Goal: Task Accomplishment & Management: Complete application form

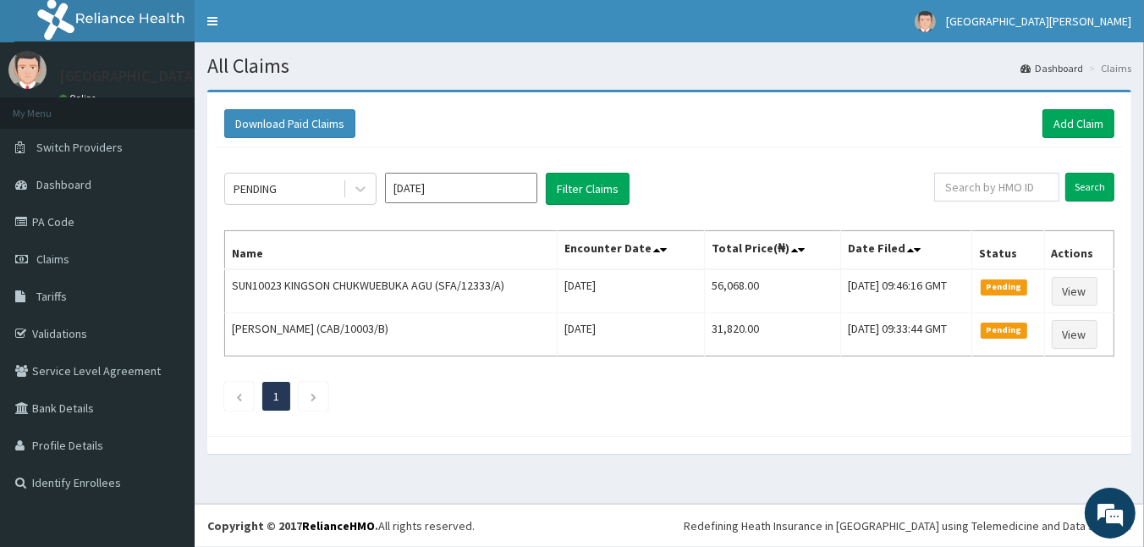
click at [75, 267] on link "Claims" at bounding box center [97, 258] width 195 height 37
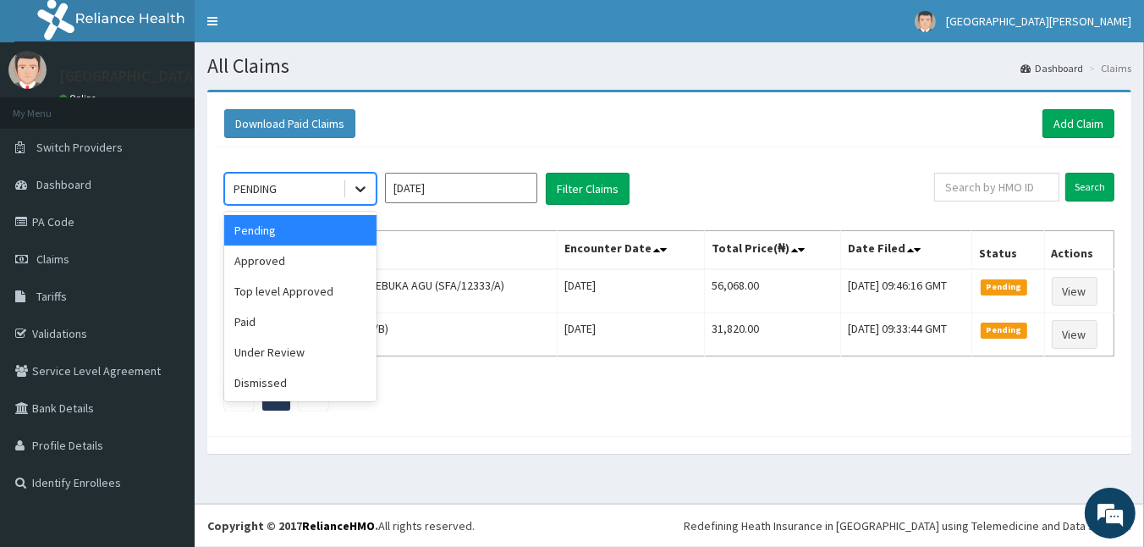
click at [353, 185] on icon at bounding box center [360, 188] width 17 height 17
click at [285, 267] on div "Approved" at bounding box center [300, 260] width 152 height 30
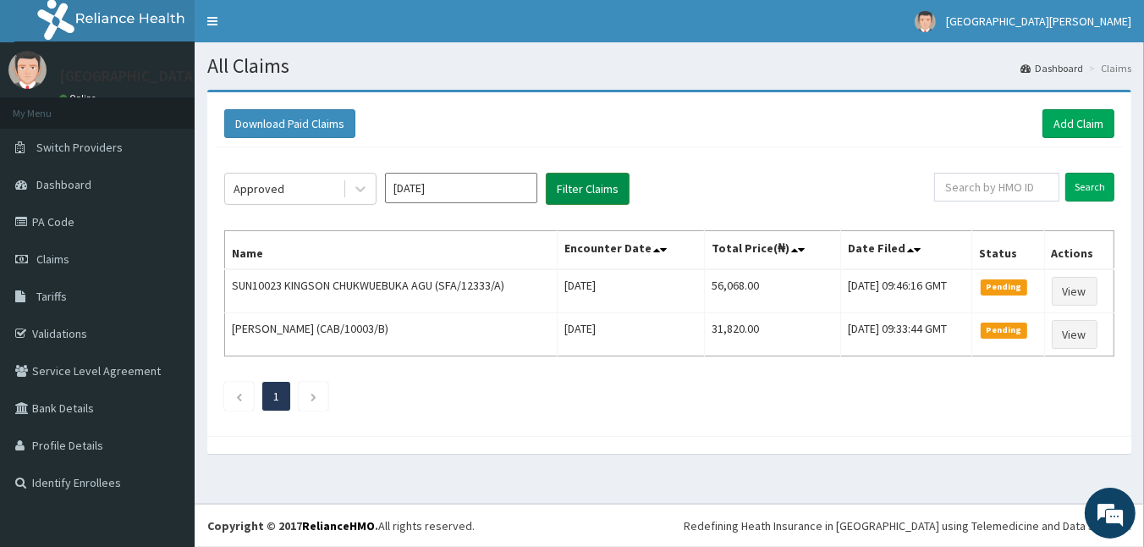
click at [597, 190] on button "Filter Claims" at bounding box center [588, 189] width 84 height 32
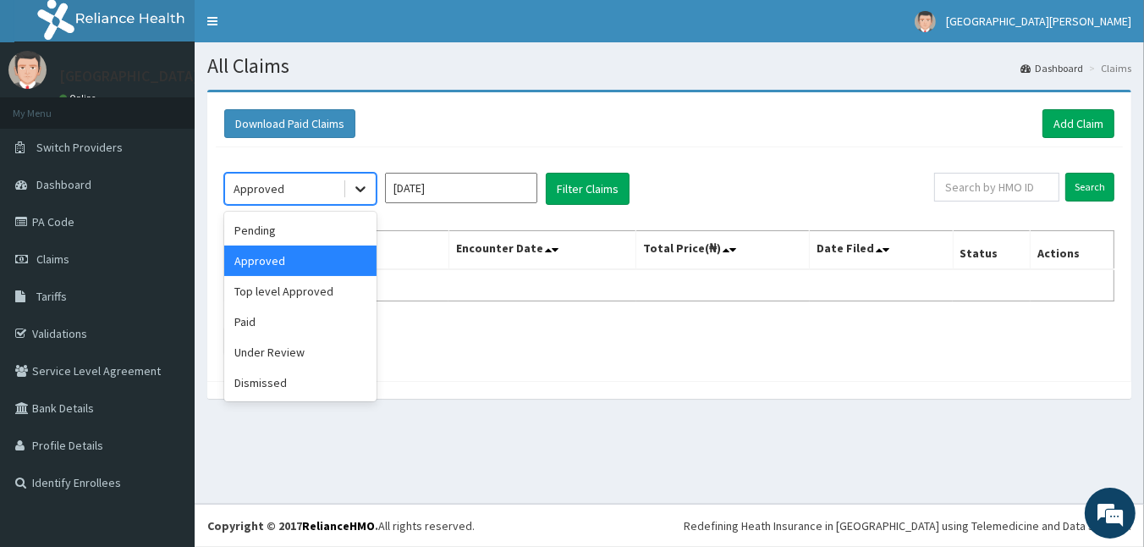
click at [366, 188] on icon at bounding box center [360, 188] width 17 height 17
click at [280, 357] on div "Under Review" at bounding box center [300, 352] width 152 height 30
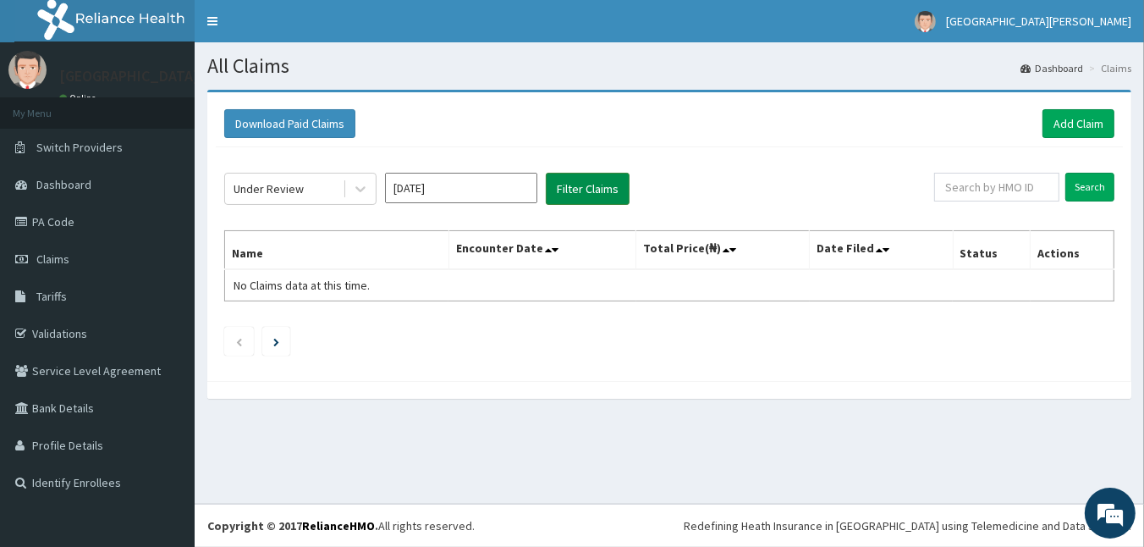
click at [567, 186] on button "Filter Claims" at bounding box center [588, 189] width 84 height 32
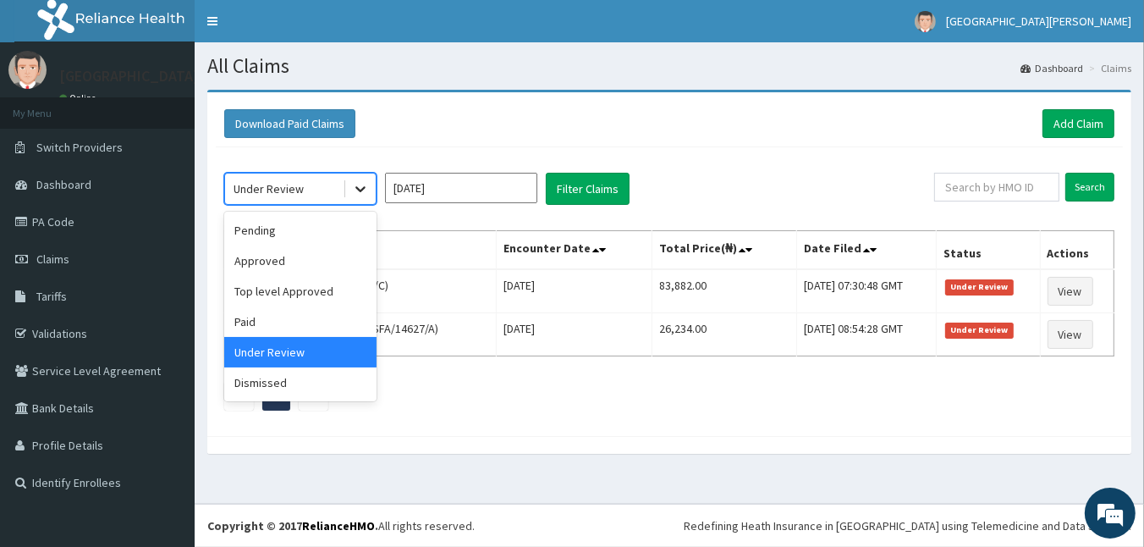
click at [360, 184] on icon at bounding box center [360, 188] width 17 height 17
click at [294, 317] on div "Paid" at bounding box center [300, 321] width 152 height 30
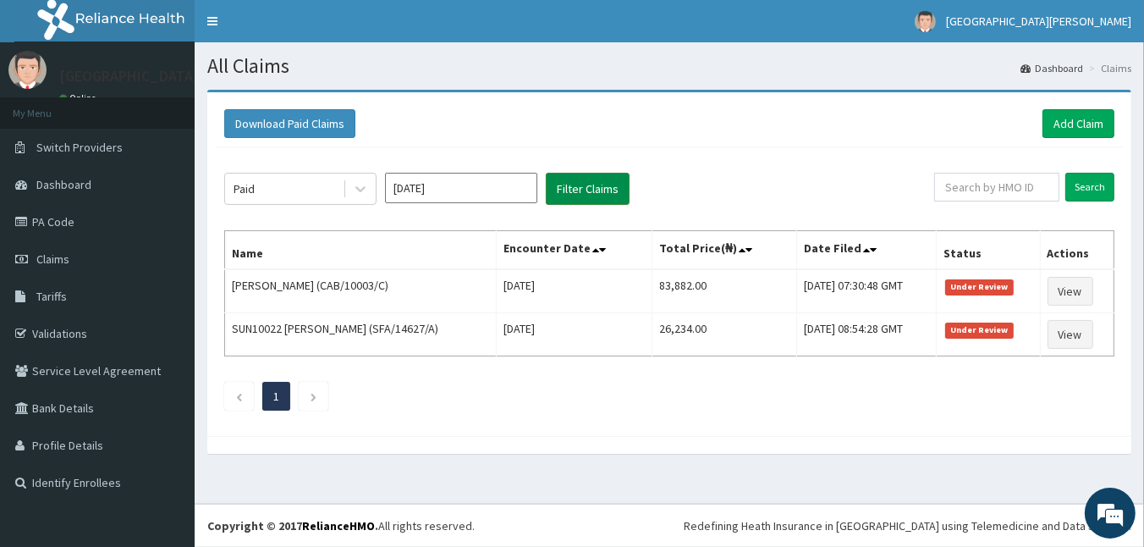
click at [600, 190] on button "Filter Claims" at bounding box center [588, 189] width 84 height 32
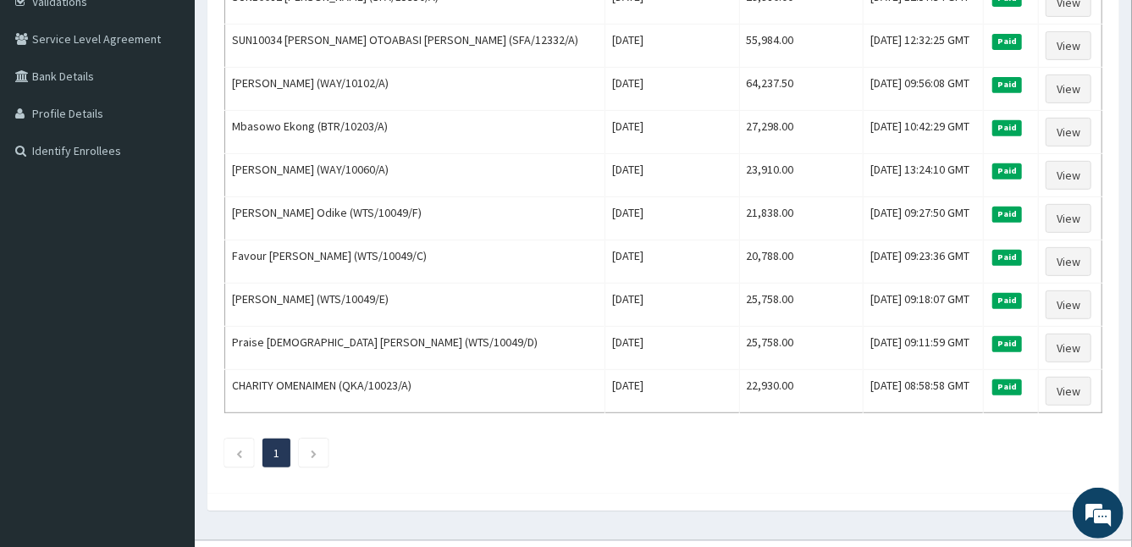
scroll to position [359, 0]
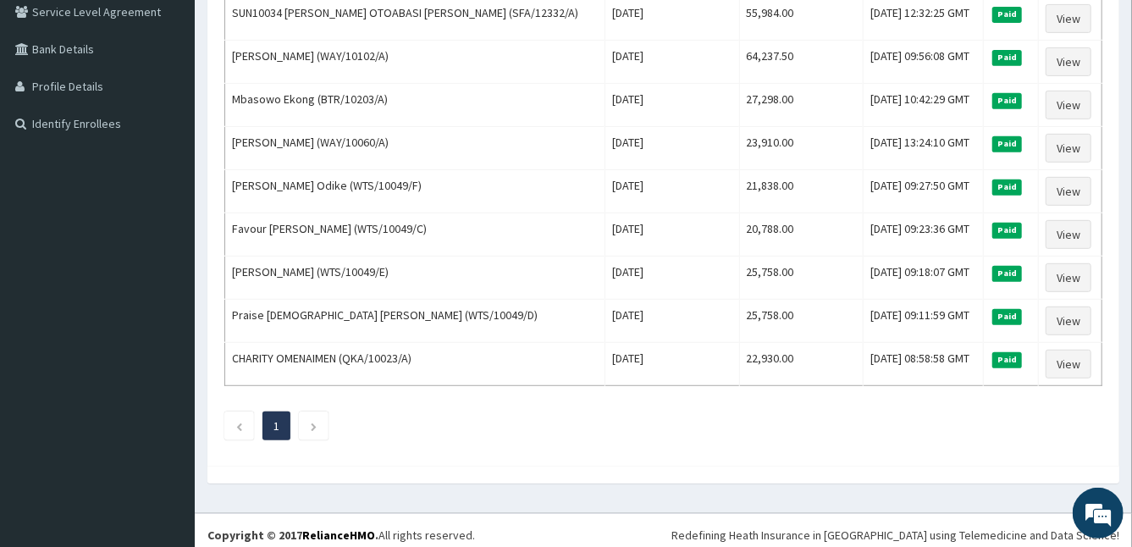
click at [605, 190] on td "Fri Aug 01 2025" at bounding box center [672, 191] width 134 height 43
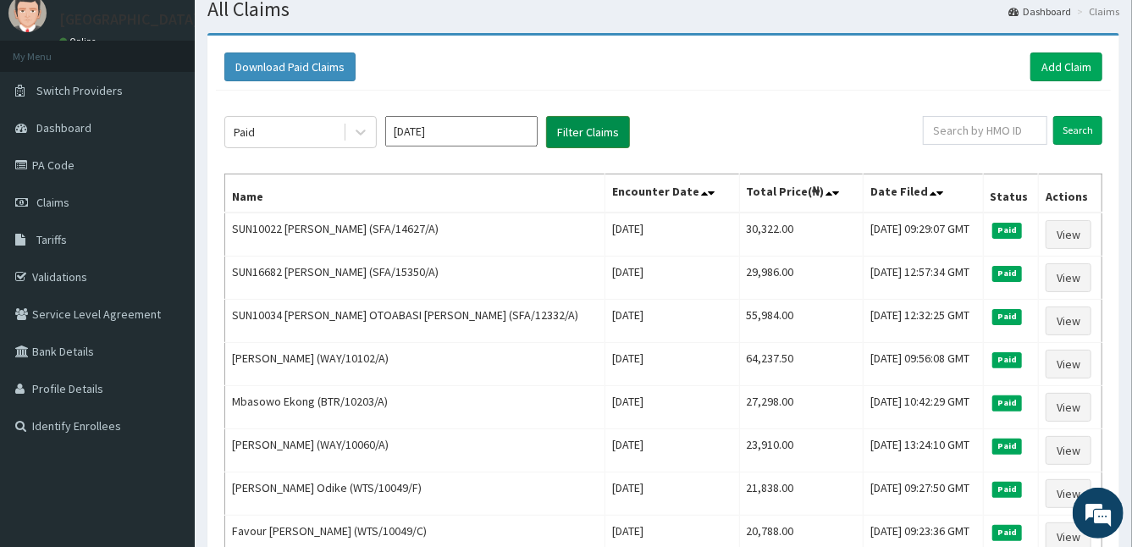
scroll to position [0, 0]
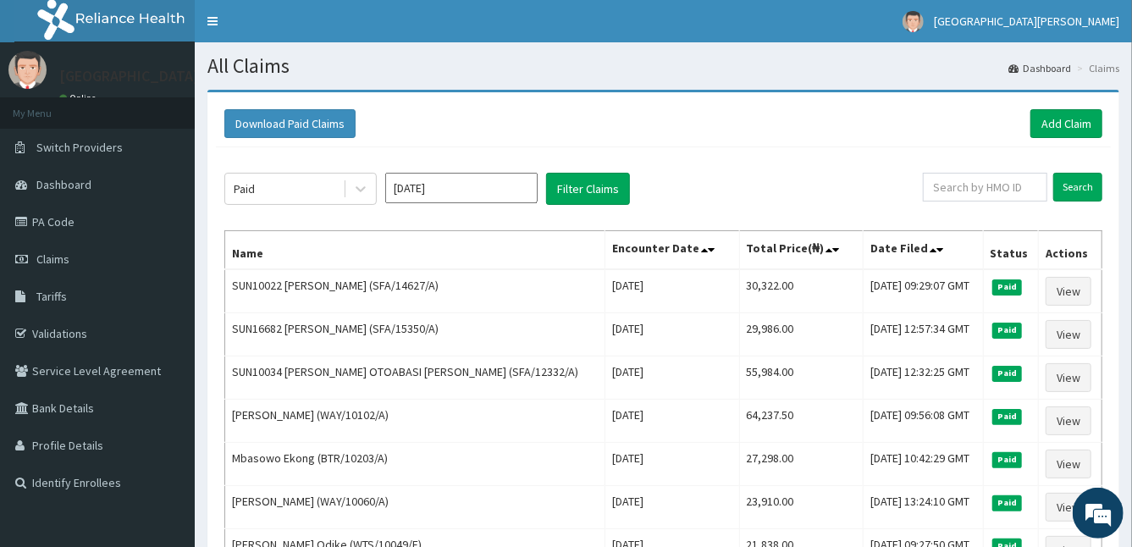
click at [624, 56] on h1 "All Claims" at bounding box center [663, 66] width 912 height 22
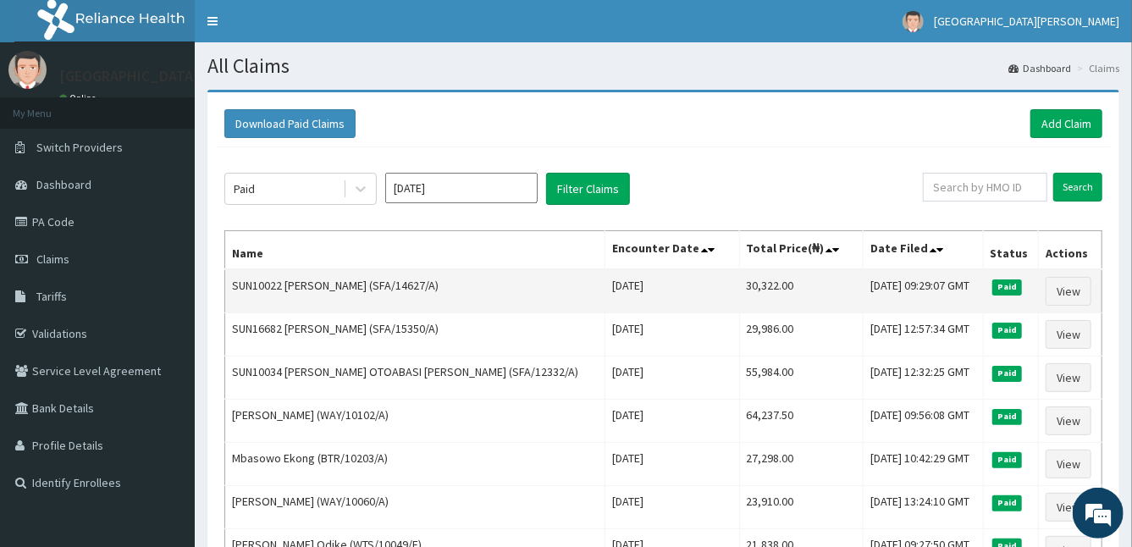
click at [375, 269] on td "SUN10022 Precious Nwankwo (SFA/14627/A)" at bounding box center [415, 291] width 380 height 44
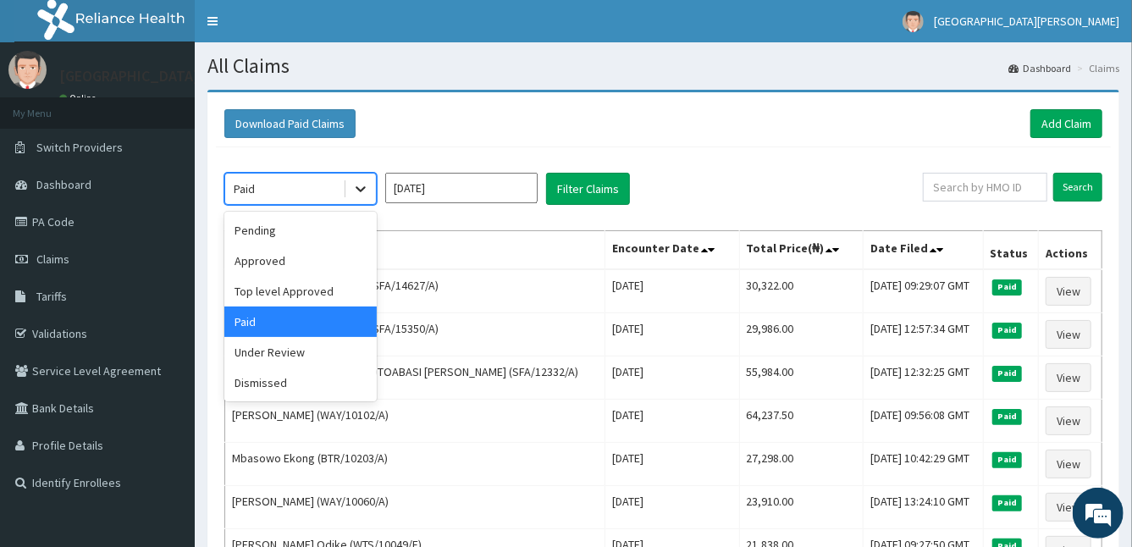
click at [355, 177] on div at bounding box center [360, 189] width 30 height 30
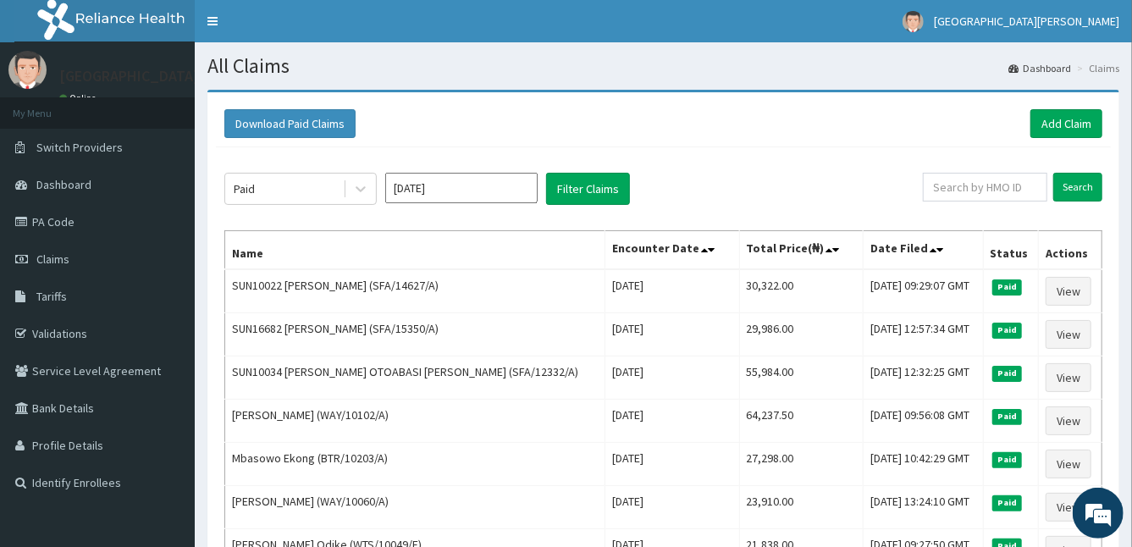
click at [373, 144] on div "Download Paid Claims Add Claim" at bounding box center [663, 124] width 895 height 47
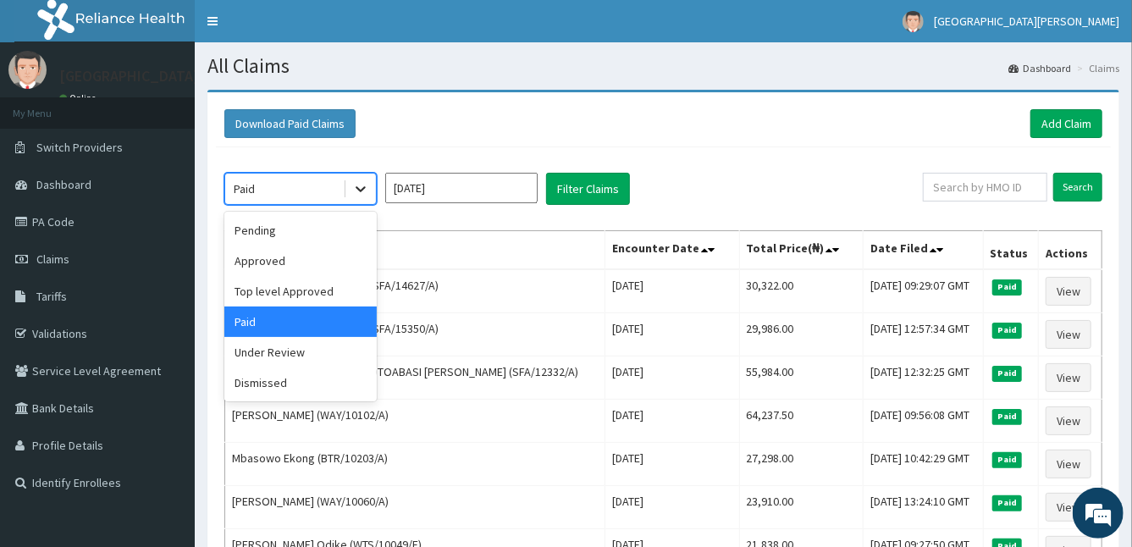
click at [363, 189] on icon at bounding box center [360, 188] width 17 height 17
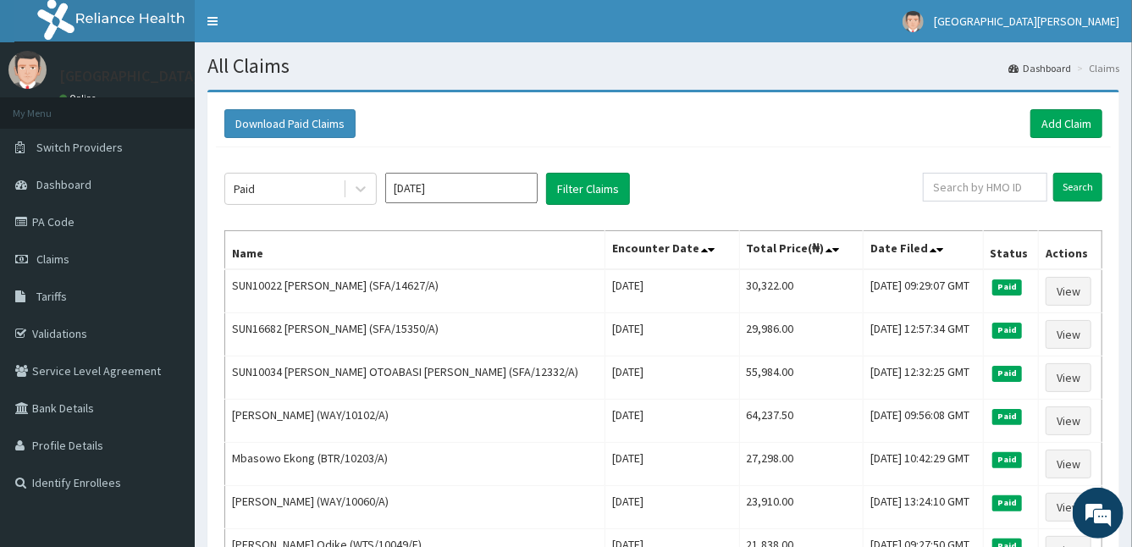
click at [466, 152] on div "Paid Aug 2025 Filter Claims Search Name Encounter Date Total Price(₦) Date File…" at bounding box center [663, 481] width 895 height 669
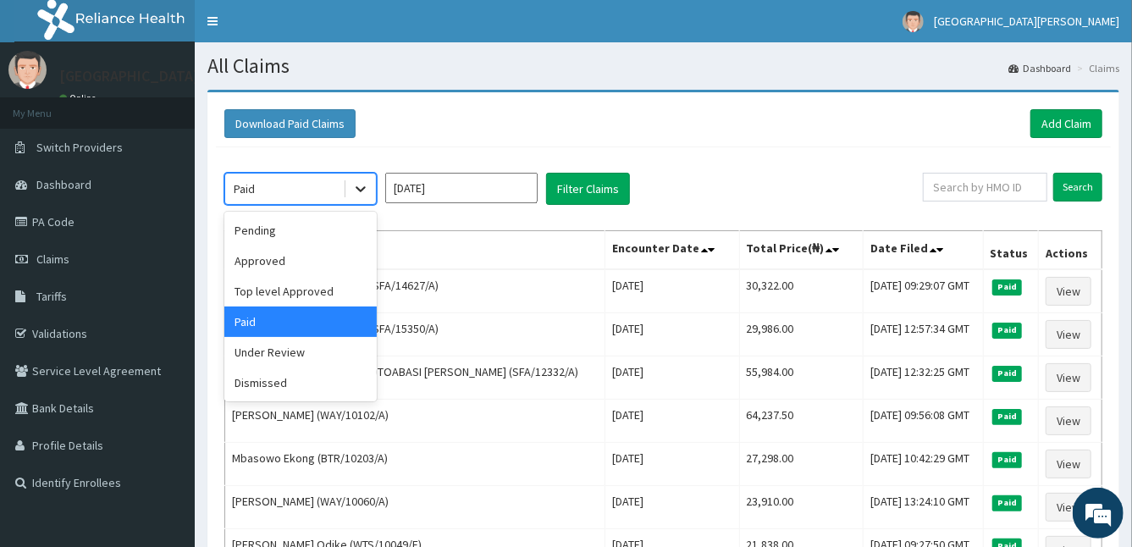
click at [363, 185] on icon at bounding box center [360, 188] width 17 height 17
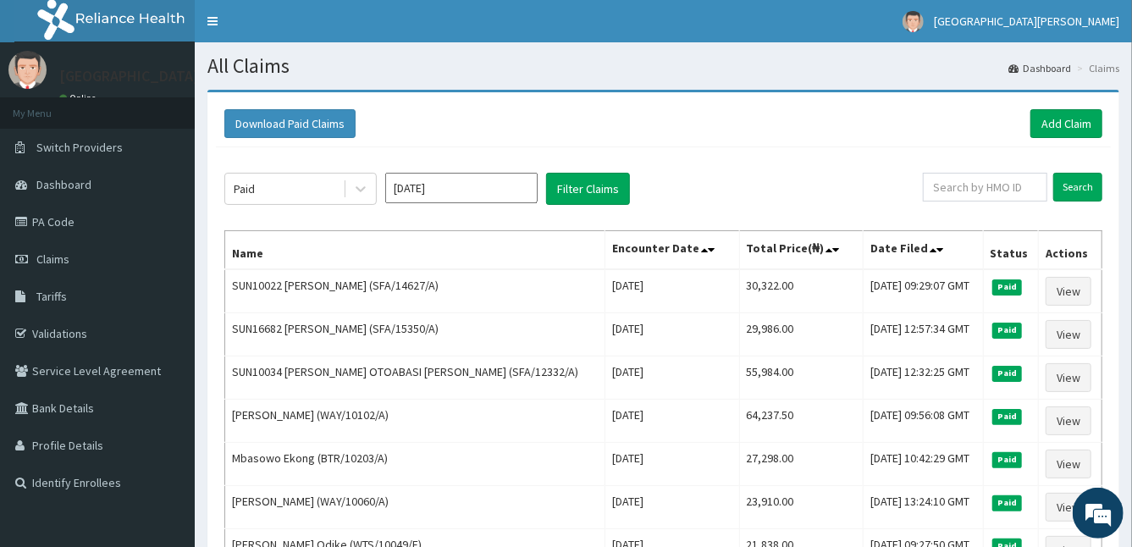
click at [772, 194] on div "Paid Aug 2025 Filter Claims" at bounding box center [573, 189] width 698 height 32
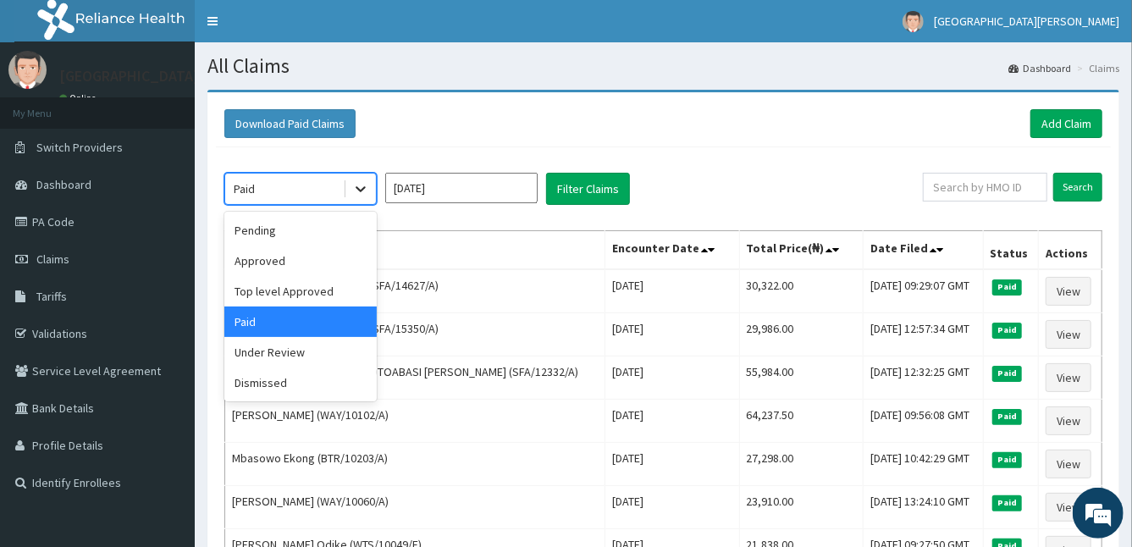
click at [356, 190] on icon at bounding box center [360, 188] width 17 height 17
click at [278, 227] on div "Pending" at bounding box center [300, 230] width 152 height 30
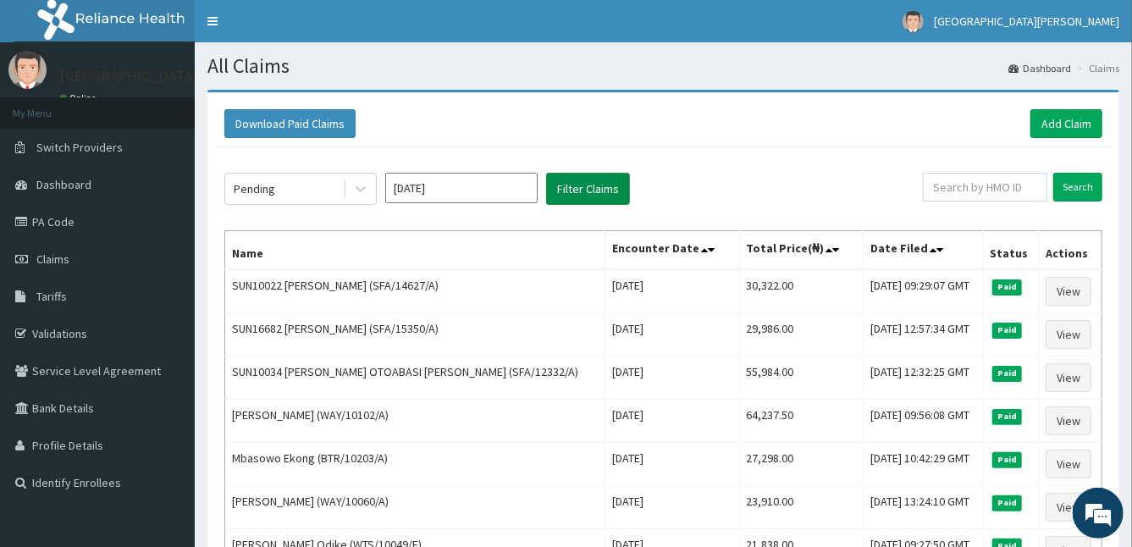
click at [591, 187] on button "Filter Claims" at bounding box center [588, 189] width 84 height 32
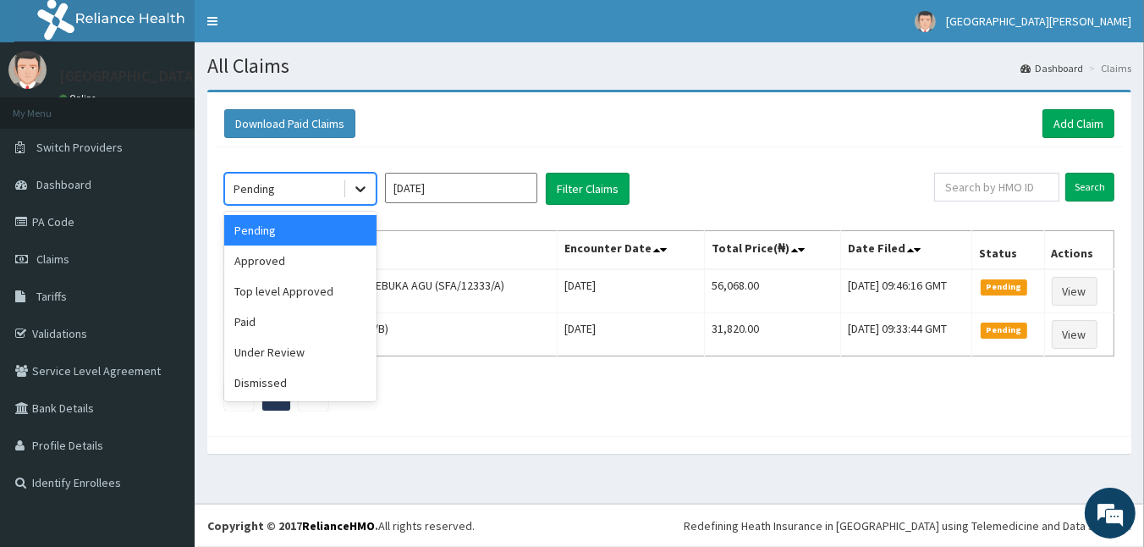
click at [361, 193] on icon at bounding box center [360, 188] width 17 height 17
click at [296, 357] on div "Under Review" at bounding box center [300, 352] width 152 height 30
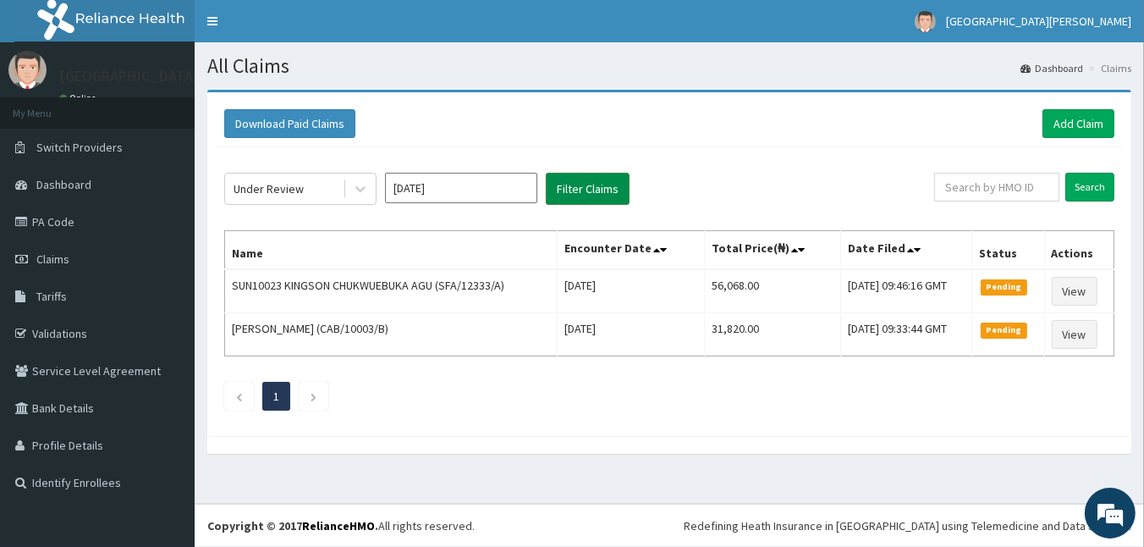
click at [568, 193] on button "Filter Claims" at bounding box center [588, 189] width 84 height 32
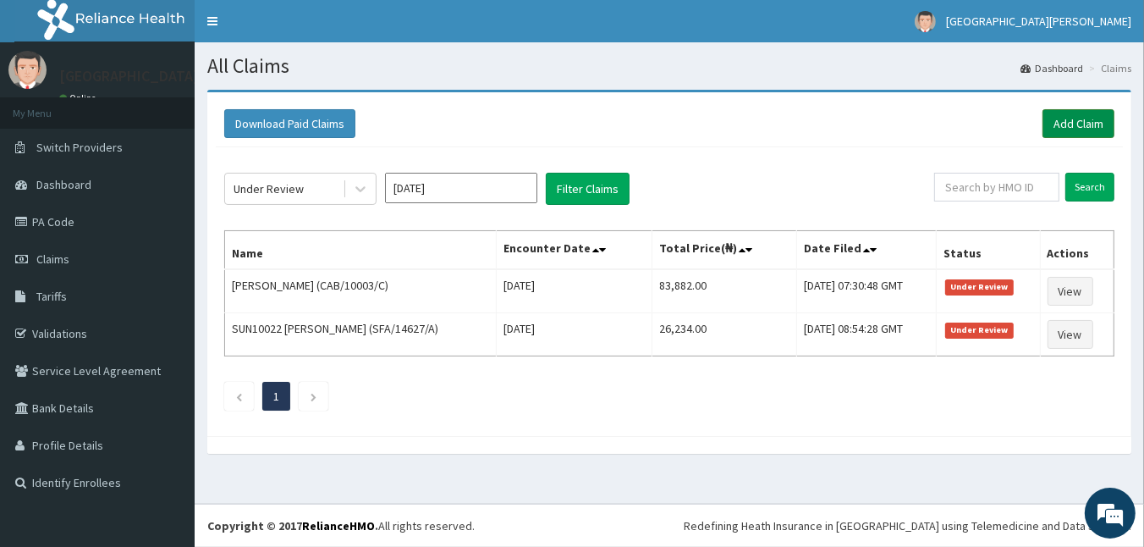
click at [1076, 123] on link "Add Claim" at bounding box center [1079, 123] width 72 height 29
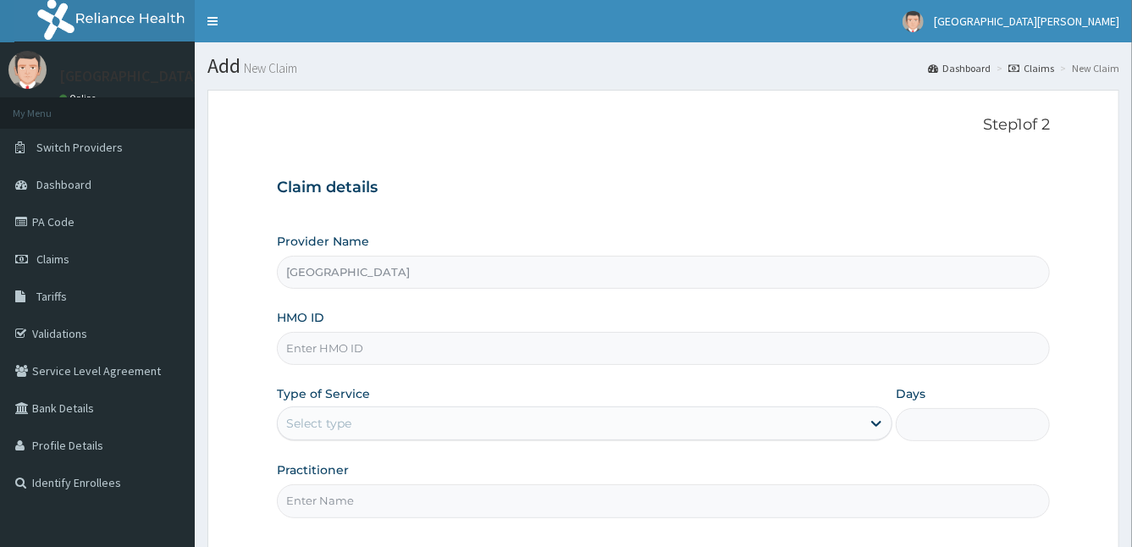
click at [504, 353] on input "HMO ID" at bounding box center [664, 348] width 774 height 33
type input "QKA/10077/A"
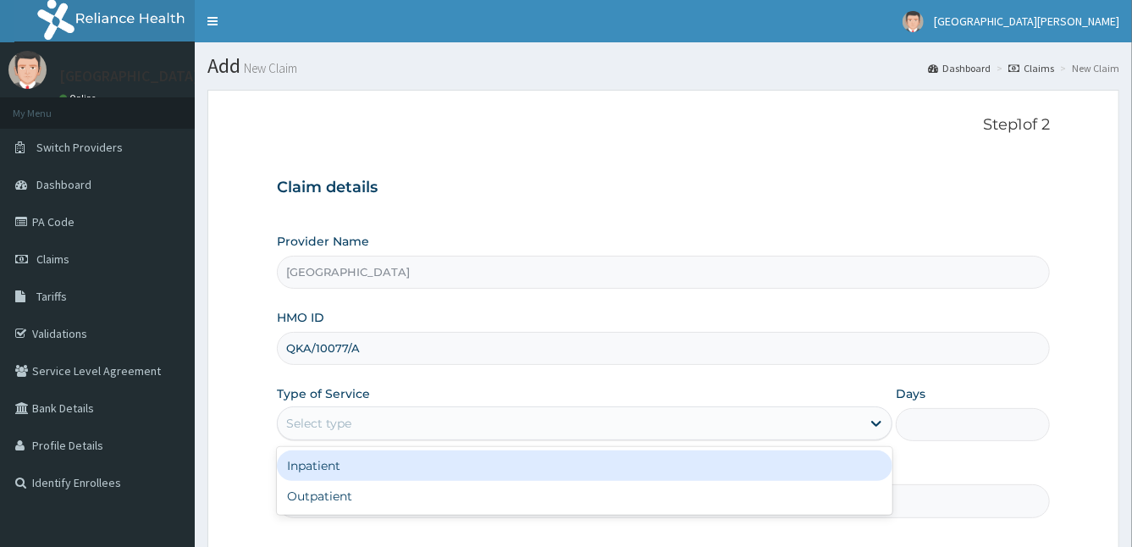
click at [335, 438] on div "Select type" at bounding box center [585, 423] width 616 height 34
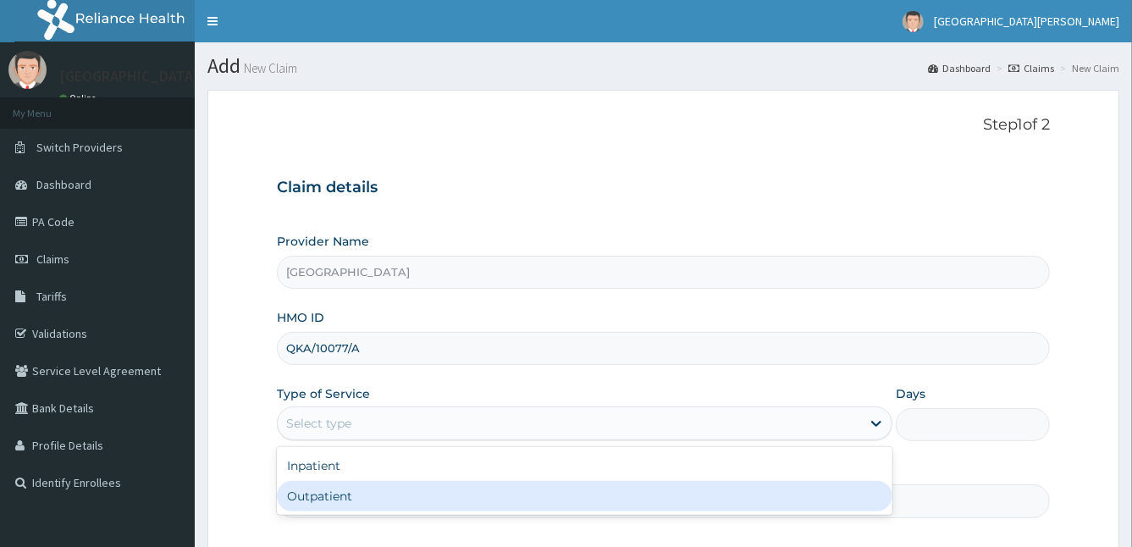
click at [354, 500] on div "Outpatient" at bounding box center [585, 496] width 616 height 30
type input "1"
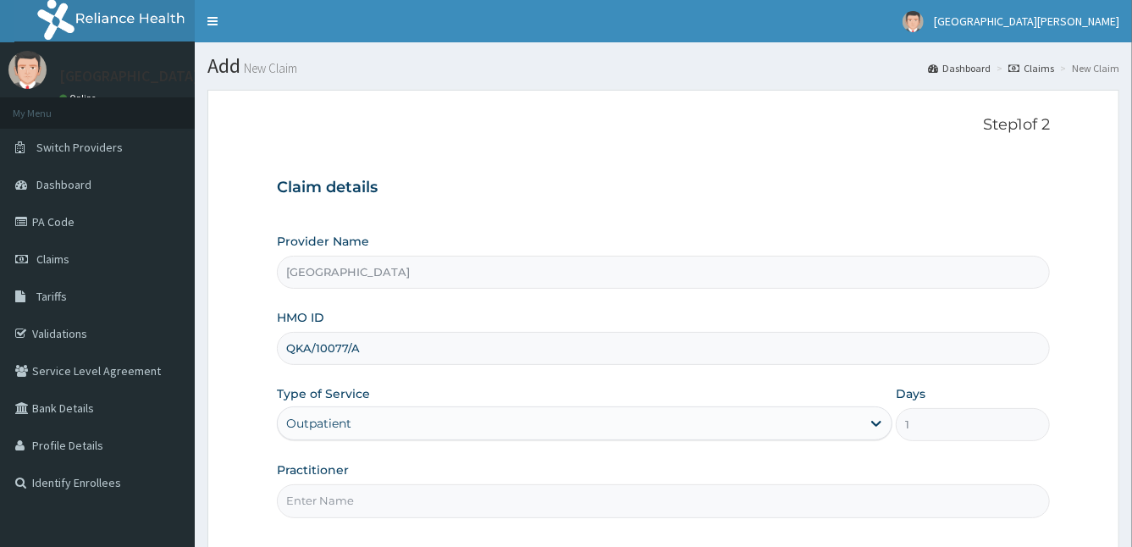
click at [354, 500] on input "Practitioner" at bounding box center [664, 500] width 774 height 33
type input "[PERSON_NAME]"
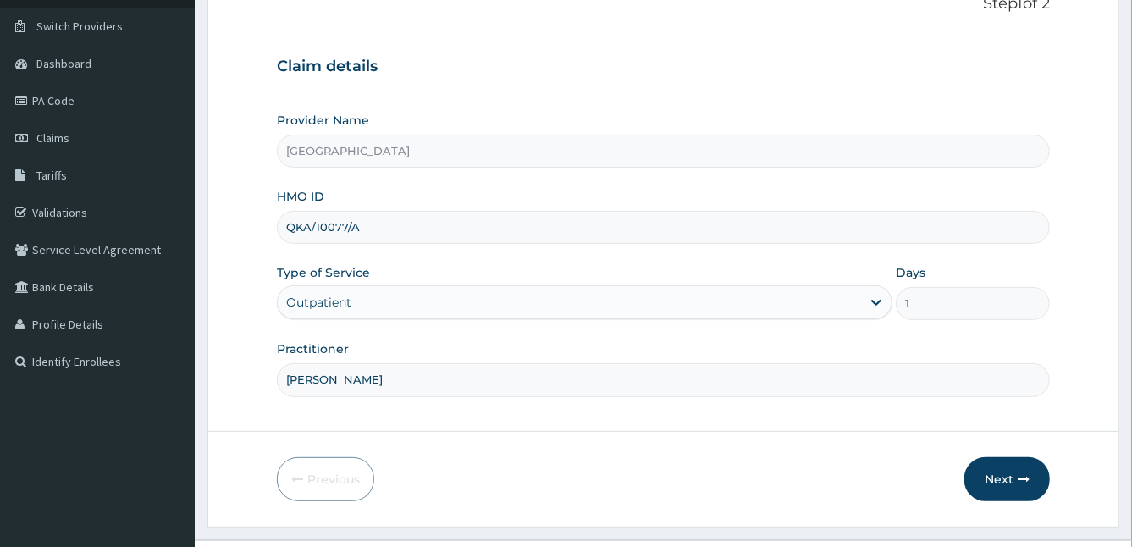
scroll to position [156, 0]
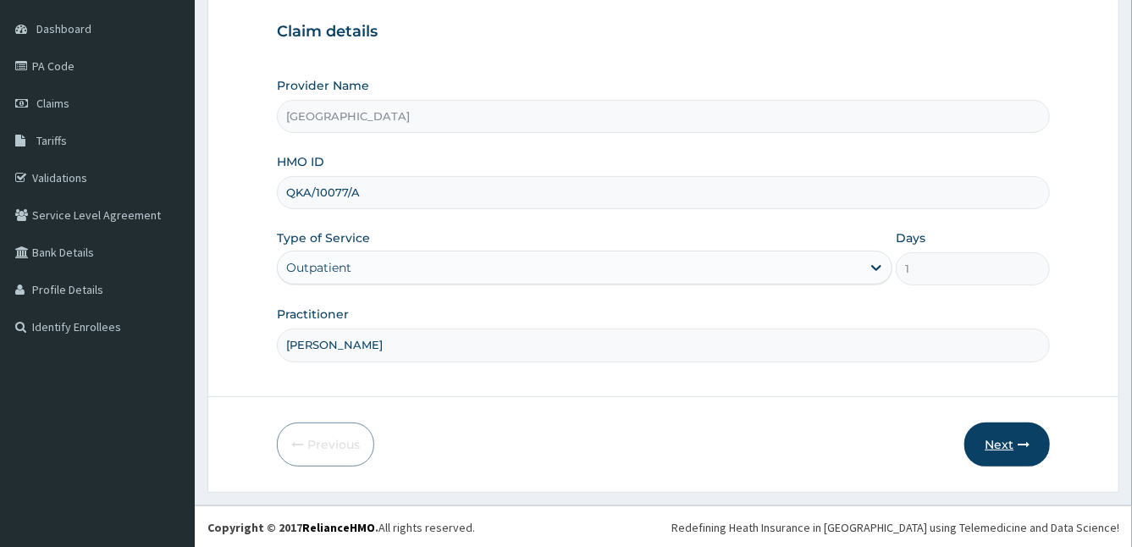
click at [997, 429] on button "Next" at bounding box center [1006, 444] width 85 height 44
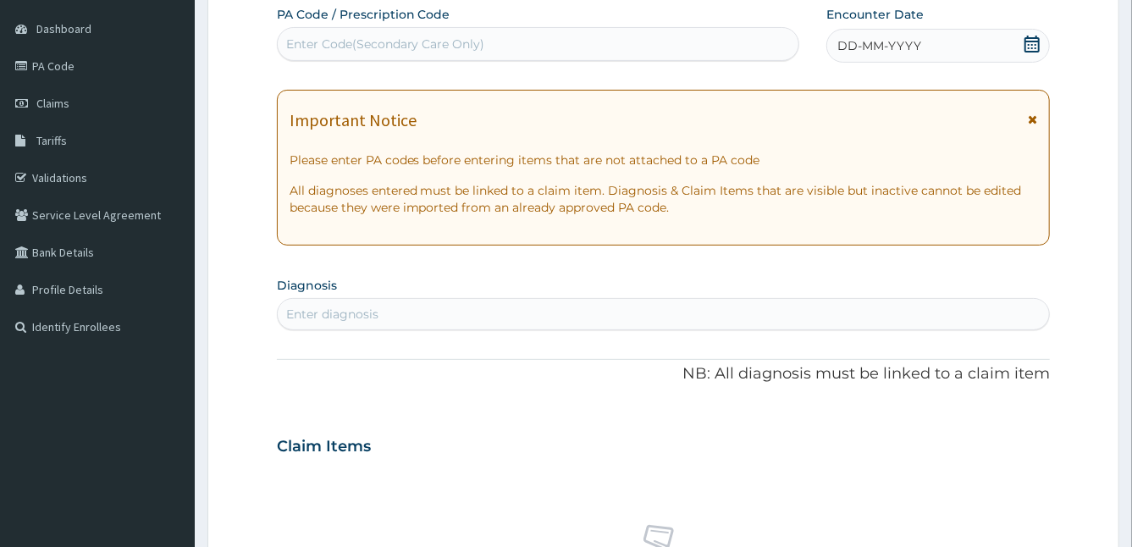
click at [1030, 113] on icon at bounding box center [1032, 119] width 9 height 12
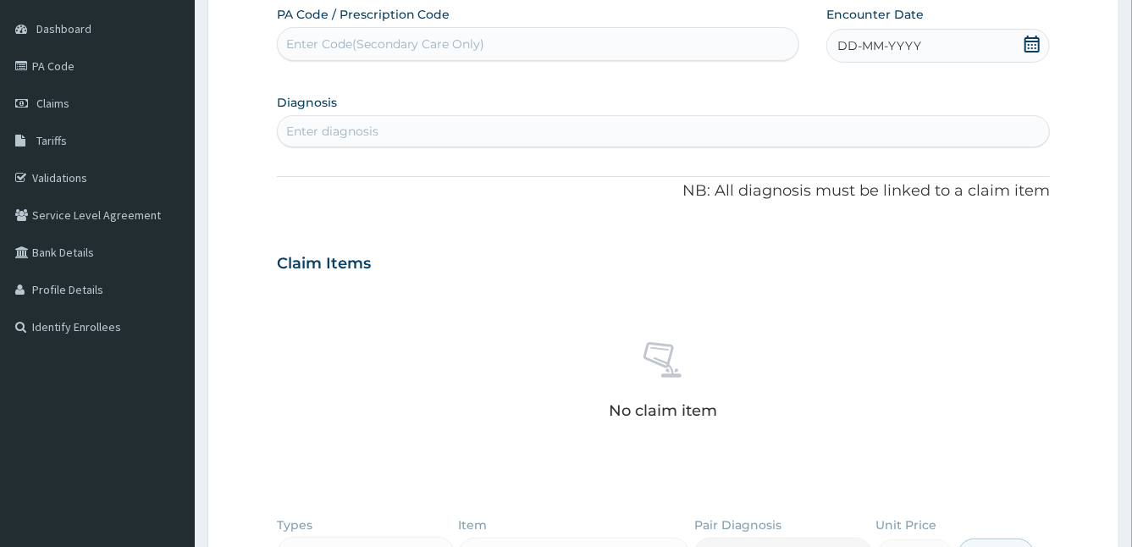
click at [864, 45] on span "DD-MM-YYYY" at bounding box center [879, 45] width 84 height 17
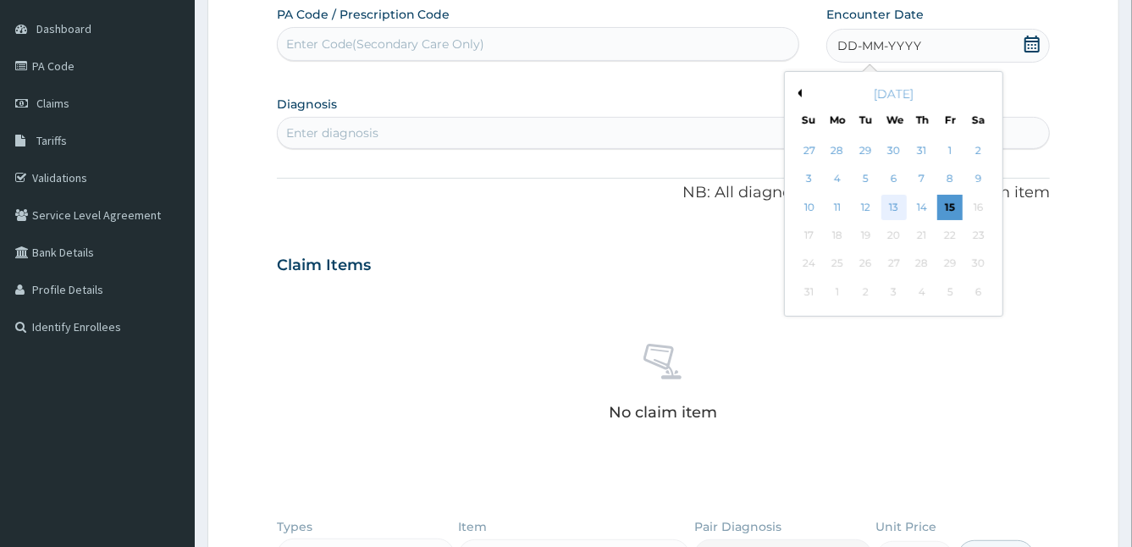
click at [891, 211] on div "13" at bounding box center [892, 207] width 25 height 25
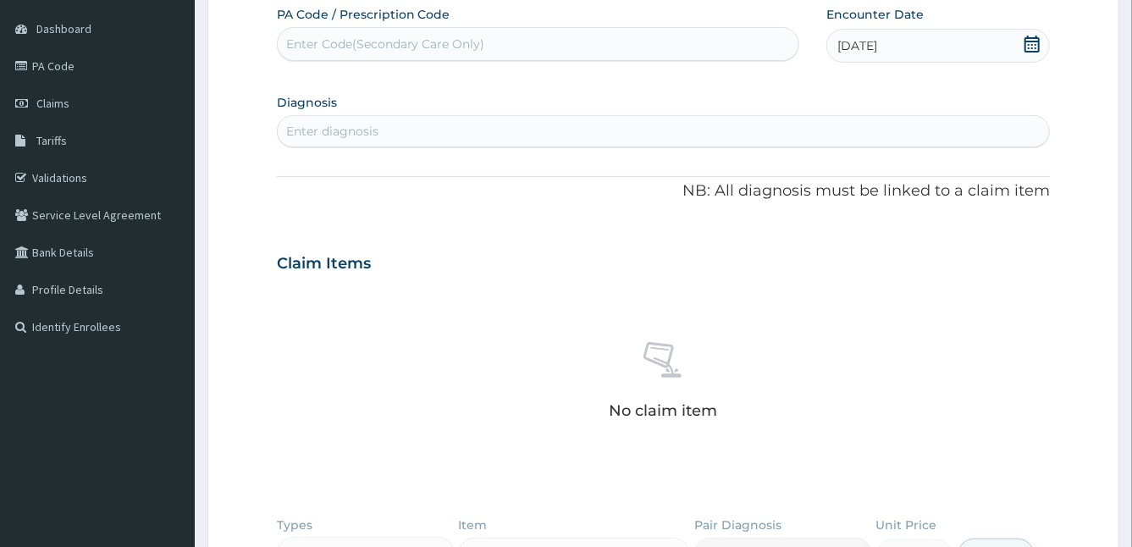
click at [579, 135] on div "Enter diagnosis" at bounding box center [664, 131] width 772 height 27
type input "[MEDICAL_DATA]"
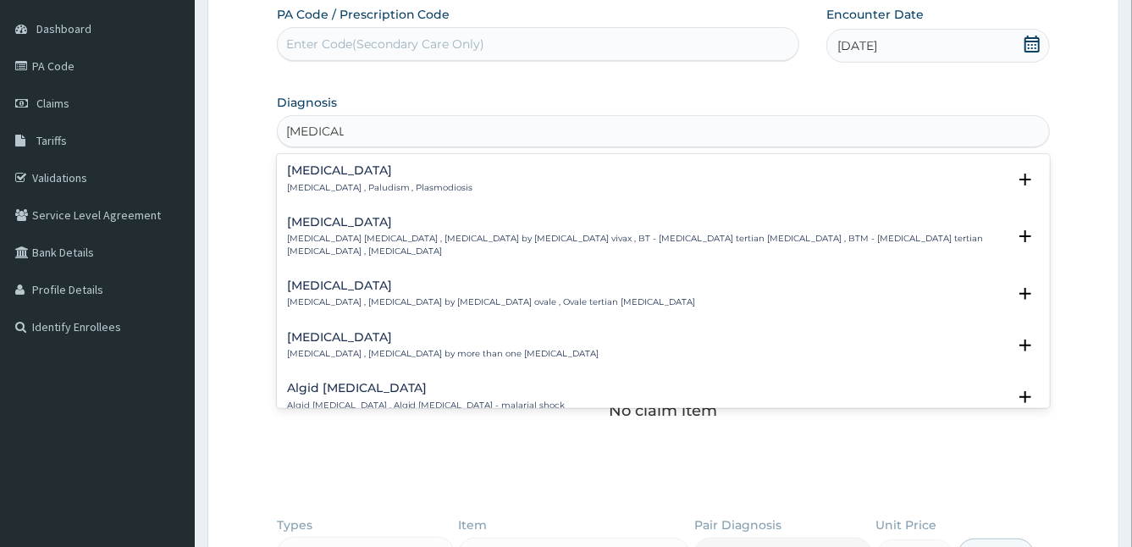
click at [374, 194] on div "Malaria Malaria , Paludism , Plasmodiosis Select Status Query Query covers susp…" at bounding box center [663, 183] width 753 height 38
click at [300, 182] on p "[MEDICAL_DATA] , Paludism , Plasmodiosis" at bounding box center [380, 188] width 186 height 12
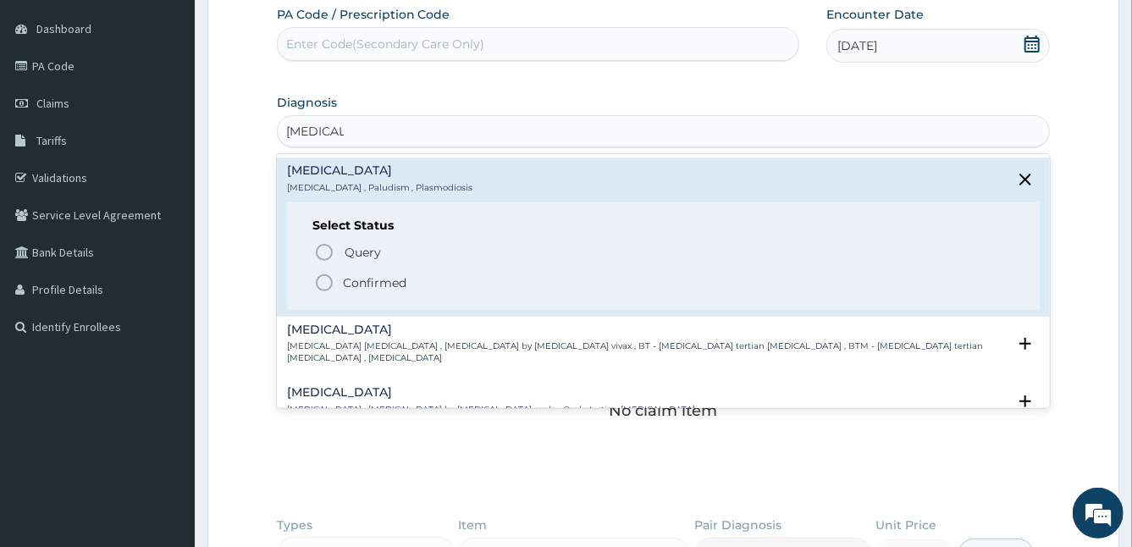
click at [318, 276] on circle "status option filled" at bounding box center [324, 282] width 15 height 15
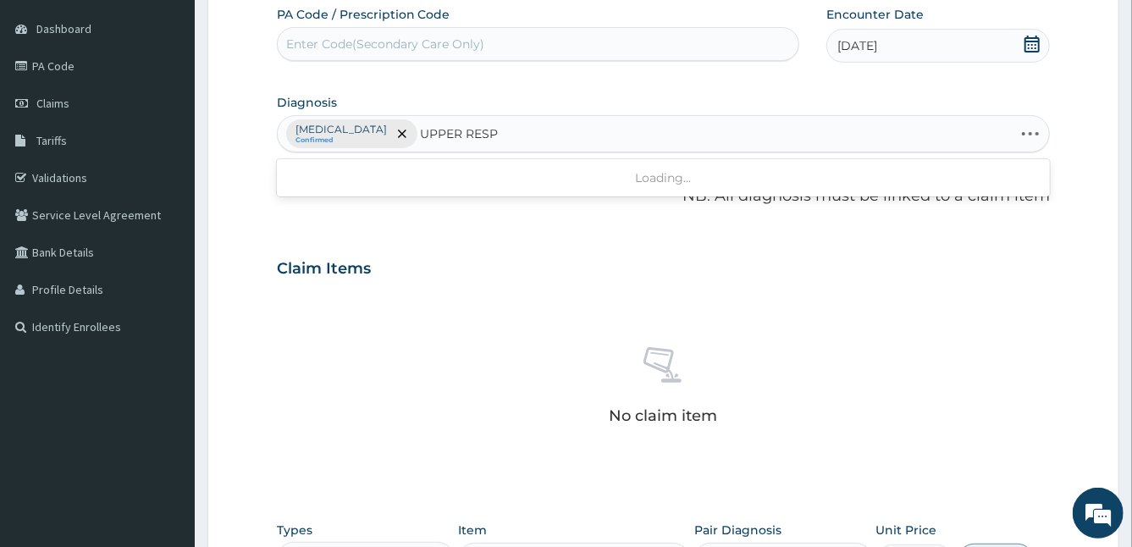
type input "UPPER RESPI"
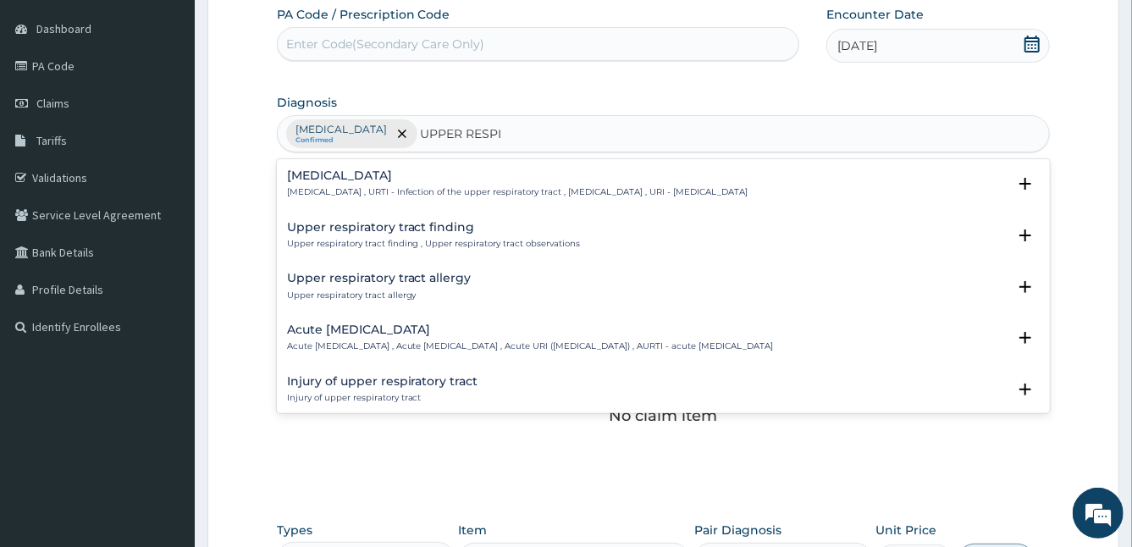
click at [321, 181] on div "Upper respiratory infection Upper respiratory infection , URTI - Infection of t…" at bounding box center [517, 184] width 461 height 30
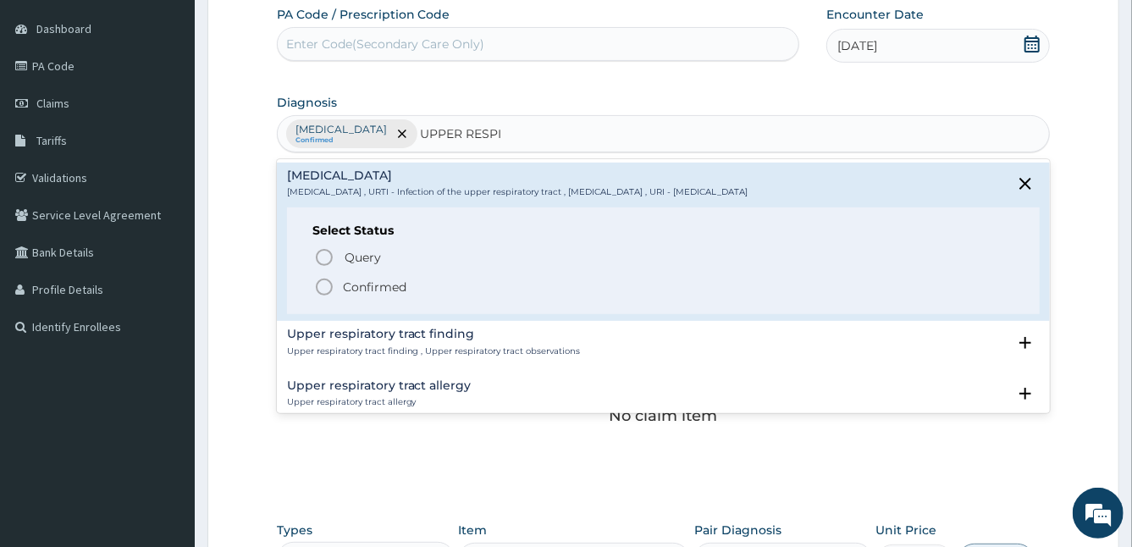
click at [325, 291] on icon "status option filled" at bounding box center [324, 287] width 20 height 20
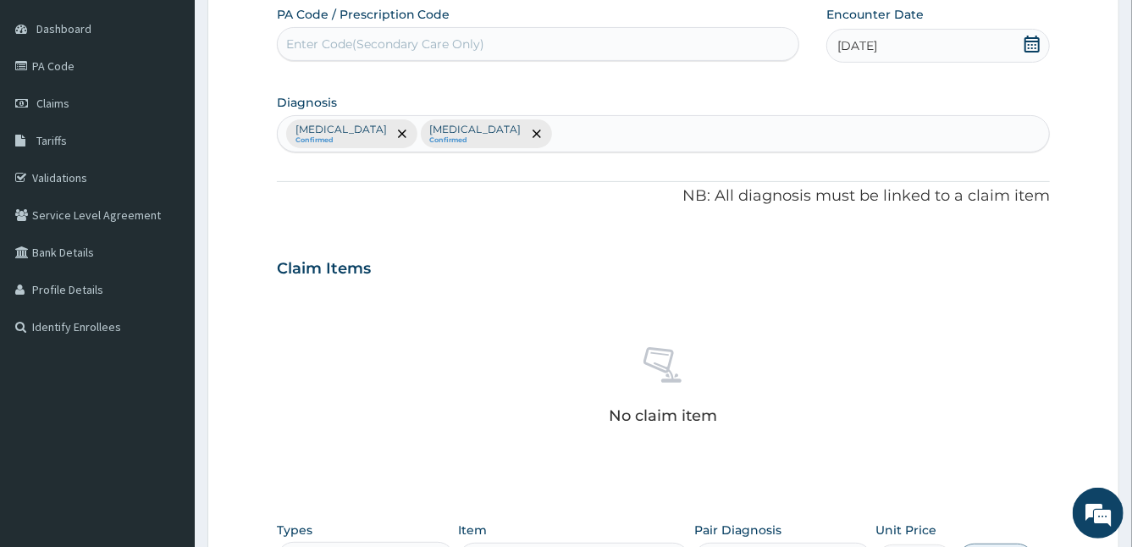
scroll to position [488, 0]
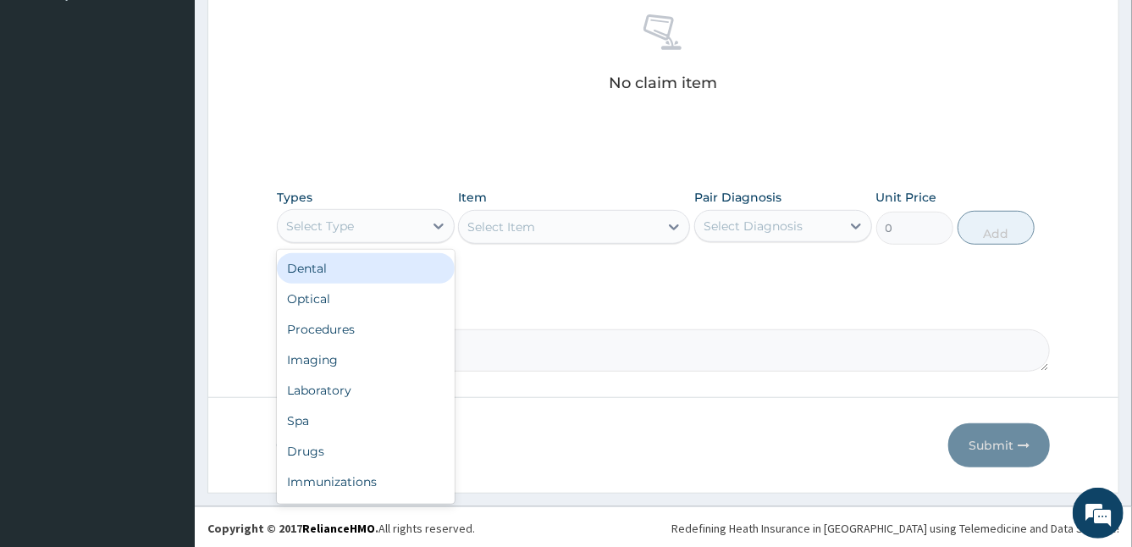
click at [286, 218] on div "Select Type" at bounding box center [320, 226] width 68 height 17
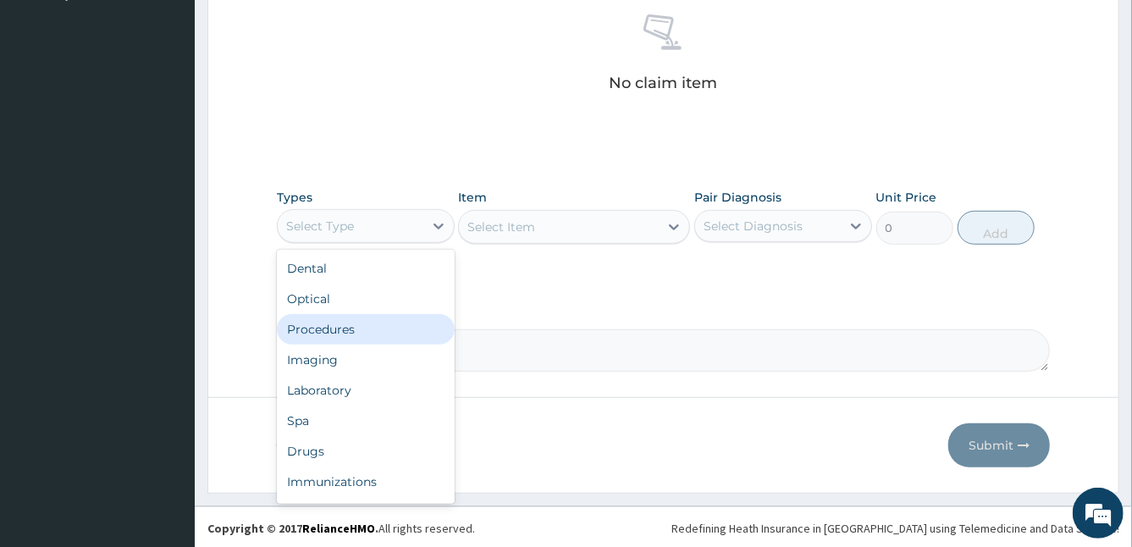
click at [308, 329] on div "Procedures" at bounding box center [366, 329] width 178 height 30
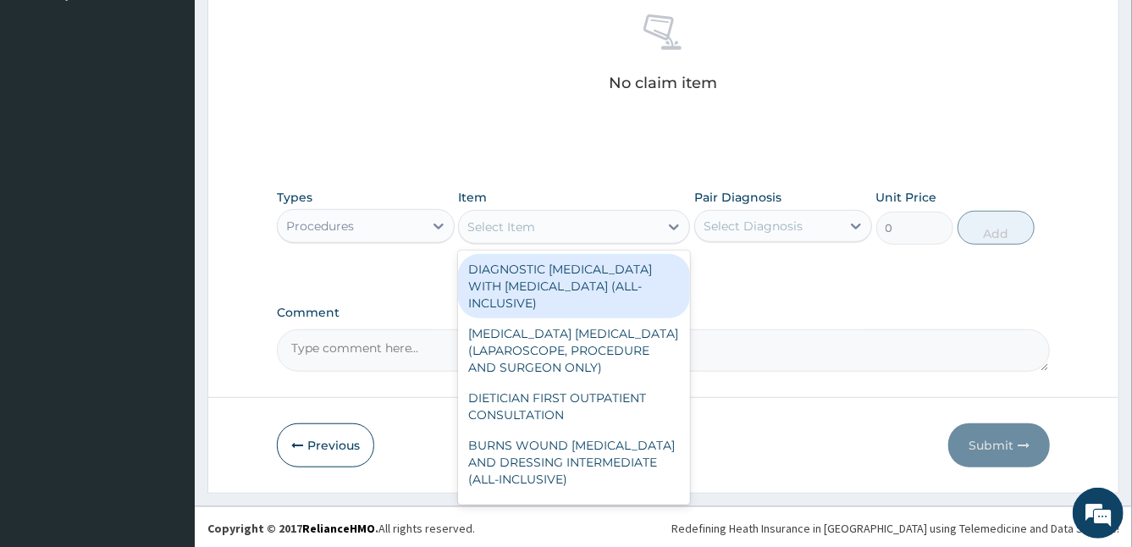
click at [479, 216] on div "Select Item" at bounding box center [559, 226] width 200 height 27
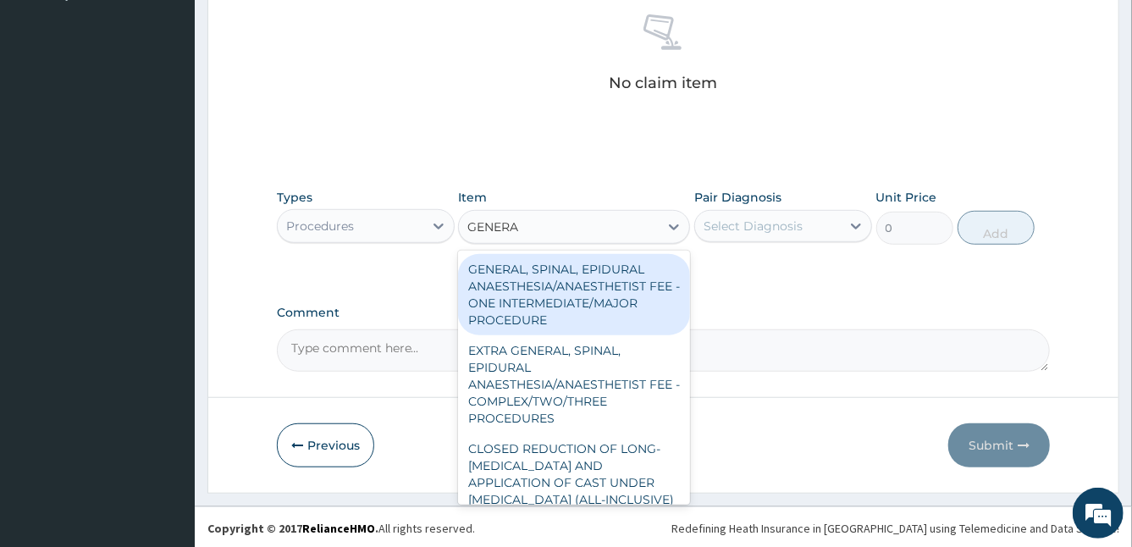
type input "GENERAL"
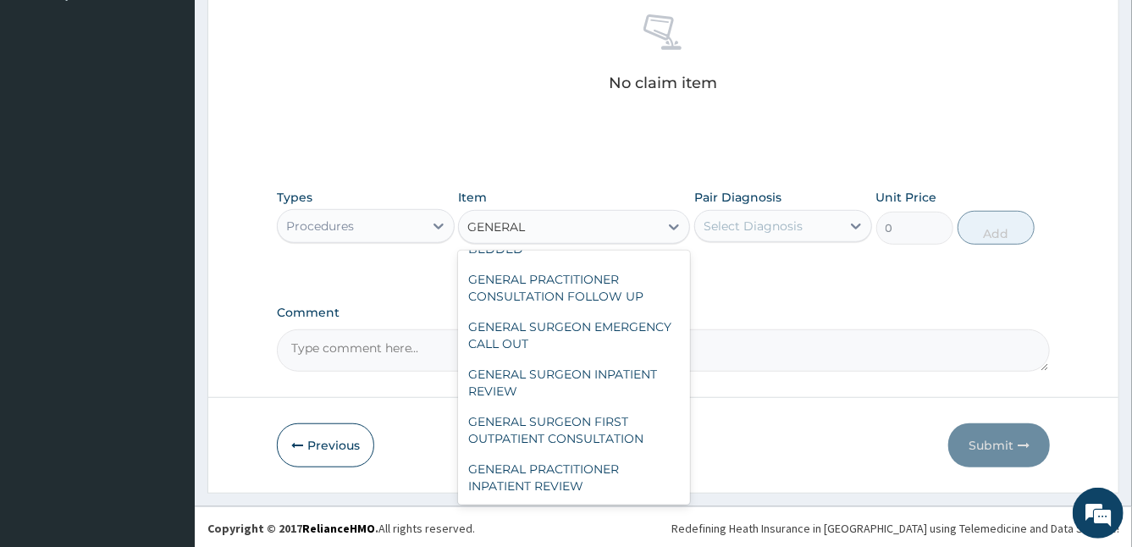
scroll to position [474, 0]
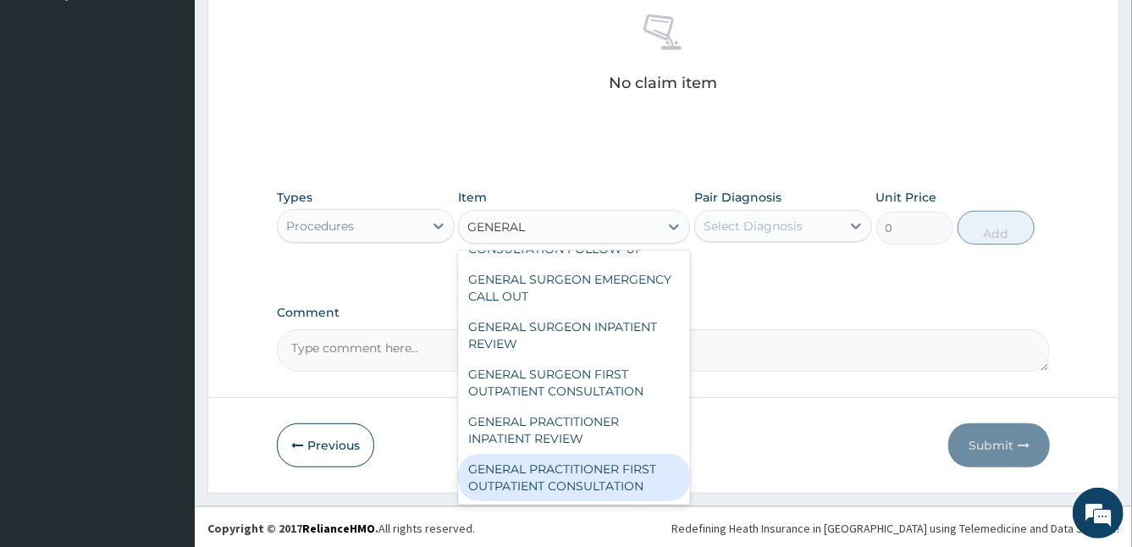
click at [570, 475] on div "GENERAL PRACTITIONER FIRST OUTPATIENT CONSULTATION" at bounding box center [574, 477] width 232 height 47
type input "3750"
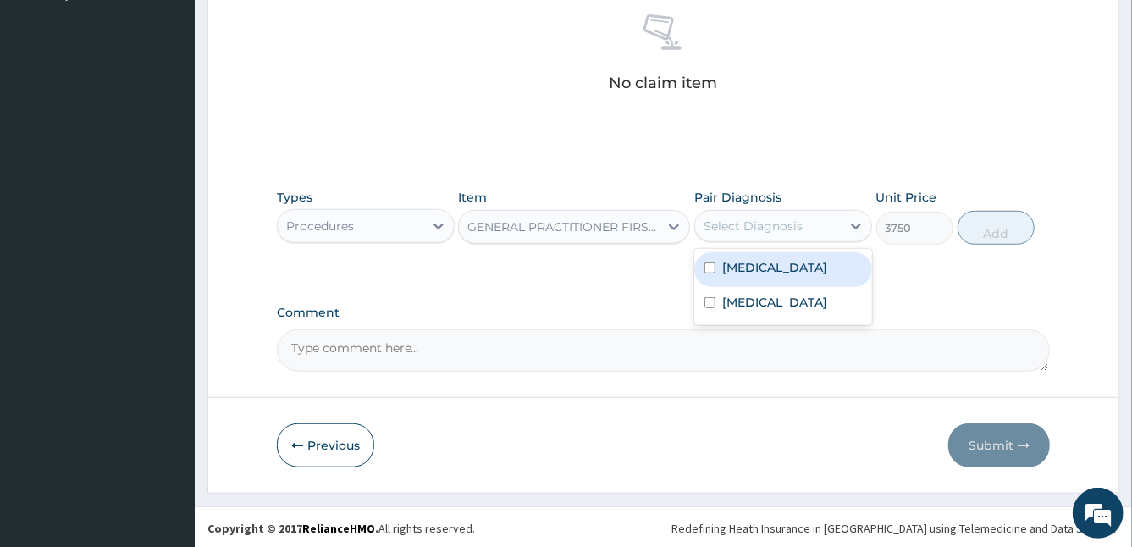
drag, startPoint x: 792, startPoint y: 222, endPoint x: 705, endPoint y: 261, distance: 95.5
click at [705, 242] on div "option Malaria focused, 1 of 2. 2 results available. Use Up and Down to choose …" at bounding box center [783, 226] width 178 height 32
click at [705, 262] on input "checkbox" at bounding box center [709, 267] width 11 height 11
checkbox input "true"
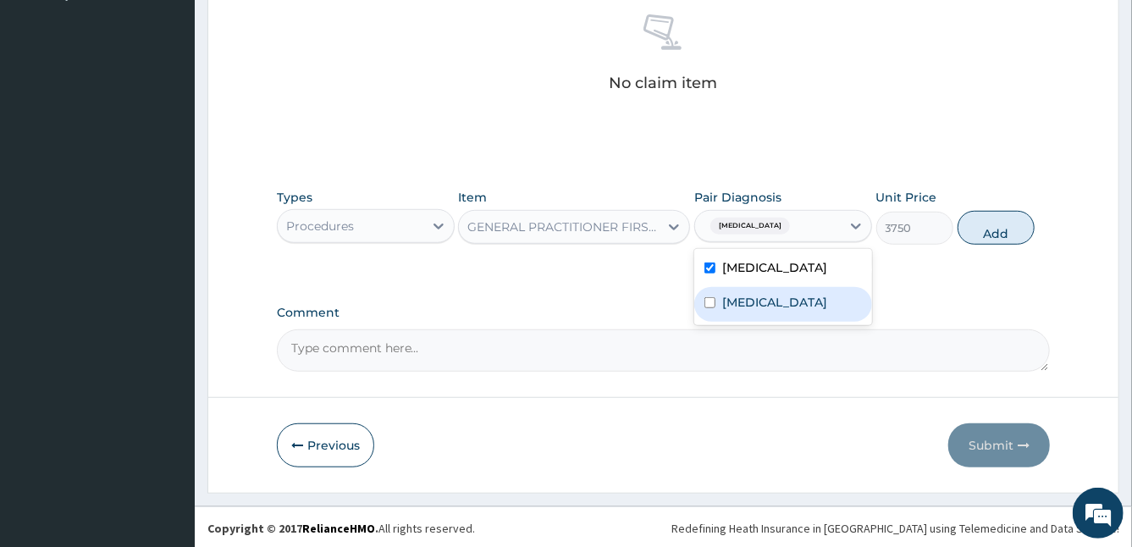
click at [720, 298] on div "[MEDICAL_DATA]" at bounding box center [783, 304] width 178 height 35
checkbox input "true"
click at [1011, 223] on button "Add" at bounding box center [995, 228] width 77 height 34
type input "0"
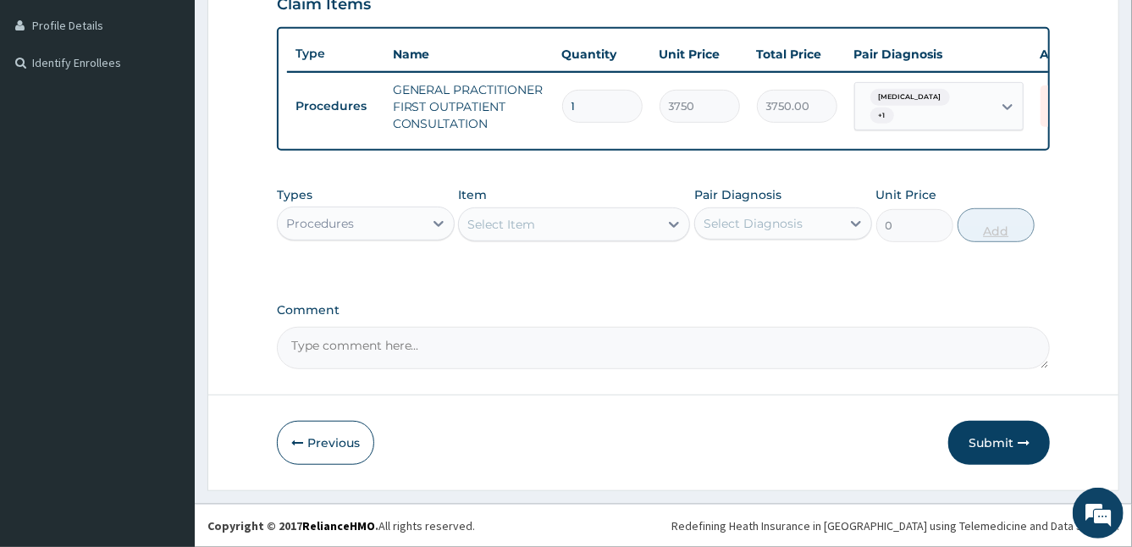
scroll to position [428, 0]
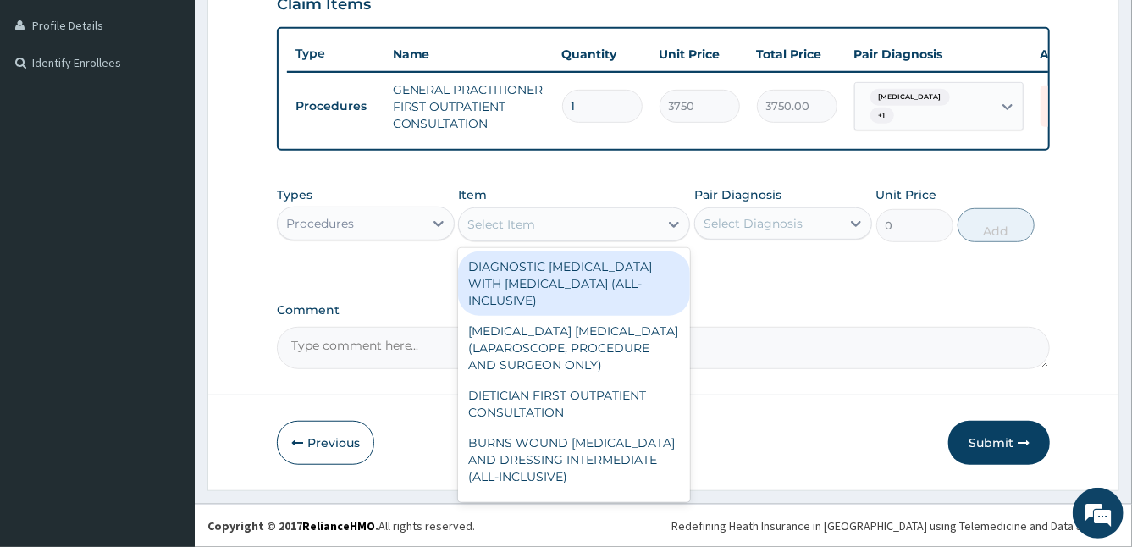
click at [547, 232] on div "Select Item" at bounding box center [559, 224] width 200 height 27
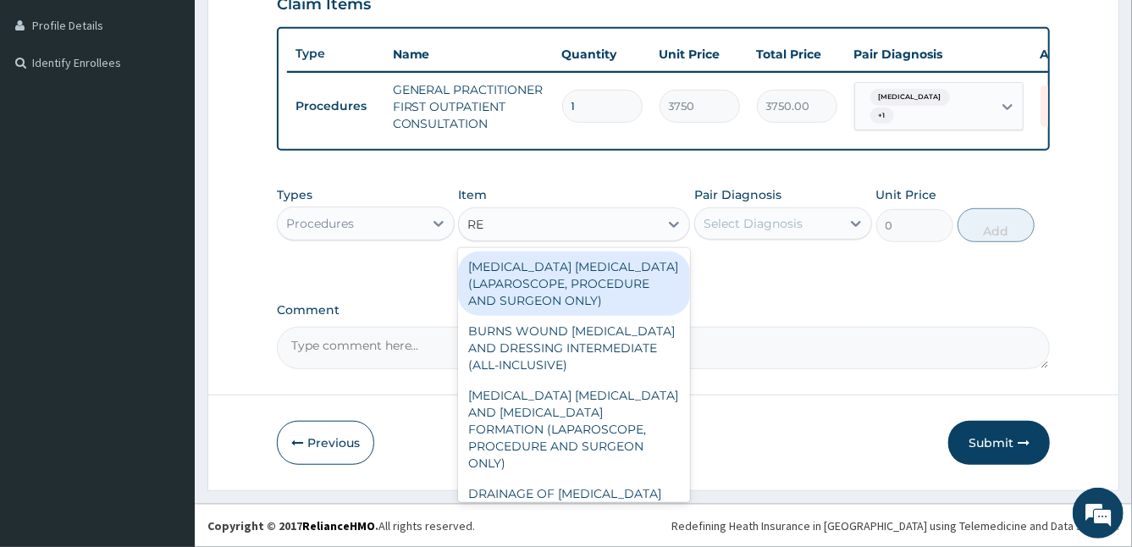
type input "REG"
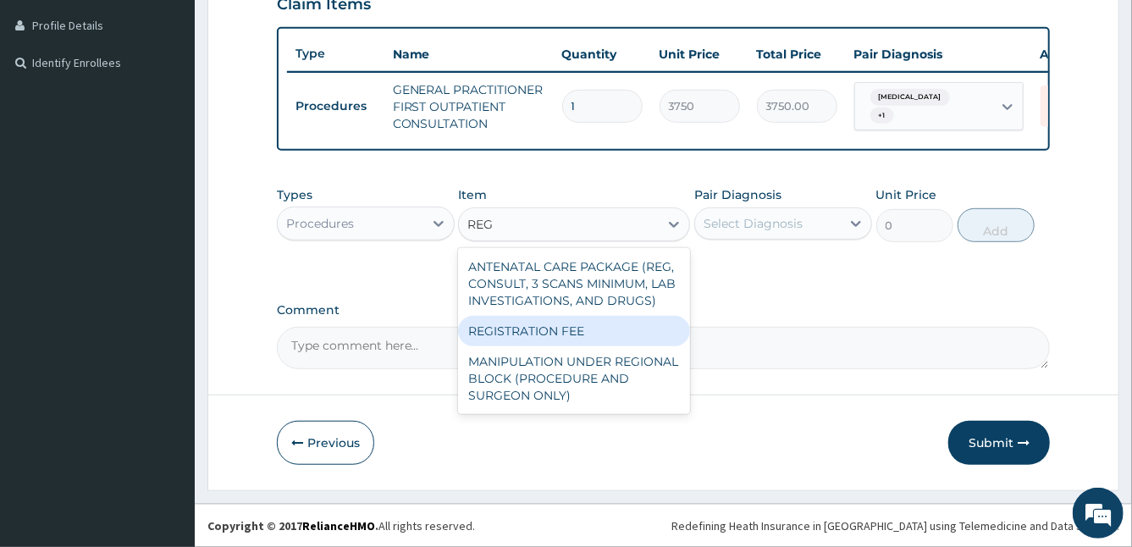
click at [577, 340] on div "REGISTRATION FEE" at bounding box center [574, 331] width 232 height 30
type input "2500"
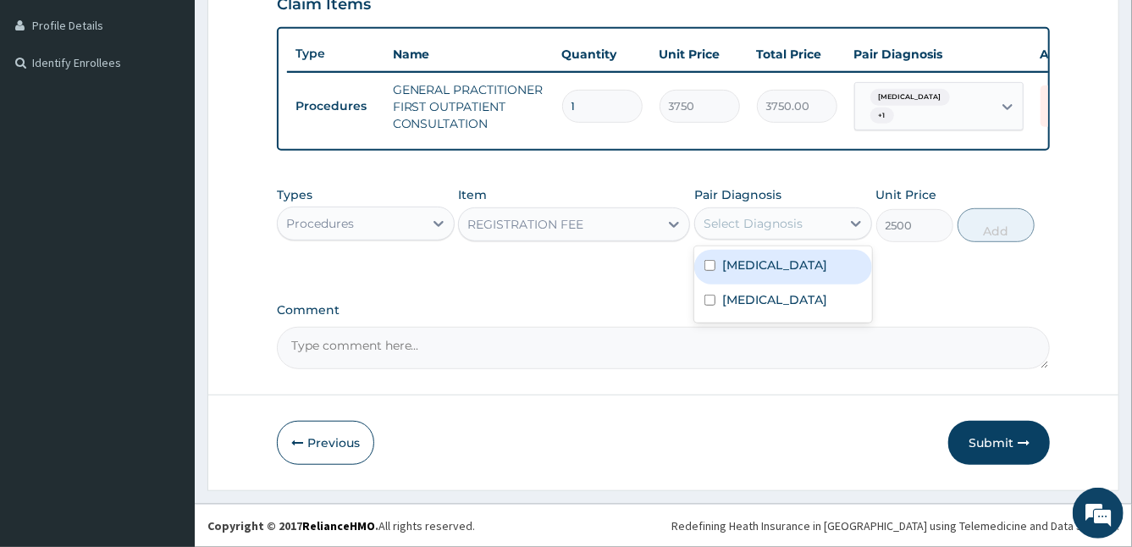
drag, startPoint x: 774, startPoint y: 223, endPoint x: 732, endPoint y: 278, distance: 69.6
click at [732, 240] on div "option Upper respiratory infection, selected. option Malaria focused, 1 of 2. 2…" at bounding box center [783, 223] width 178 height 32
click at [732, 278] on div "[MEDICAL_DATA]" at bounding box center [783, 267] width 178 height 35
checkbox input "true"
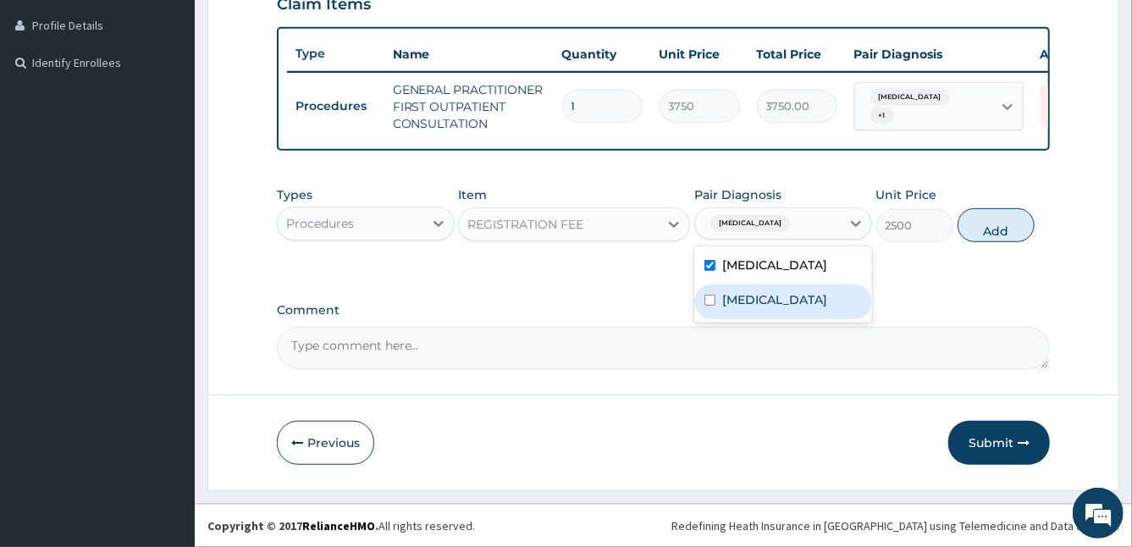
click at [718, 311] on div "[MEDICAL_DATA]" at bounding box center [783, 301] width 178 height 35
checkbox input "true"
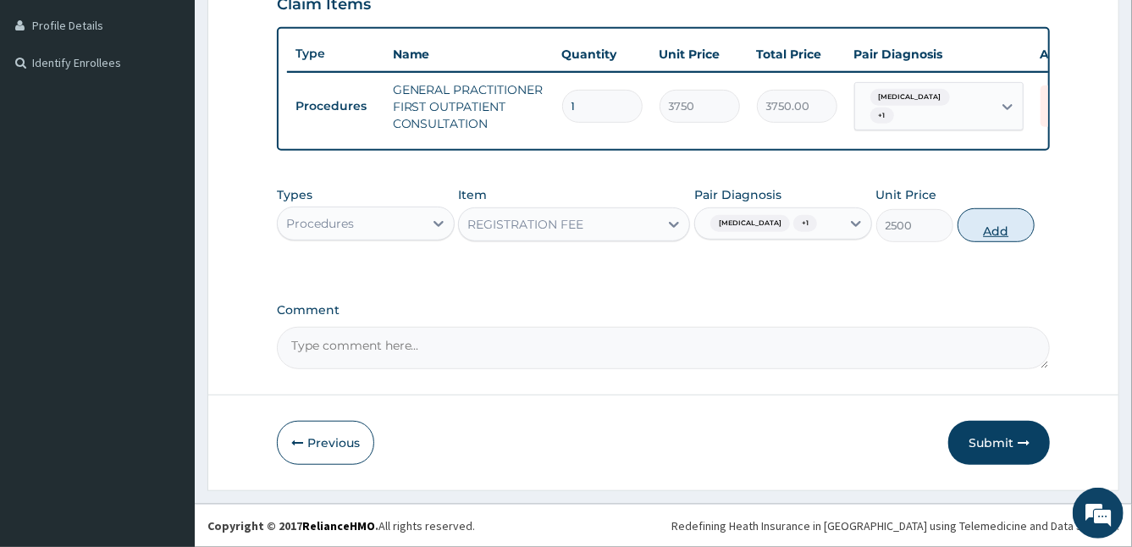
click at [984, 235] on button "Add" at bounding box center [995, 225] width 77 height 34
type input "0"
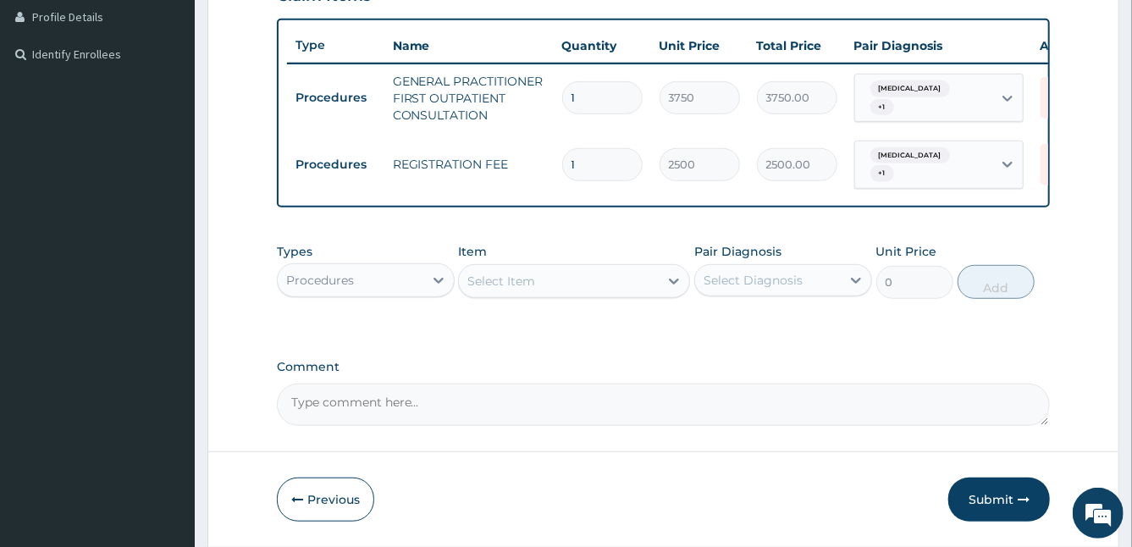
scroll to position [488, 0]
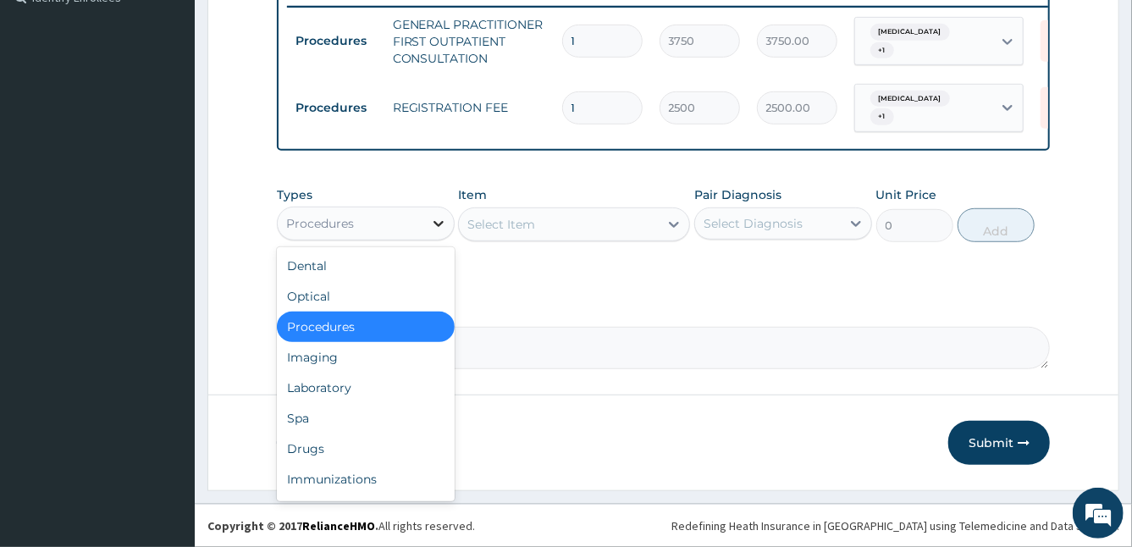
click at [426, 226] on div at bounding box center [438, 223] width 30 height 30
click at [328, 382] on div "Laboratory" at bounding box center [366, 387] width 178 height 30
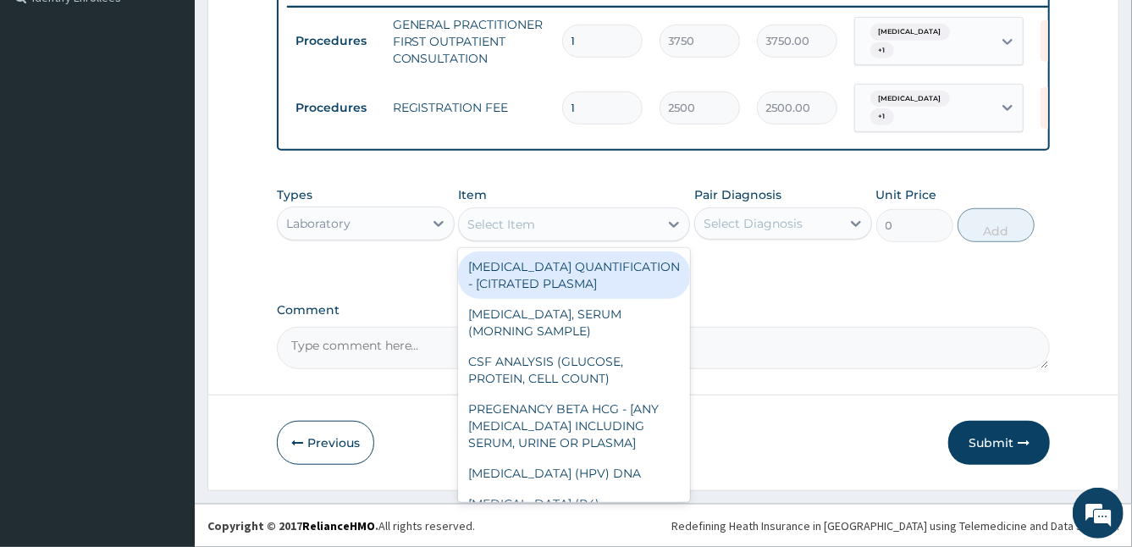
click at [599, 231] on div "Select Item" at bounding box center [559, 224] width 200 height 27
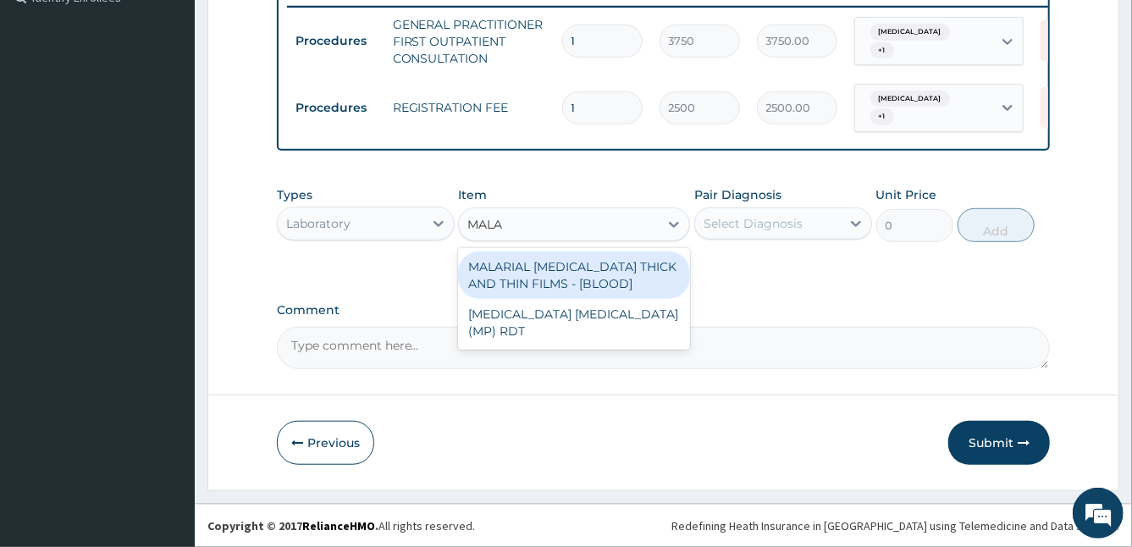
type input "MALAR"
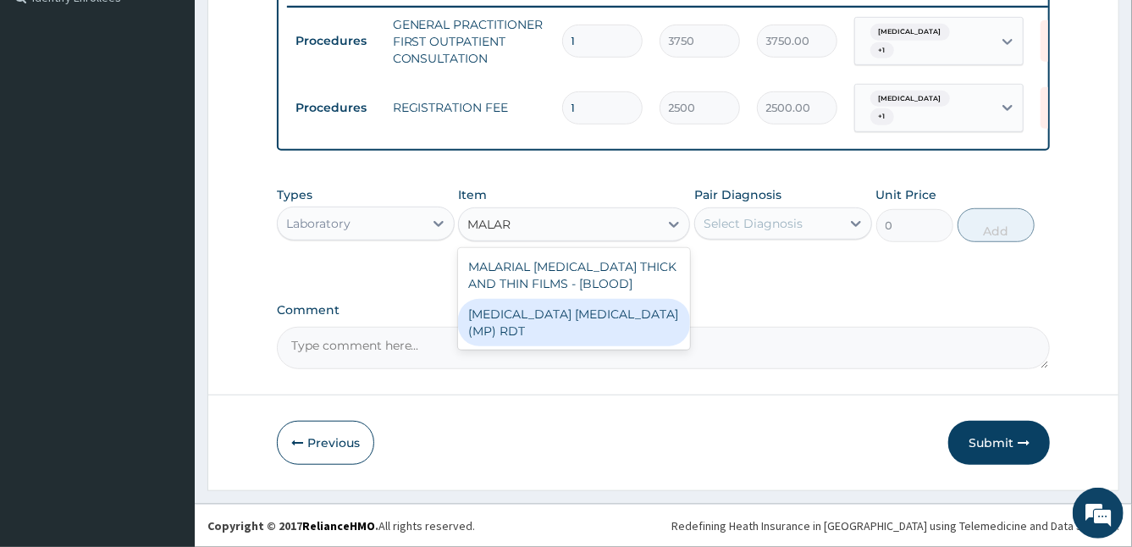
click at [624, 305] on div "[MEDICAL_DATA] [MEDICAL_DATA] (MP) RDT" at bounding box center [574, 322] width 232 height 47
type input "2000"
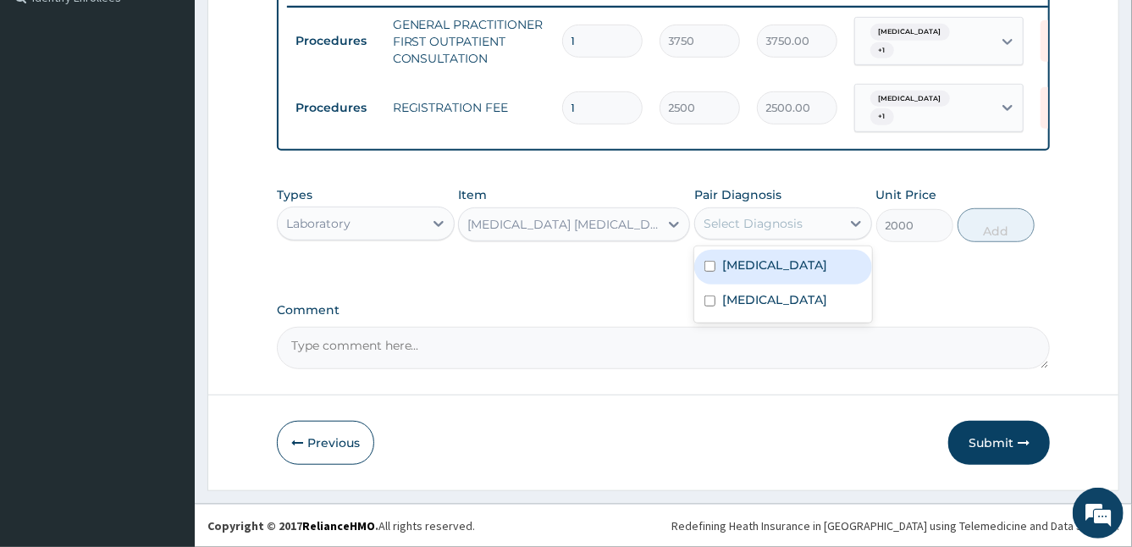
click at [779, 224] on div "Select Diagnosis" at bounding box center [752, 223] width 99 height 17
click at [748, 265] on label "[MEDICAL_DATA]" at bounding box center [774, 264] width 105 height 17
checkbox input "true"
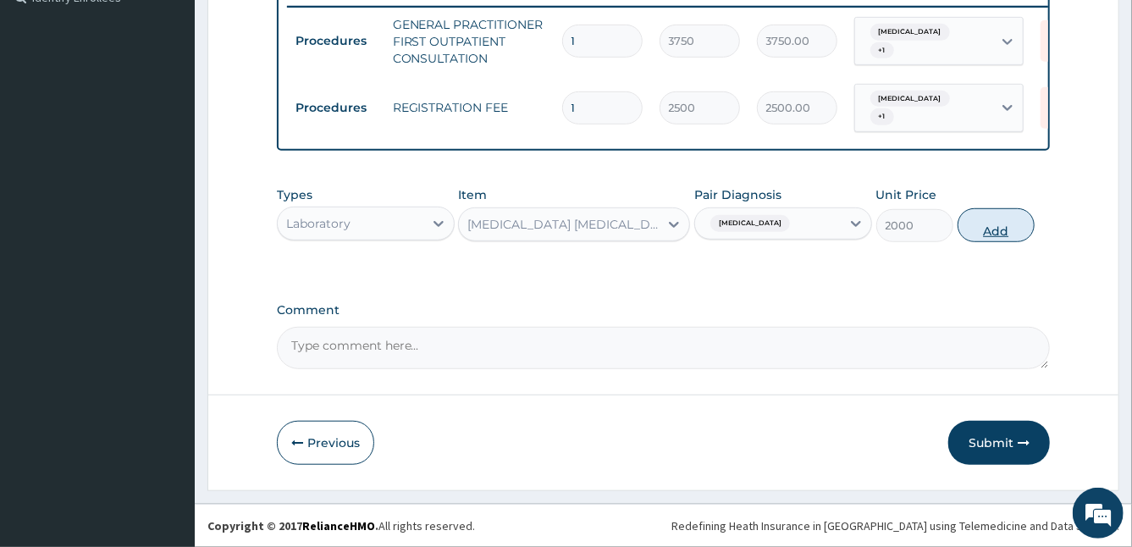
click at [996, 220] on button "Add" at bounding box center [995, 225] width 77 height 34
type input "0"
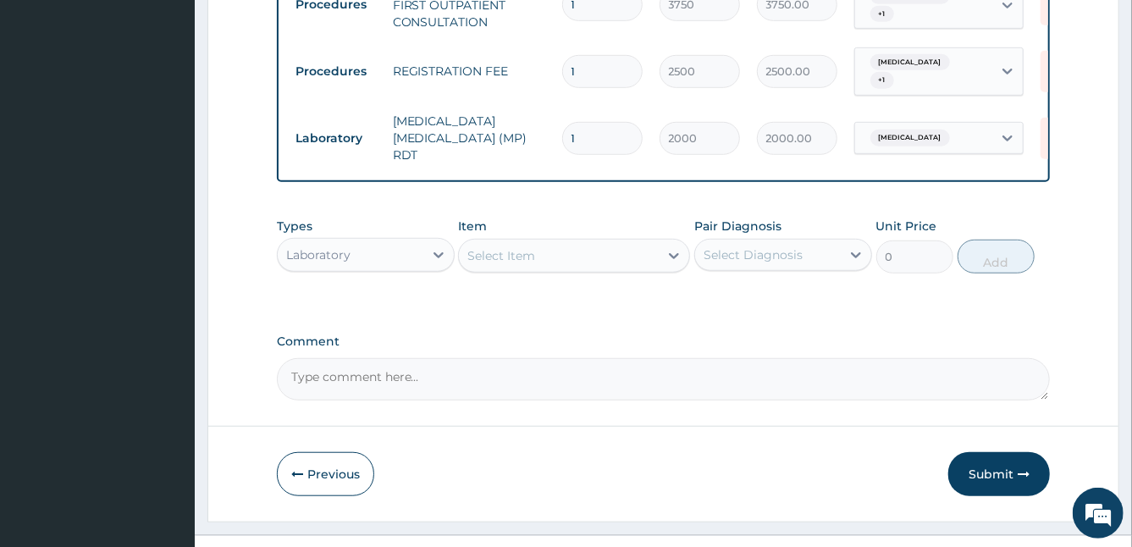
scroll to position [546, 0]
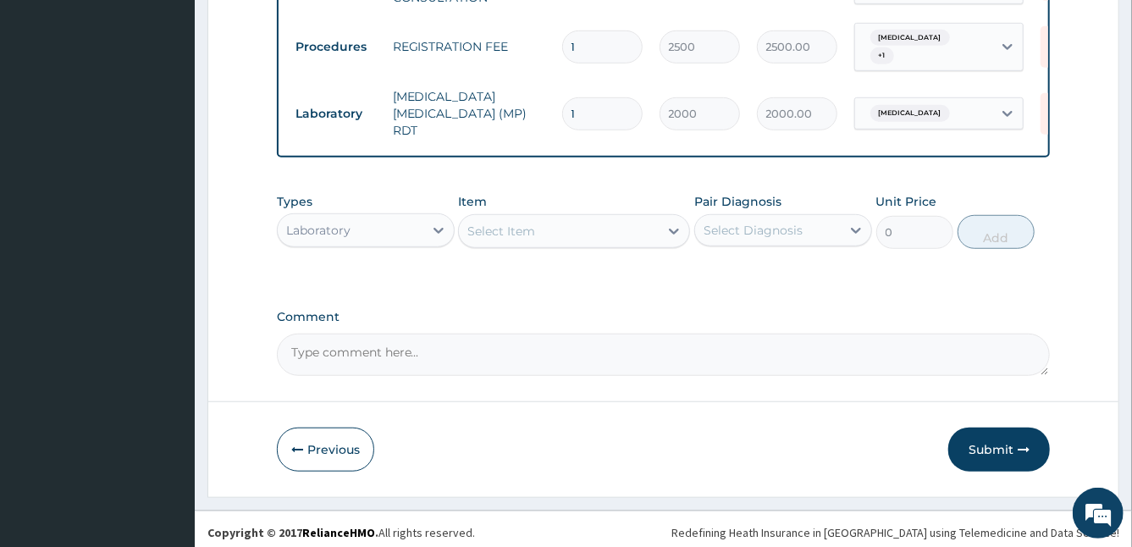
click at [520, 223] on div "Select Item" at bounding box center [501, 231] width 68 height 17
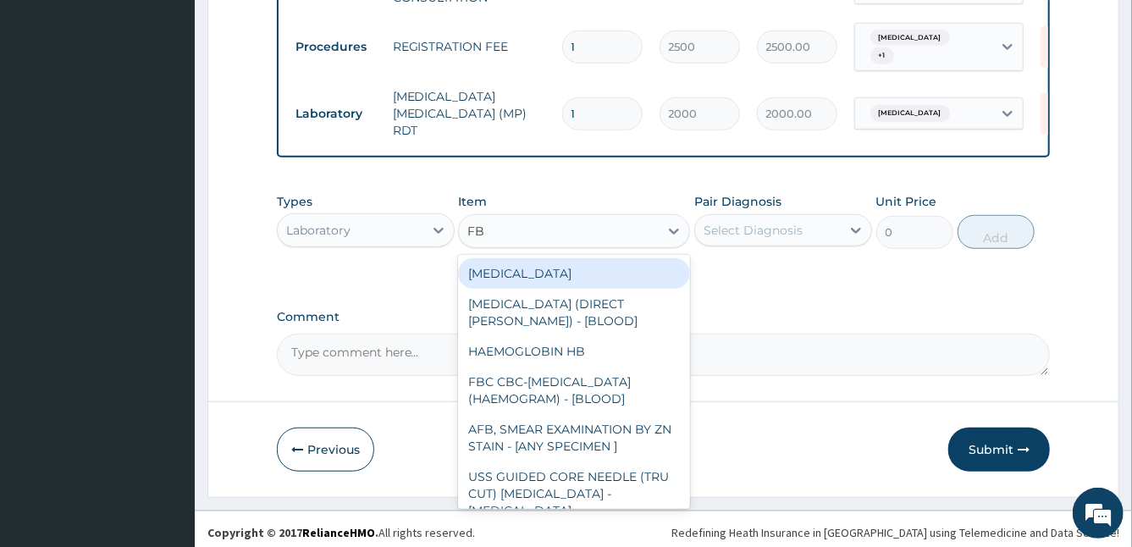
type input "FBC"
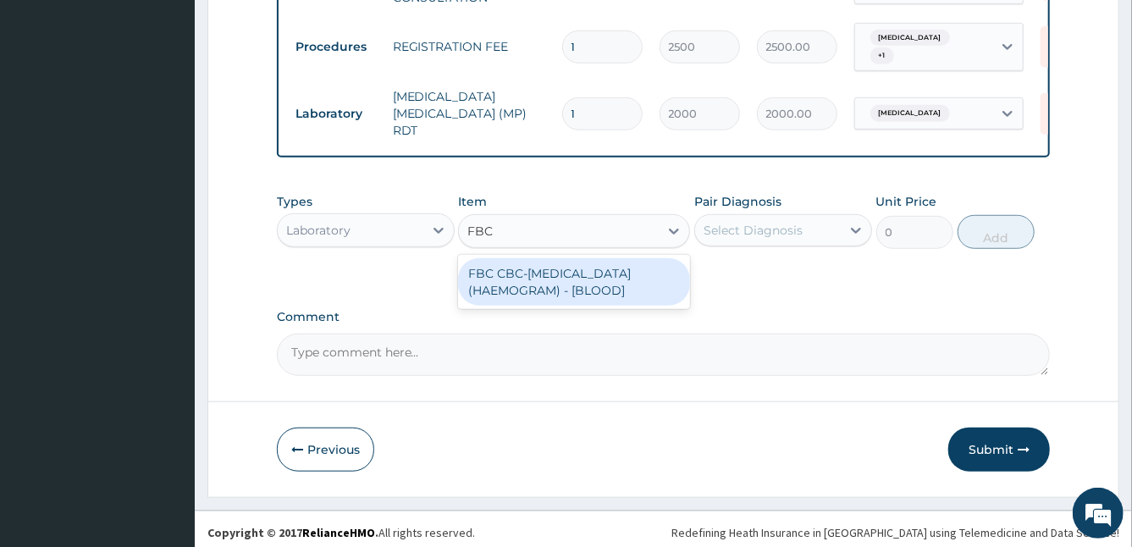
click at [572, 282] on div "FBC CBC-[MEDICAL_DATA] (HAEMOGRAM) - [BLOOD]" at bounding box center [574, 281] width 232 height 47
type input "5000"
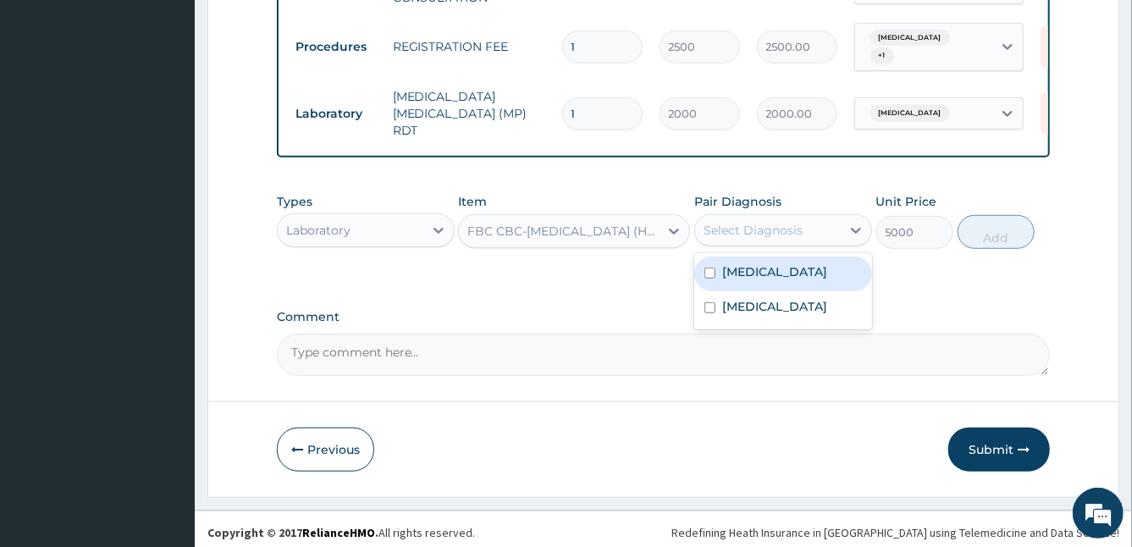
click at [772, 223] on div "Select Diagnosis" at bounding box center [752, 230] width 99 height 17
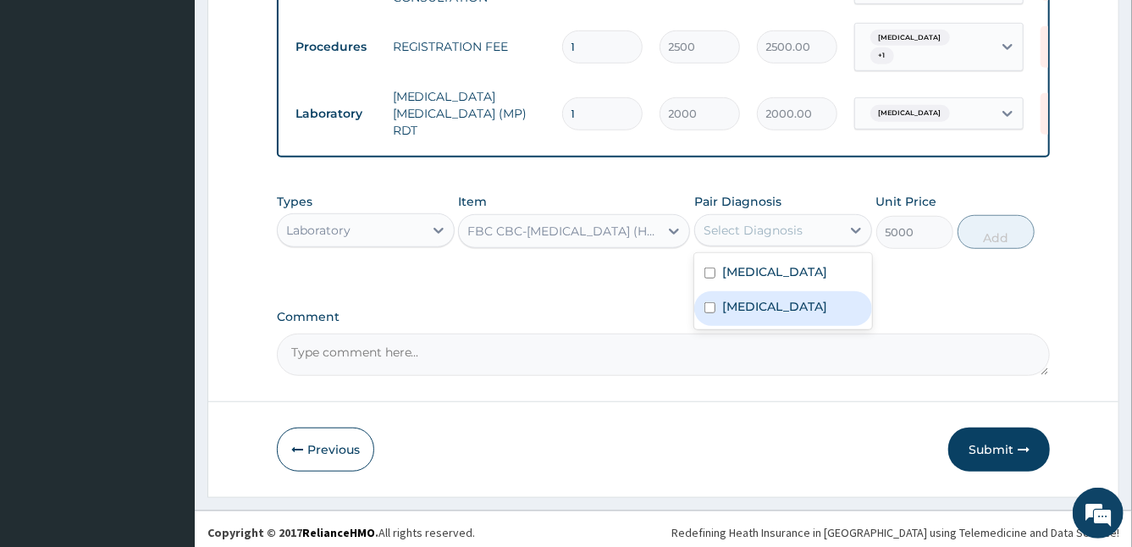
click at [737, 302] on label "[MEDICAL_DATA]" at bounding box center [774, 306] width 105 height 17
checkbox input "true"
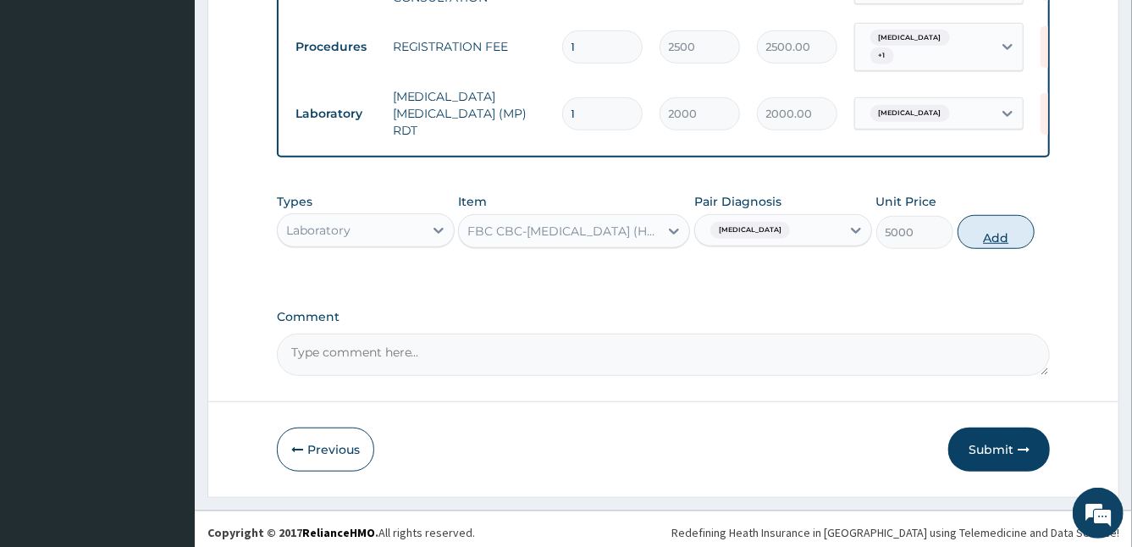
click at [998, 218] on button "Add" at bounding box center [995, 232] width 77 height 34
type input "0"
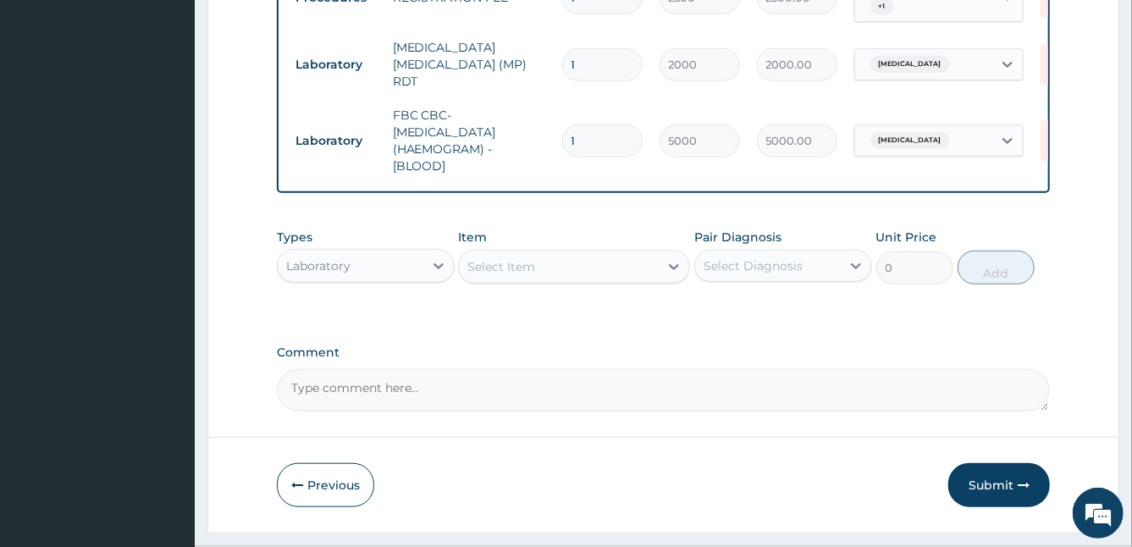
scroll to position [631, 0]
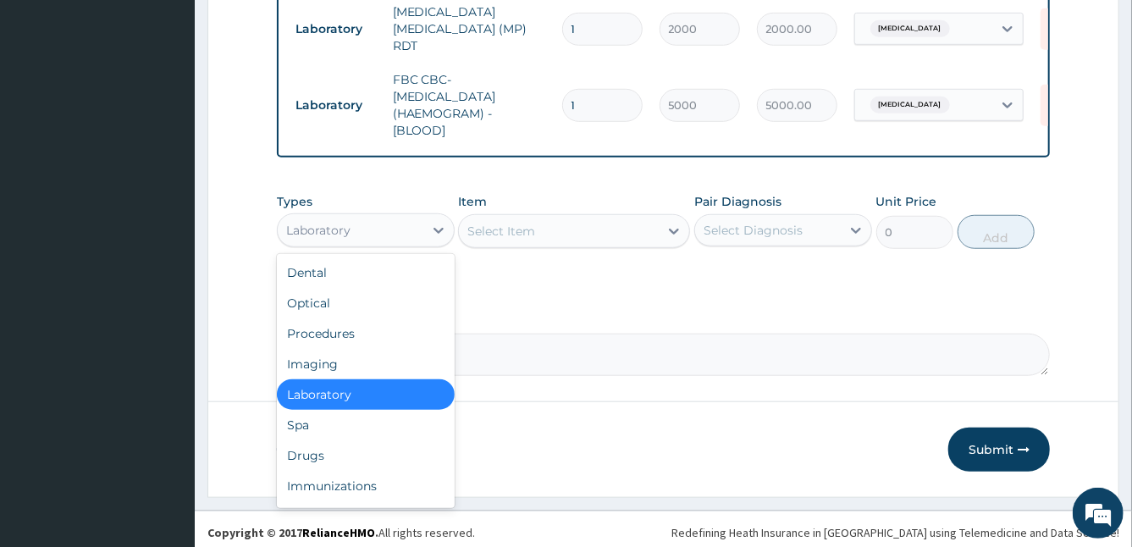
click at [415, 223] on div "Laboratory" at bounding box center [351, 230] width 146 height 27
click at [333, 444] on div "Drugs" at bounding box center [366, 455] width 178 height 30
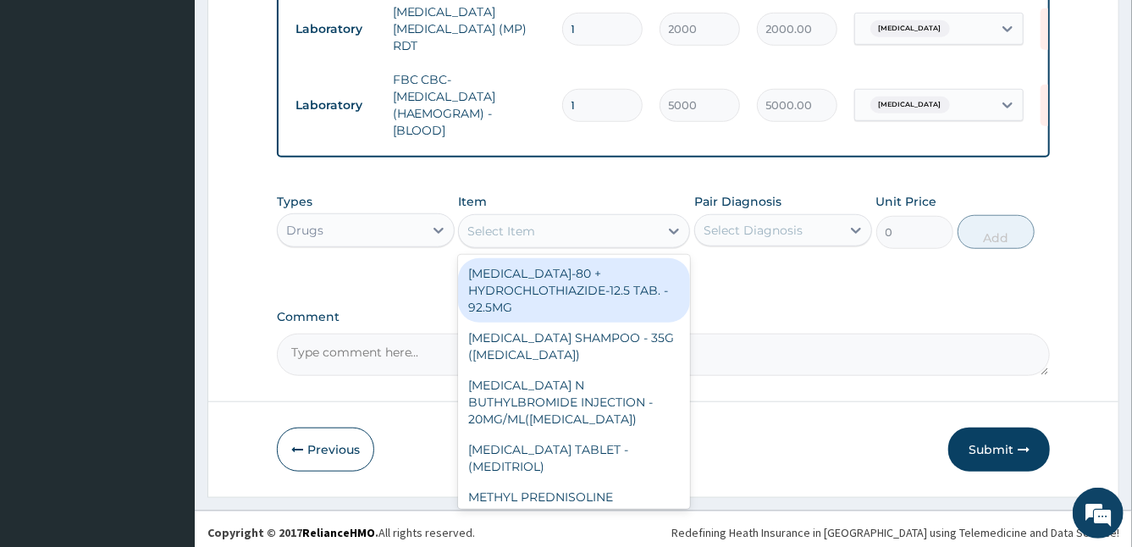
click at [538, 234] on div "Select Item" at bounding box center [559, 231] width 200 height 27
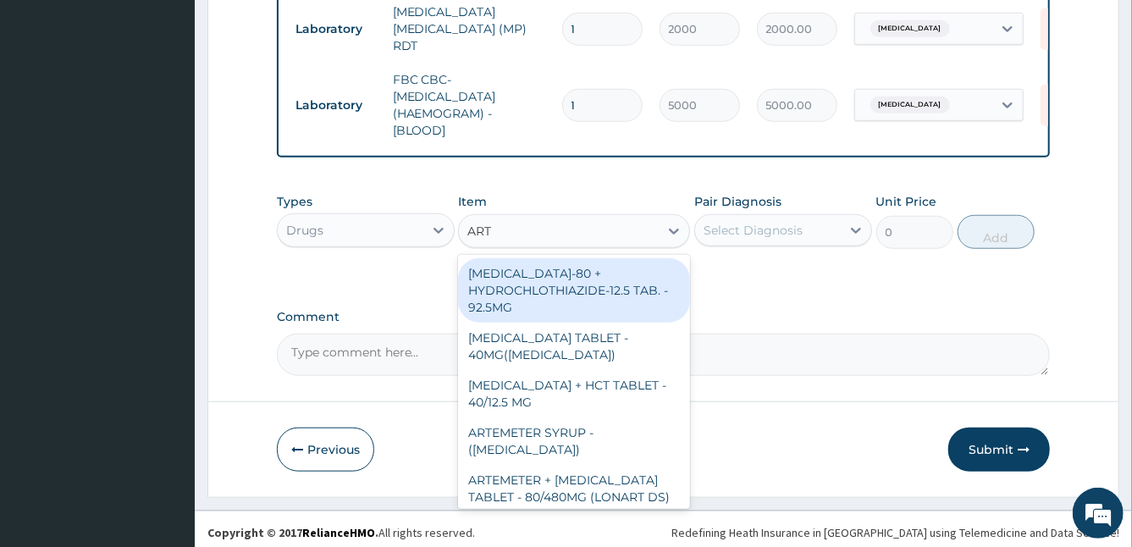
type input "ARTE"
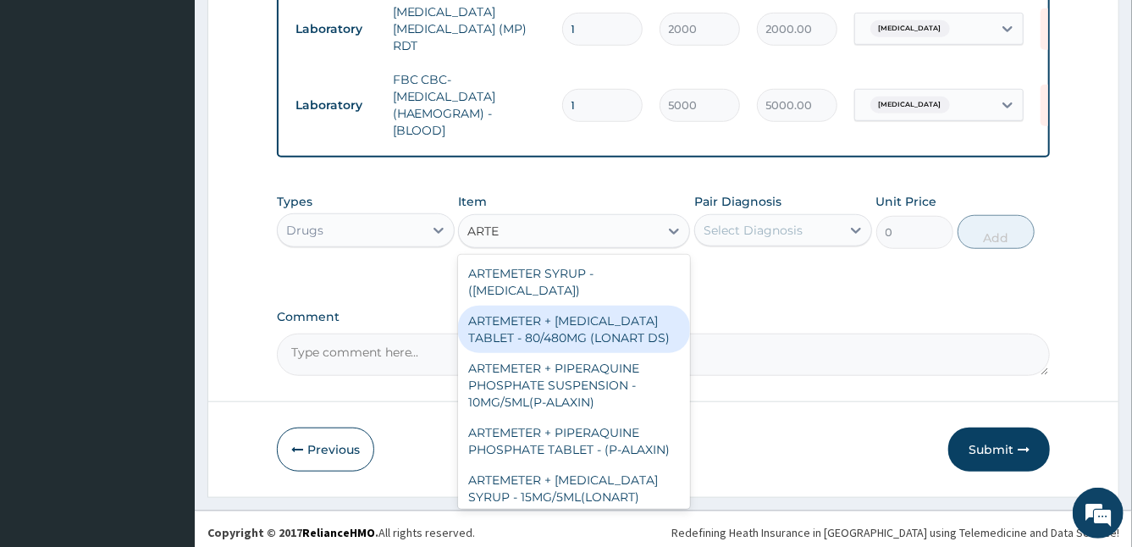
click at [590, 319] on div "ARTEMETER + [MEDICAL_DATA] TABLET - 80/480MG (LONART DS)" at bounding box center [574, 329] width 232 height 47
type input "588"
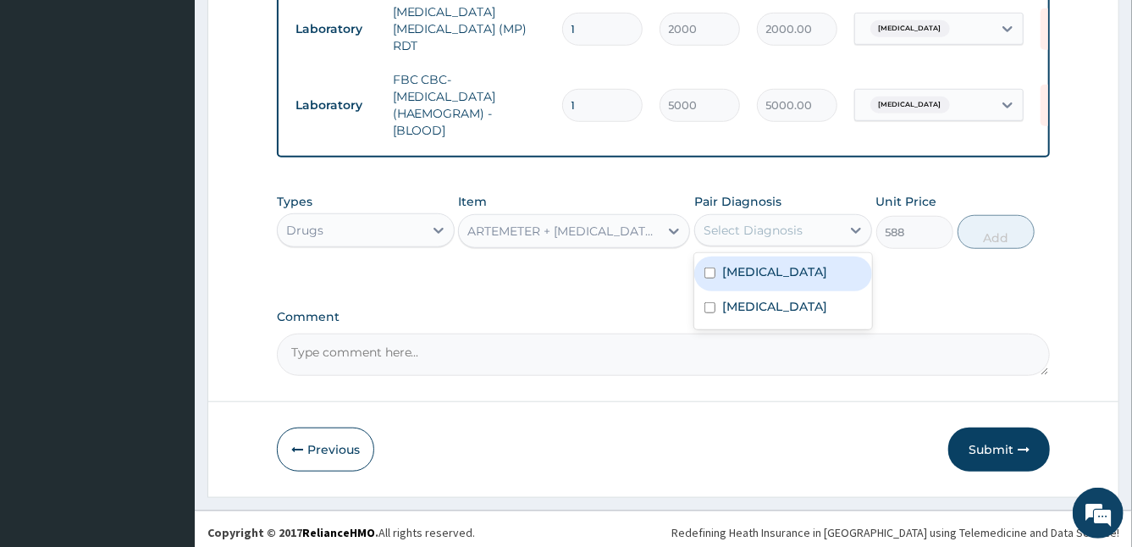
click at [759, 217] on div "Select Diagnosis" at bounding box center [768, 230] width 146 height 27
click at [714, 267] on input "checkbox" at bounding box center [709, 272] width 11 height 11
checkbox input "true"
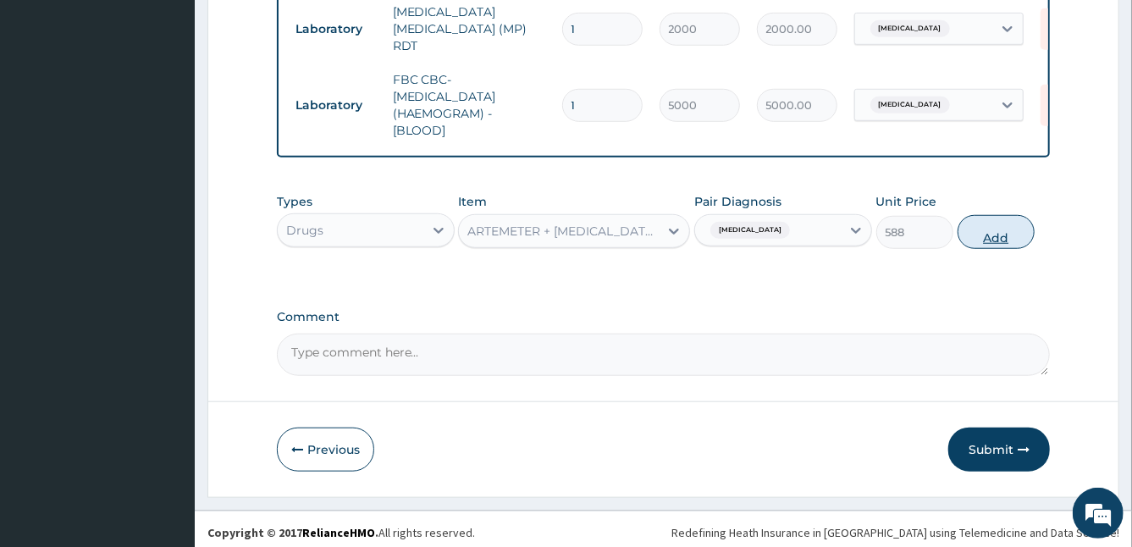
click at [991, 229] on button "Add" at bounding box center [995, 232] width 77 height 34
type input "0"
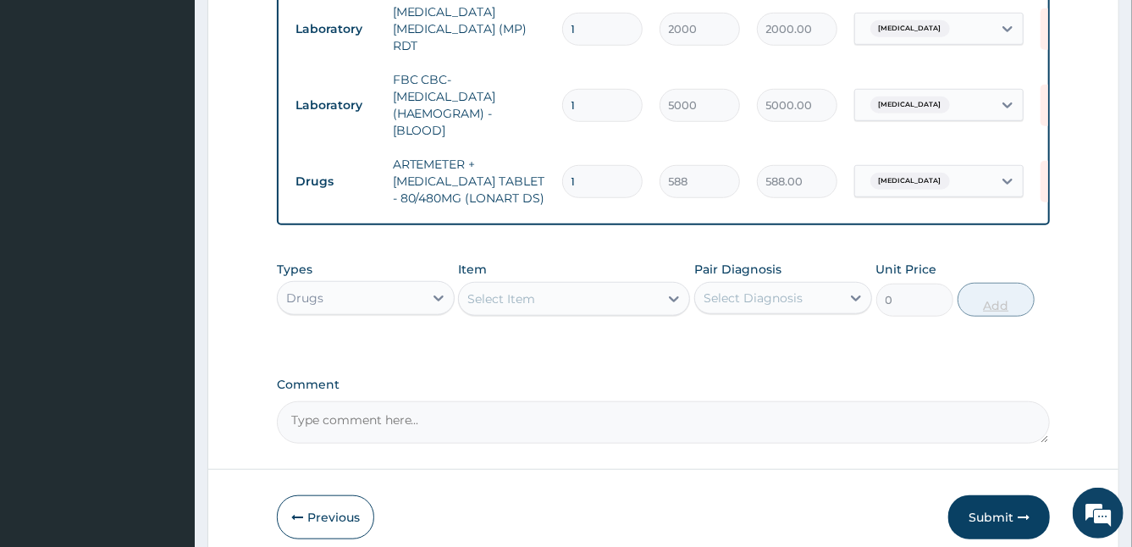
type input "0.00"
type input "6"
type input "3528.00"
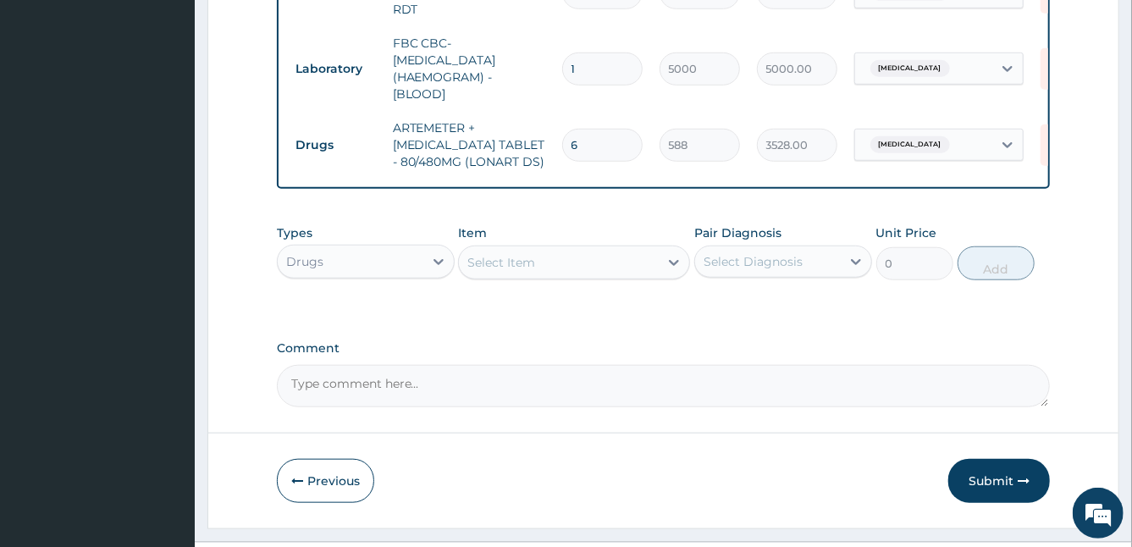
scroll to position [698, 0]
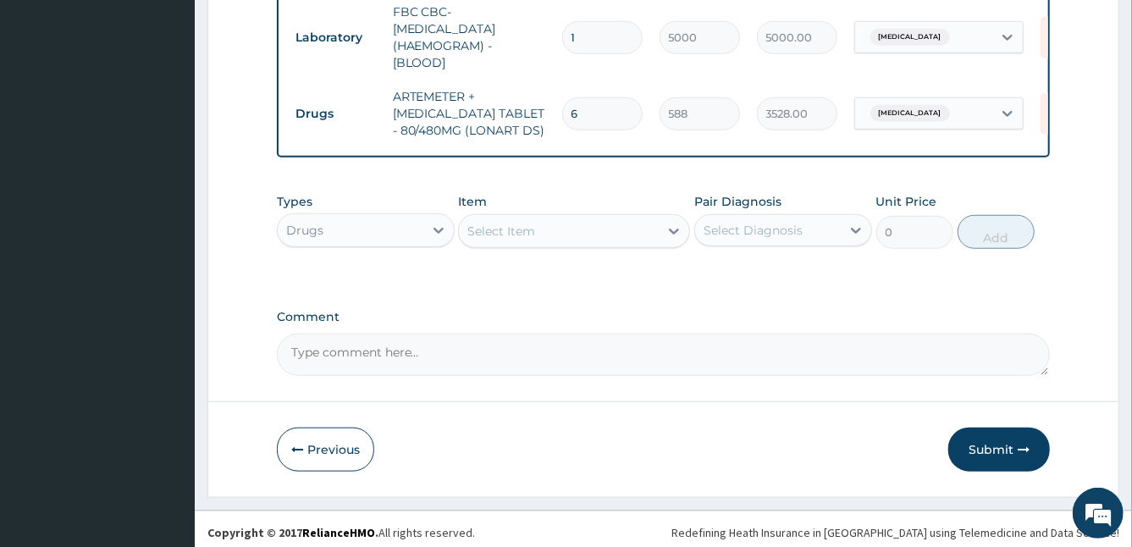
type input "6"
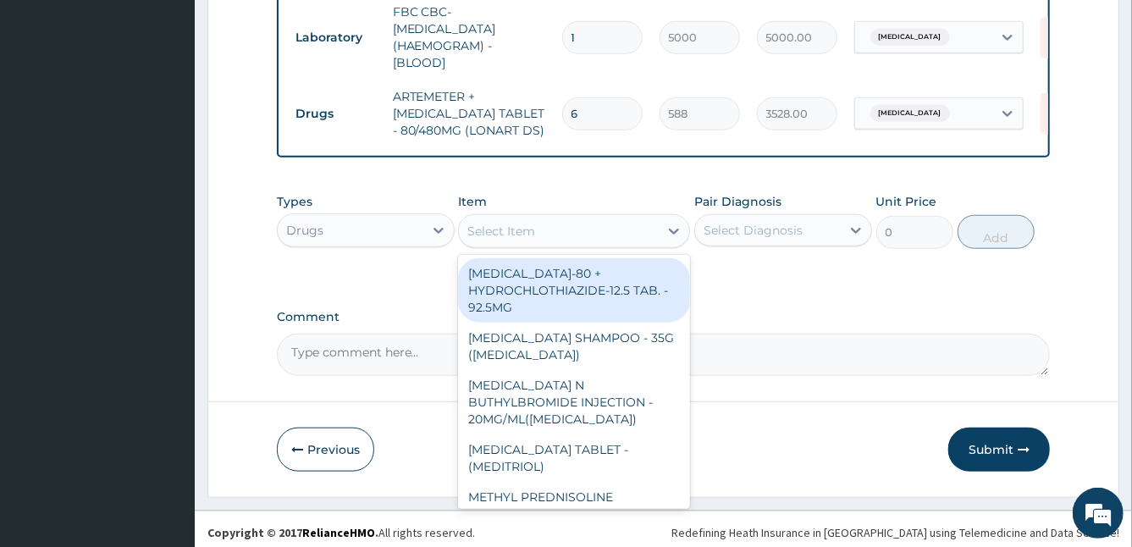
click at [534, 223] on div "Select Item" at bounding box center [501, 231] width 68 height 17
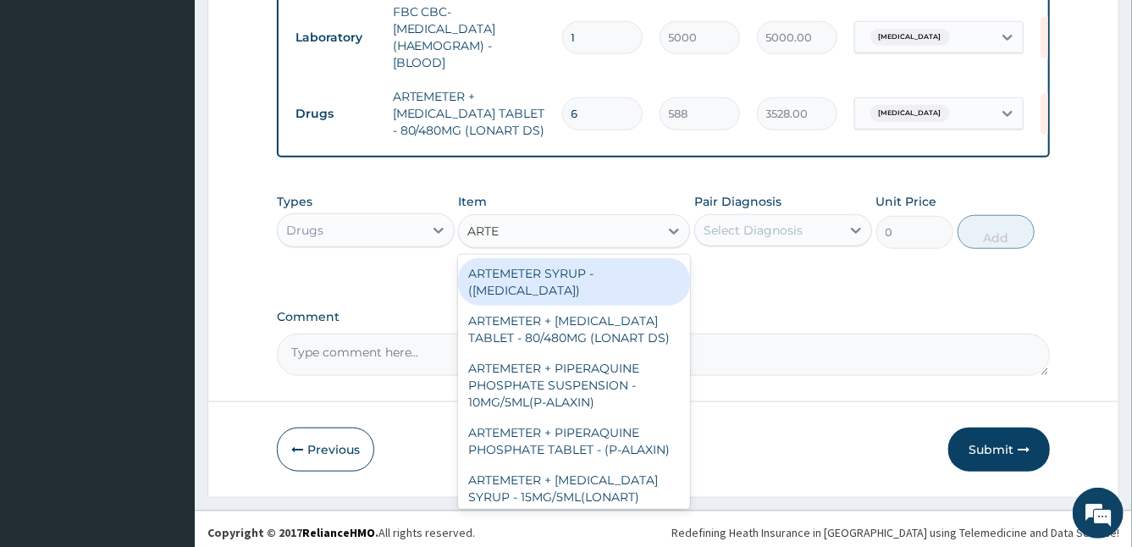
type input "ARTEM"
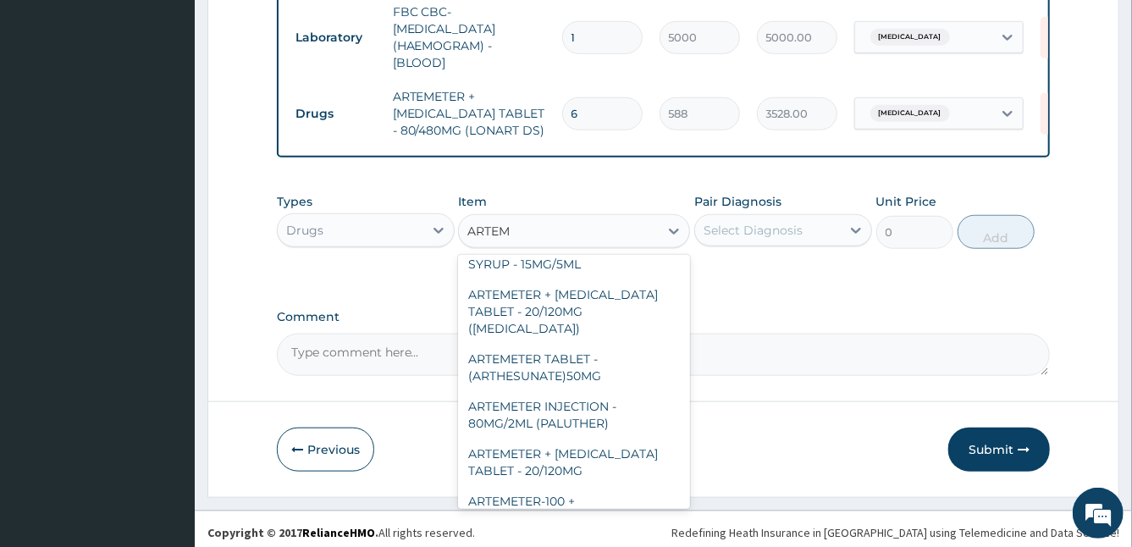
scroll to position [526, 0]
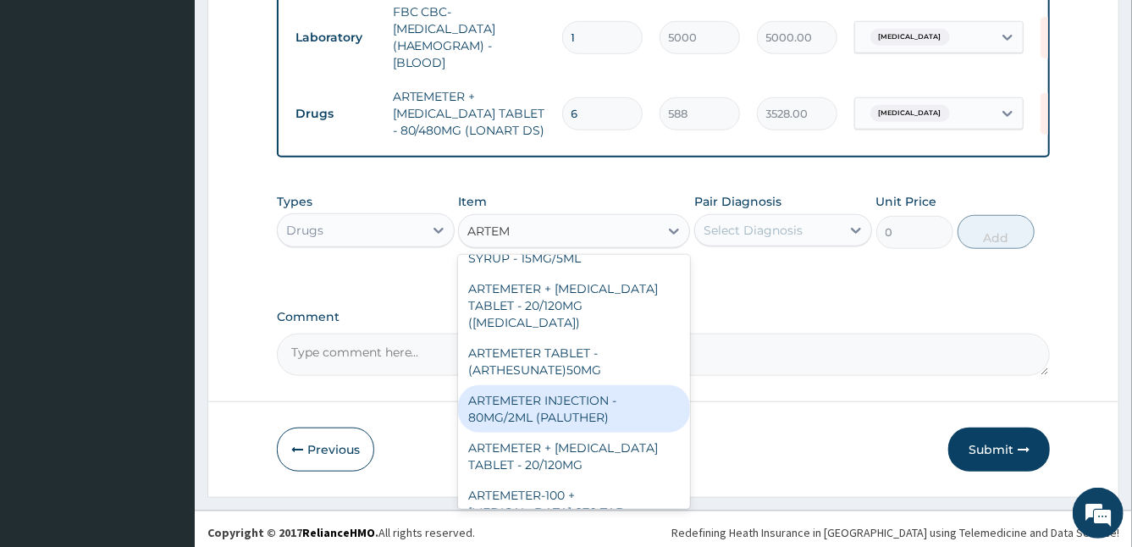
click at [609, 433] on div "ARTEMETER INJECTION - 80MG/2ML (PALUTHER)" at bounding box center [574, 408] width 232 height 47
type input "700"
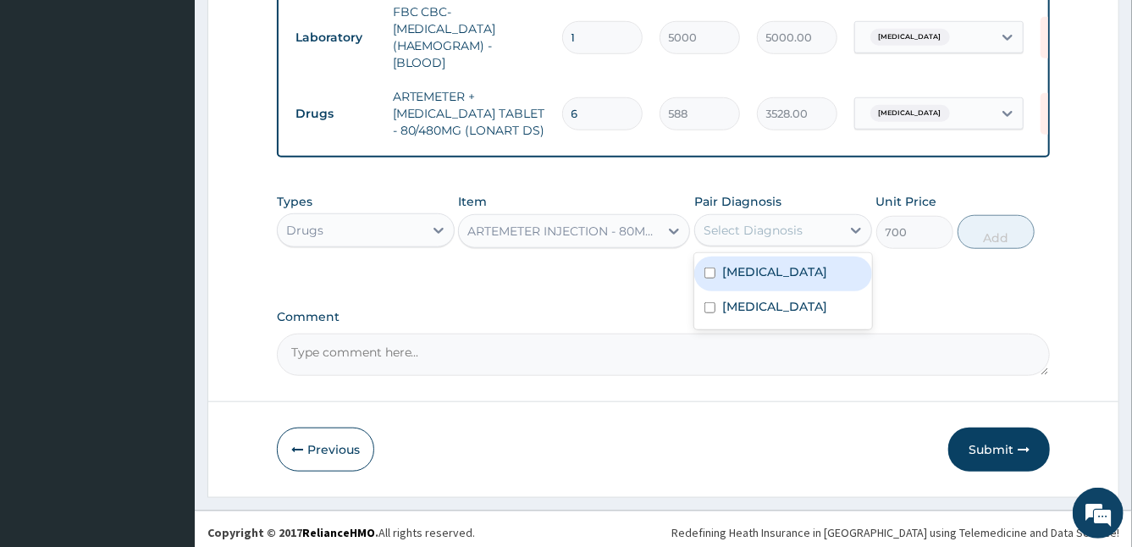
click at [808, 224] on div "Select Diagnosis" at bounding box center [768, 230] width 146 height 27
click at [727, 263] on label "[MEDICAL_DATA]" at bounding box center [774, 271] width 105 height 17
checkbox input "true"
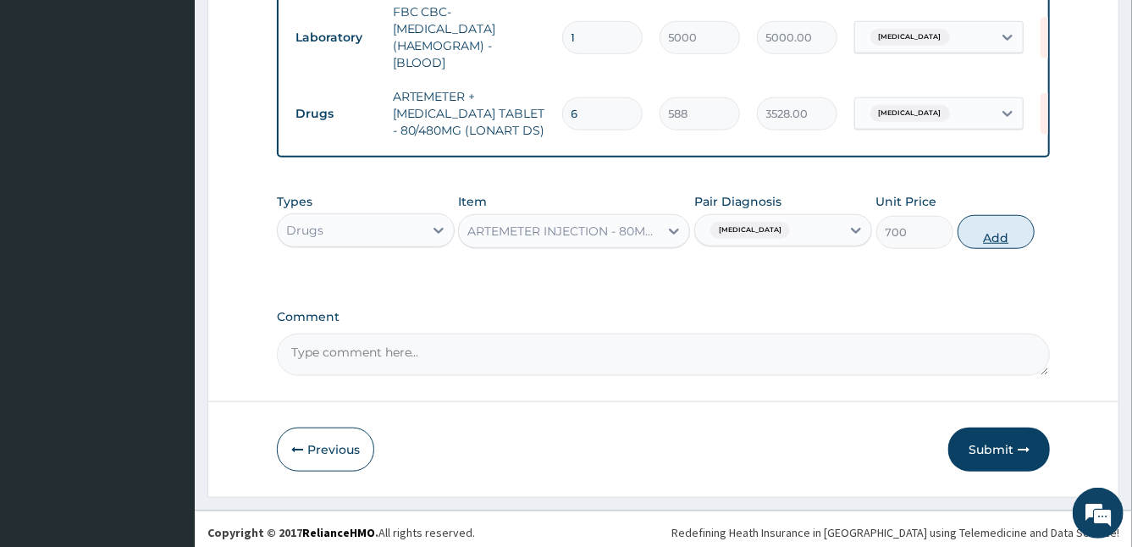
click at [978, 218] on button "Add" at bounding box center [995, 232] width 77 height 34
type input "0"
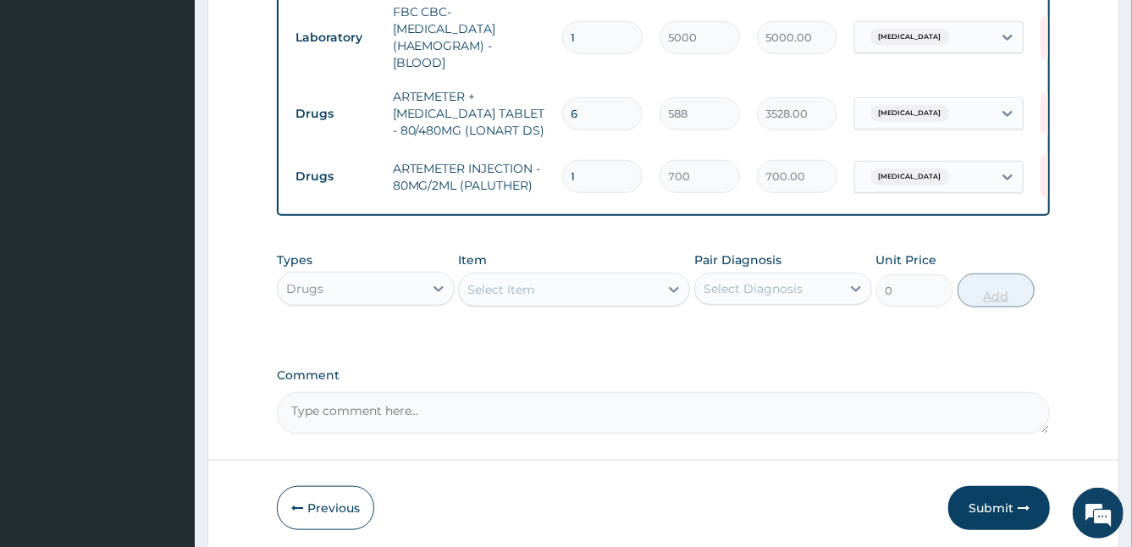
type input "0.00"
type input "3"
type input "2100.00"
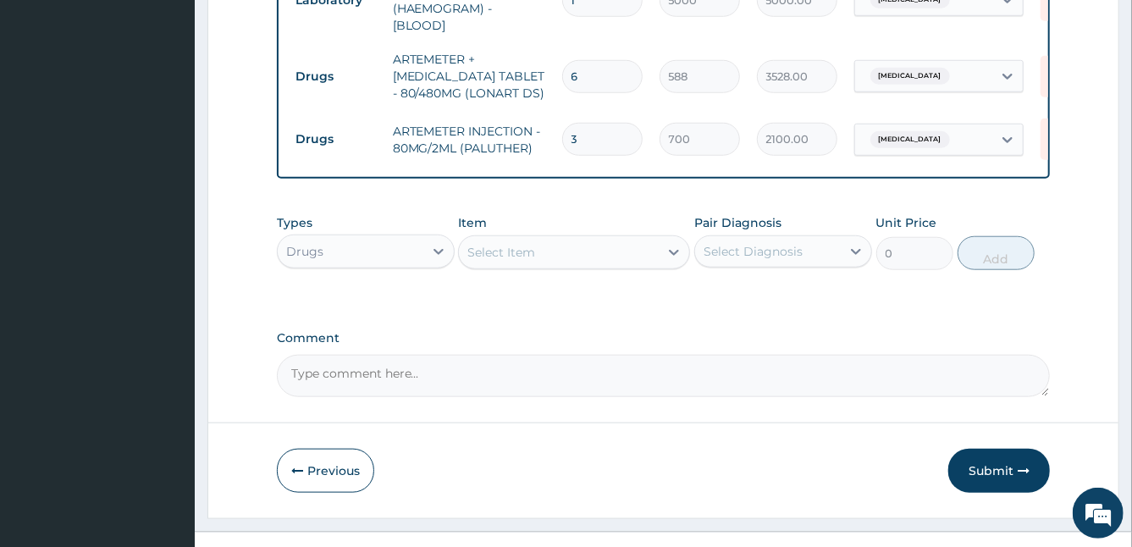
scroll to position [757, 0]
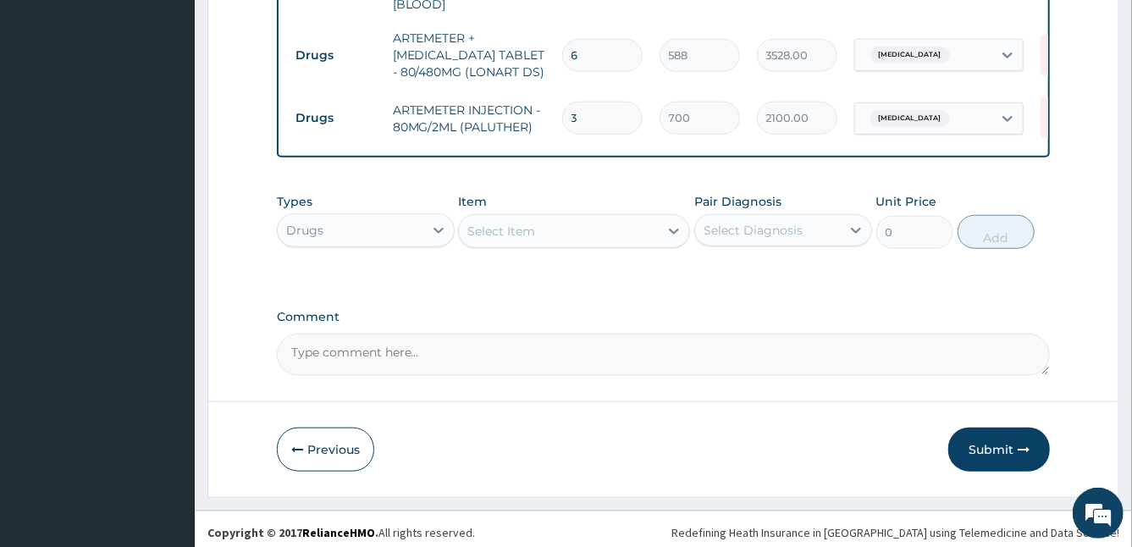
type input "3"
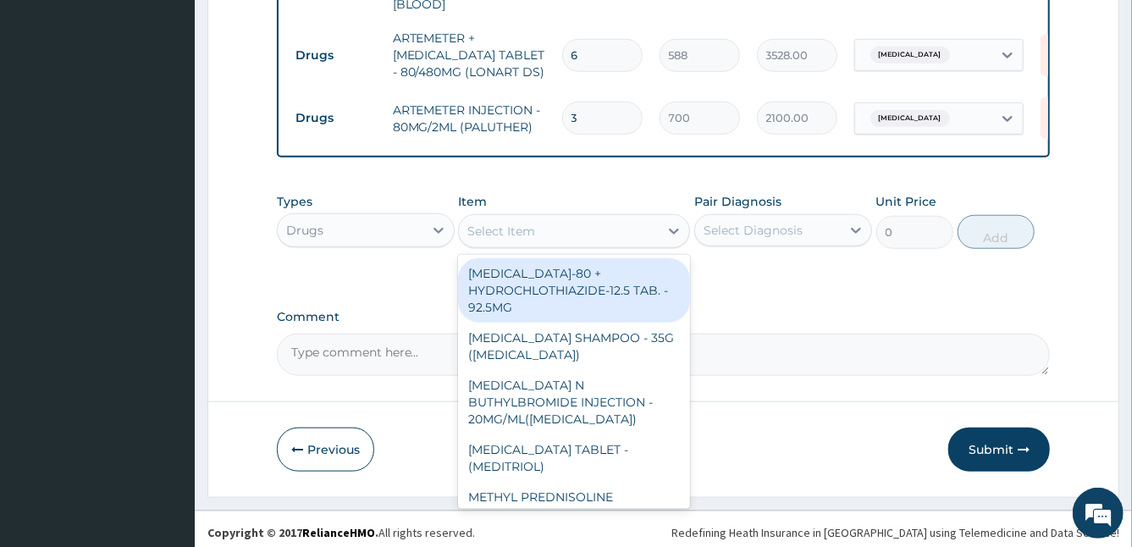
click at [570, 233] on div "Select Item" at bounding box center [559, 231] width 200 height 27
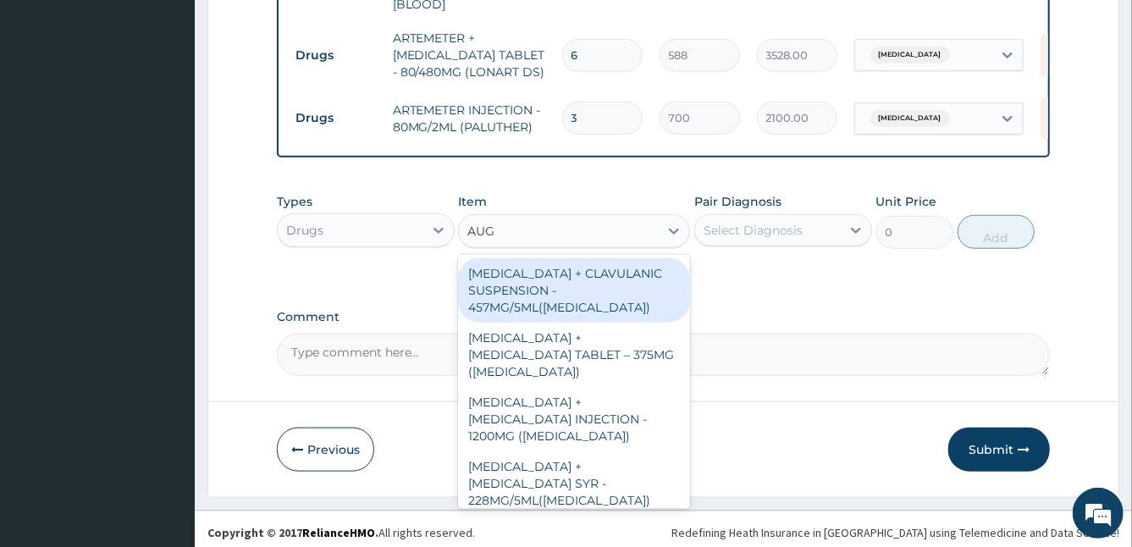
type input "AUGM"
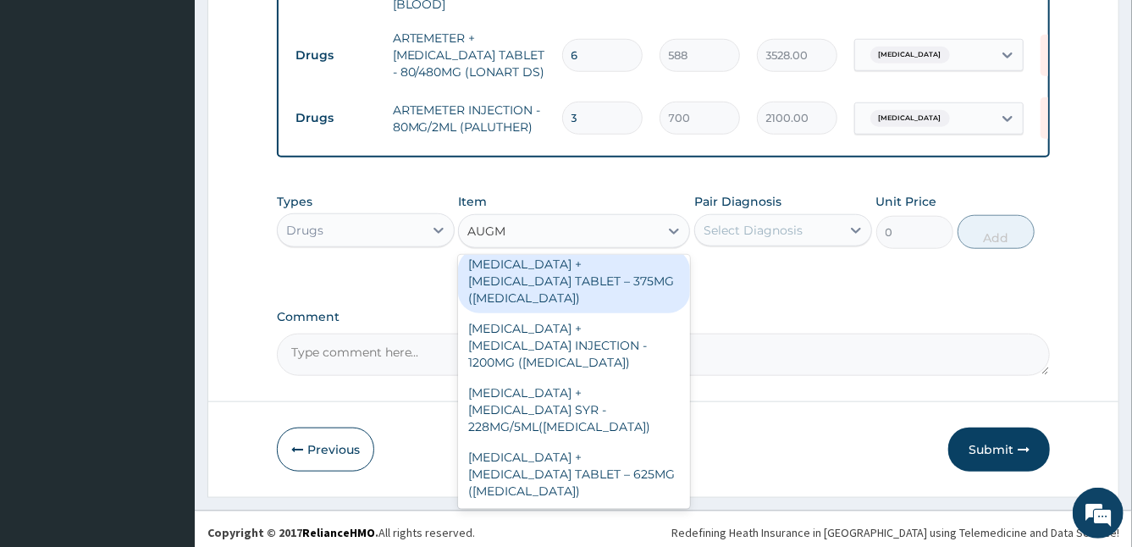
scroll to position [74, 0]
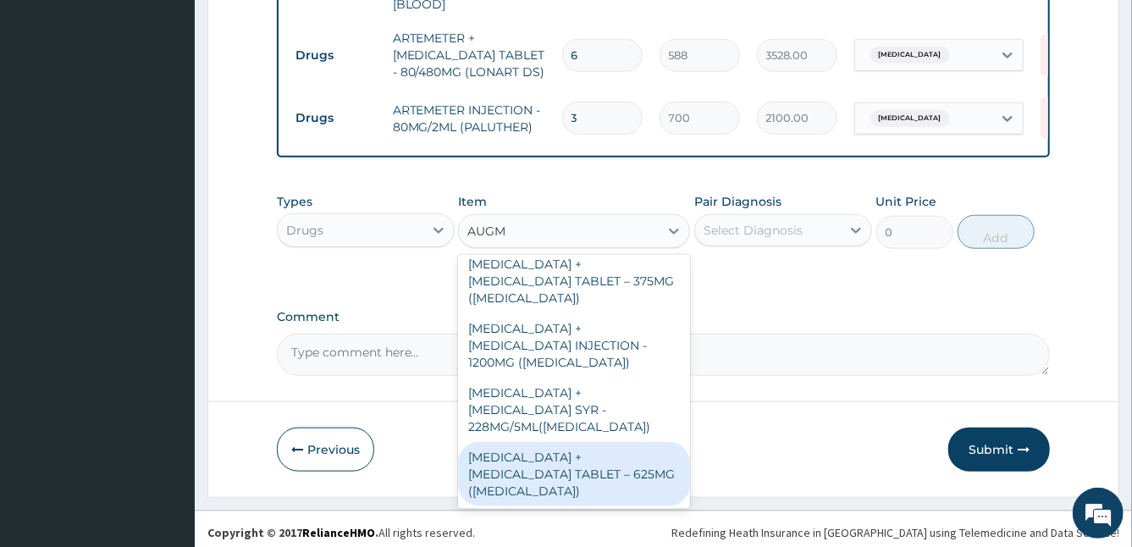
click at [585, 456] on div "[MEDICAL_DATA] + [MEDICAL_DATA] TABLET – 625MG ([MEDICAL_DATA])" at bounding box center [574, 474] width 232 height 64
type input "672"
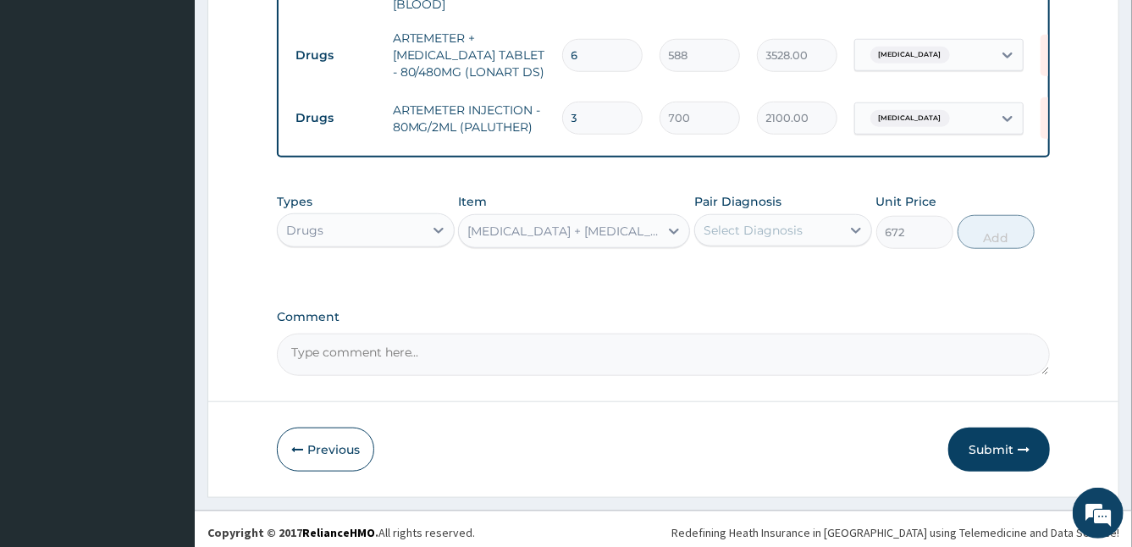
click at [780, 224] on div "Select Diagnosis" at bounding box center [752, 230] width 99 height 17
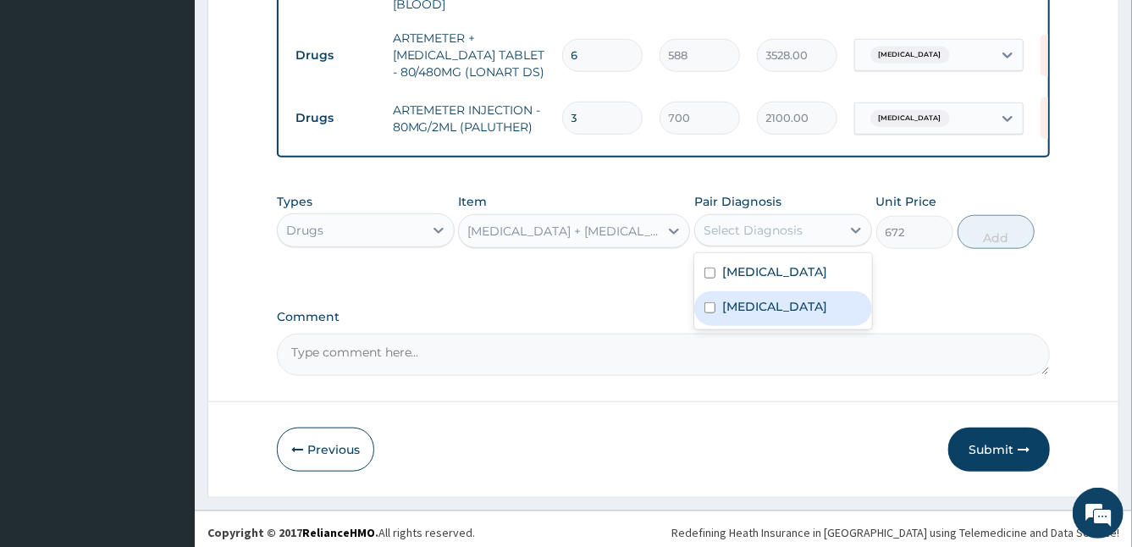
click at [755, 311] on label "[MEDICAL_DATA]" at bounding box center [774, 306] width 105 height 17
checkbox input "true"
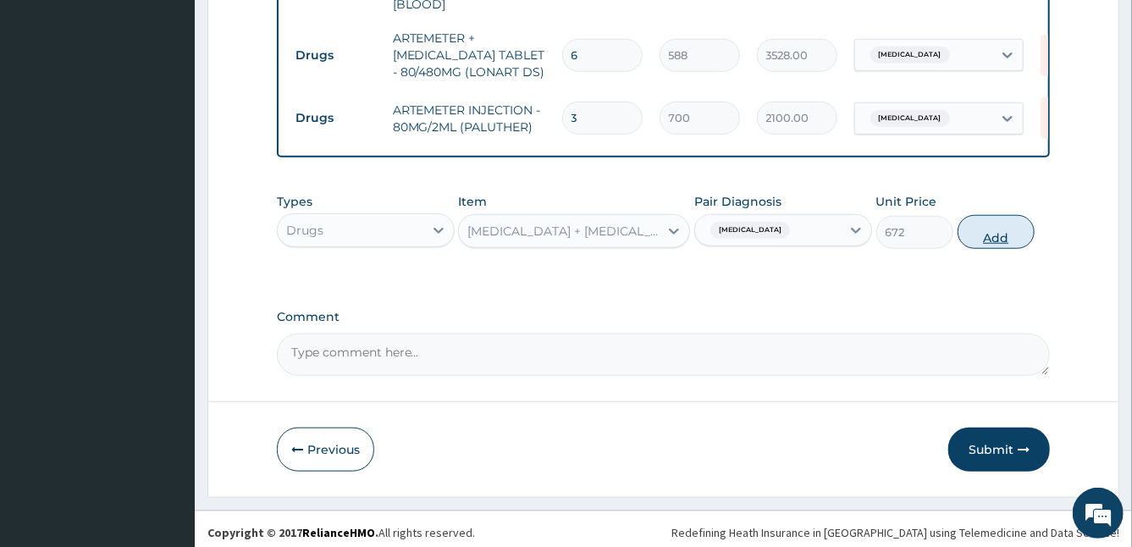
click at [991, 229] on button "Add" at bounding box center [995, 232] width 77 height 34
type input "0"
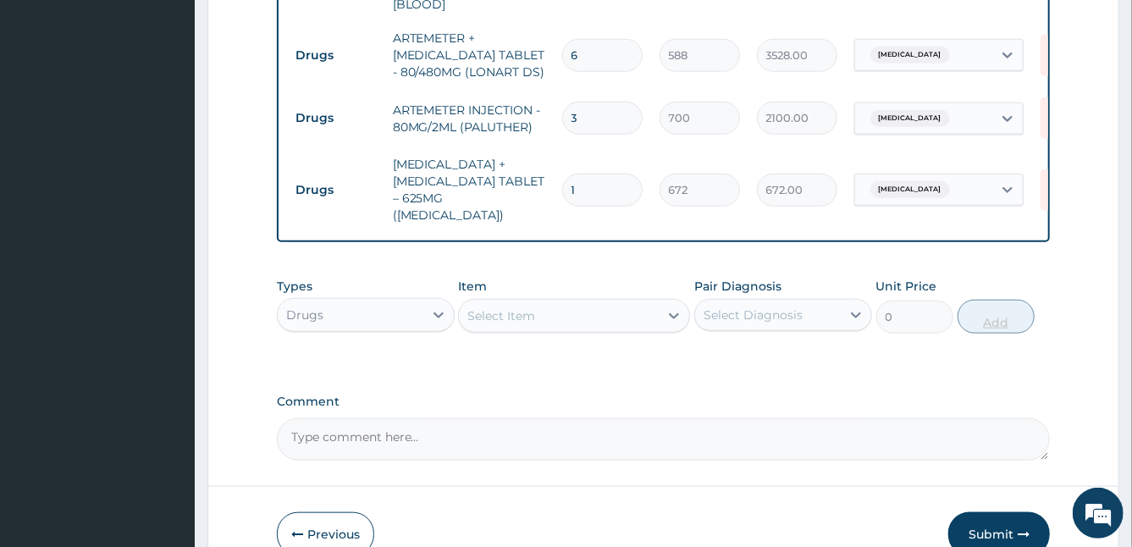
type input "0.00"
type input "1"
type input "672.00"
type input "10"
type input "6720.00"
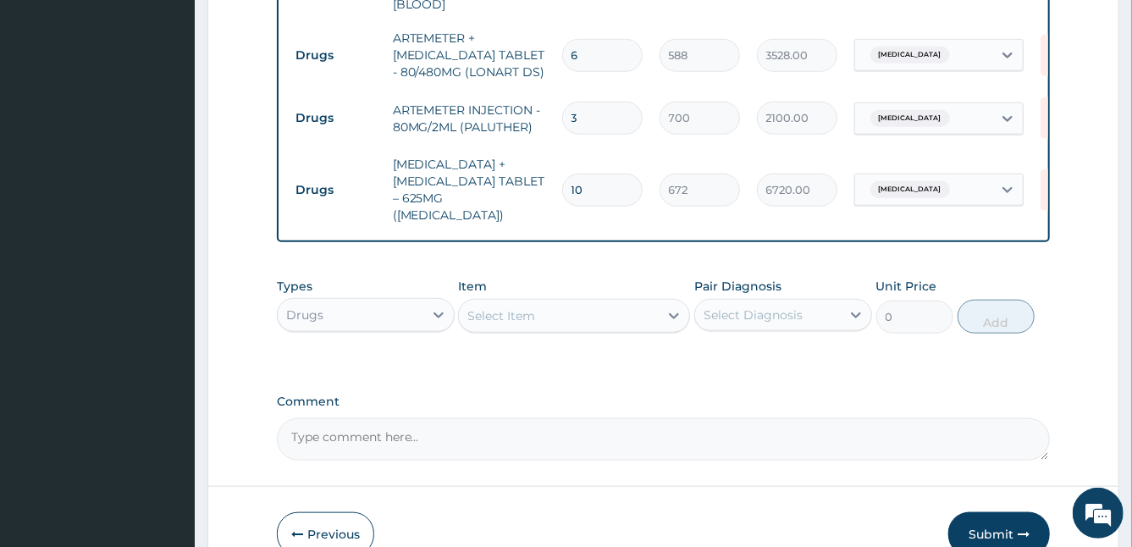
scroll to position [841, 0]
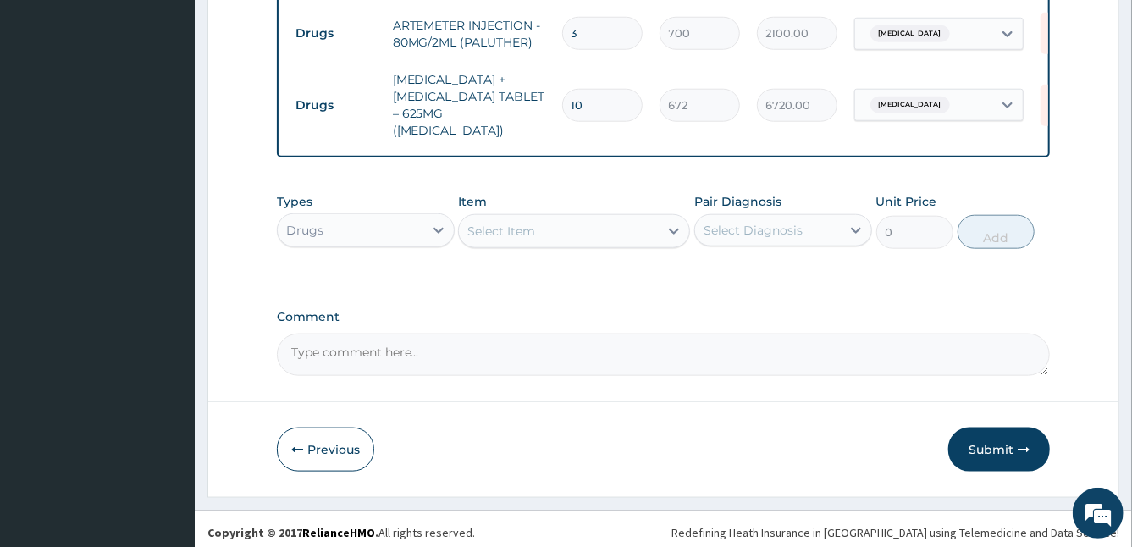
type input "10"
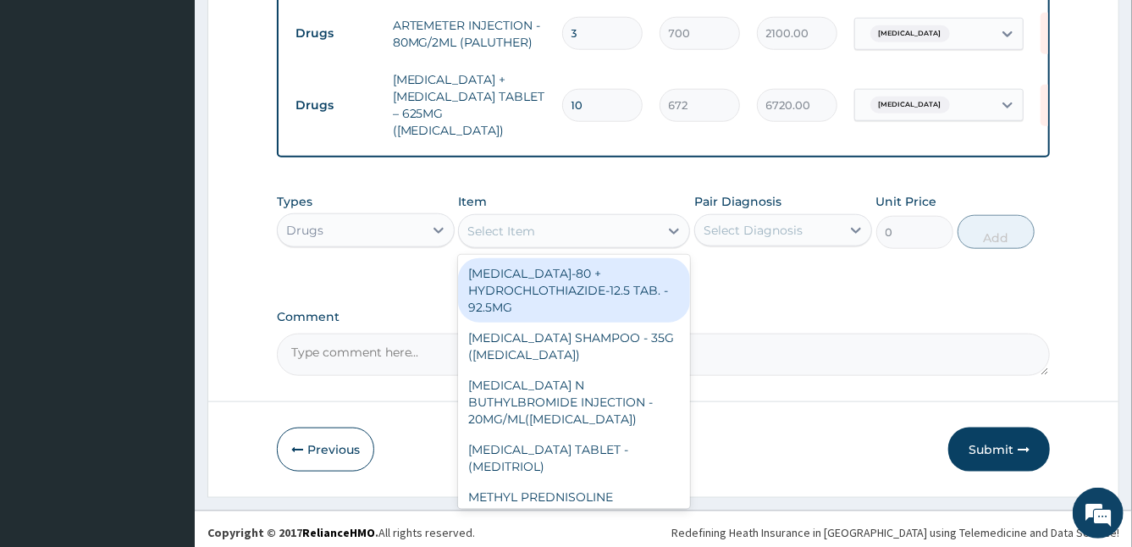
click at [500, 223] on div "Select Item" at bounding box center [501, 231] width 68 height 17
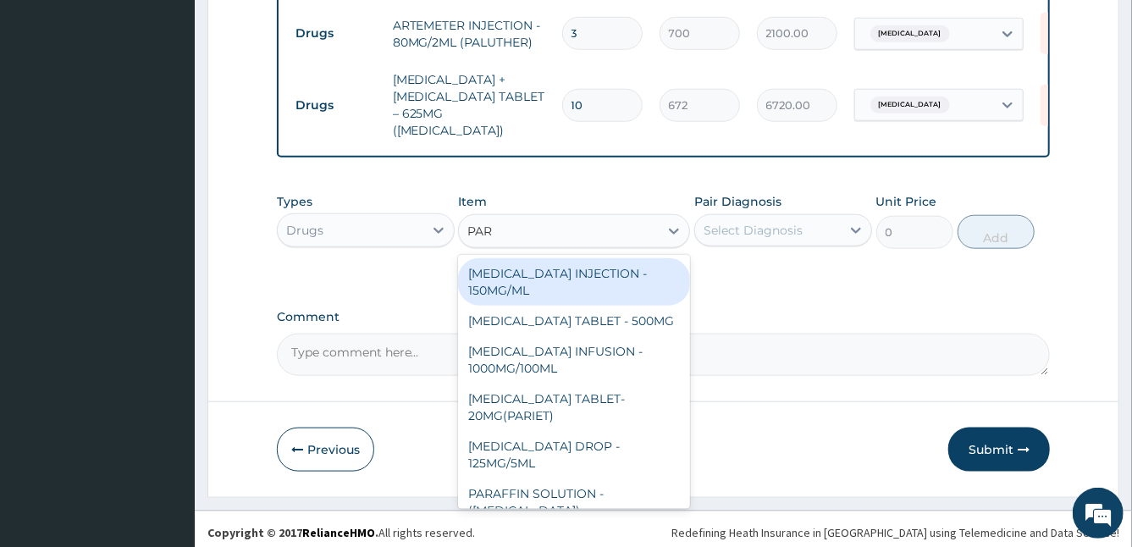
type input "PARA"
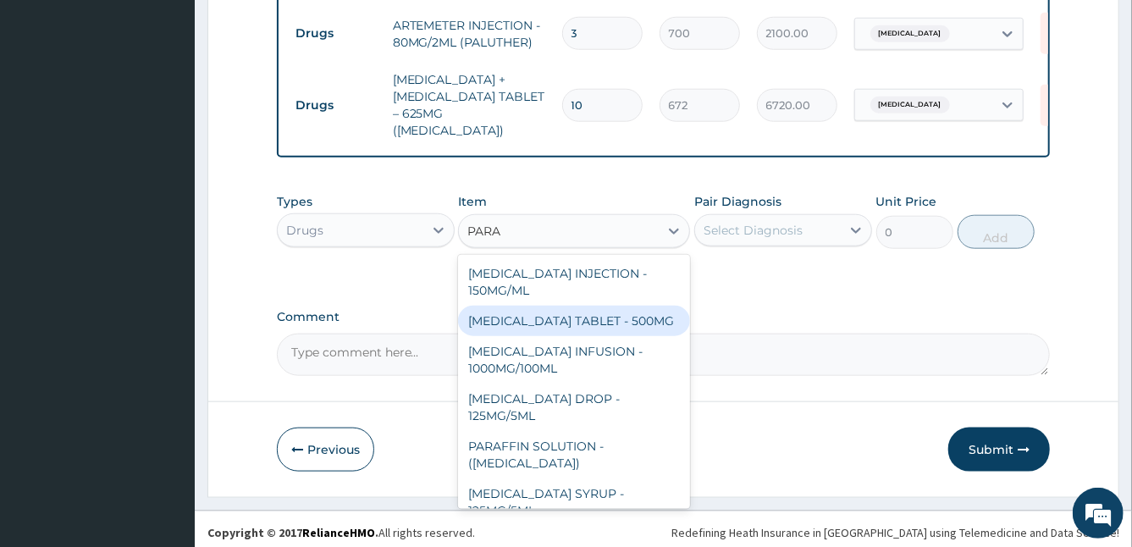
click at [570, 311] on div "[MEDICAL_DATA] TABLET - 500MG" at bounding box center [574, 321] width 232 height 30
type input "33.599999999999994"
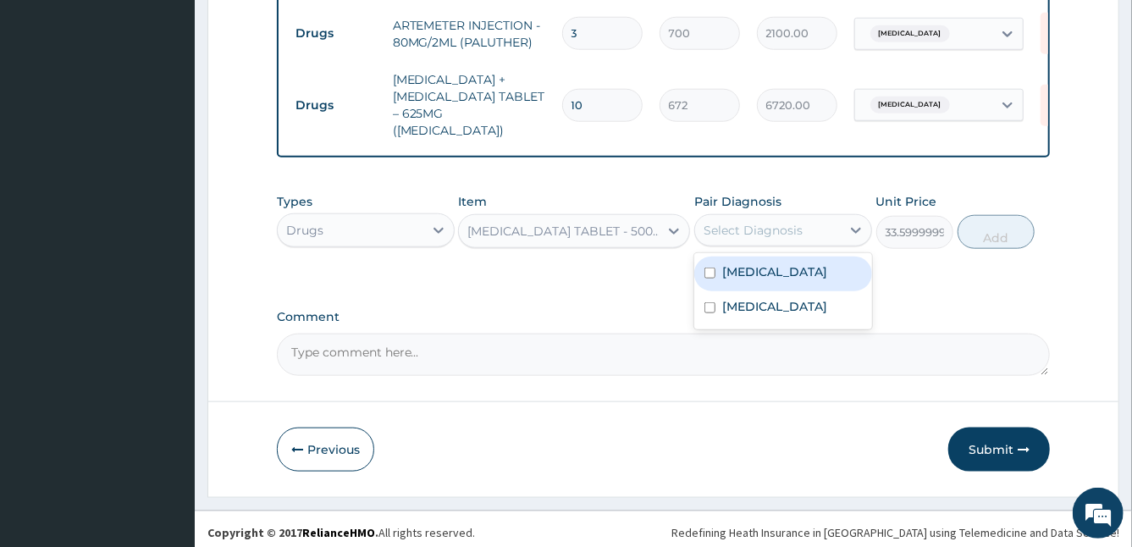
click at [796, 227] on div "Select Diagnosis" at bounding box center [752, 230] width 99 height 17
click at [722, 282] on div "[MEDICAL_DATA]" at bounding box center [783, 273] width 178 height 35
checkbox input "true"
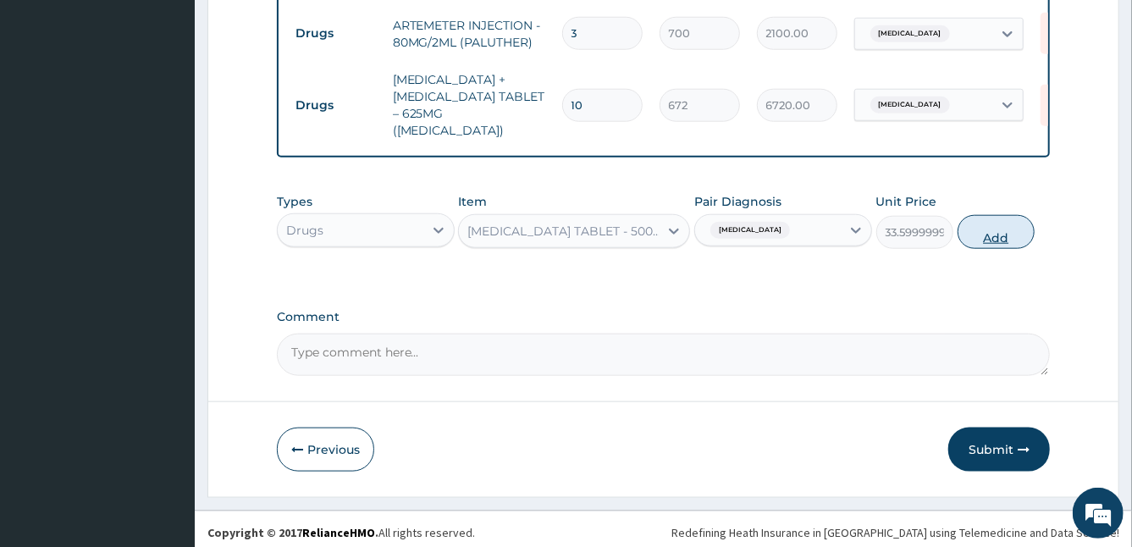
click at [987, 234] on button "Add" at bounding box center [995, 232] width 77 height 34
type input "0"
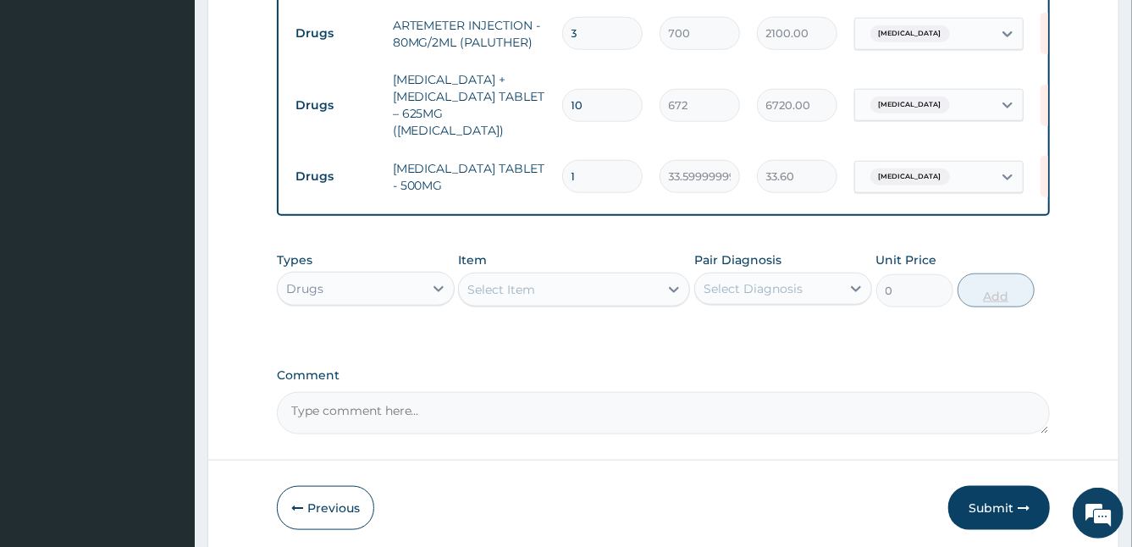
type input "15"
type input "504.00"
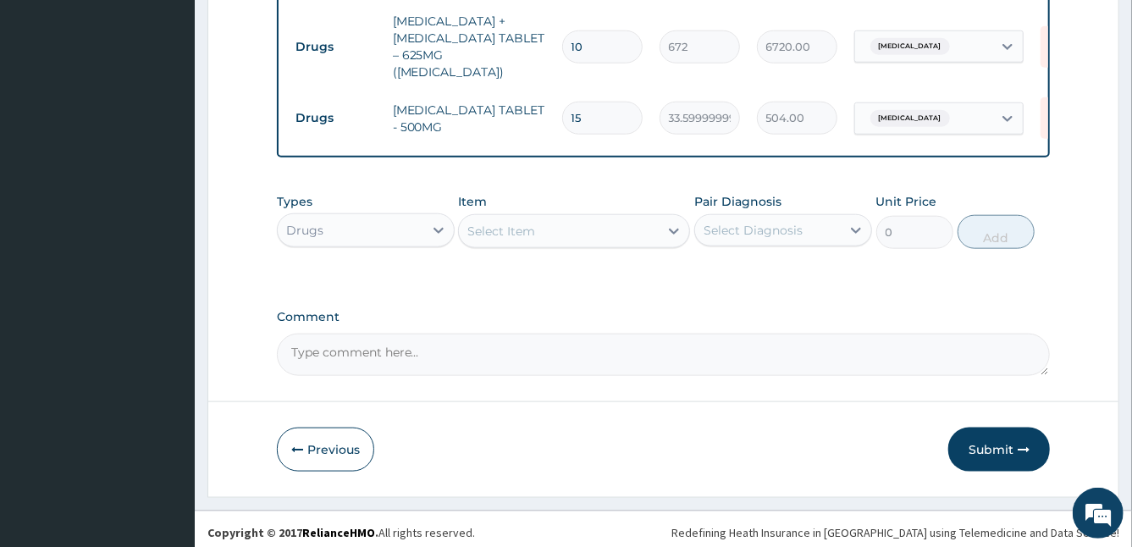
type input "15"
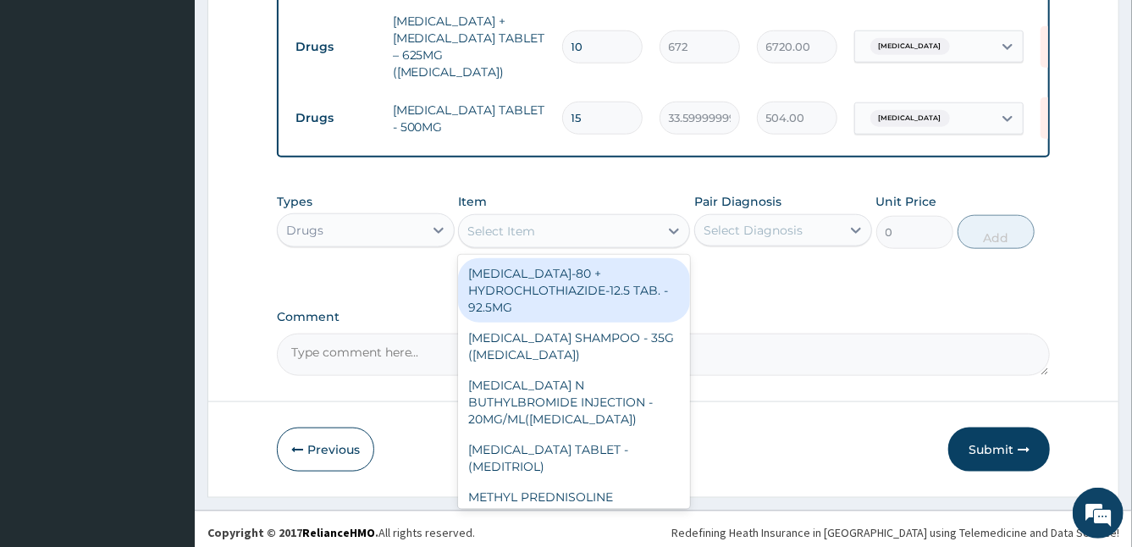
click at [496, 229] on div "Select Item" at bounding box center [501, 231] width 68 height 17
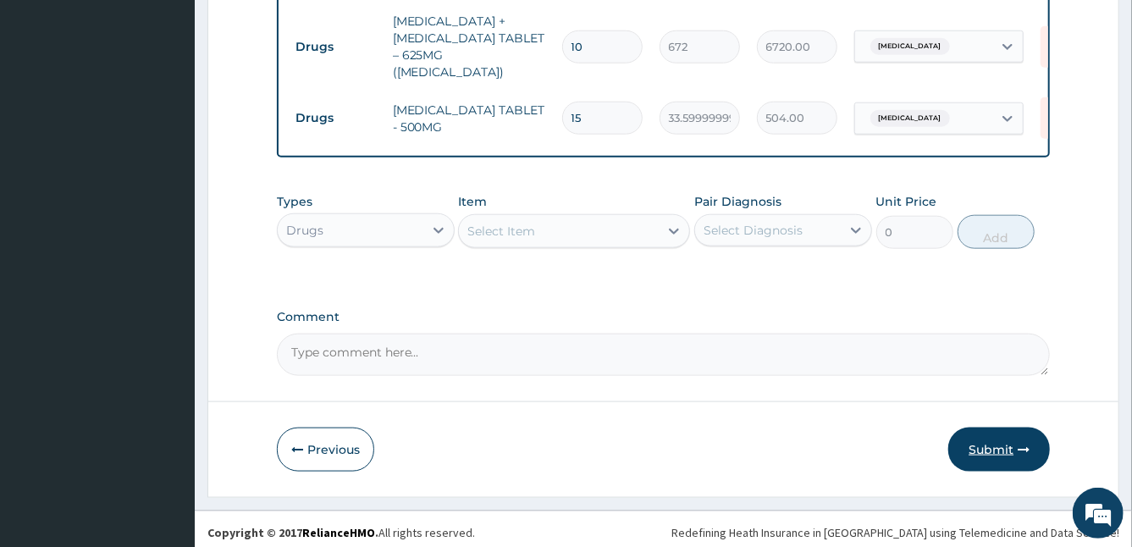
click at [989, 444] on button "Submit" at bounding box center [999, 449] width 102 height 44
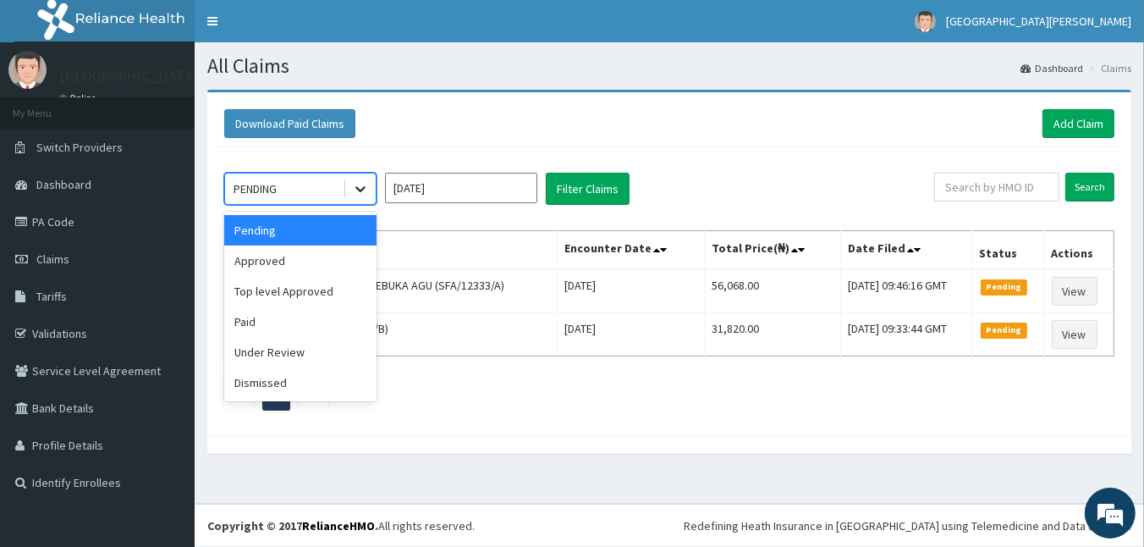
click at [366, 187] on icon at bounding box center [360, 188] width 17 height 17
click at [330, 258] on div "Approved" at bounding box center [300, 260] width 152 height 30
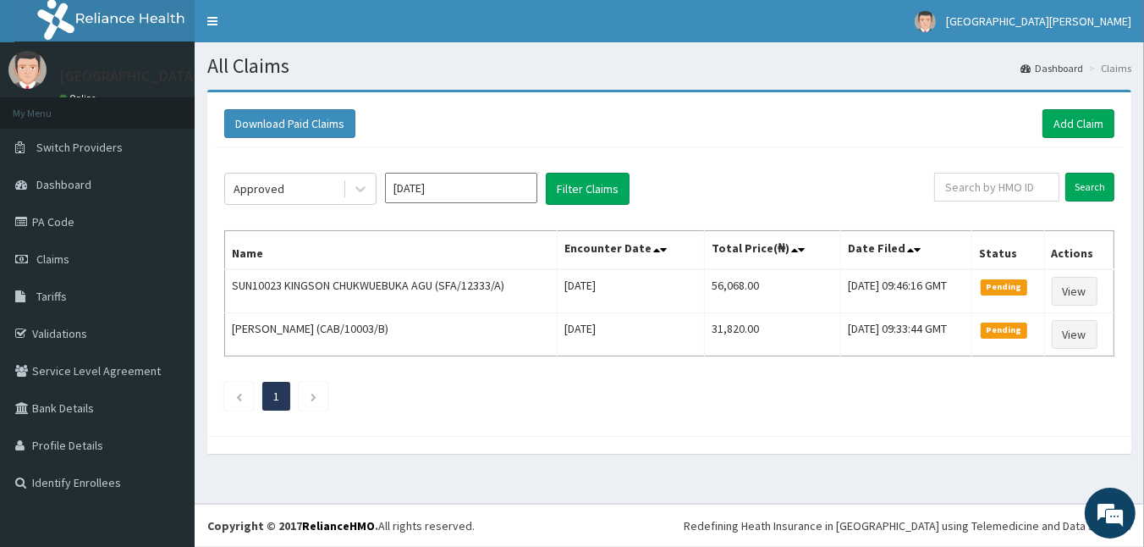
click at [330, 258] on th "Name" at bounding box center [391, 250] width 333 height 39
click at [592, 184] on button "Filter Claims" at bounding box center [588, 189] width 84 height 32
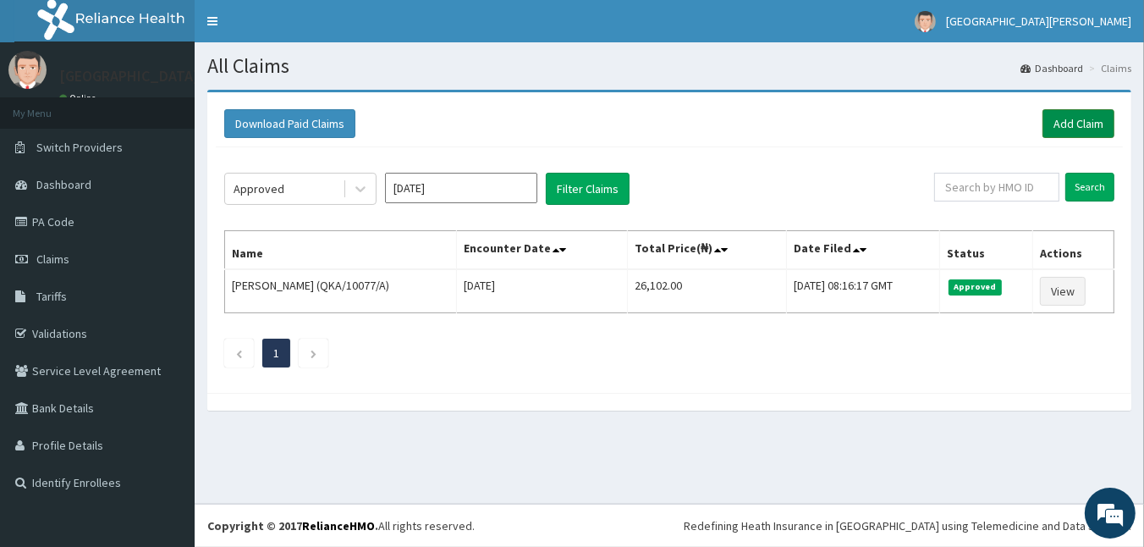
click at [1079, 113] on link "Add Claim" at bounding box center [1079, 123] width 72 height 29
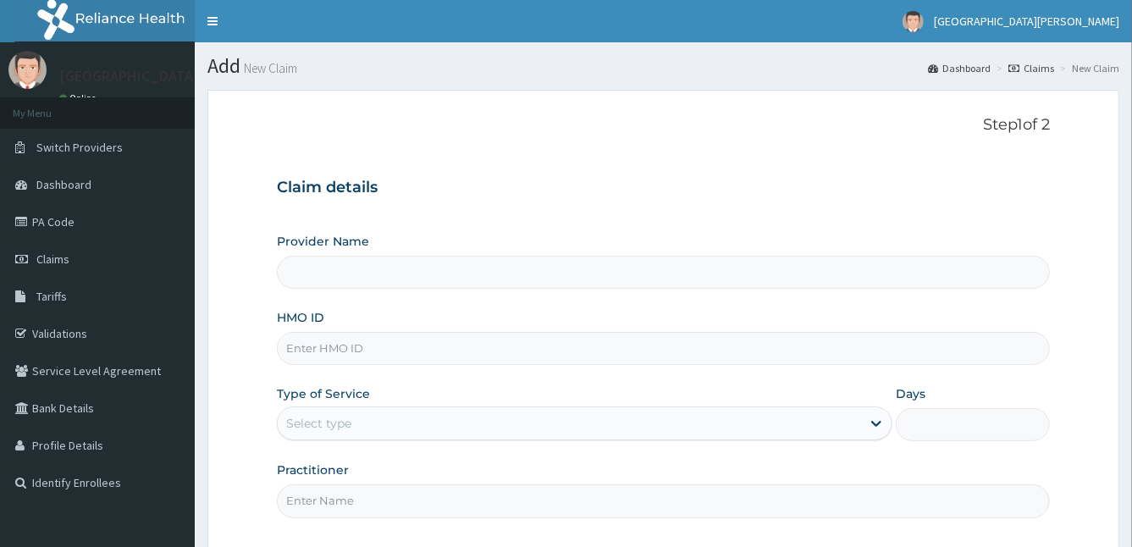
type input "[GEOGRAPHIC_DATA]"
drag, startPoint x: 478, startPoint y: 364, endPoint x: 468, endPoint y: 342, distance: 24.2
click at [468, 342] on input "HMO ID" at bounding box center [664, 348] width 774 height 33
type input "SPR/10031/A"
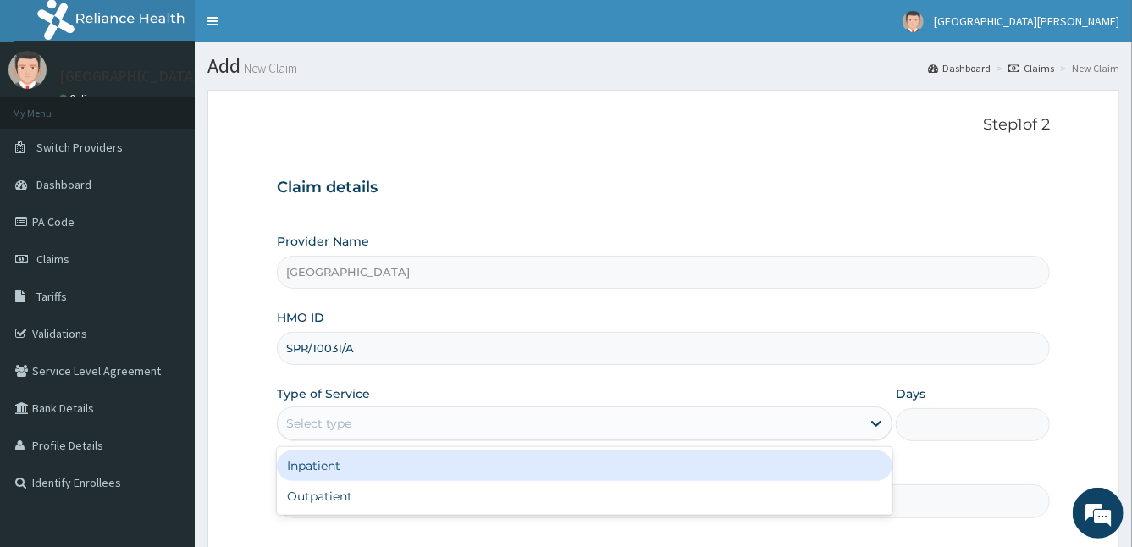
click at [403, 423] on div "Select type" at bounding box center [570, 423] width 584 height 27
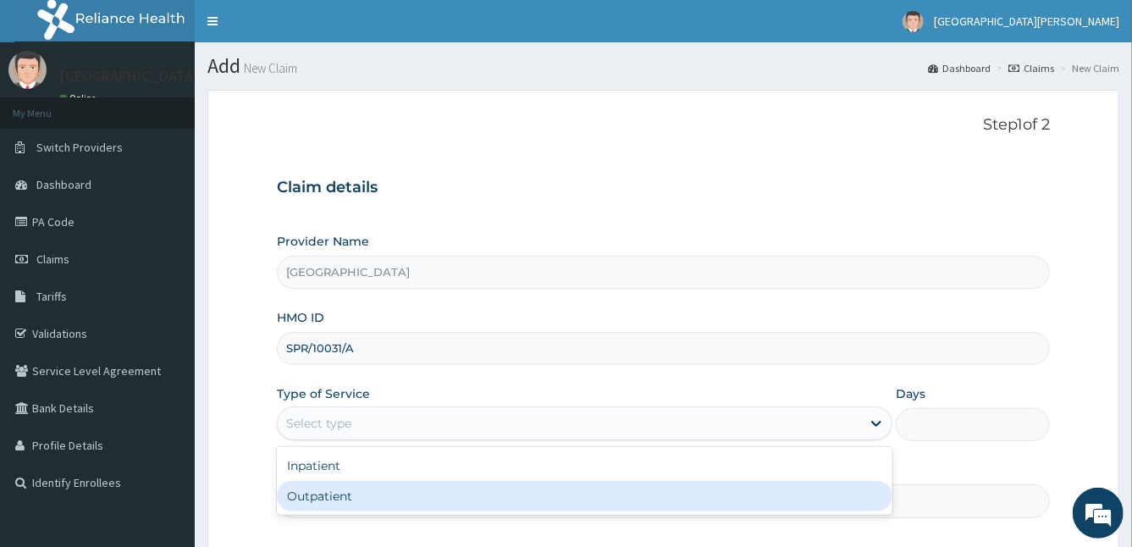
click at [348, 493] on div "Outpatient" at bounding box center [585, 496] width 616 height 30
type input "1"
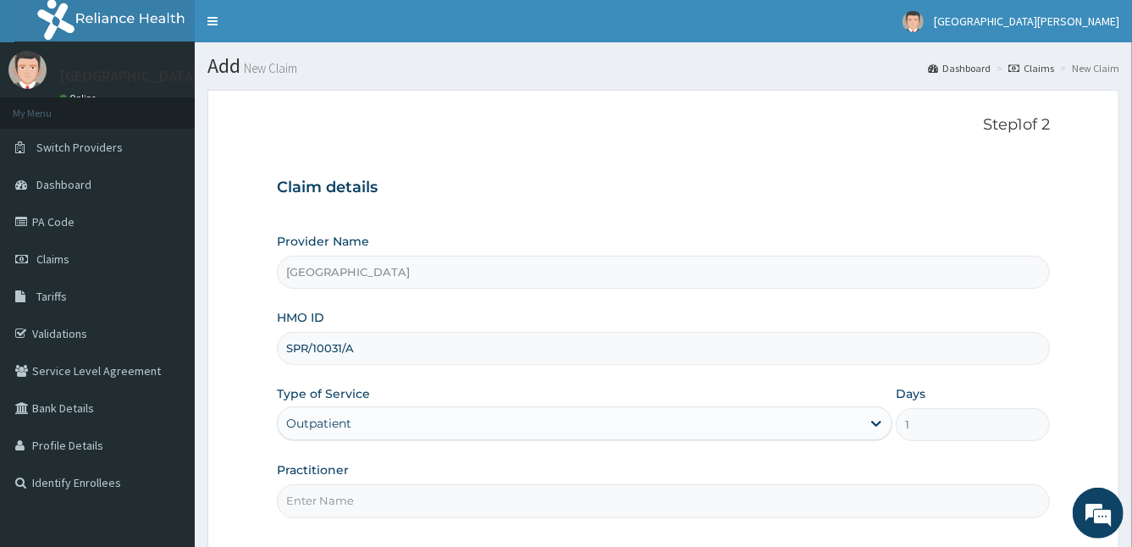
click at [348, 493] on input "Practitioner" at bounding box center [664, 500] width 774 height 33
type input "[PERSON_NAME]"
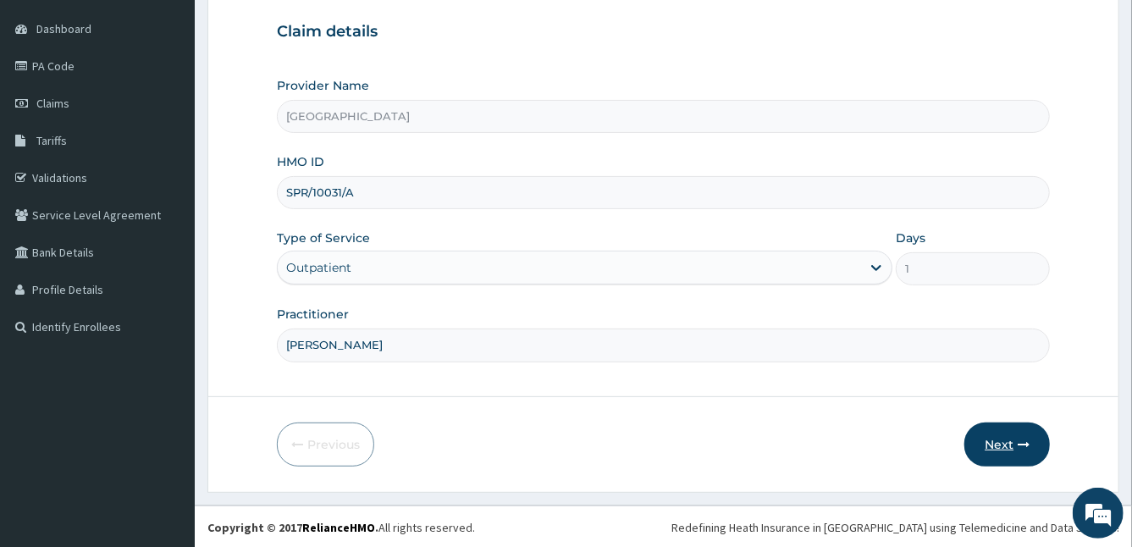
click at [973, 438] on button "Next" at bounding box center [1006, 444] width 85 height 44
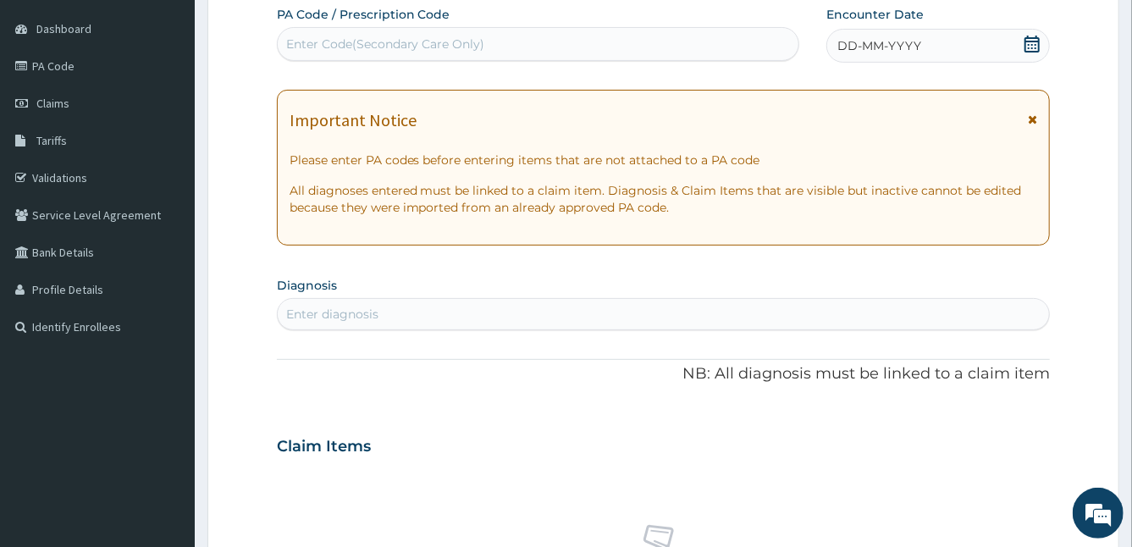
click at [1031, 122] on icon at bounding box center [1032, 119] width 9 height 12
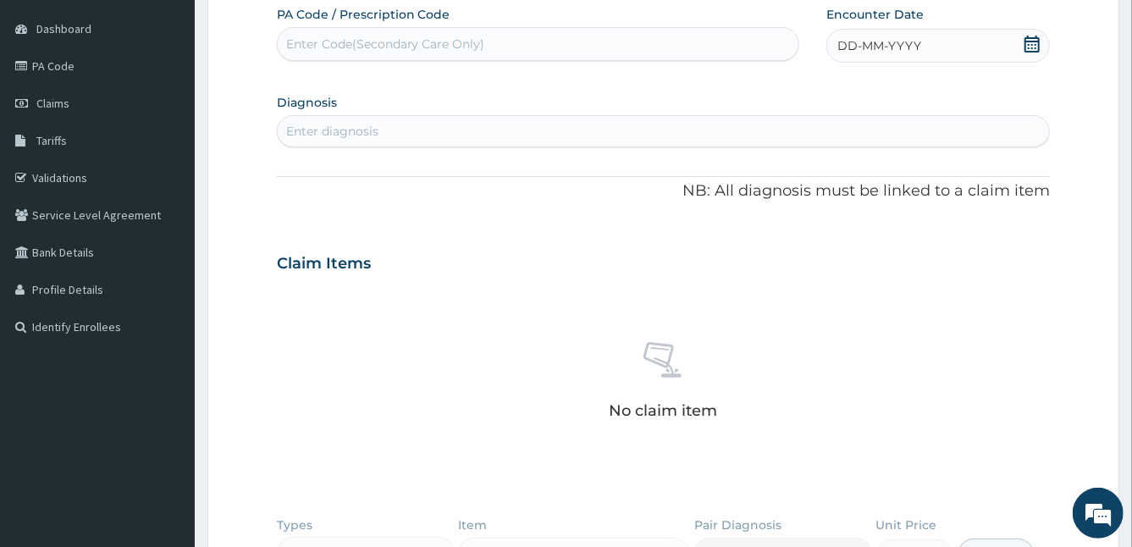
click at [909, 47] on span "DD-MM-YYYY" at bounding box center [879, 45] width 84 height 17
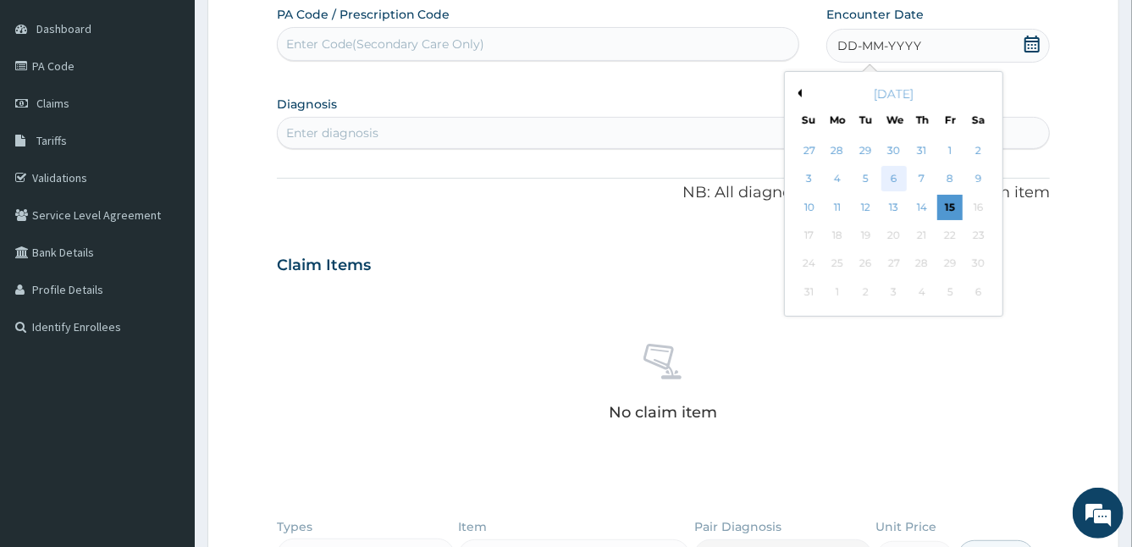
click at [899, 179] on div "6" at bounding box center [892, 179] width 25 height 25
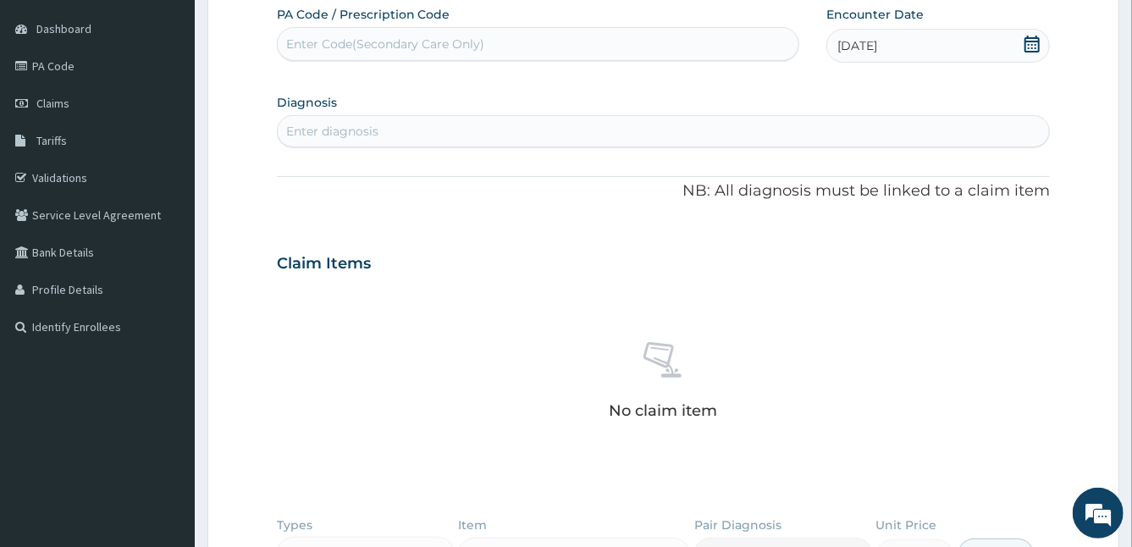
click at [669, 134] on div "Enter diagnosis" at bounding box center [664, 131] width 772 height 27
type input "[MEDICAL_DATA]"
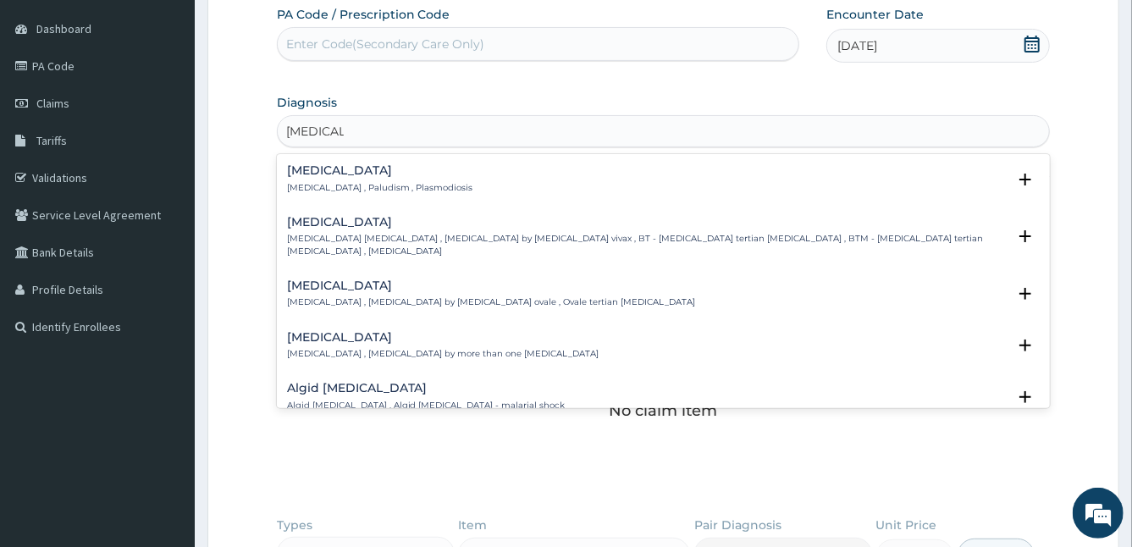
click at [305, 185] on p "[MEDICAL_DATA] , Paludism , Plasmodiosis" at bounding box center [380, 188] width 186 height 12
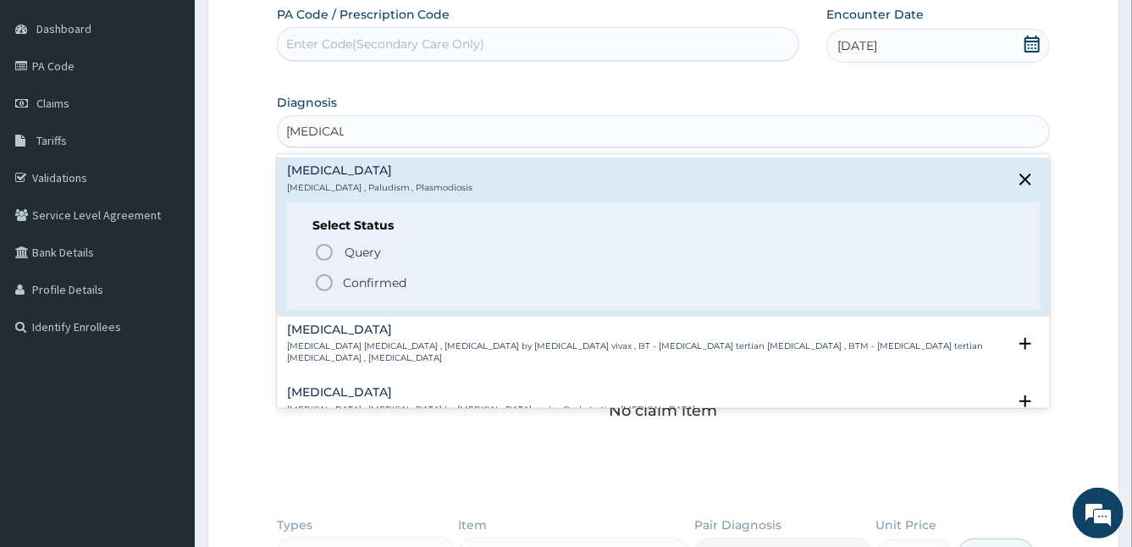
click at [324, 281] on icon "status option filled" at bounding box center [324, 283] width 20 height 20
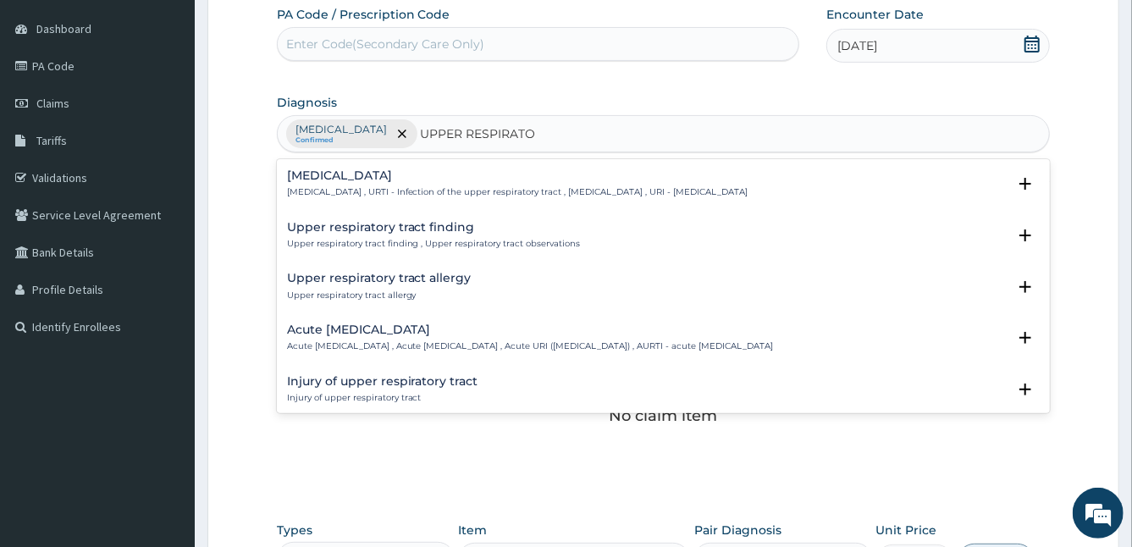
type input "UPPER RESPIRATOR"
click at [378, 174] on h4 "[MEDICAL_DATA]" at bounding box center [517, 175] width 461 height 13
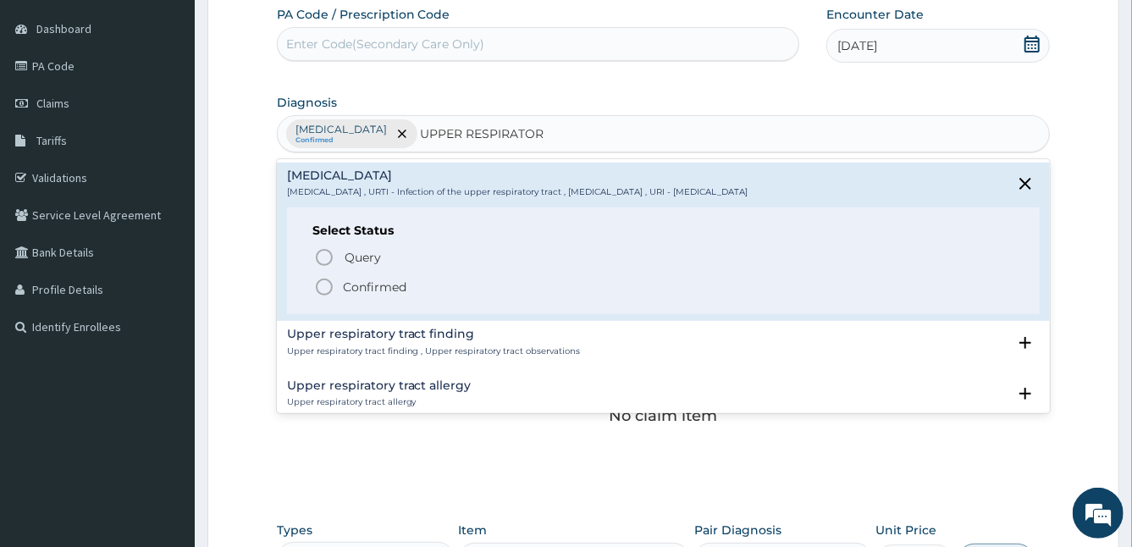
click at [323, 281] on icon "status option filled" at bounding box center [324, 287] width 20 height 20
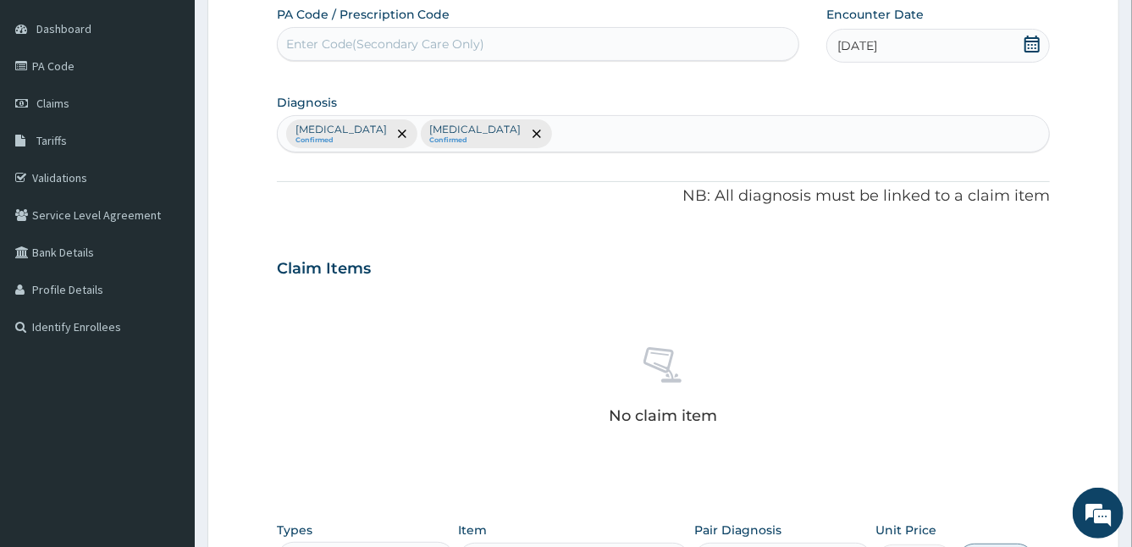
scroll to position [488, 0]
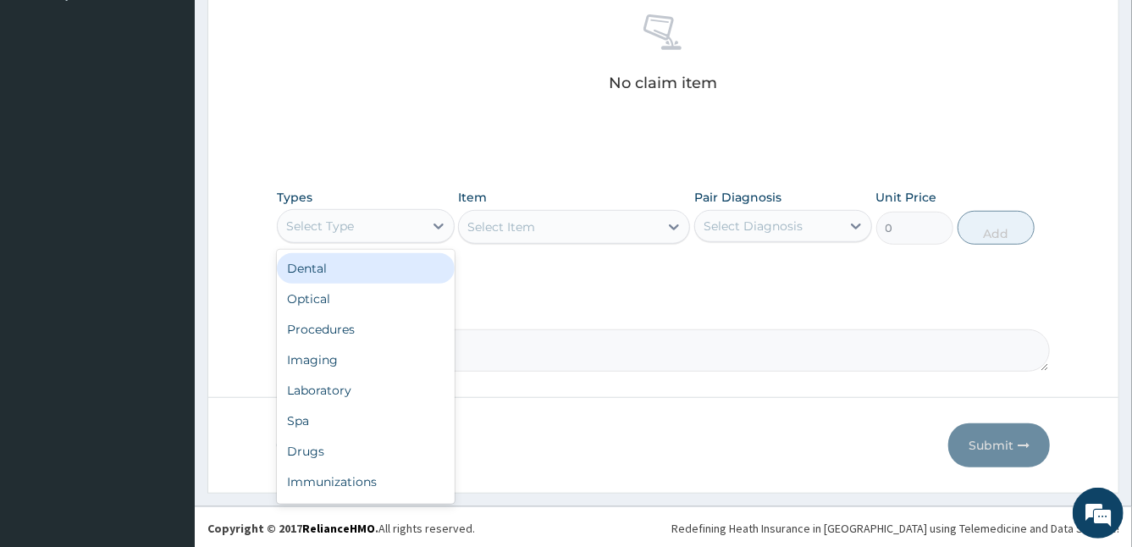
click at [407, 234] on div "Select Type" at bounding box center [351, 225] width 146 height 27
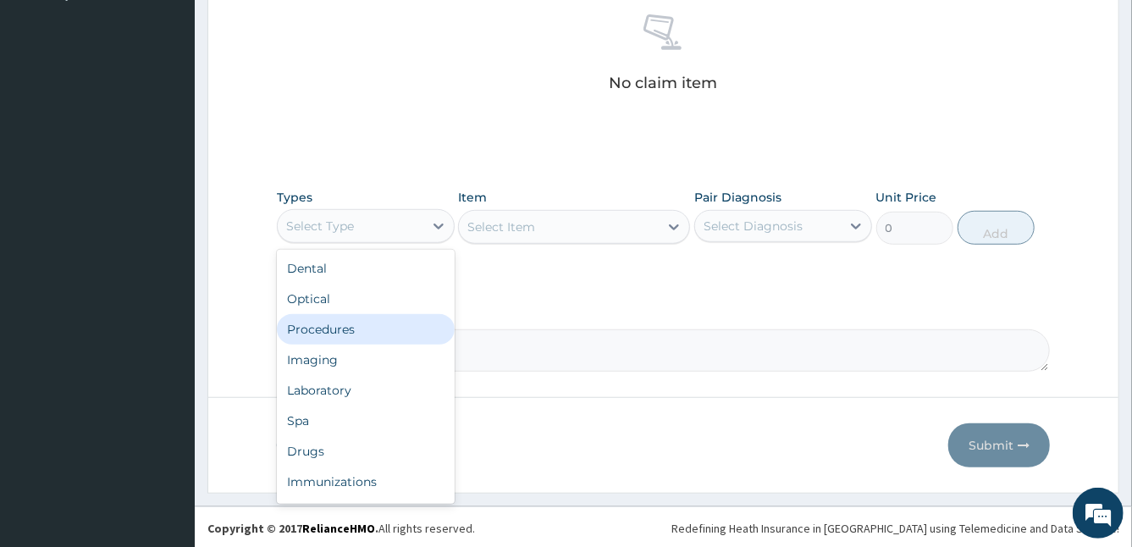
click at [355, 331] on div "Procedures" at bounding box center [366, 329] width 178 height 30
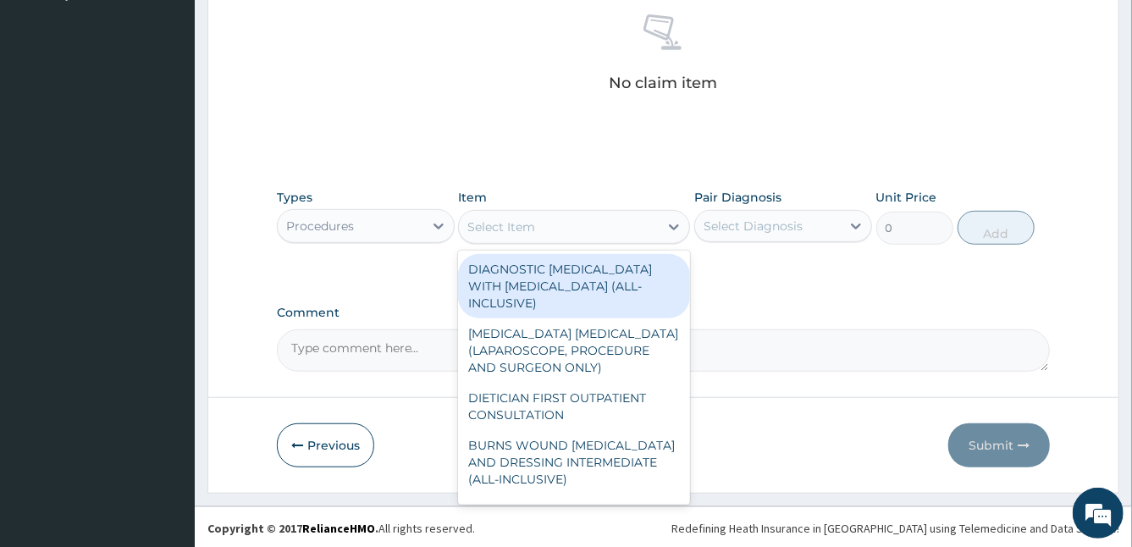
click at [589, 229] on div "Select Item" at bounding box center [559, 226] width 200 height 27
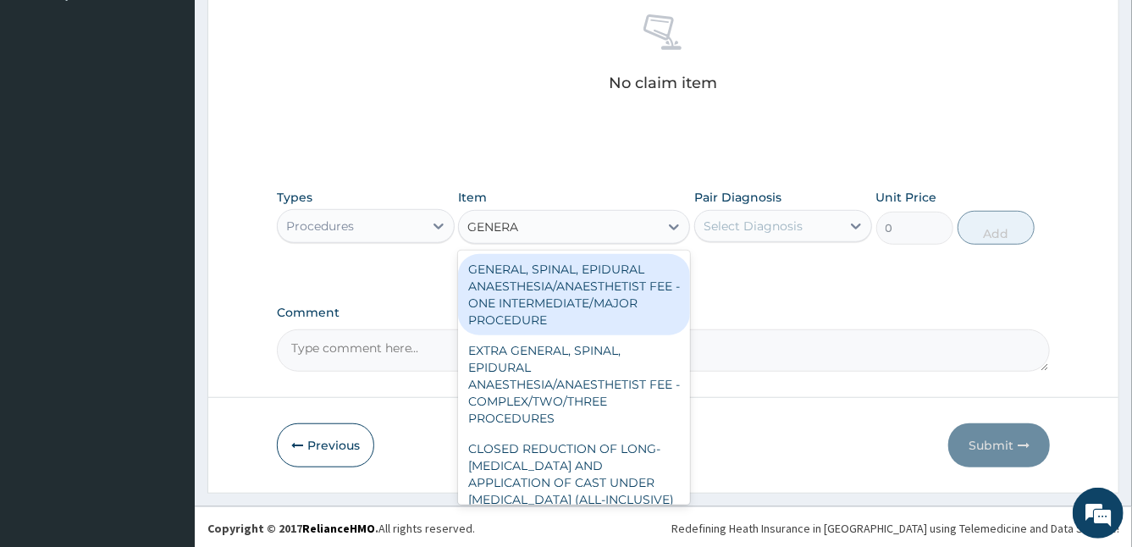
type input "GENERAL"
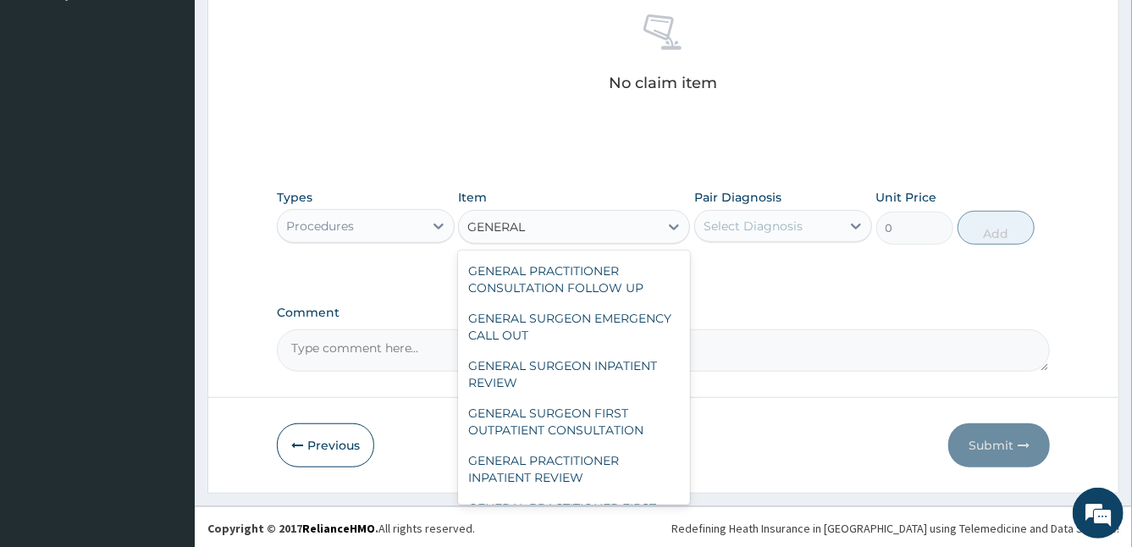
scroll to position [474, 0]
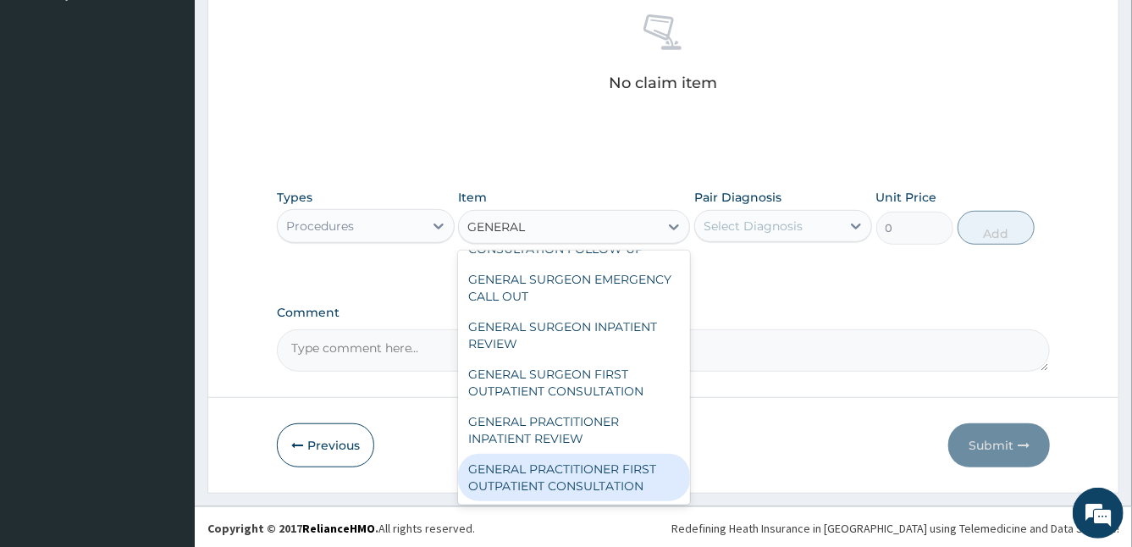
click at [615, 471] on div "GENERAL PRACTITIONER FIRST OUTPATIENT CONSULTATION" at bounding box center [574, 477] width 232 height 47
type input "3750"
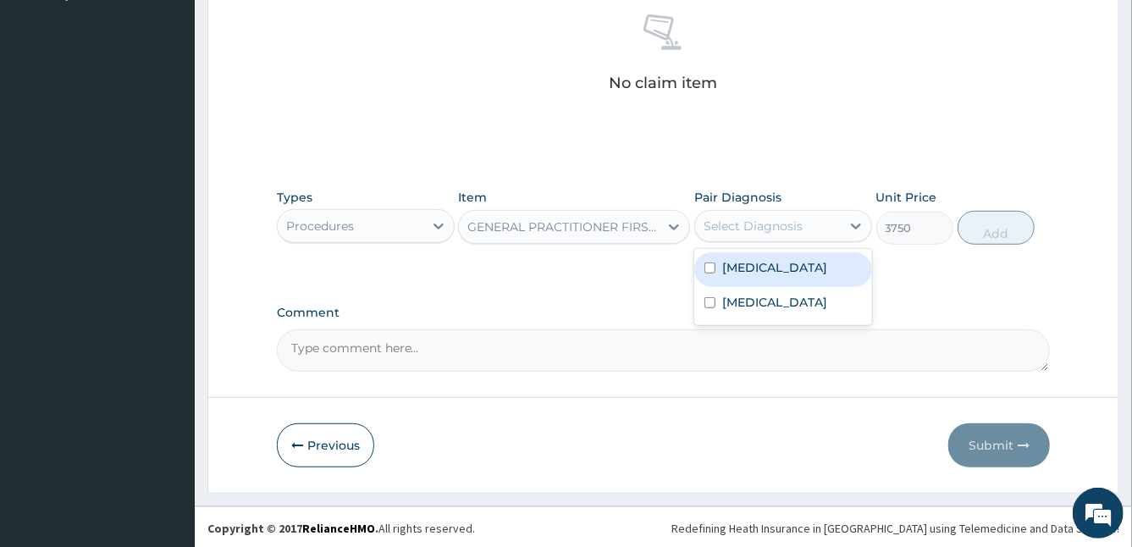
click at [758, 224] on div "Select Diagnosis" at bounding box center [752, 226] width 99 height 17
click at [728, 267] on label "[MEDICAL_DATA]" at bounding box center [774, 267] width 105 height 17
checkbox input "true"
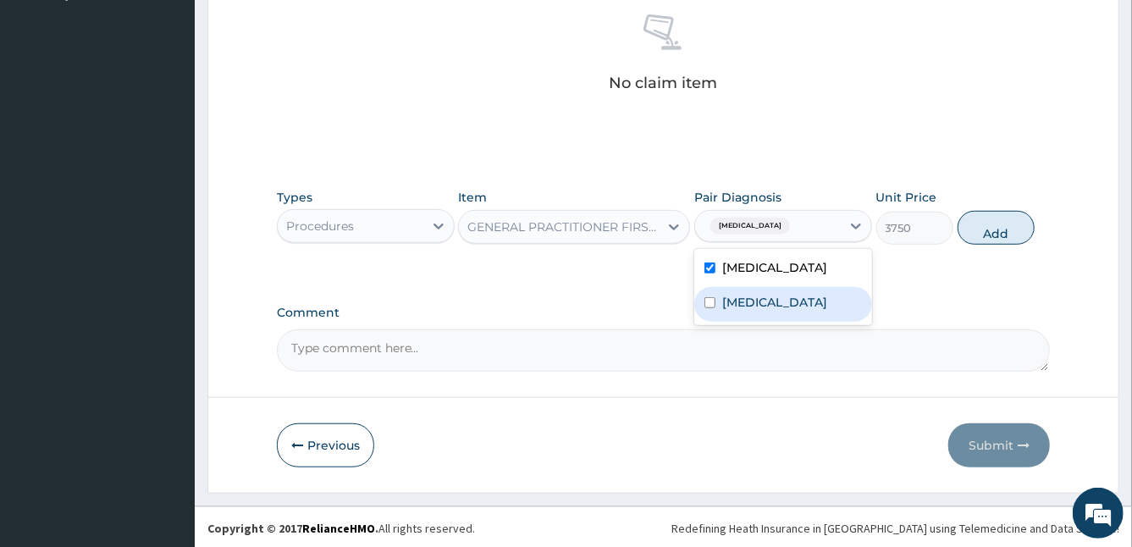
click at [719, 296] on div "[MEDICAL_DATA]" at bounding box center [783, 304] width 178 height 35
checkbox input "true"
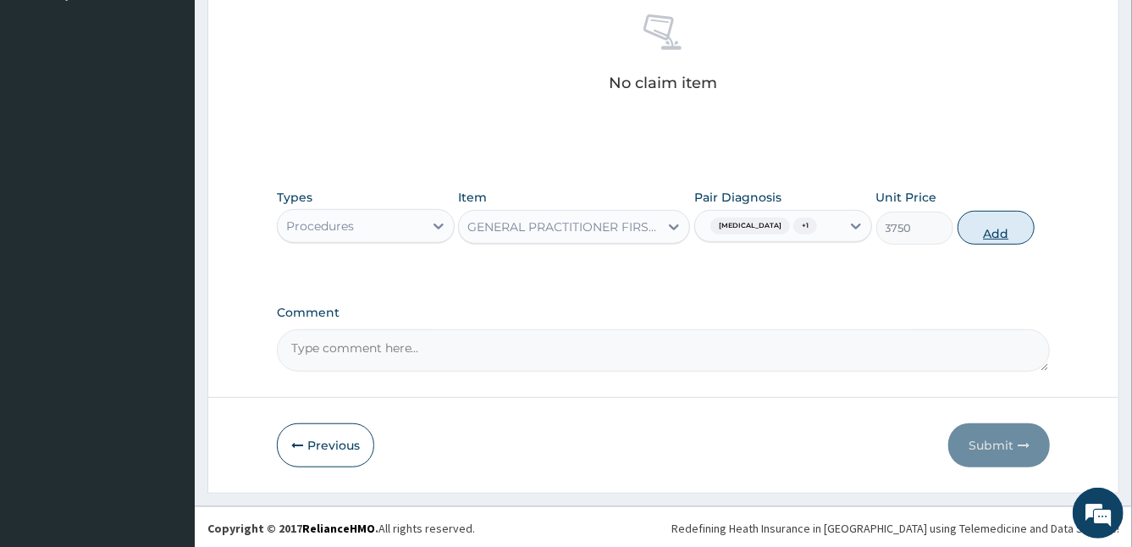
click at [988, 216] on button "Add" at bounding box center [995, 228] width 77 height 34
type input "0"
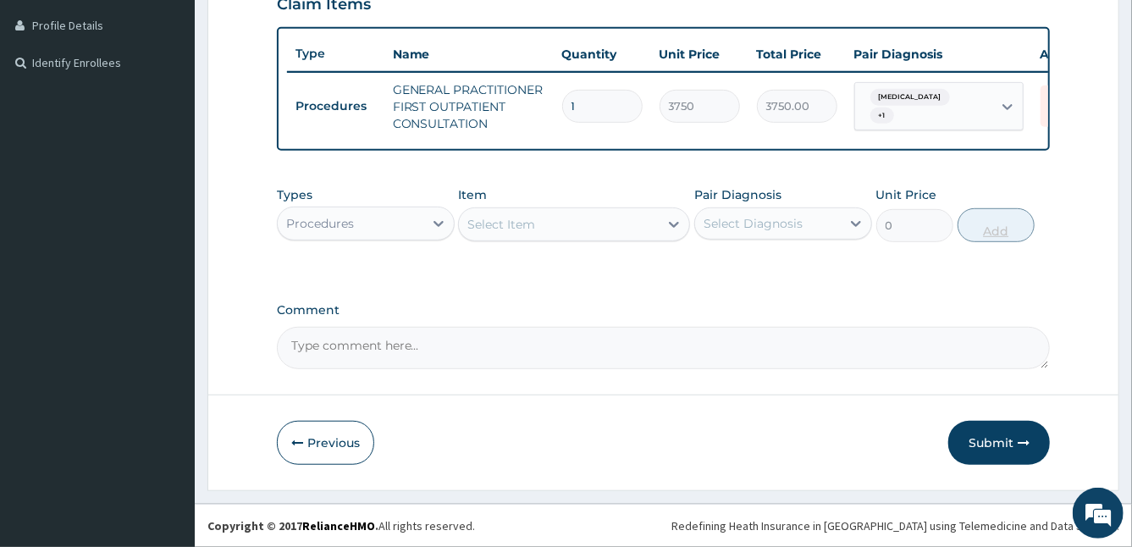
scroll to position [428, 0]
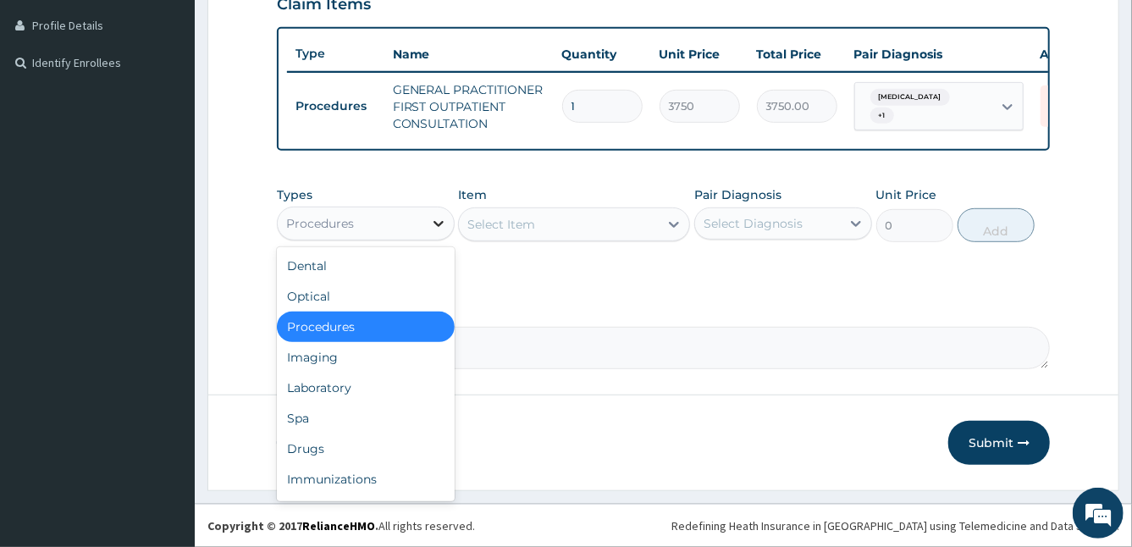
click at [430, 224] on icon at bounding box center [438, 223] width 17 height 17
click at [374, 383] on div "Laboratory" at bounding box center [366, 387] width 178 height 30
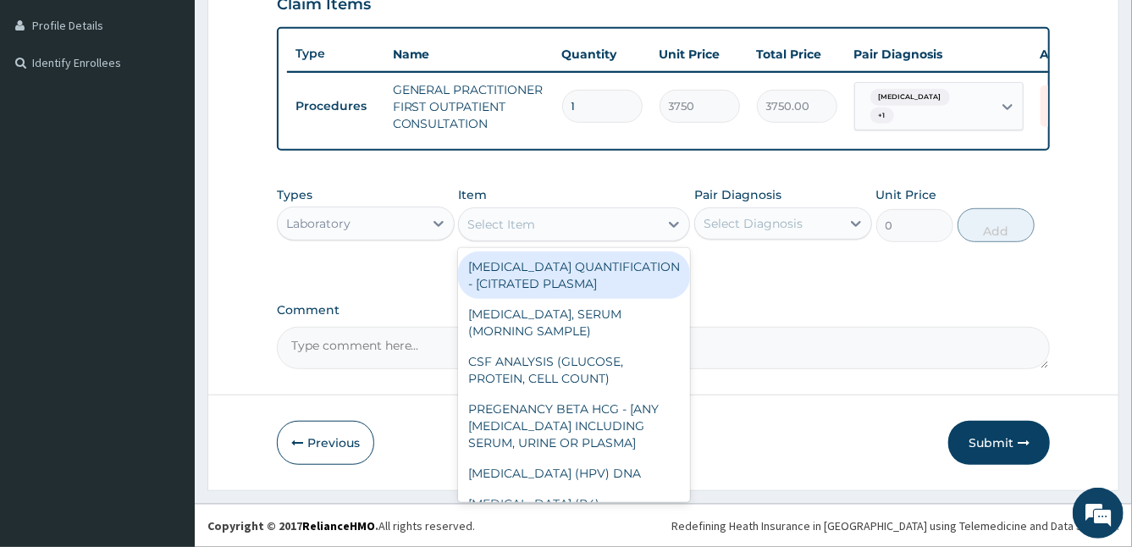
click at [609, 222] on div "Select Item" at bounding box center [559, 224] width 200 height 27
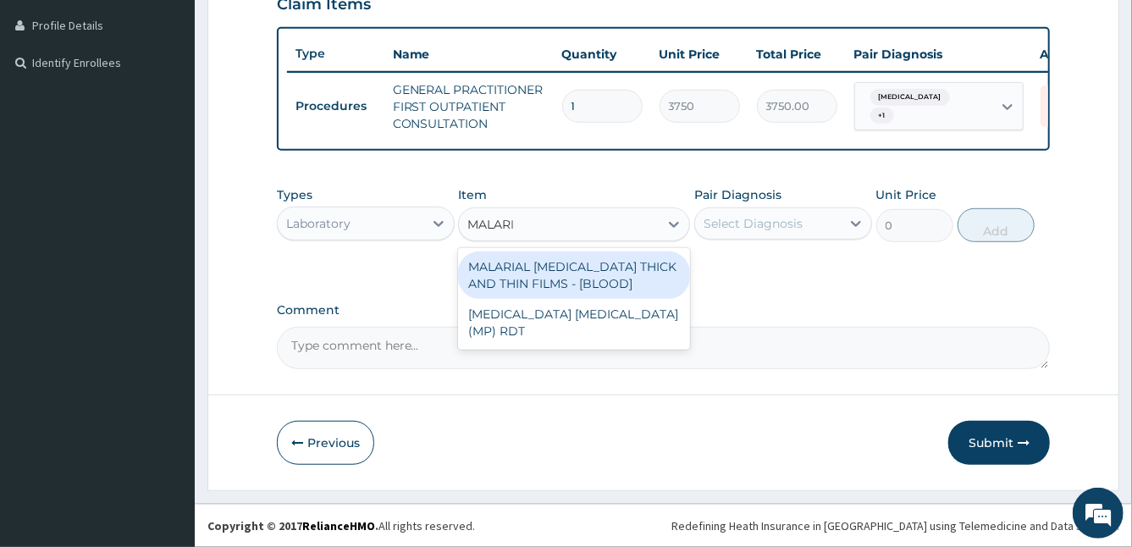
type input "[MEDICAL_DATA]"
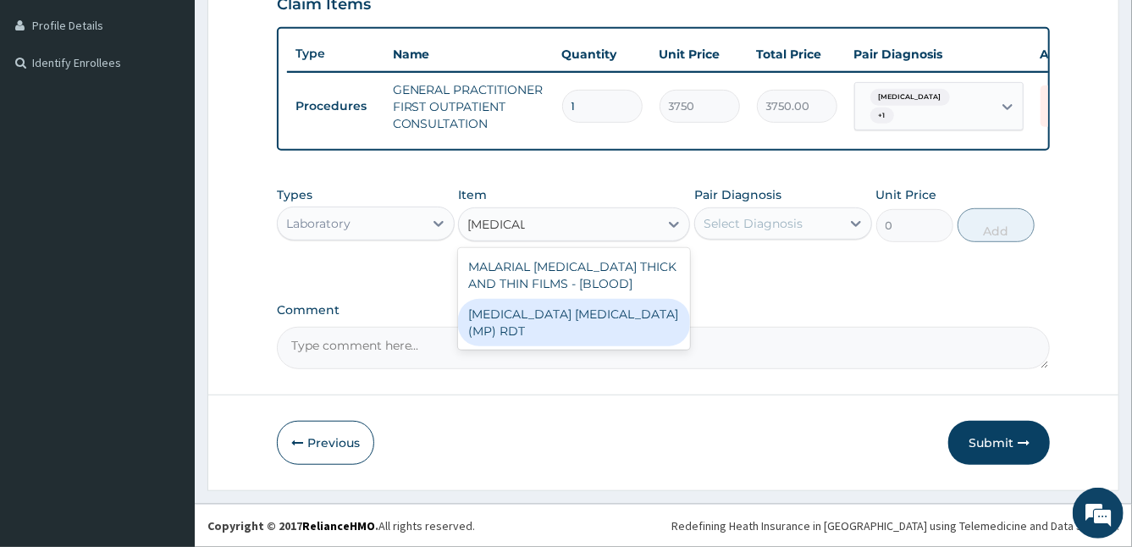
click at [612, 318] on div "[MEDICAL_DATA] [MEDICAL_DATA] (MP) RDT" at bounding box center [574, 322] width 232 height 47
type input "2000"
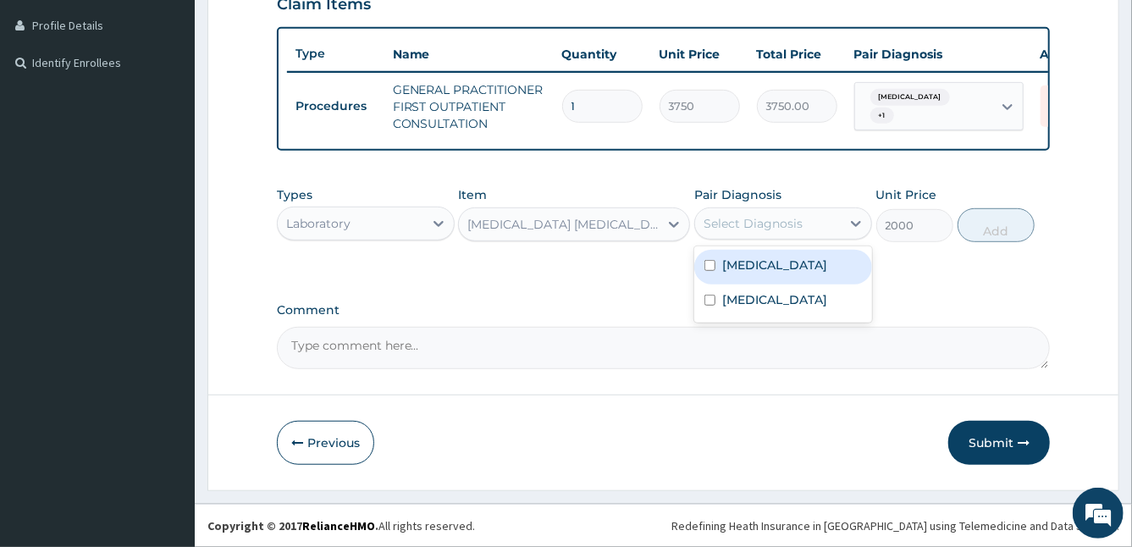
click at [746, 233] on div "Select Diagnosis" at bounding box center [768, 223] width 146 height 27
click at [723, 273] on label "[MEDICAL_DATA]" at bounding box center [774, 264] width 105 height 17
checkbox input "true"
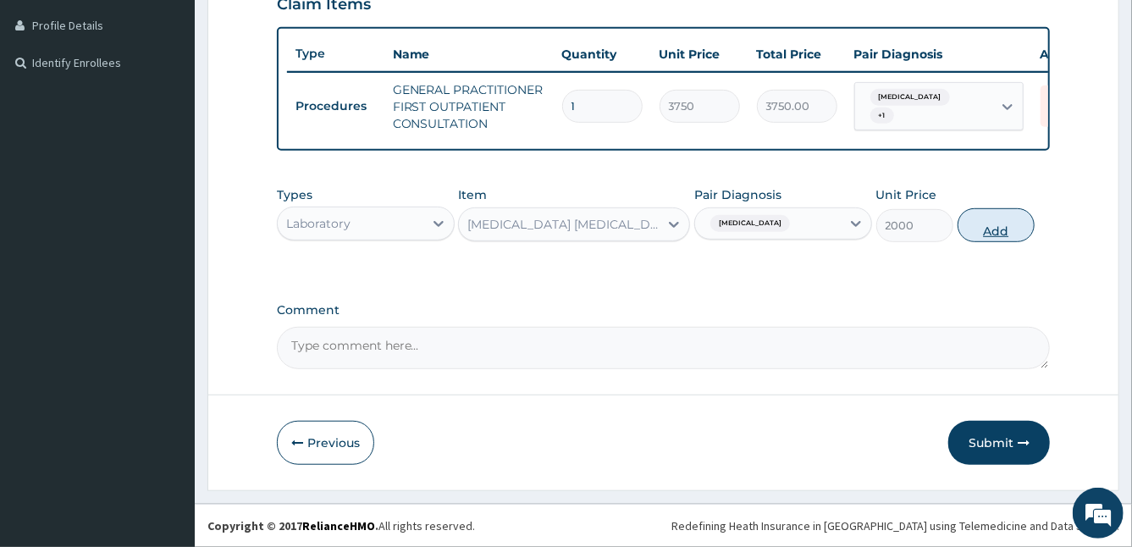
click at [998, 223] on button "Add" at bounding box center [995, 225] width 77 height 34
type input "0"
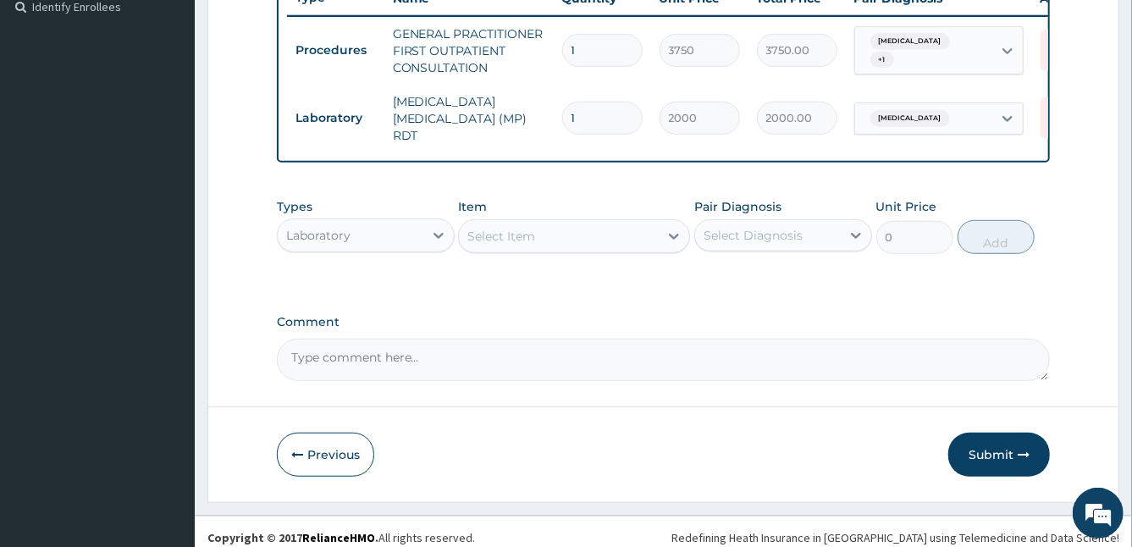
scroll to position [488, 0]
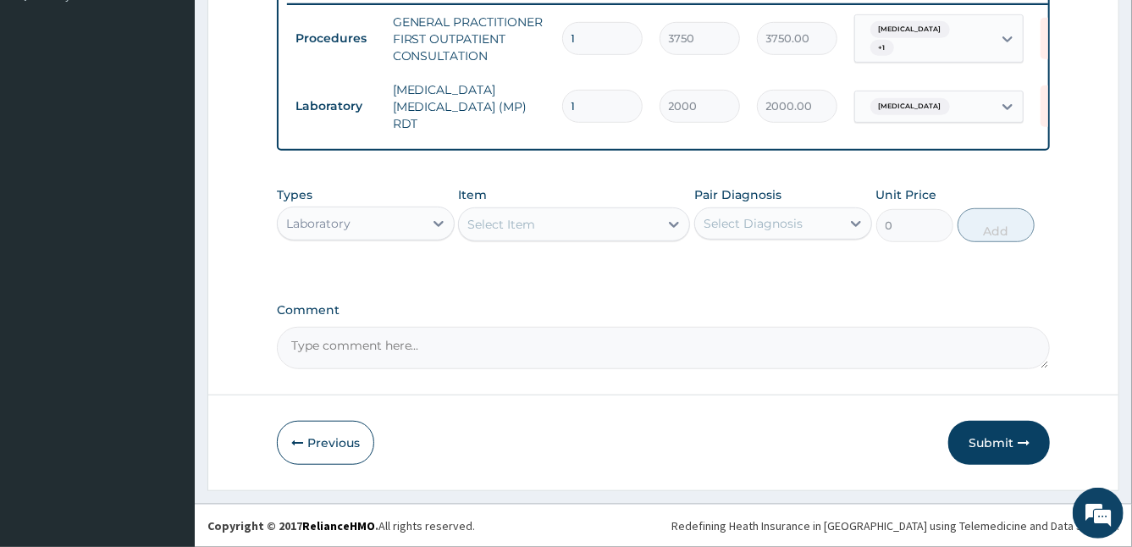
click at [565, 226] on div "Select Item" at bounding box center [559, 224] width 200 height 27
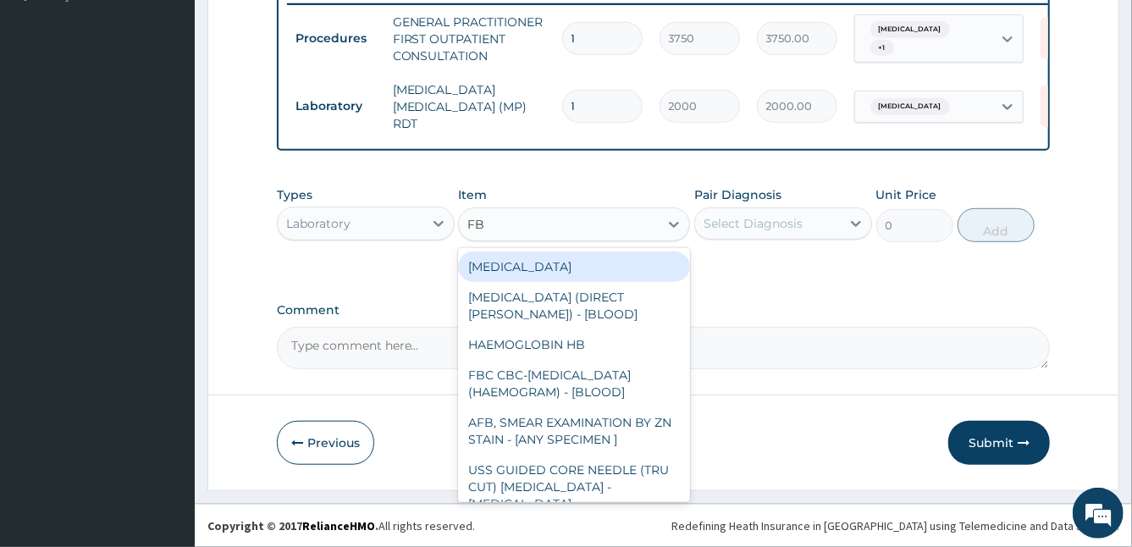
type input "FBC"
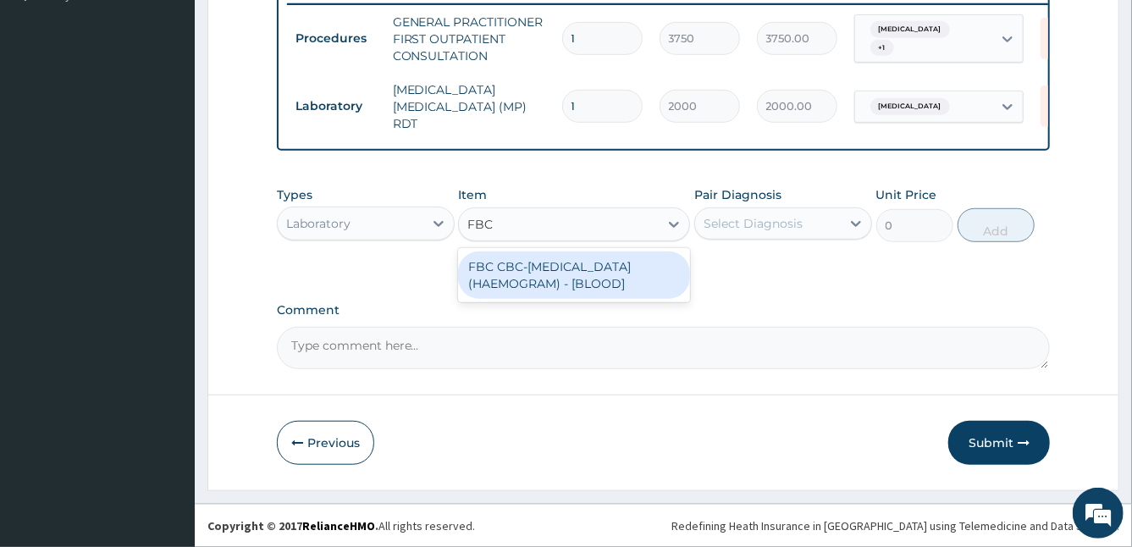
click at [624, 289] on div "FBC CBC-[MEDICAL_DATA] (HAEMOGRAM) - [BLOOD]" at bounding box center [574, 274] width 232 height 47
type input "5000"
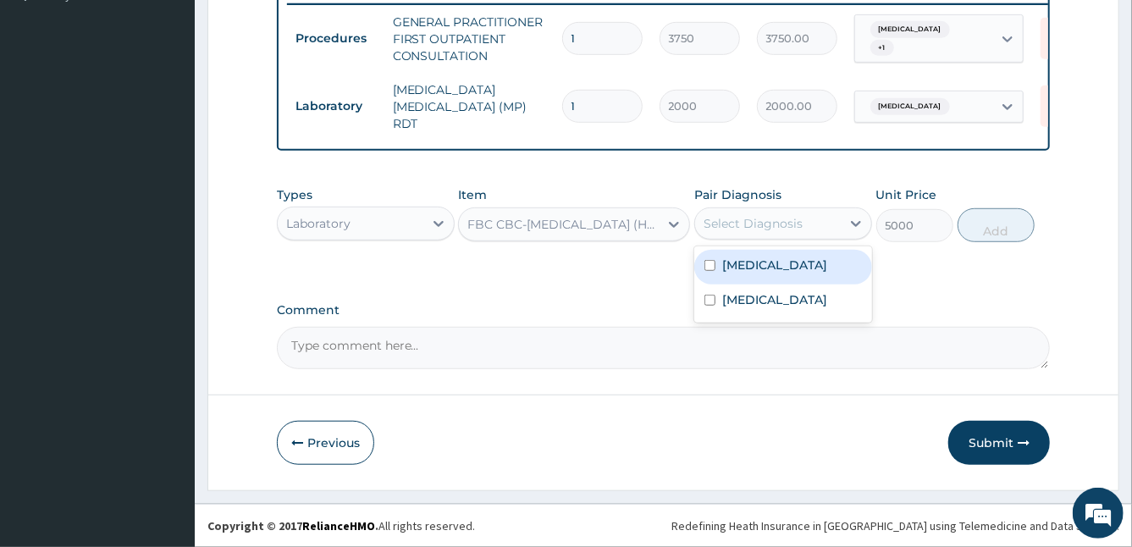
click at [739, 222] on div "Select Diagnosis" at bounding box center [752, 223] width 99 height 17
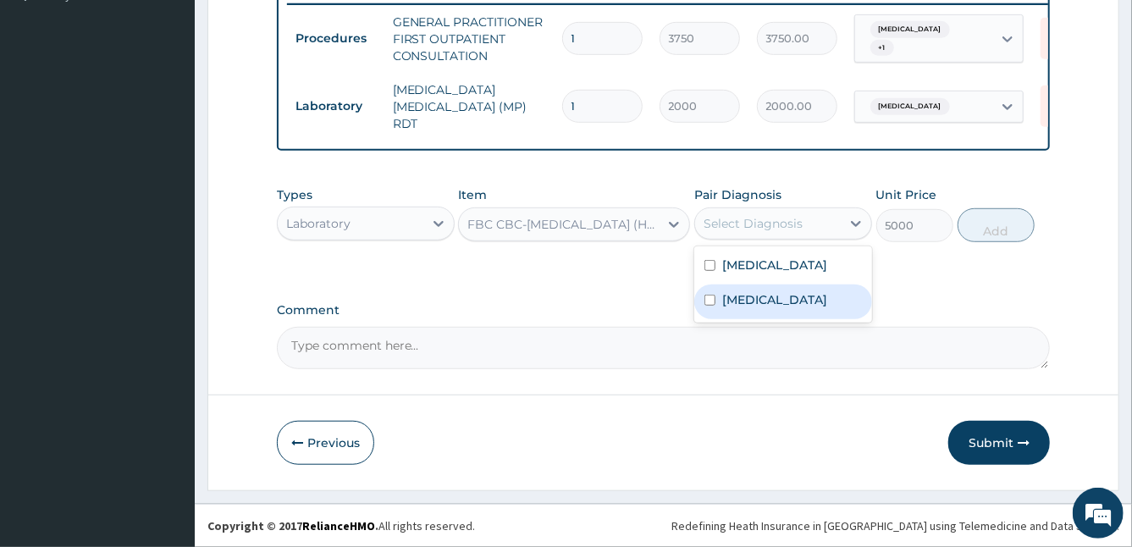
click at [714, 300] on div "[MEDICAL_DATA]" at bounding box center [783, 301] width 178 height 35
checkbox input "true"
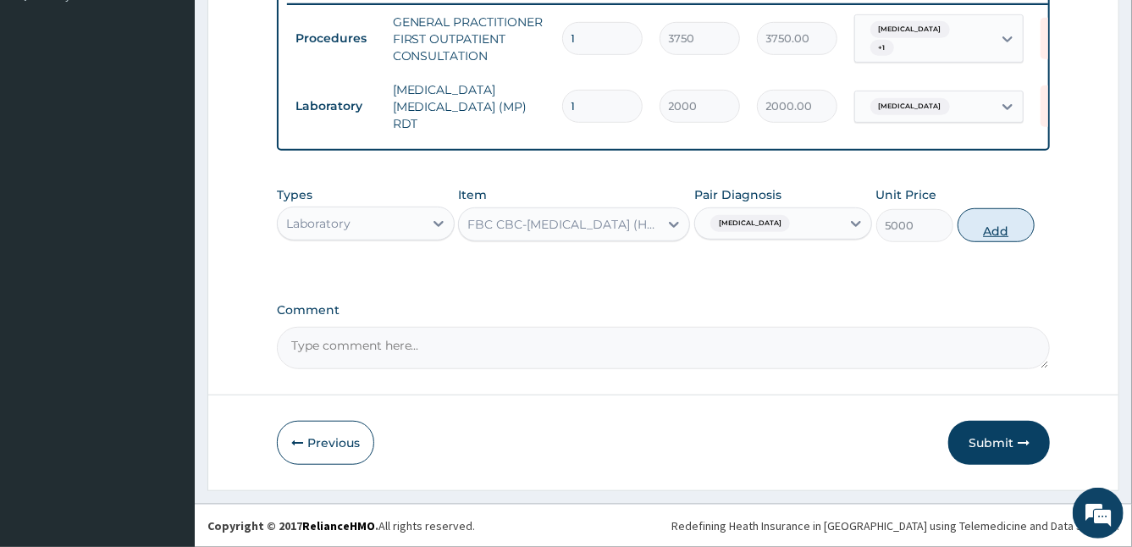
click at [981, 230] on button "Add" at bounding box center [995, 225] width 77 height 34
type input "0"
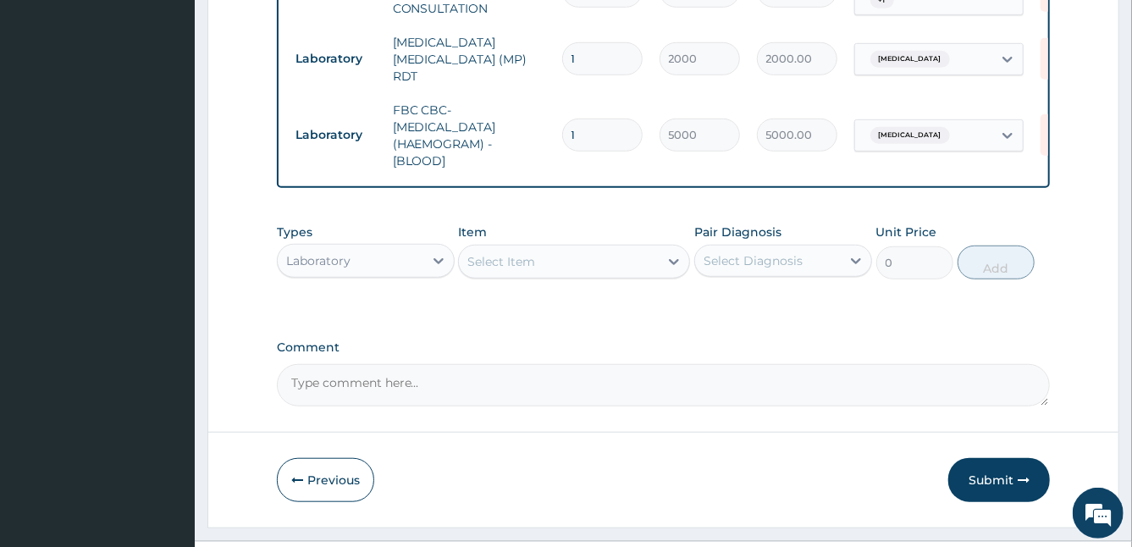
scroll to position [572, 0]
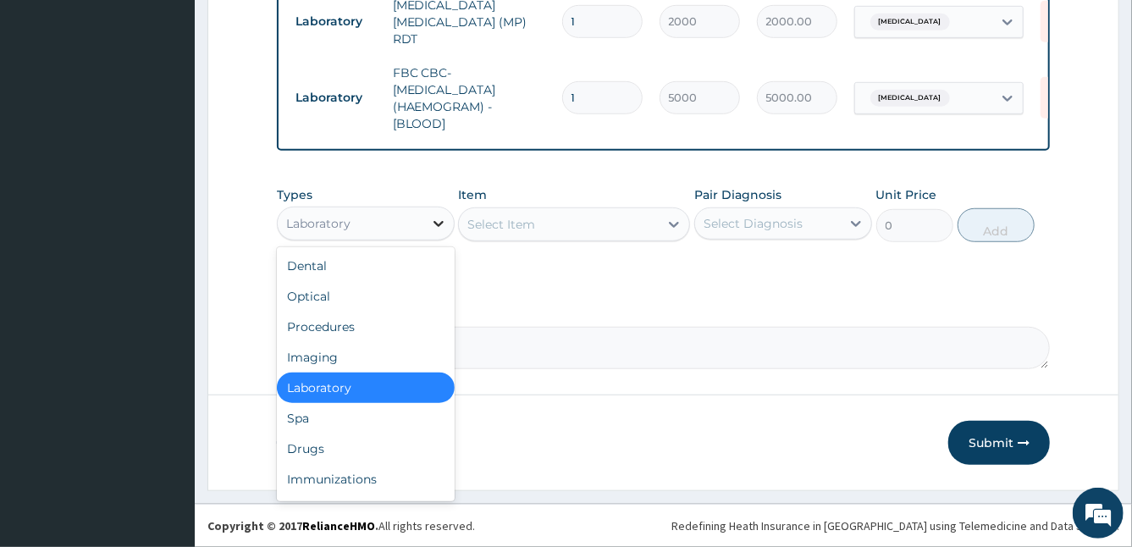
click at [438, 232] on icon at bounding box center [438, 223] width 17 height 17
click at [361, 448] on div "Drugs" at bounding box center [366, 448] width 178 height 30
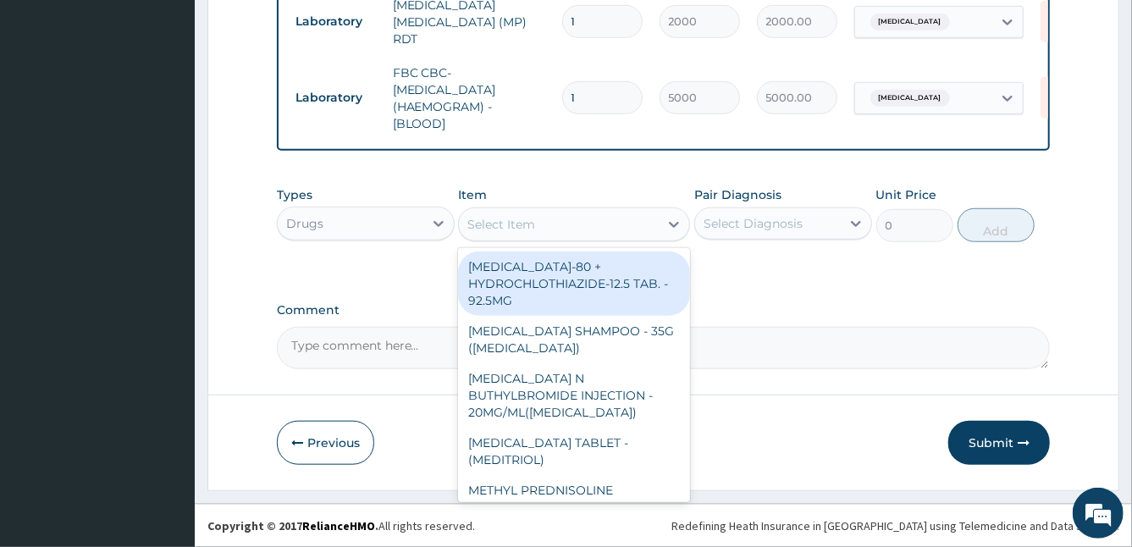
click at [528, 218] on div "Select Item" at bounding box center [501, 224] width 68 height 17
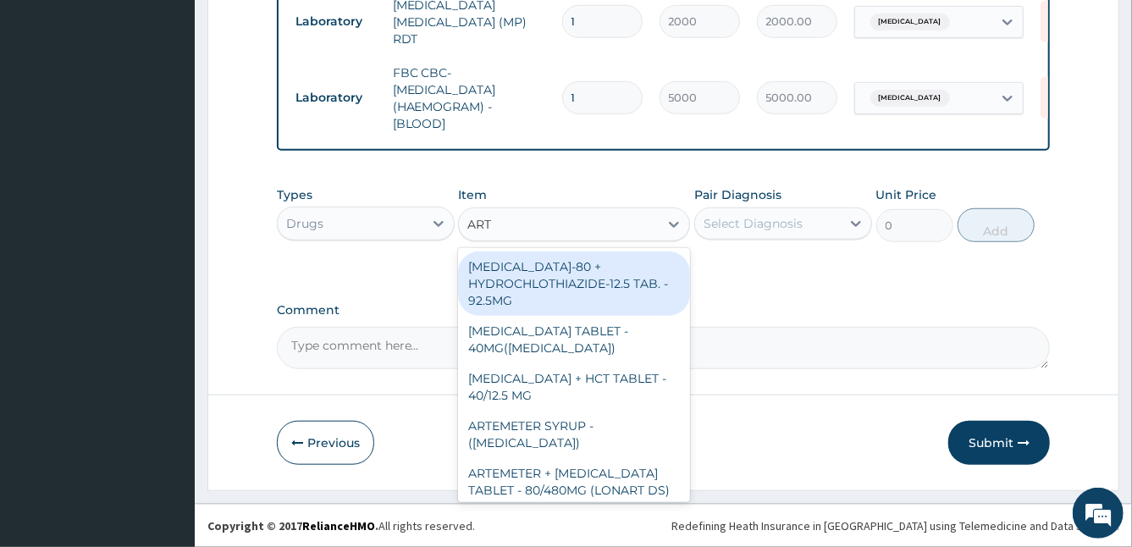
type input "ARTE"
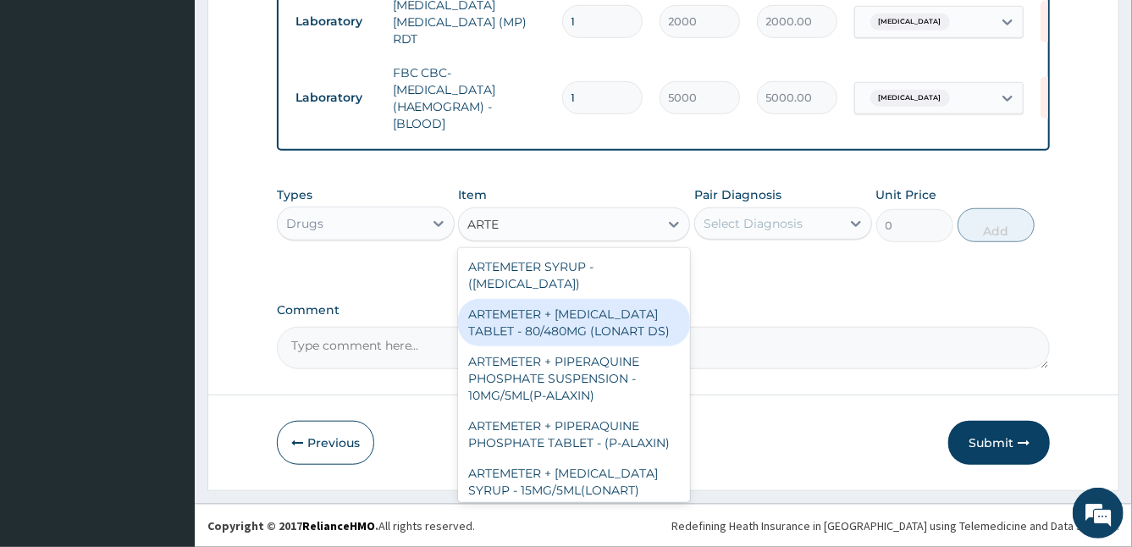
click at [521, 329] on div "ARTEMETER + [MEDICAL_DATA] TABLET - 80/480MG (LONART DS)" at bounding box center [574, 322] width 232 height 47
type input "588"
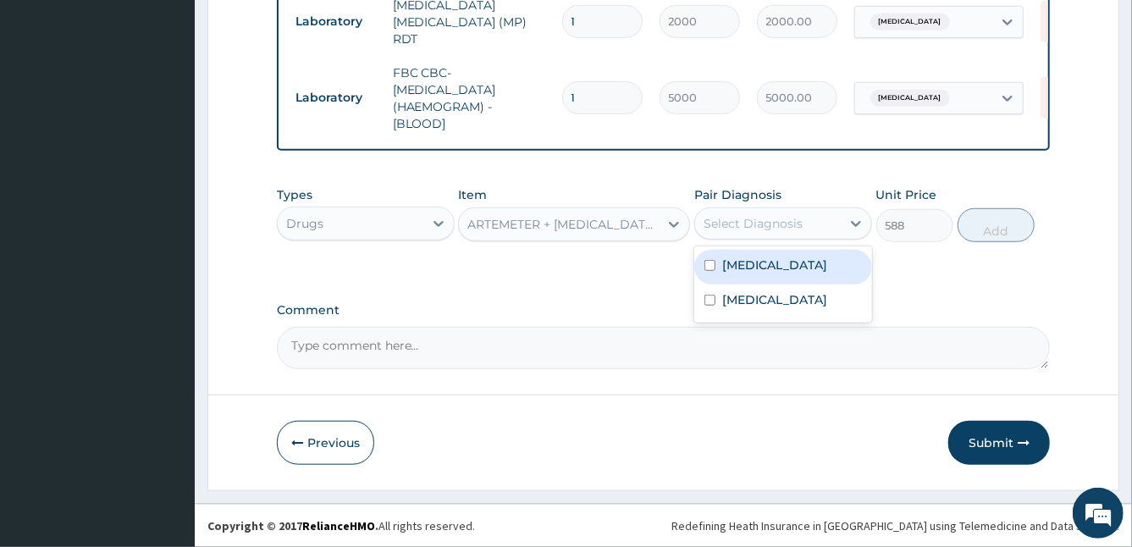
click at [800, 226] on div "Select Diagnosis" at bounding box center [752, 223] width 99 height 17
click at [716, 261] on div "[MEDICAL_DATA]" at bounding box center [783, 267] width 178 height 35
checkbox input "true"
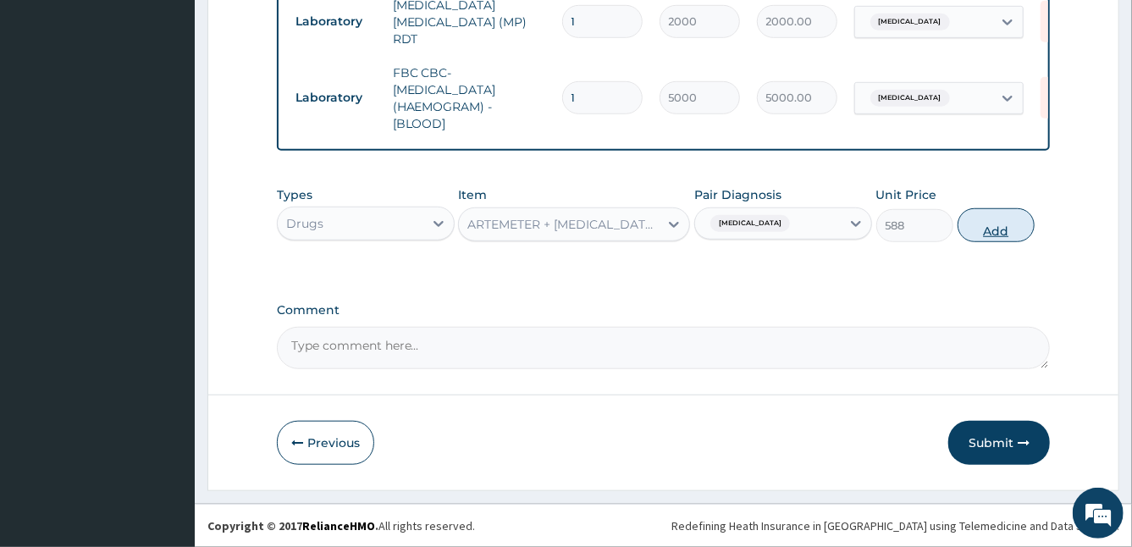
click at [1000, 218] on button "Add" at bounding box center [995, 225] width 77 height 34
type input "0"
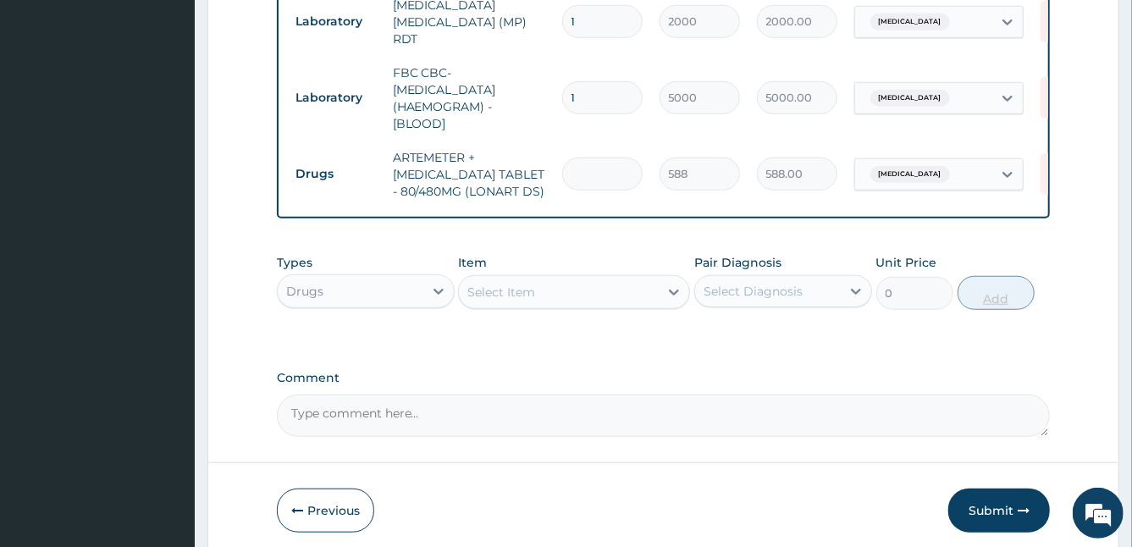
type input "0.00"
type input "6"
type input "3528.00"
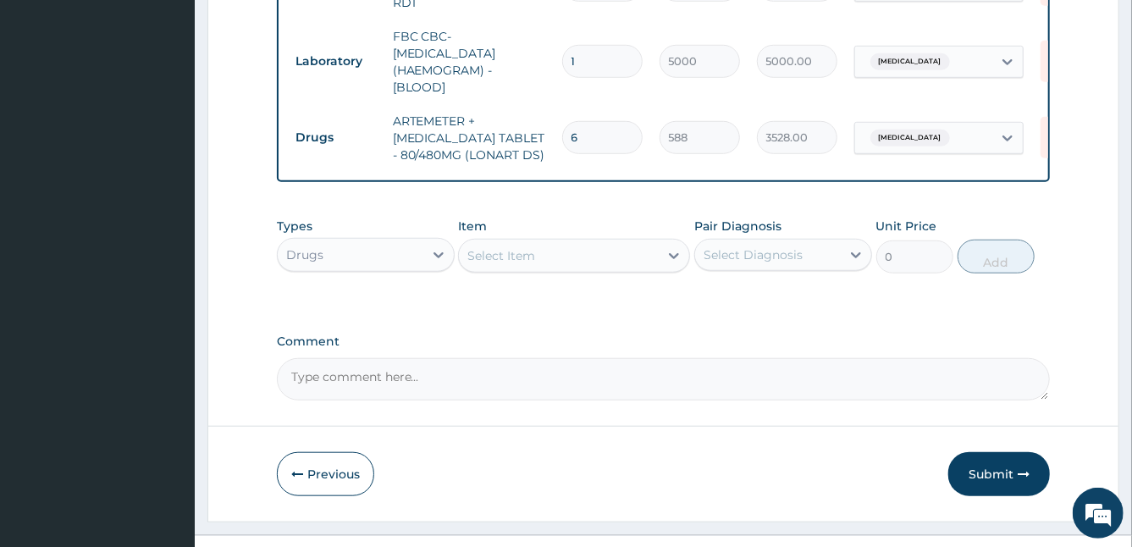
scroll to position [640, 0]
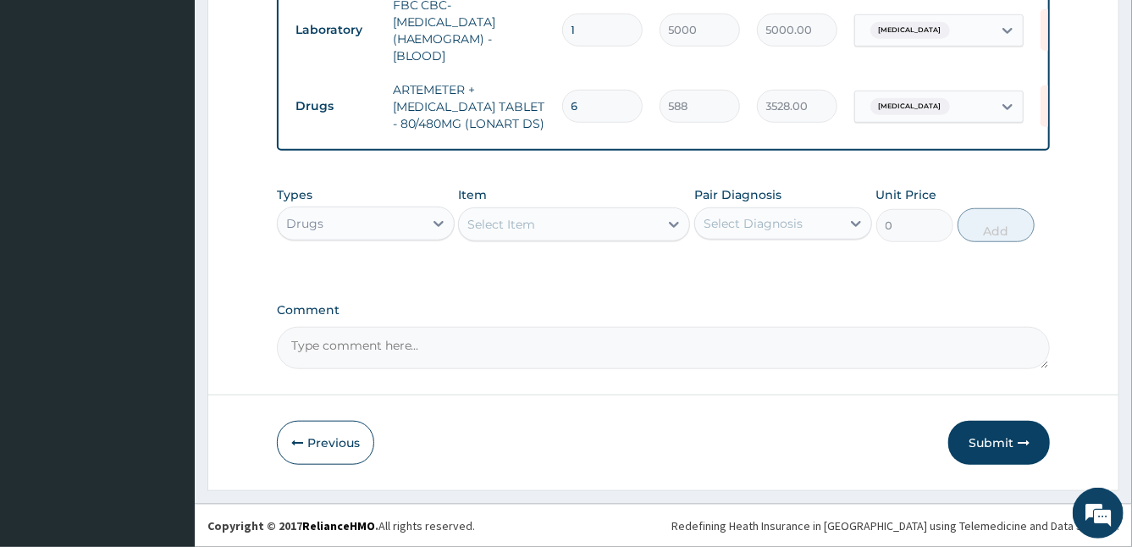
type input "6"
click at [505, 223] on div "Select Item" at bounding box center [501, 224] width 68 height 17
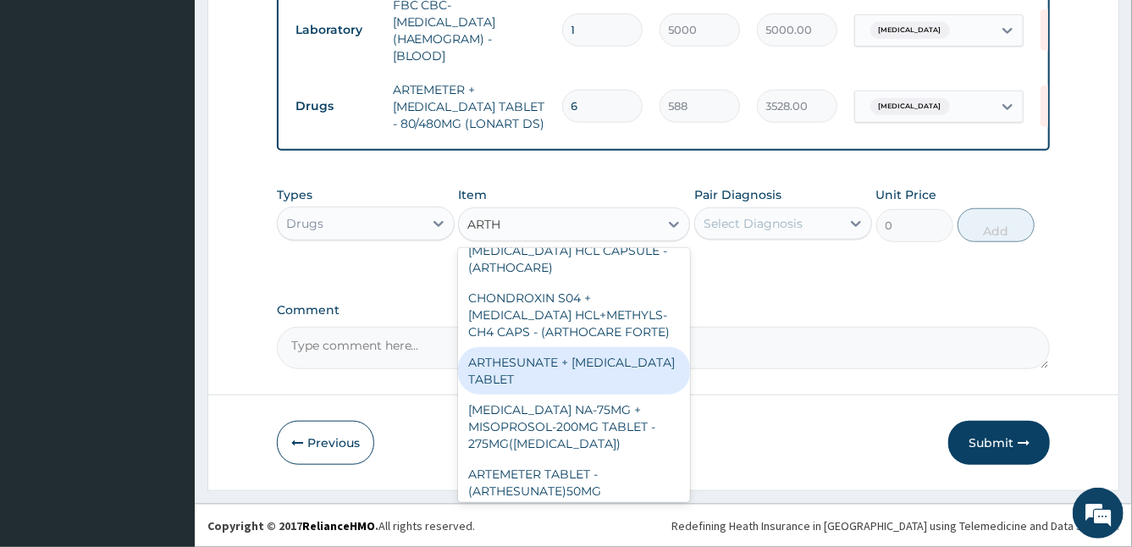
scroll to position [57, 0]
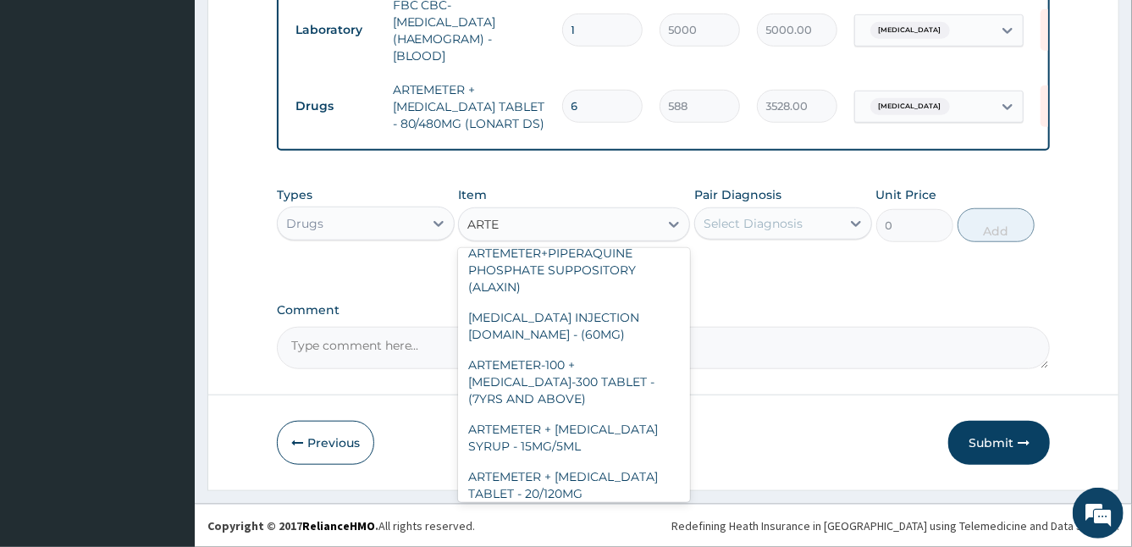
type input "ARTEM"
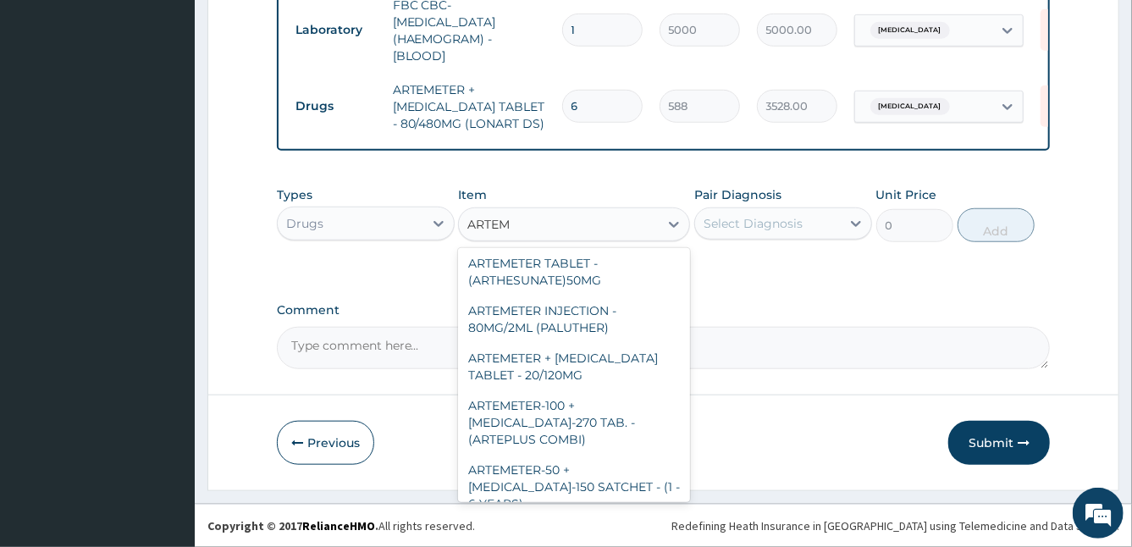
scroll to position [606, 0]
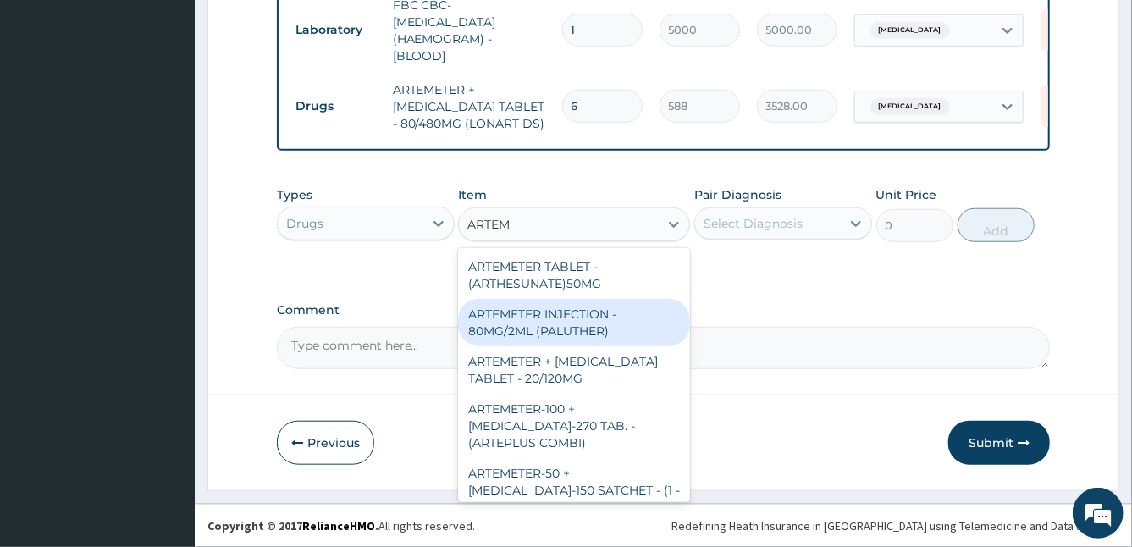
click at [616, 346] on div "ARTEMETER INJECTION - 80MG/2ML (PALUTHER)" at bounding box center [574, 322] width 232 height 47
type input "700"
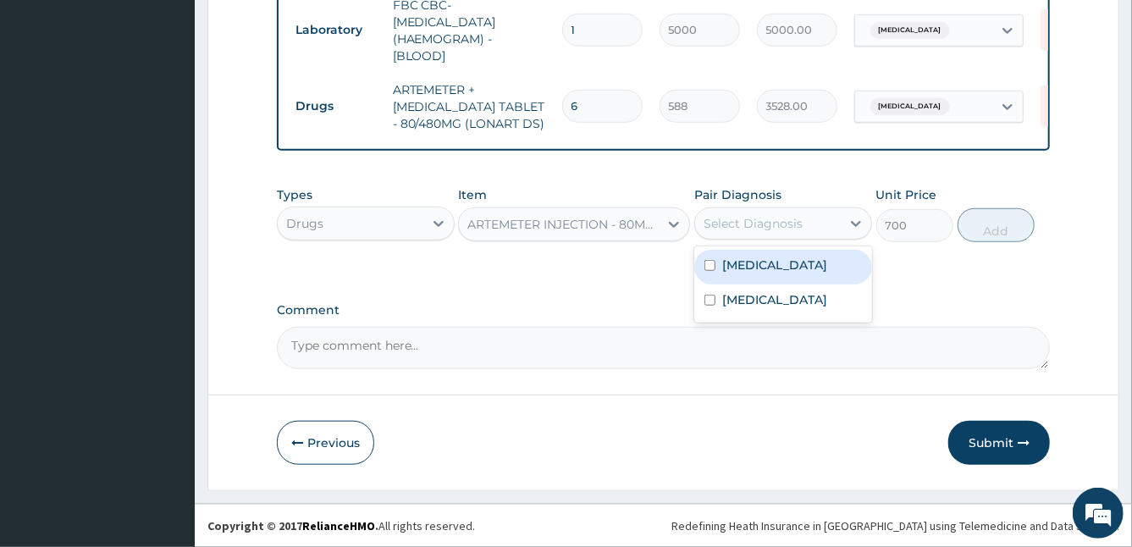
click at [796, 232] on div "Select Diagnosis" at bounding box center [752, 223] width 99 height 17
click at [769, 268] on div "[MEDICAL_DATA]" at bounding box center [783, 267] width 178 height 35
checkbox input "true"
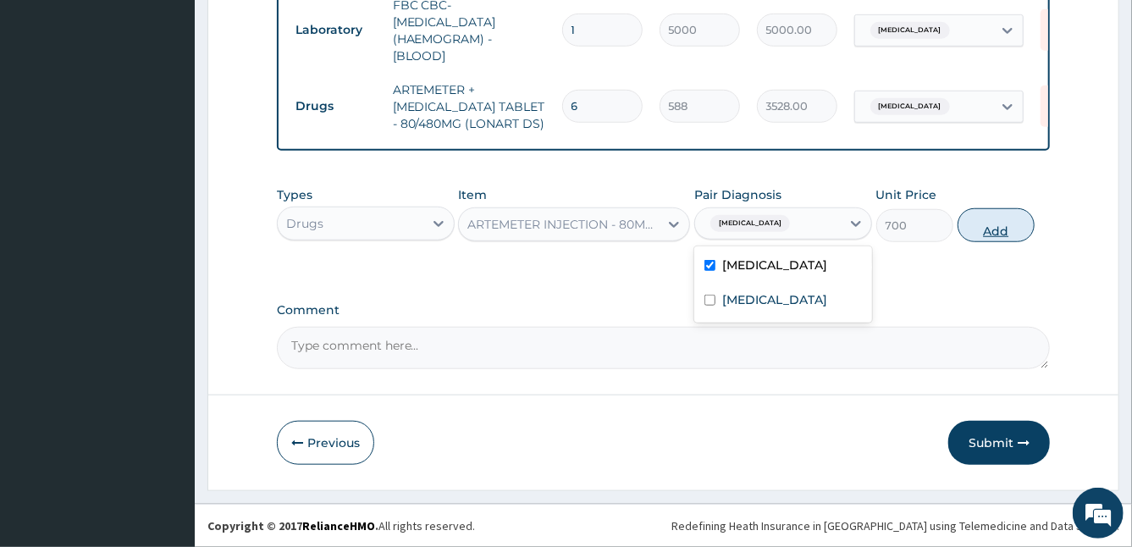
click at [1006, 229] on button "Add" at bounding box center [995, 225] width 77 height 34
type input "0"
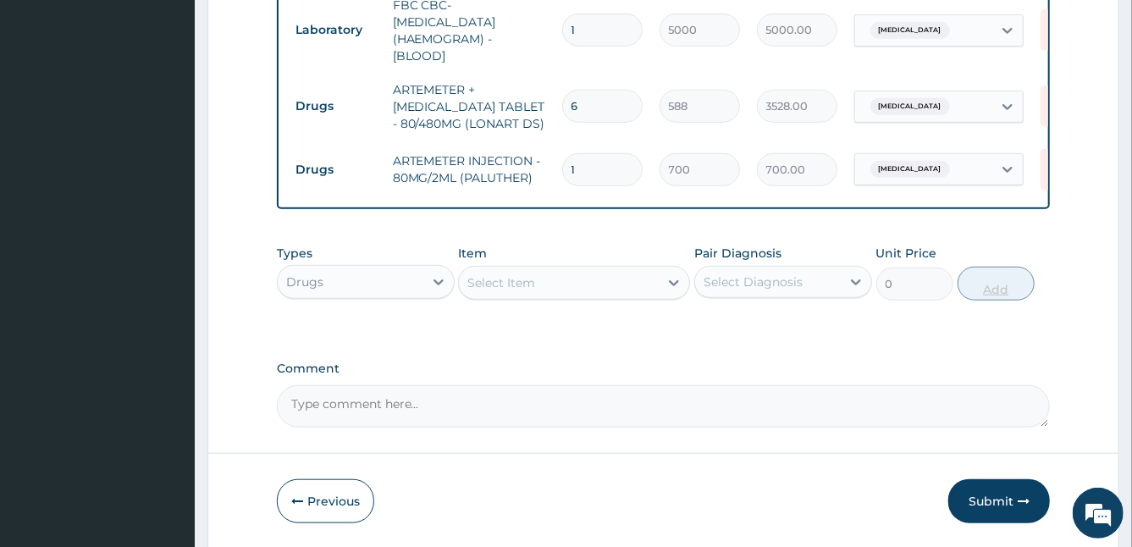
type input "0.00"
type input "3"
type input "2100.00"
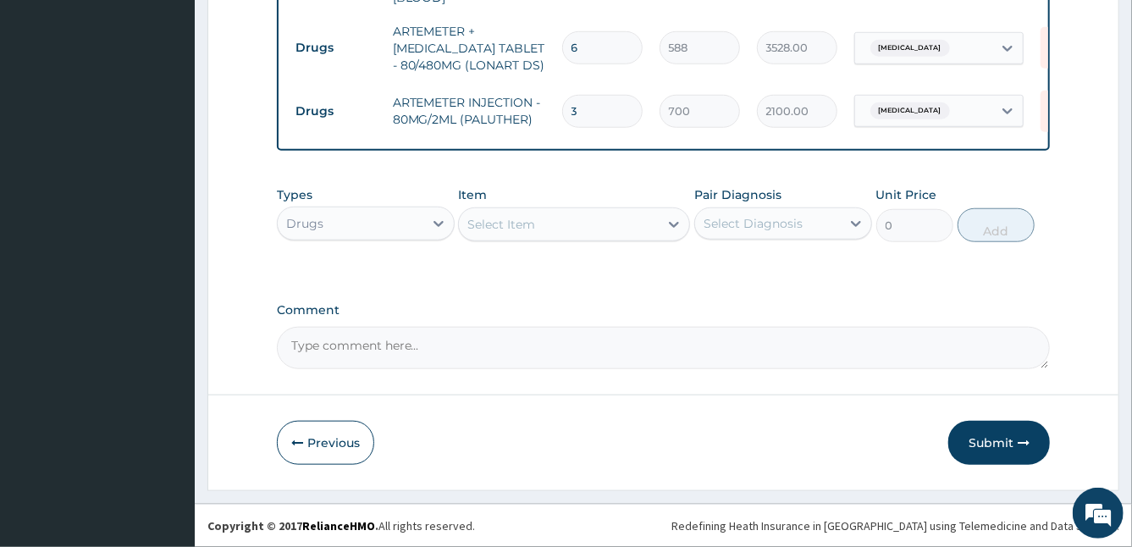
type input "3"
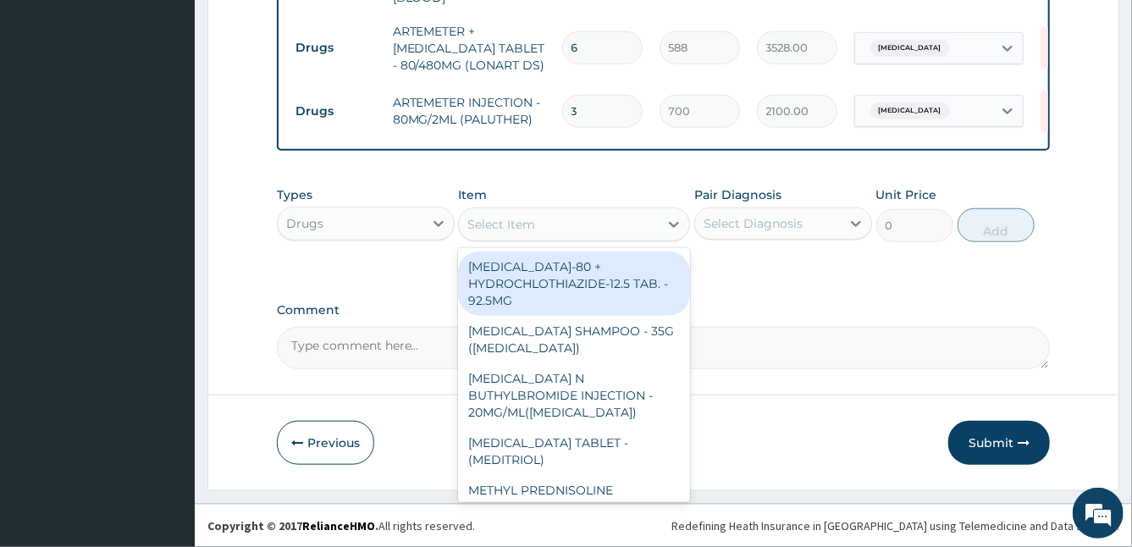
click at [511, 224] on div "Select Item" at bounding box center [501, 224] width 68 height 17
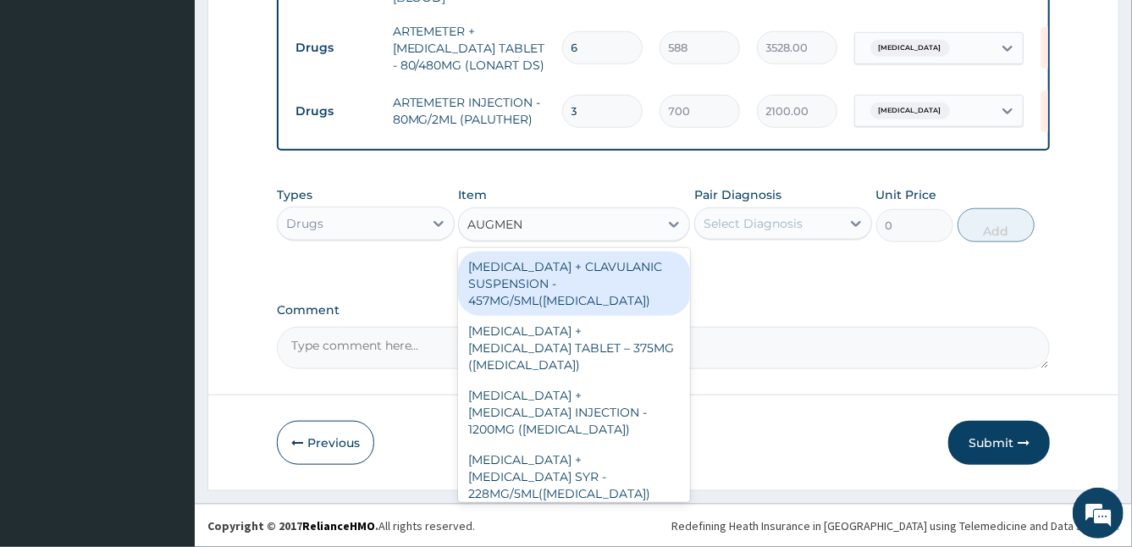
type input "AUGMENT"
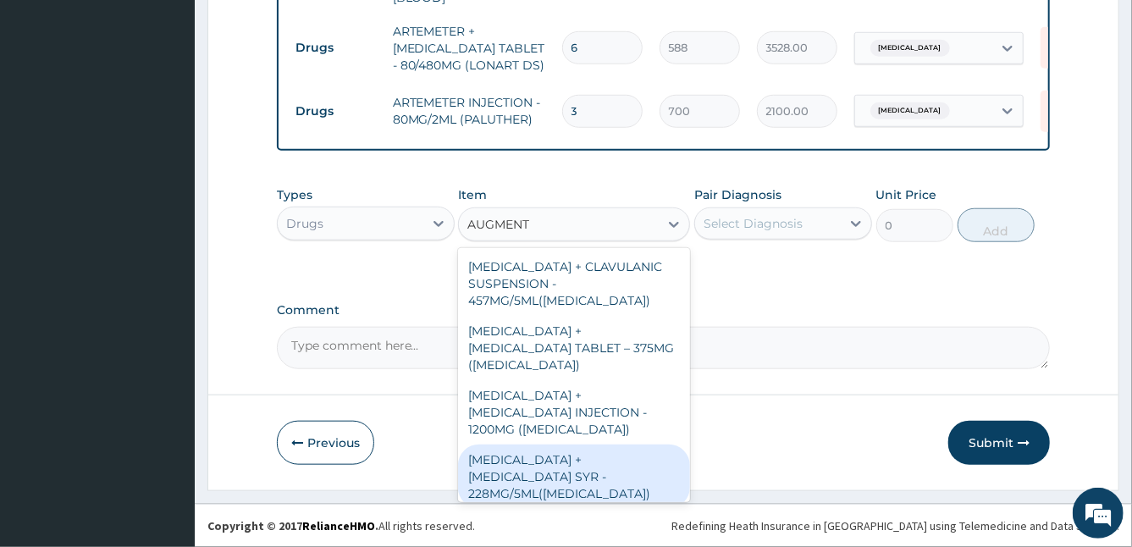
click at [675, 448] on div "[MEDICAL_DATA] + CLAVULANIC SUSPENSION - 457MG/5ML([MEDICAL_DATA]) [MEDICAL_DAT…" at bounding box center [574, 375] width 232 height 254
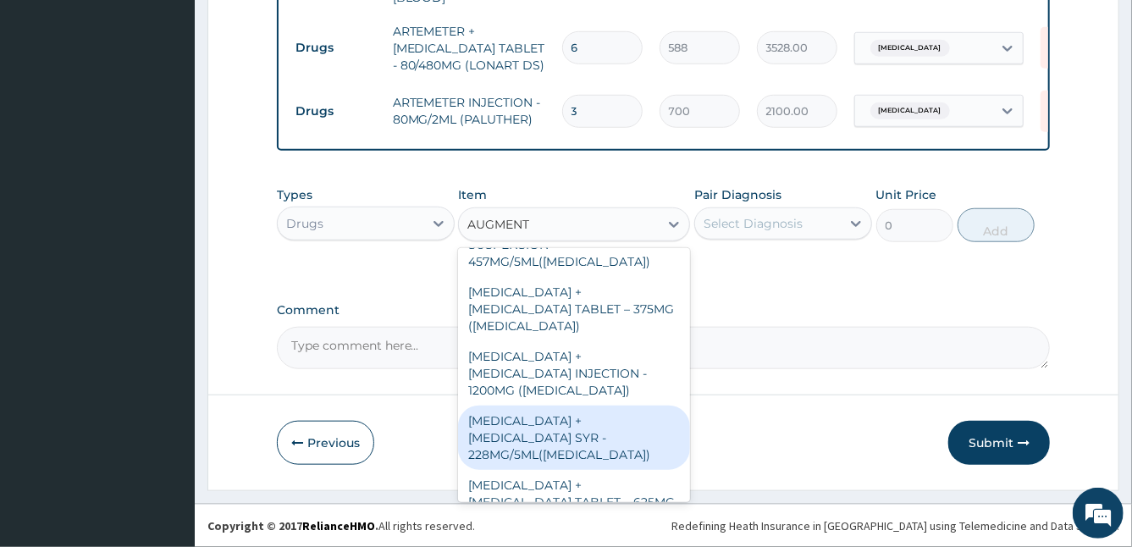
scroll to position [74, 0]
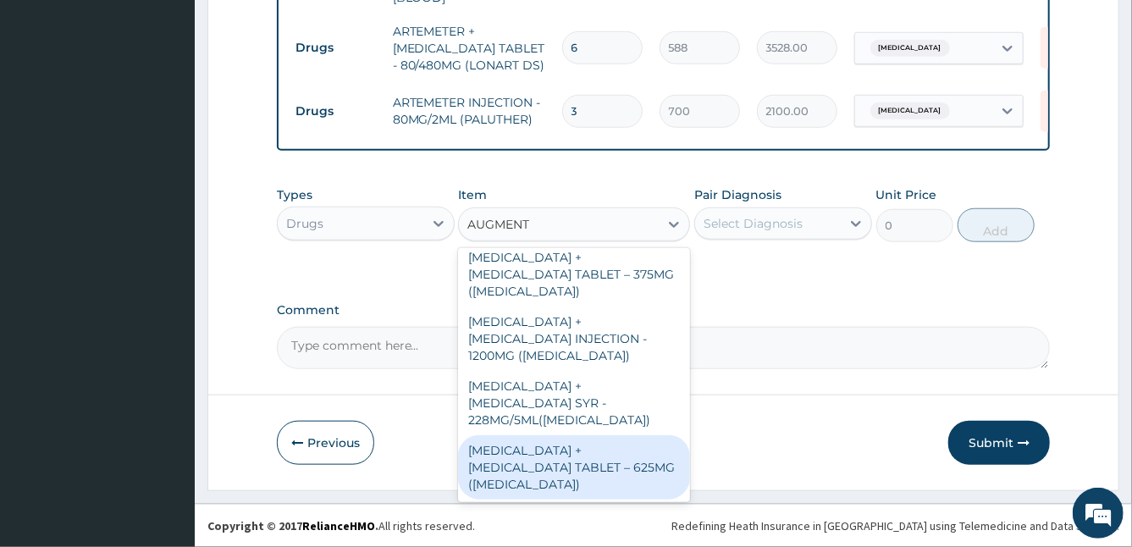
click at [609, 436] on div "[MEDICAL_DATA] + [MEDICAL_DATA] TABLET – 625MG ([MEDICAL_DATA])" at bounding box center [574, 467] width 232 height 64
type input "672"
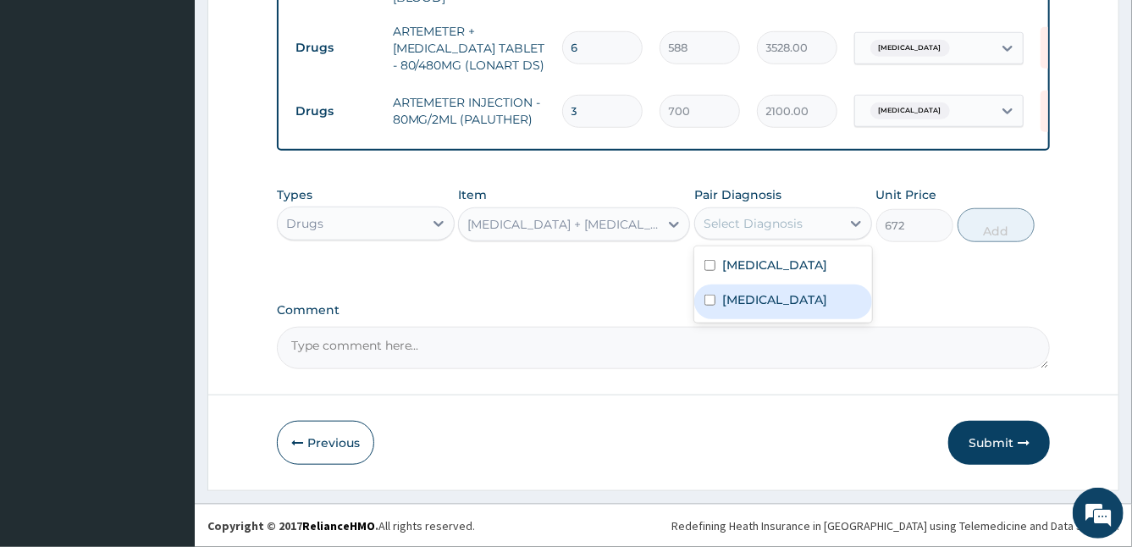
drag, startPoint x: 764, startPoint y: 229, endPoint x: 692, endPoint y: 310, distance: 108.5
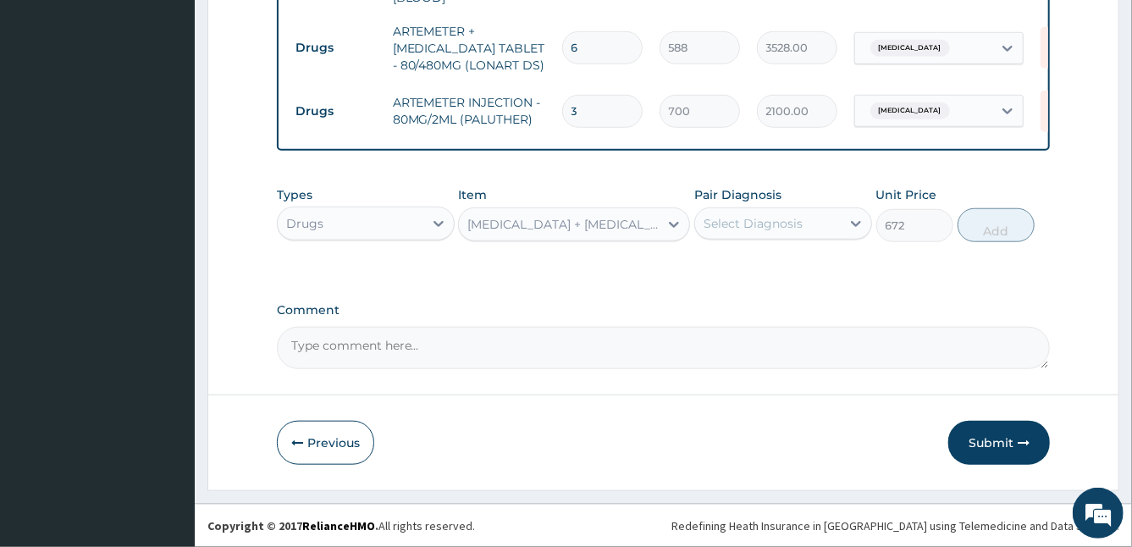
click at [692, 310] on label "Comment" at bounding box center [664, 310] width 774 height 14
click at [692, 327] on textarea "Comment" at bounding box center [664, 348] width 774 height 42
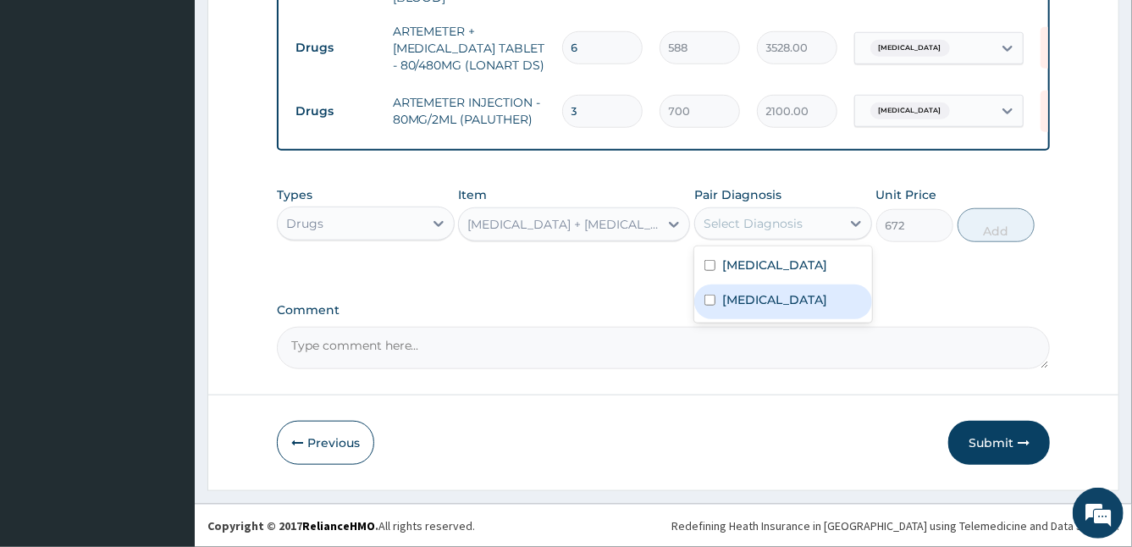
drag, startPoint x: 753, startPoint y: 218, endPoint x: 771, endPoint y: 311, distance: 94.0
click at [771, 240] on div "option [MEDICAL_DATA], selected. option [MEDICAL_DATA] focused, 2 of 2. 2 resul…" at bounding box center [783, 223] width 178 height 32
click at [771, 308] on label "[MEDICAL_DATA]" at bounding box center [774, 299] width 105 height 17
checkbox input "true"
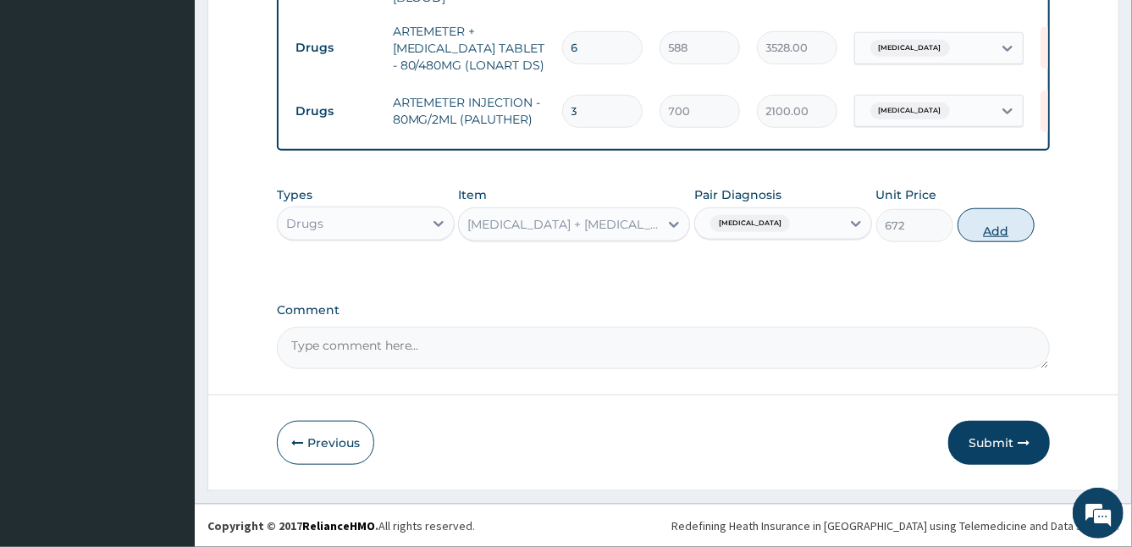
click at [994, 225] on button "Add" at bounding box center [995, 225] width 77 height 34
type input "0"
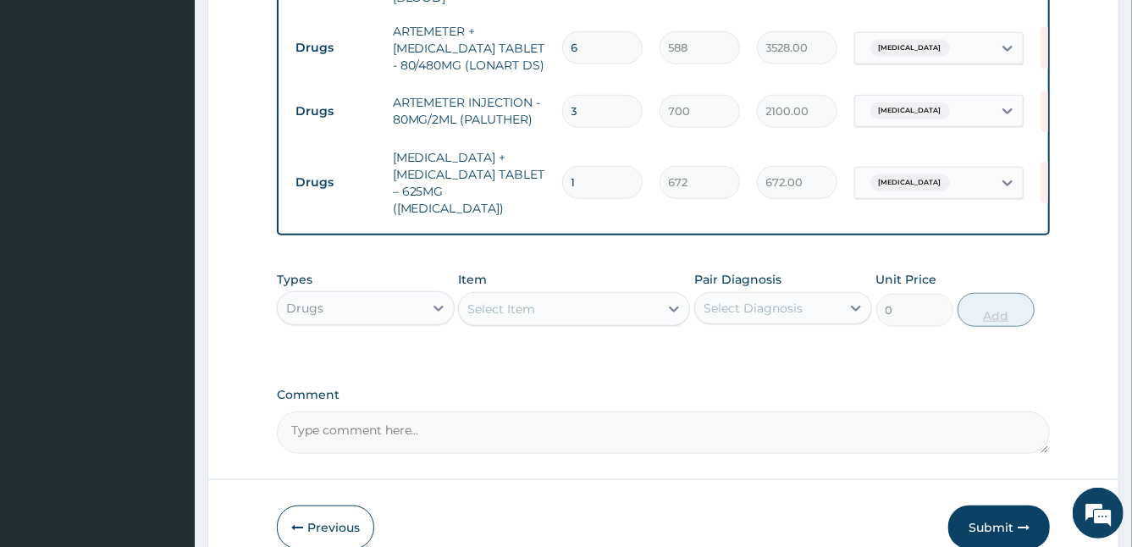
type input "10"
type input "6720.00"
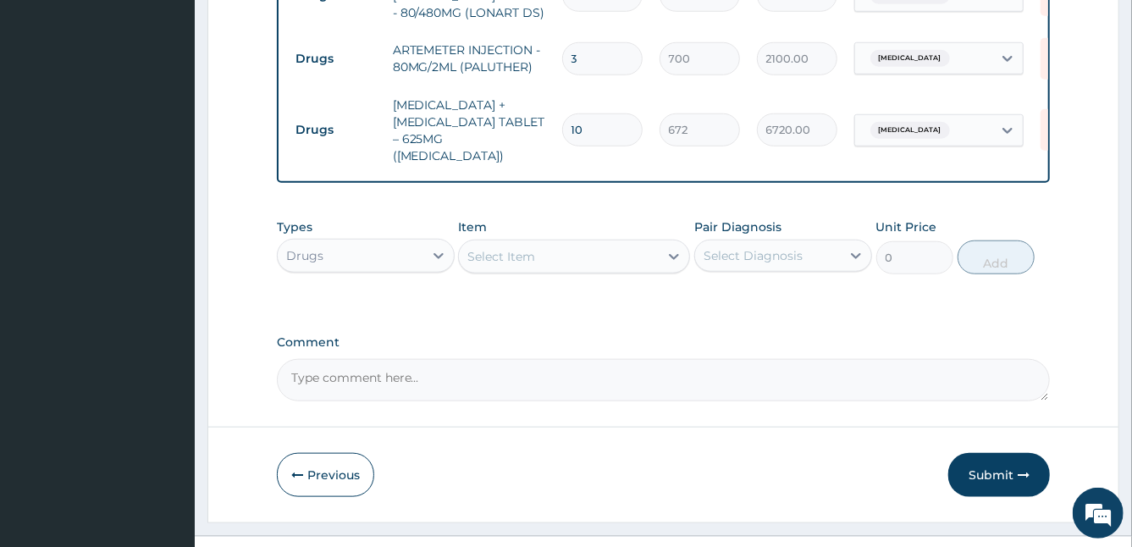
scroll to position [783, 0]
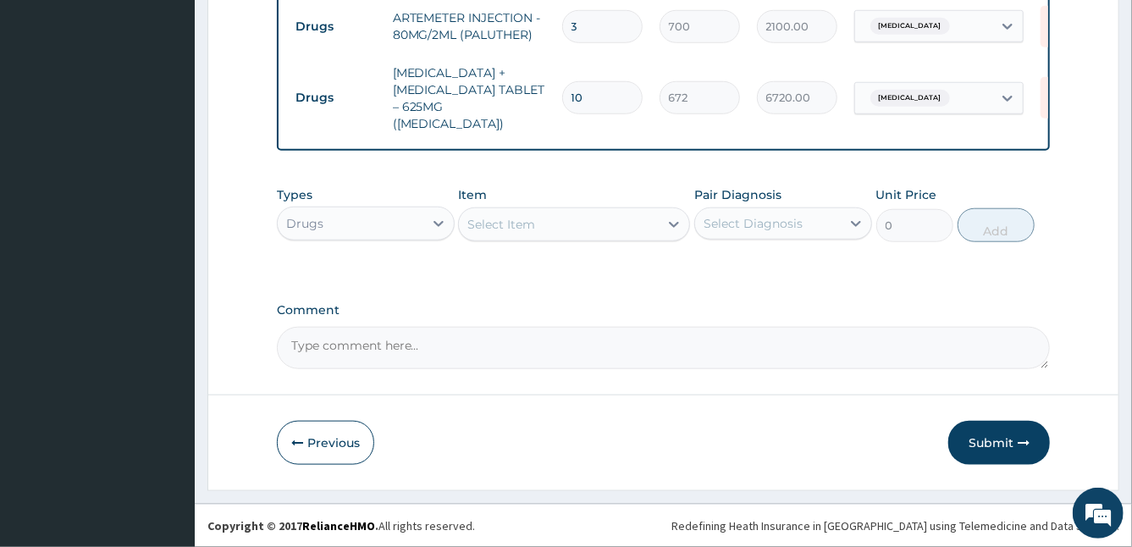
type input "10"
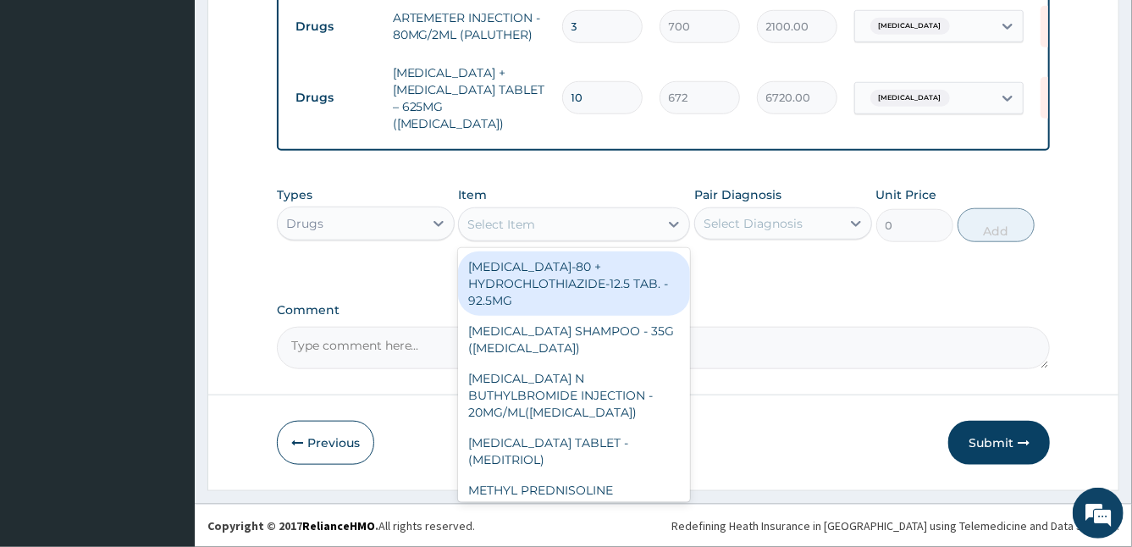
click at [490, 232] on div "Select Item" at bounding box center [501, 224] width 68 height 17
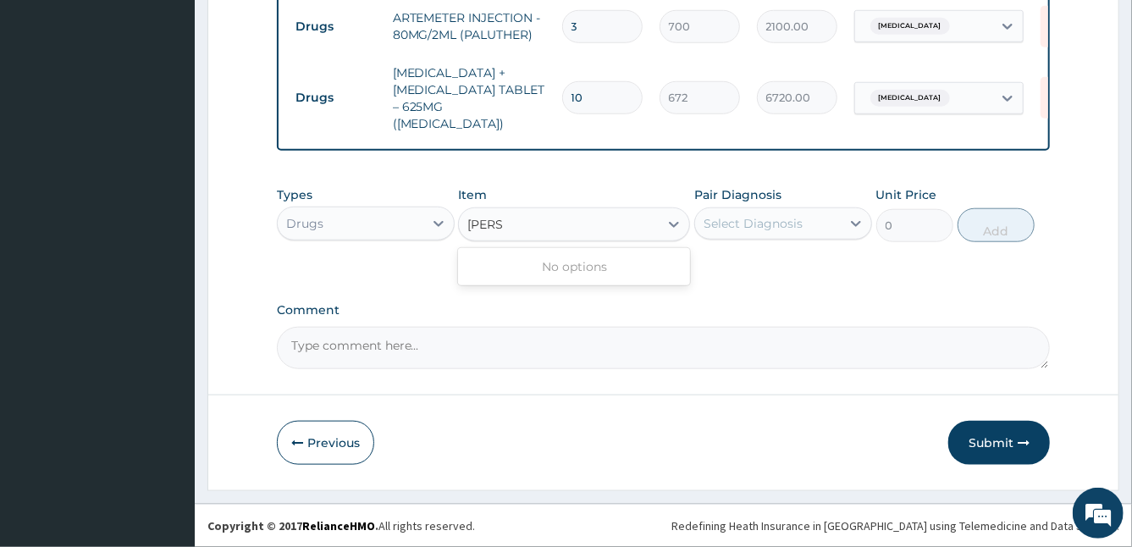
type input "PAR"
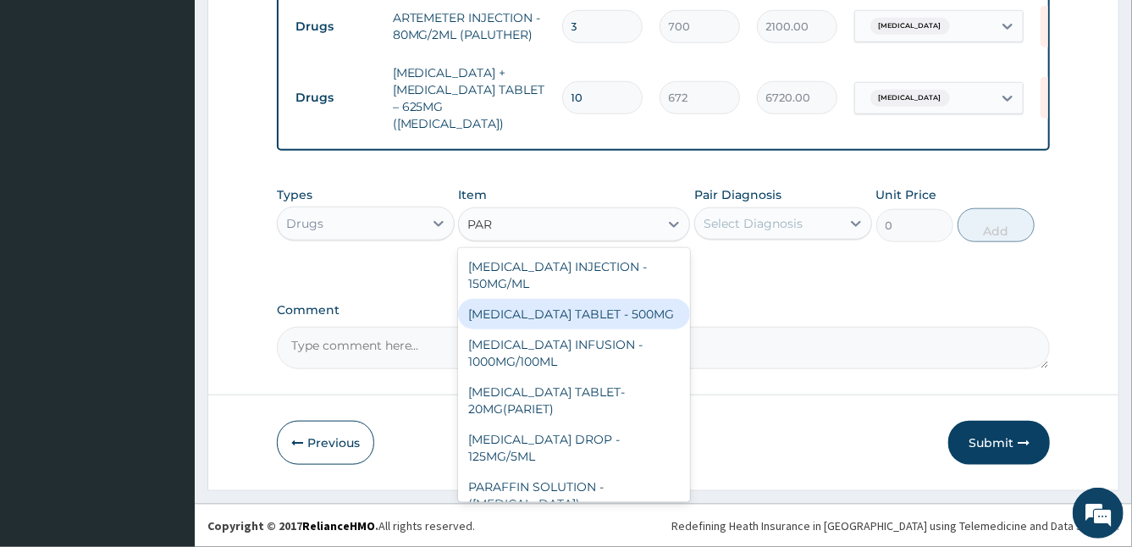
click at [571, 317] on div "[MEDICAL_DATA] TABLET - 500MG" at bounding box center [574, 314] width 232 height 30
type input "33.599999999999994"
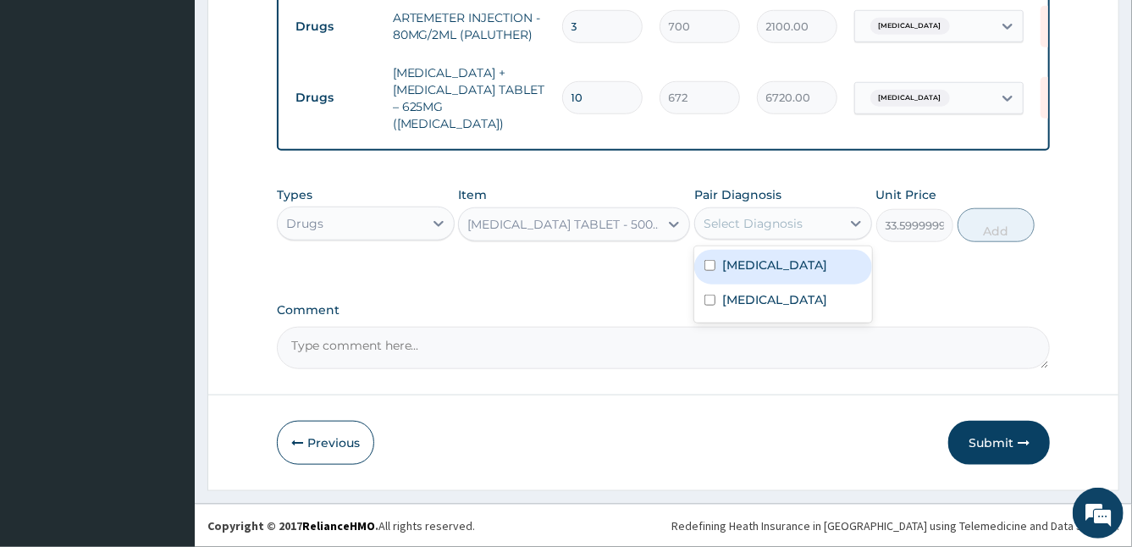
click at [749, 229] on div "Select Diagnosis" at bounding box center [752, 223] width 99 height 17
click at [724, 265] on label "[MEDICAL_DATA]" at bounding box center [774, 264] width 105 height 17
checkbox input "true"
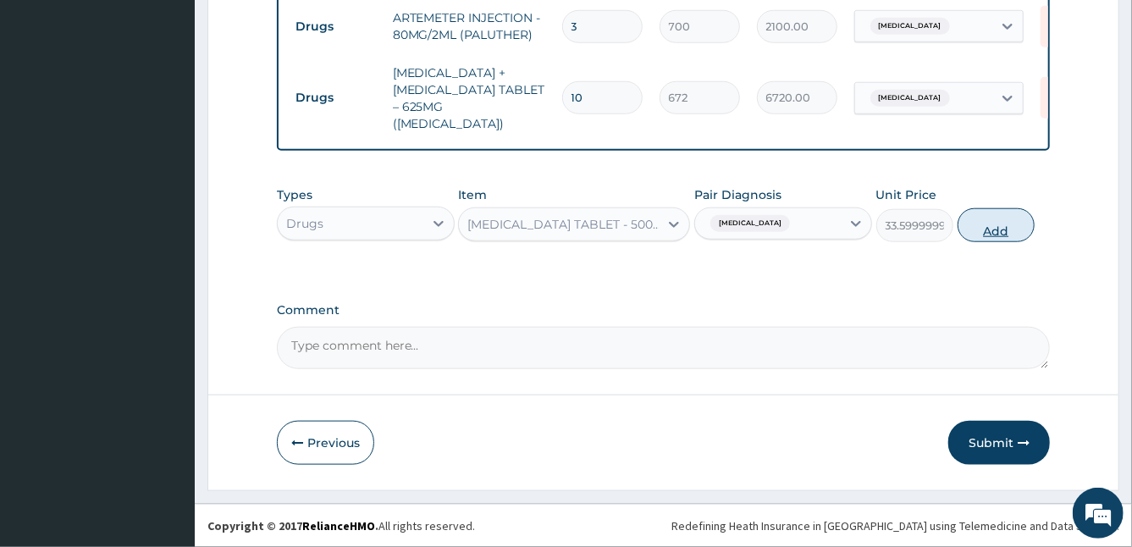
click at [981, 228] on button "Add" at bounding box center [995, 225] width 77 height 34
type input "0"
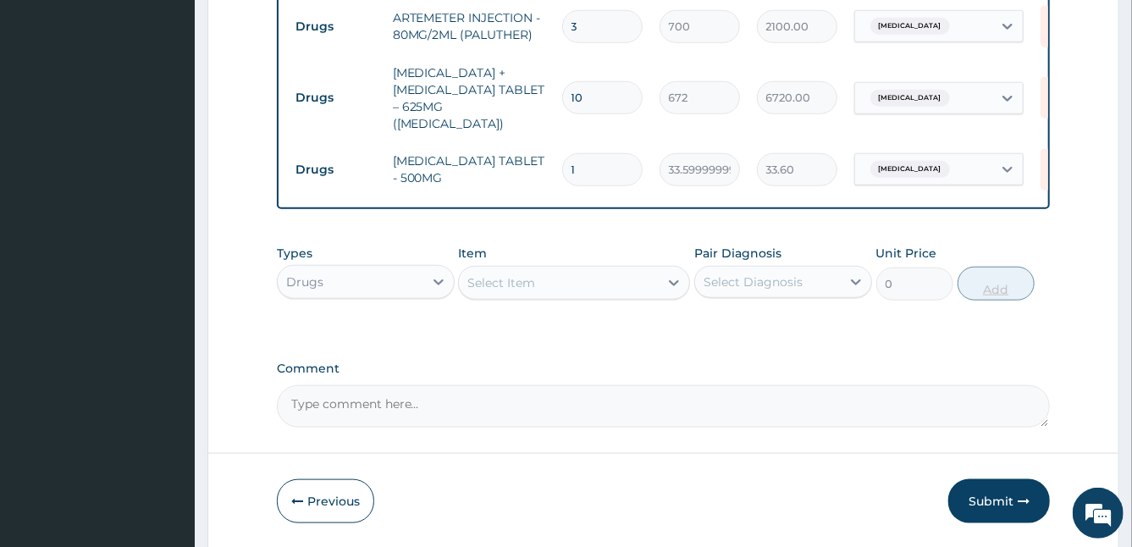
type input "0.00"
type input "1"
type input "33.60"
type input "15"
type input "504.00"
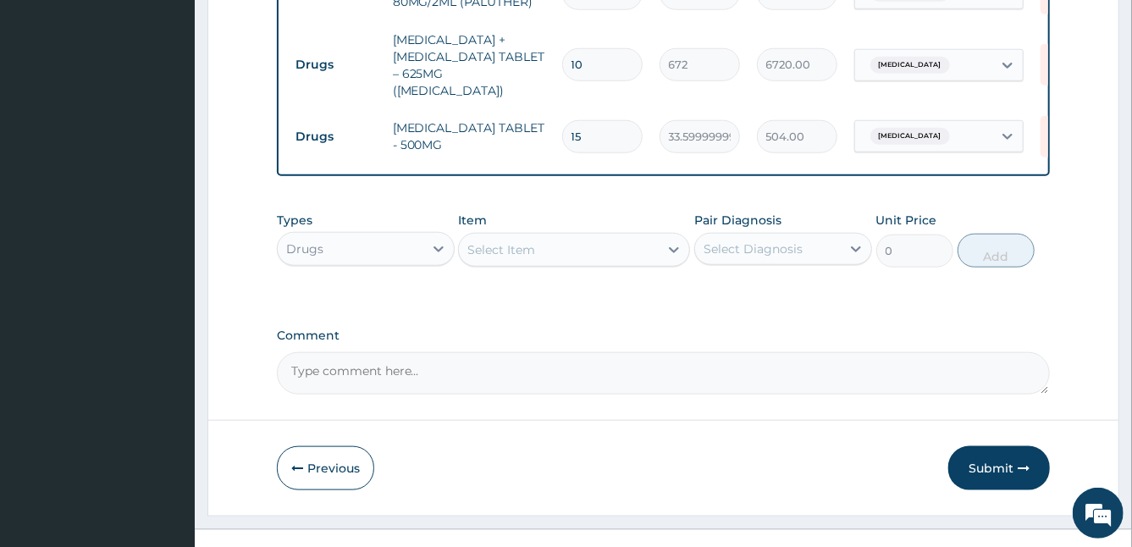
scroll to position [841, 0]
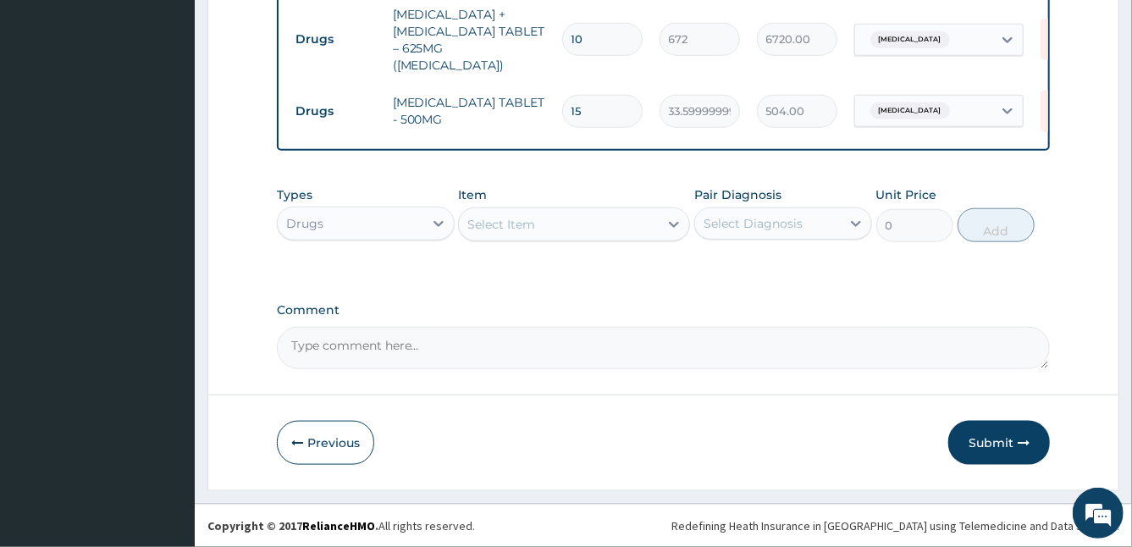
type input "15"
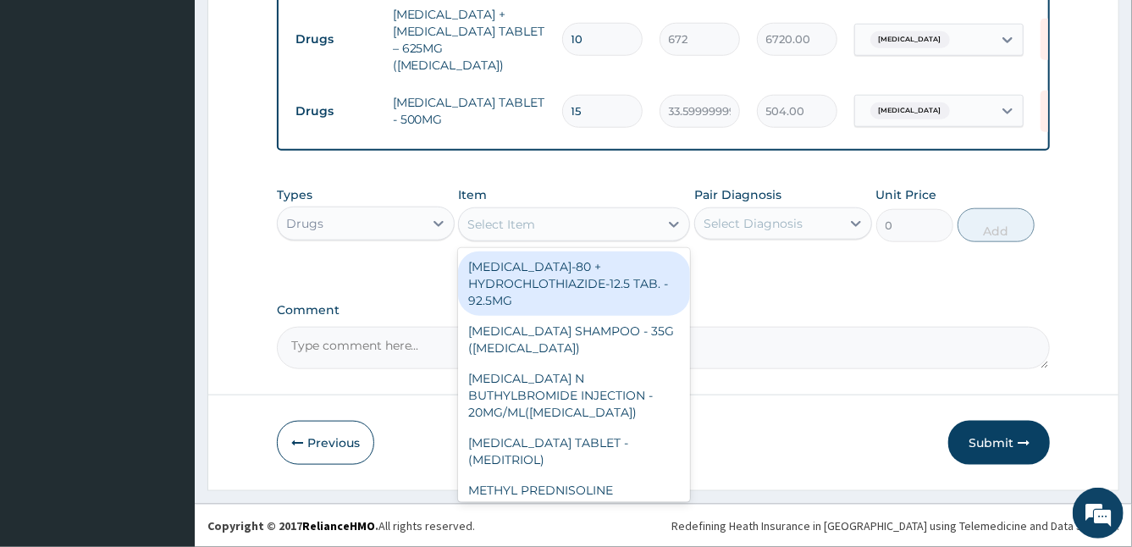
click at [500, 222] on div "Select Item" at bounding box center [501, 224] width 68 height 17
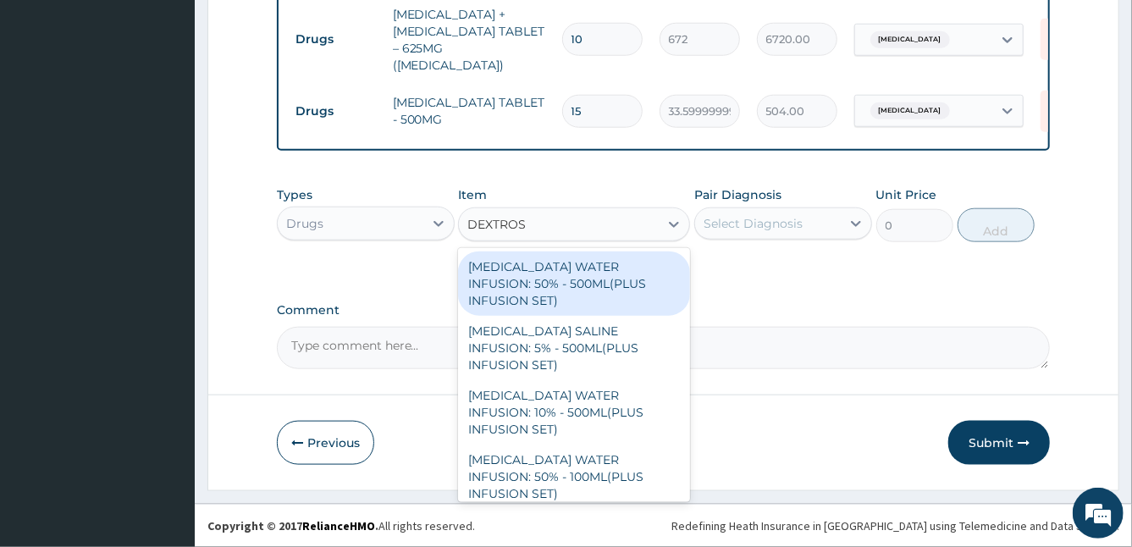
type input "[MEDICAL_DATA]"
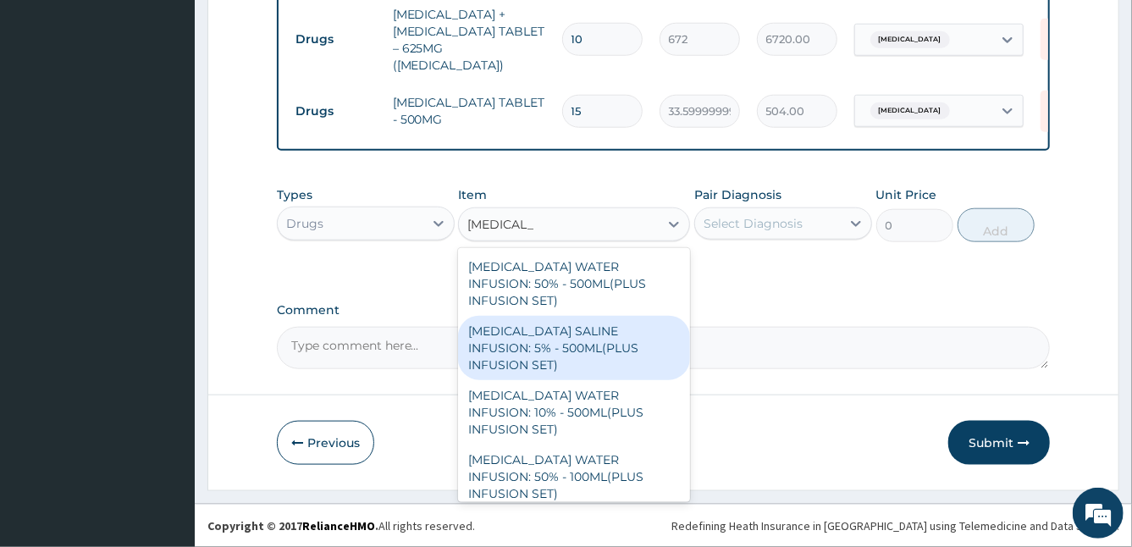
click at [570, 335] on div "[MEDICAL_DATA] SALINE INFUSION: 5% - 500ML(PLUS INFUSION SET)" at bounding box center [574, 348] width 232 height 64
type input "1092"
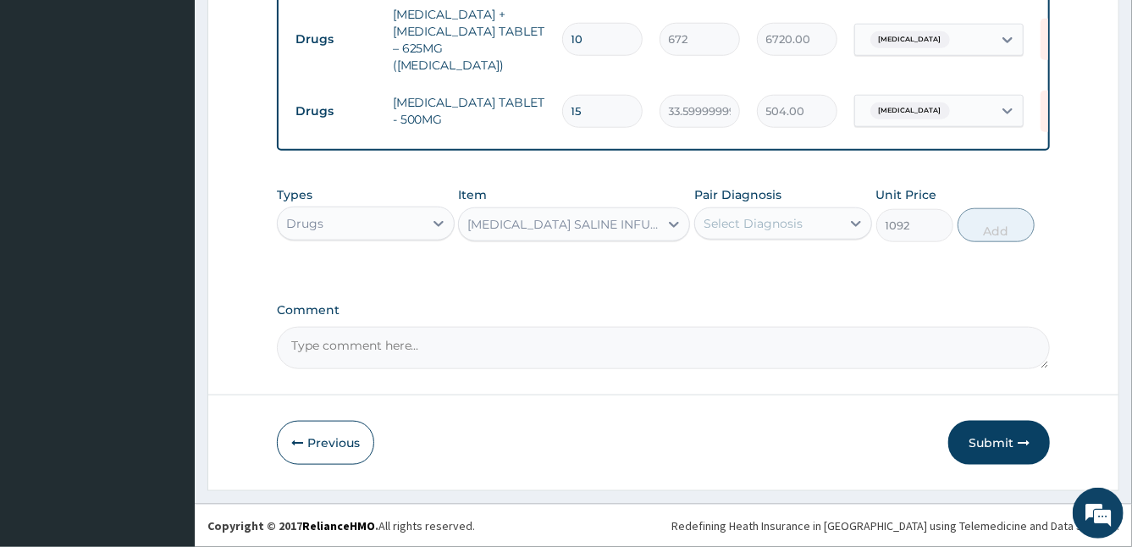
click at [829, 214] on div "Select Diagnosis" at bounding box center [768, 223] width 146 height 27
click at [729, 263] on label "[MEDICAL_DATA]" at bounding box center [774, 264] width 105 height 17
checkbox input "true"
click at [1002, 232] on button "Add" at bounding box center [995, 225] width 77 height 34
type input "0"
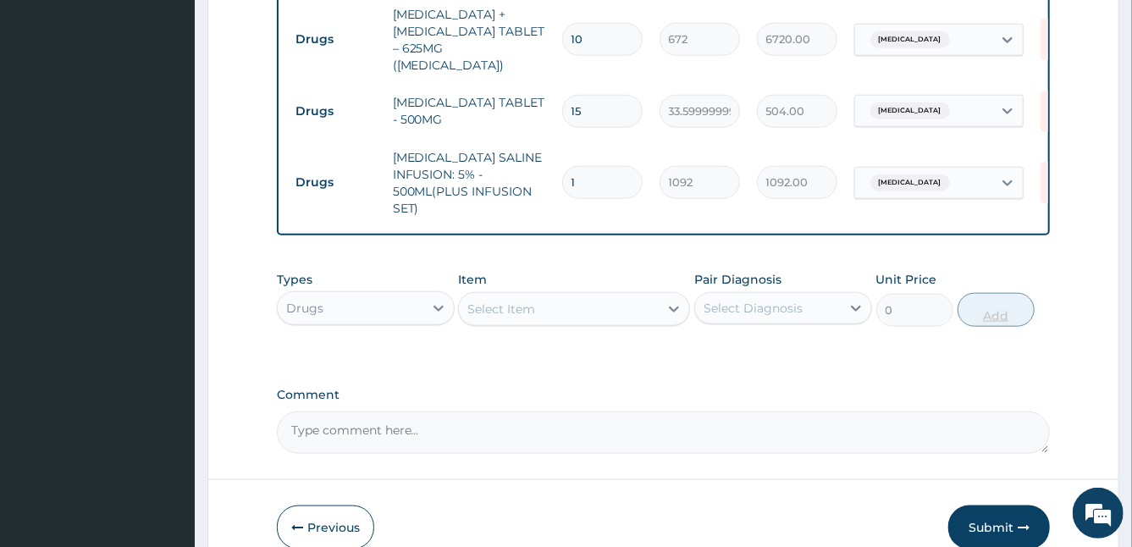
type input "0.00"
type input "2"
type input "2184.00"
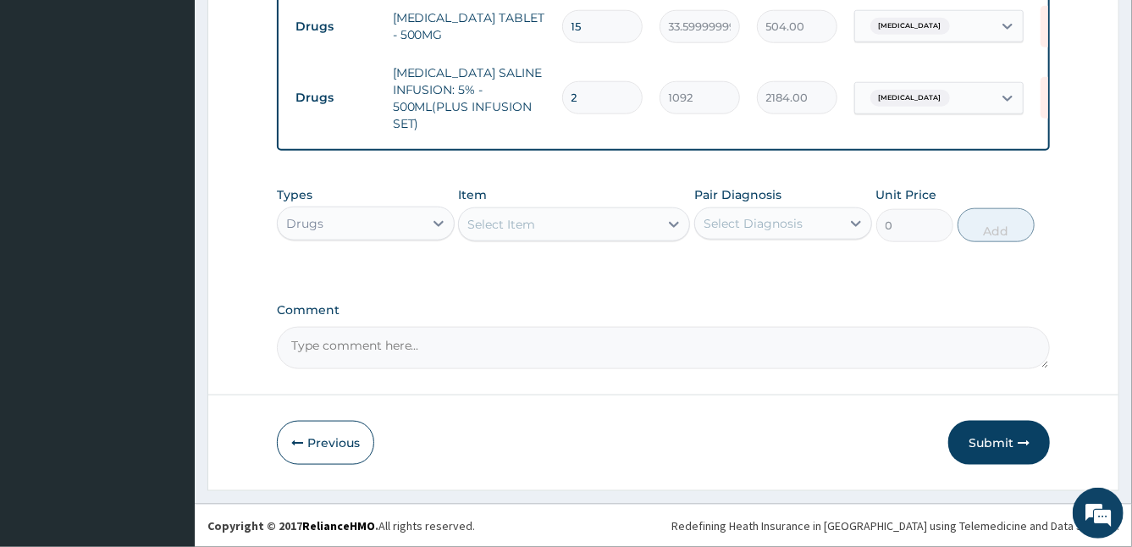
type input "2"
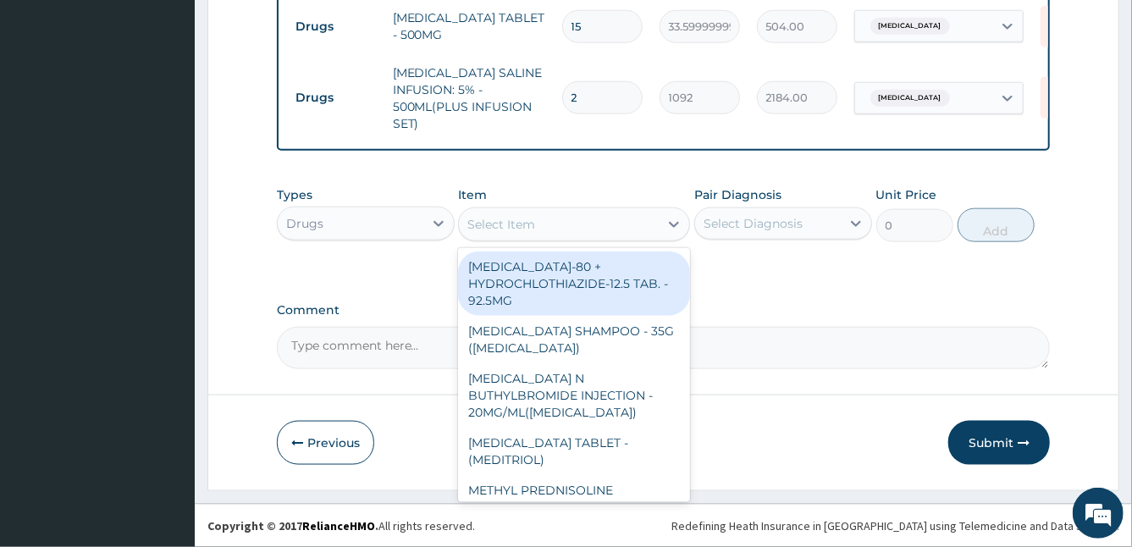
click at [507, 234] on div "Select Item" at bounding box center [559, 224] width 200 height 27
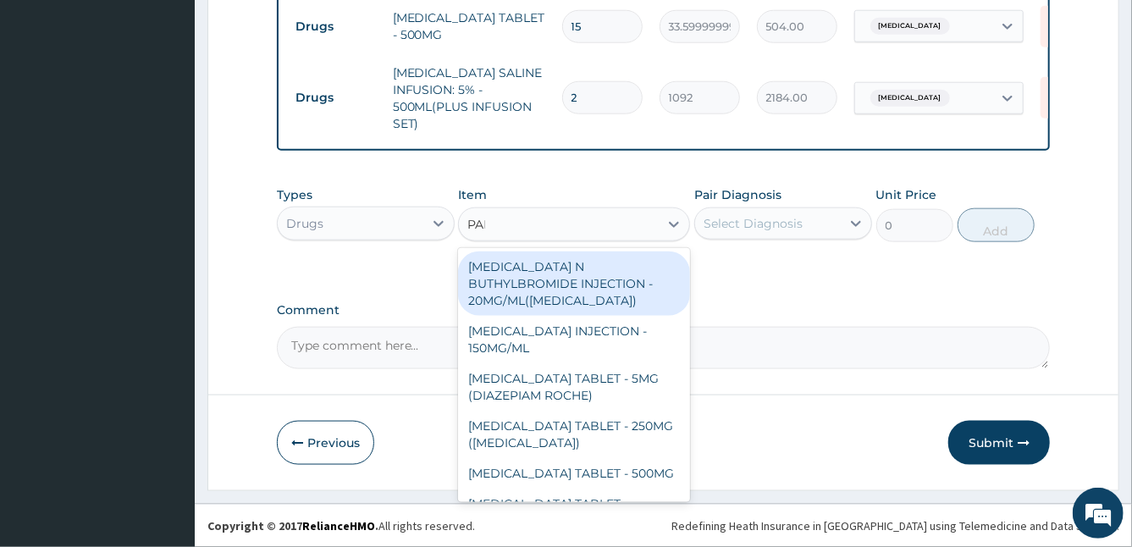
type input "PARA"
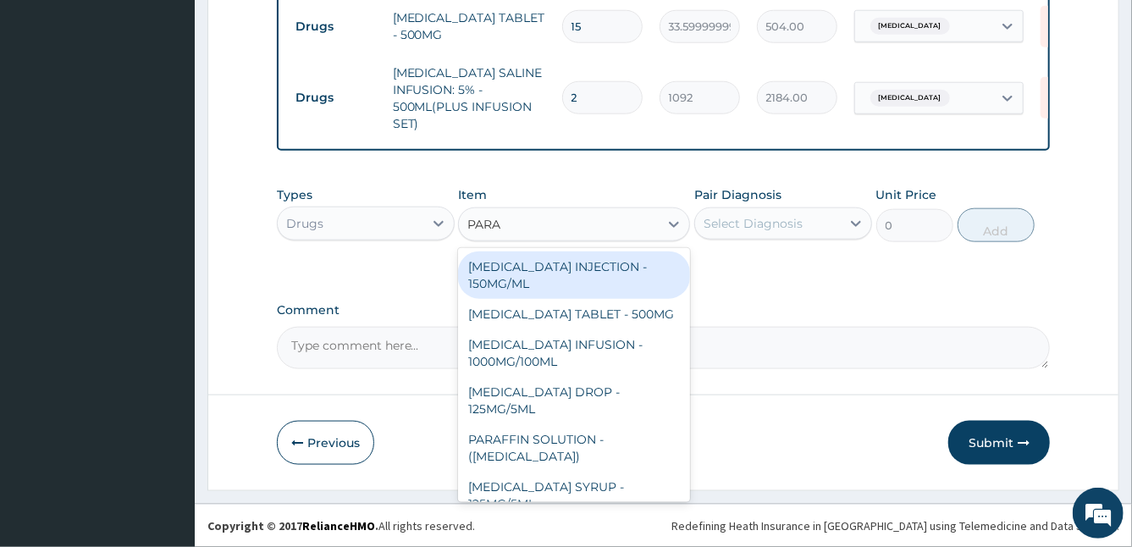
click at [526, 283] on div "[MEDICAL_DATA] INJECTION - 150MG/ML" at bounding box center [574, 274] width 232 height 47
type input "560"
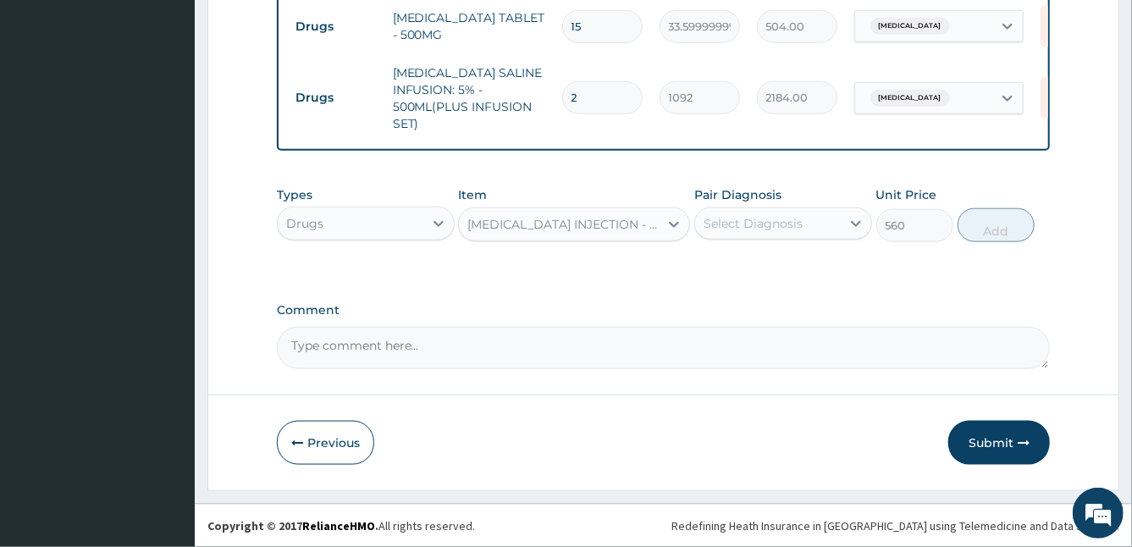
click at [823, 218] on div "Select Diagnosis" at bounding box center [768, 223] width 146 height 27
click at [747, 263] on label "[MEDICAL_DATA]" at bounding box center [774, 264] width 105 height 17
checkbox input "true"
click at [1011, 227] on button "Add" at bounding box center [995, 225] width 77 height 34
type input "0"
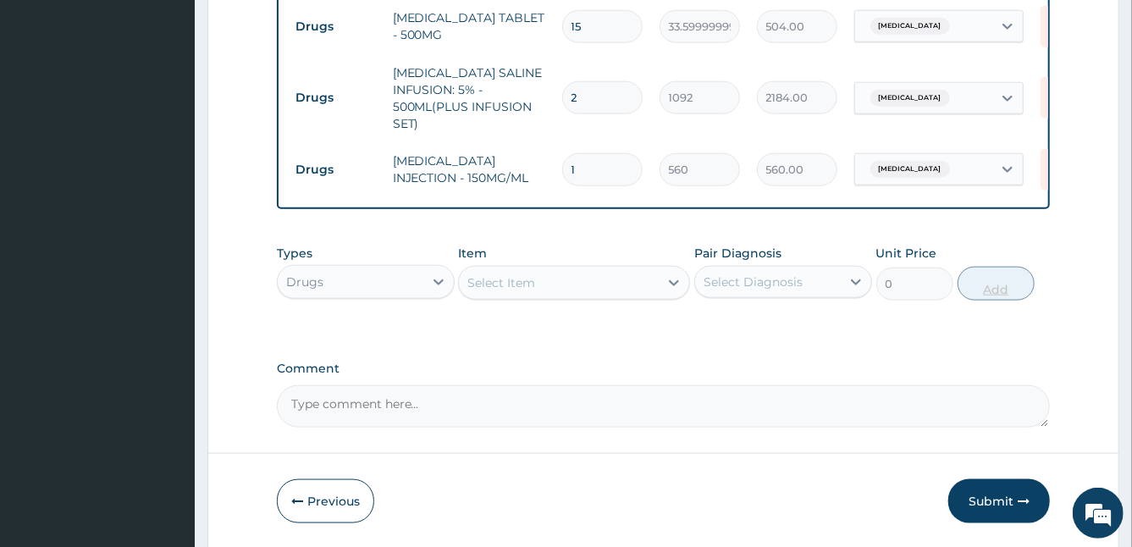
type input "0.00"
type input "2"
type input "1120.00"
type input "2"
click at [497, 284] on div "Select Item" at bounding box center [501, 282] width 68 height 17
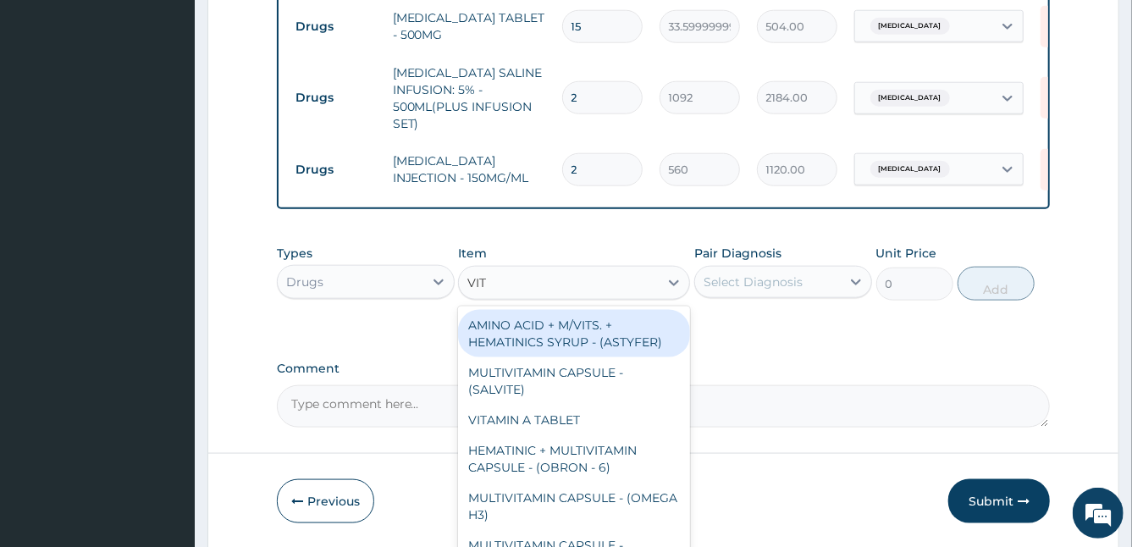
type input "VIT B"
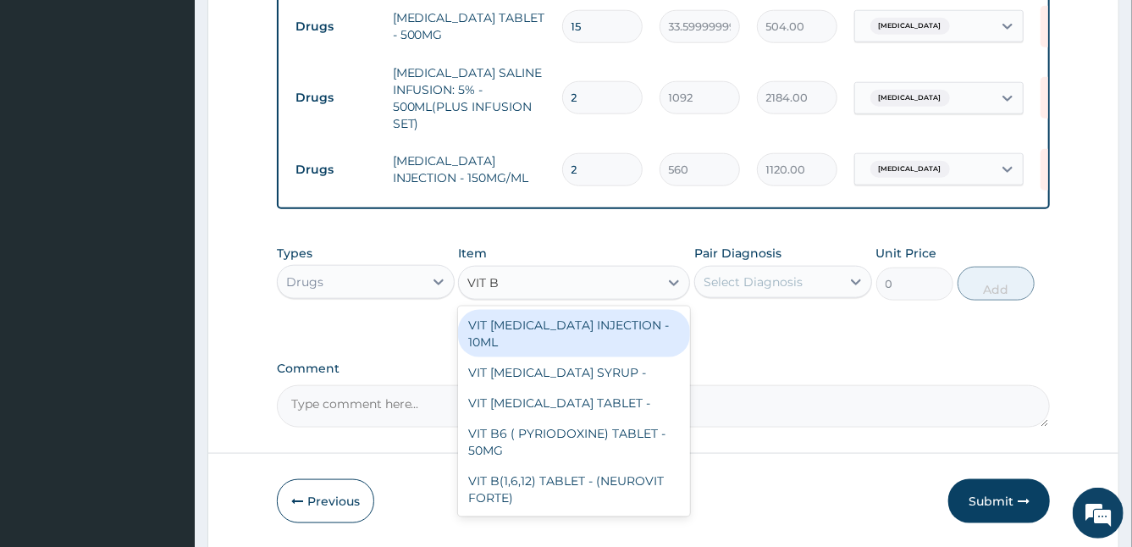
click at [624, 328] on div "VIT [MEDICAL_DATA] INJECTION - 10ML" at bounding box center [574, 333] width 232 height 47
type input "154"
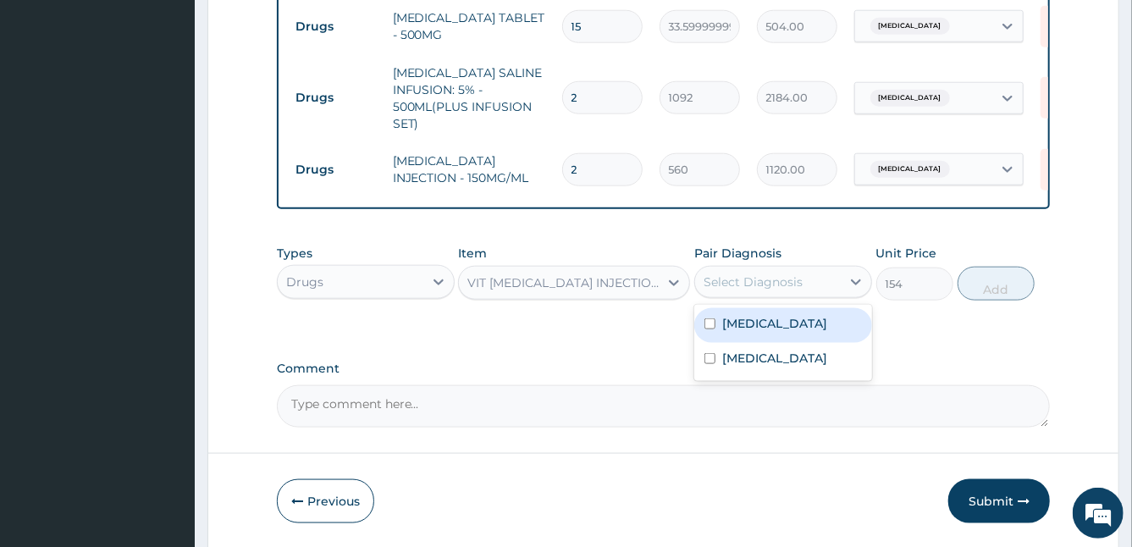
click at [763, 273] on div "Select Diagnosis" at bounding box center [752, 281] width 99 height 17
click at [718, 327] on div "[MEDICAL_DATA]" at bounding box center [783, 325] width 178 height 35
checkbox input "true"
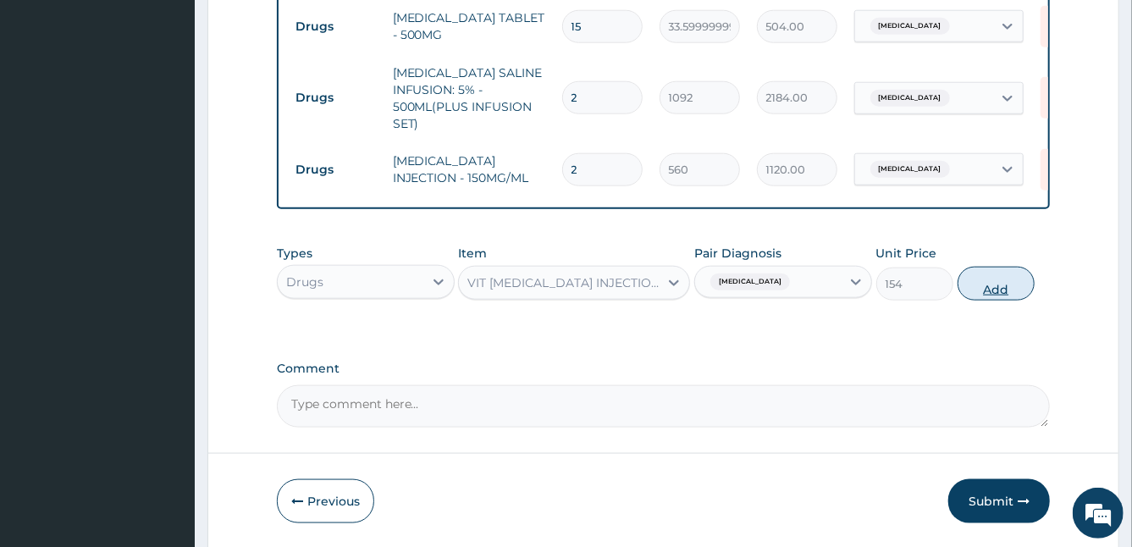
click at [984, 292] on button "Add" at bounding box center [995, 284] width 77 height 34
type input "0"
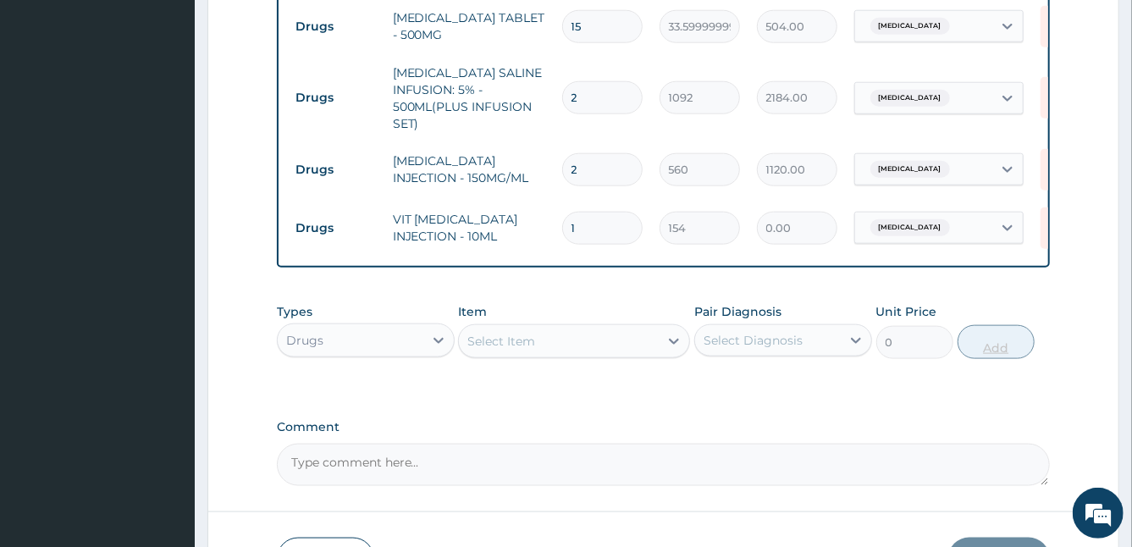
type input "0.00"
type input "2"
type input "308.00"
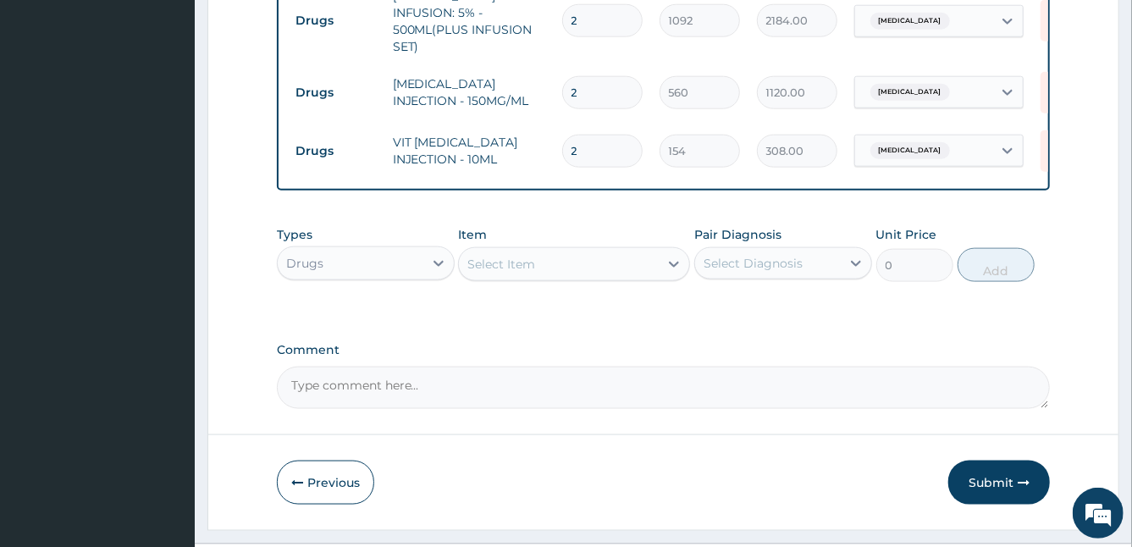
scroll to position [1043, 0]
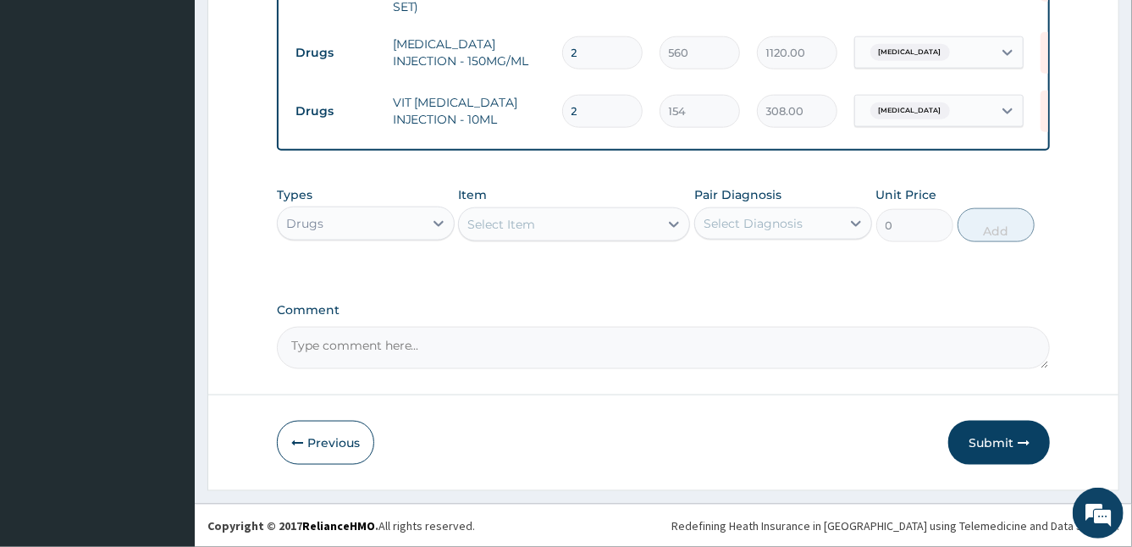
type input "2"
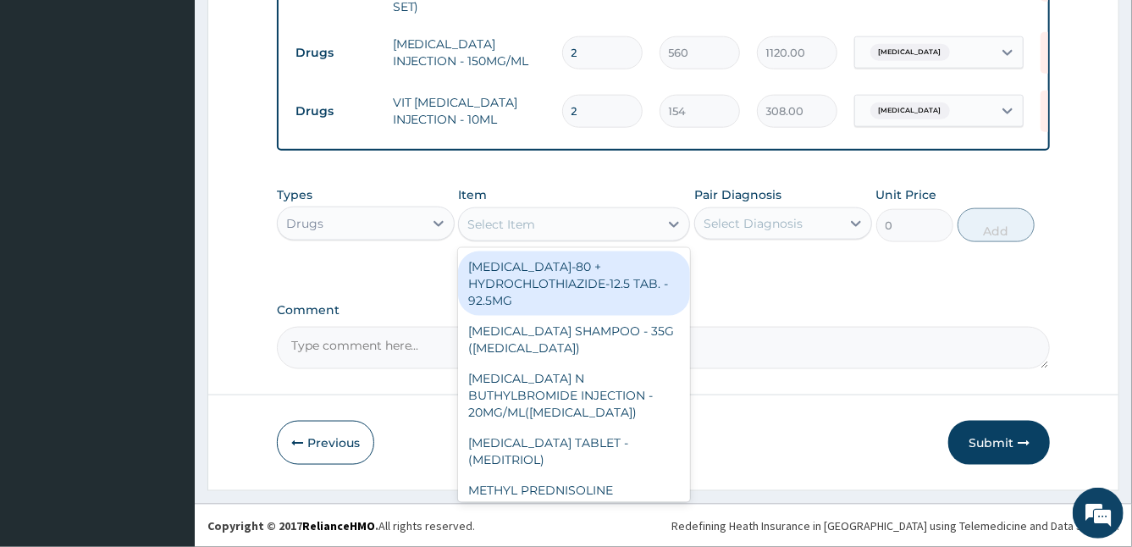
click at [579, 235] on div "Select Item" at bounding box center [559, 224] width 200 height 27
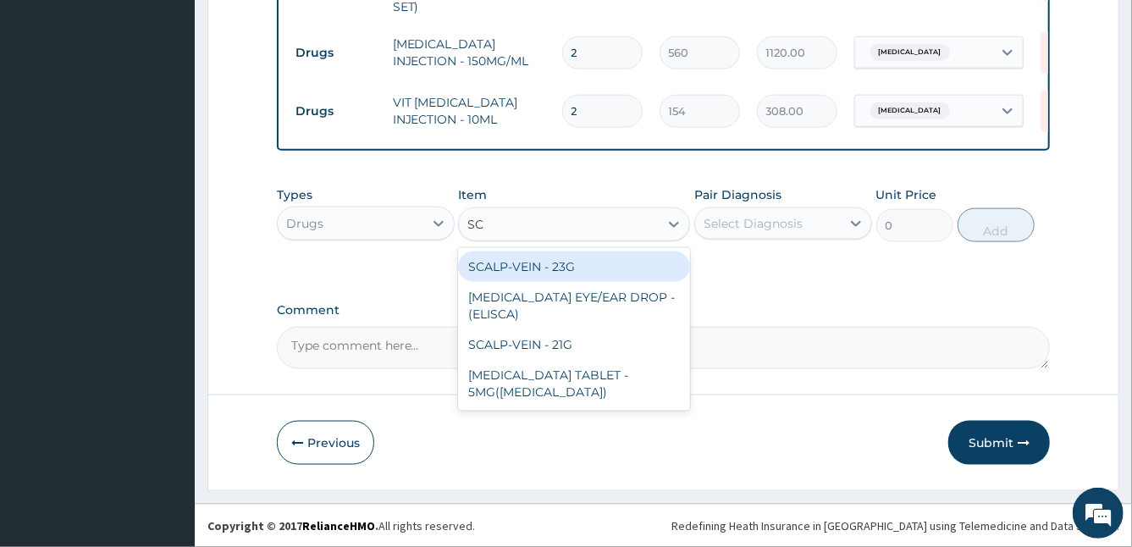
type input "SCA"
click at [585, 273] on div "SCALP-VEIN - 23G" at bounding box center [574, 266] width 232 height 30
type input "42"
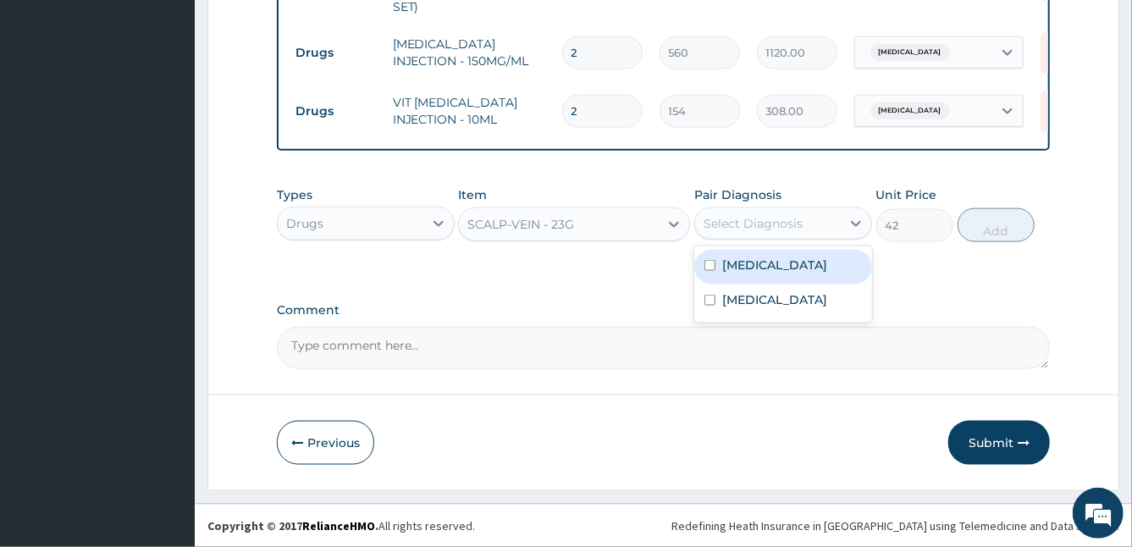
click at [727, 229] on div "Select Diagnosis" at bounding box center [752, 223] width 99 height 17
click at [722, 259] on label "[MEDICAL_DATA]" at bounding box center [774, 264] width 105 height 17
checkbox input "true"
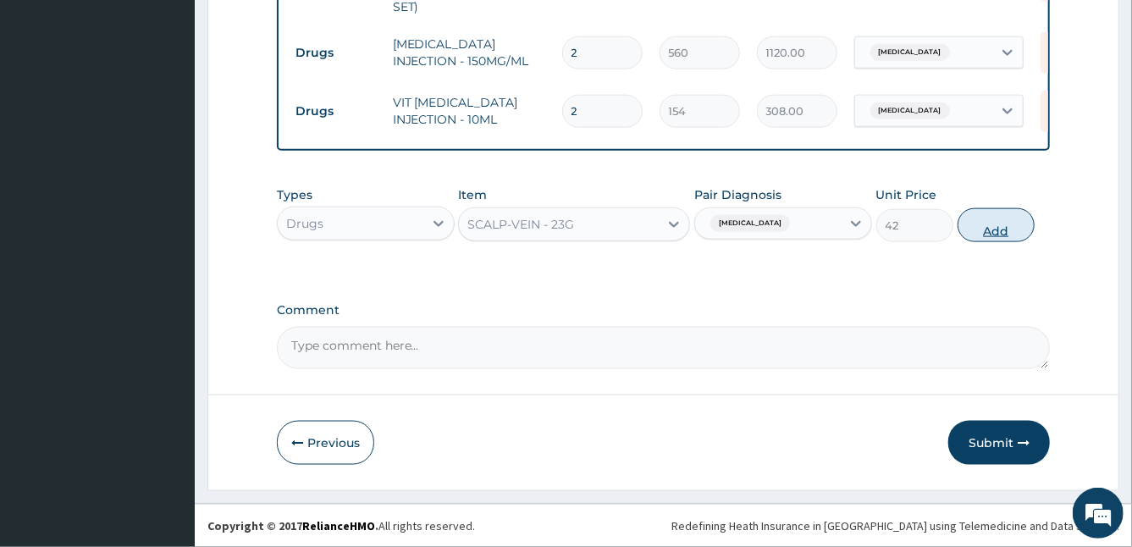
click at [976, 224] on button "Add" at bounding box center [995, 225] width 77 height 34
type input "0"
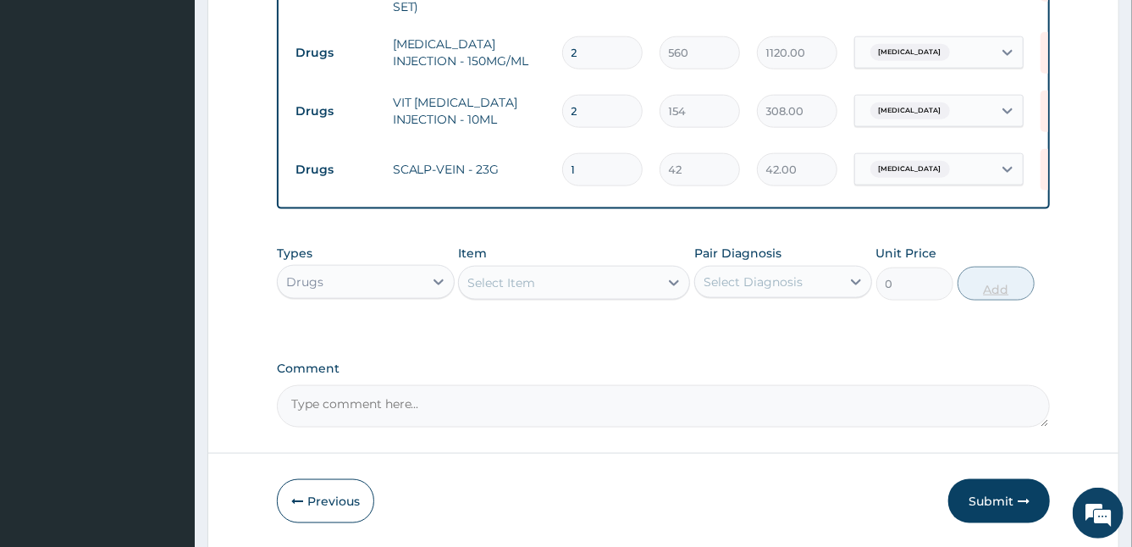
type input "0.00"
type input "2"
type input "84.00"
type input "2"
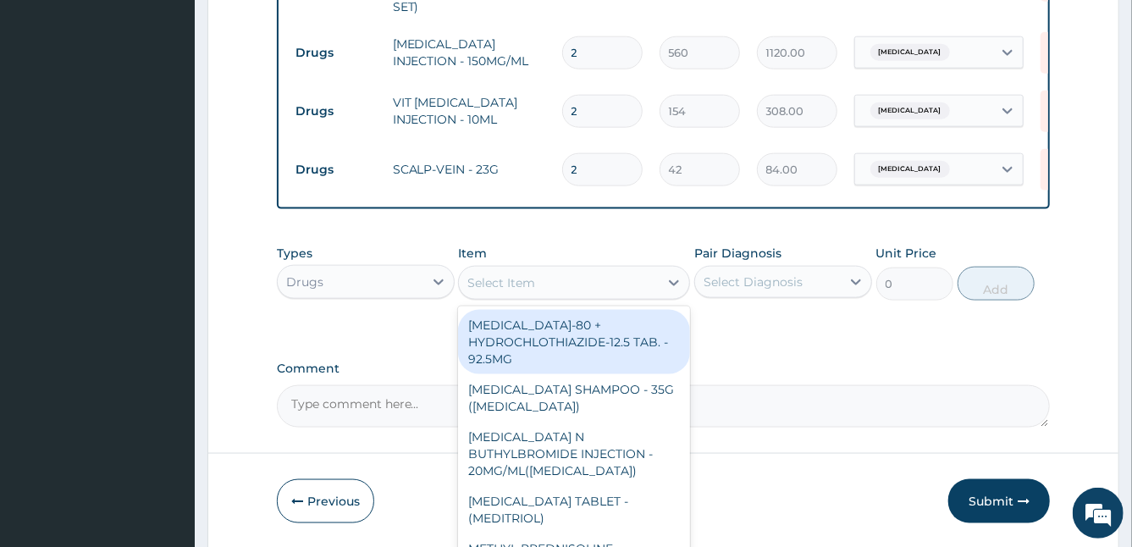
click at [565, 274] on div "Select Item" at bounding box center [559, 282] width 200 height 27
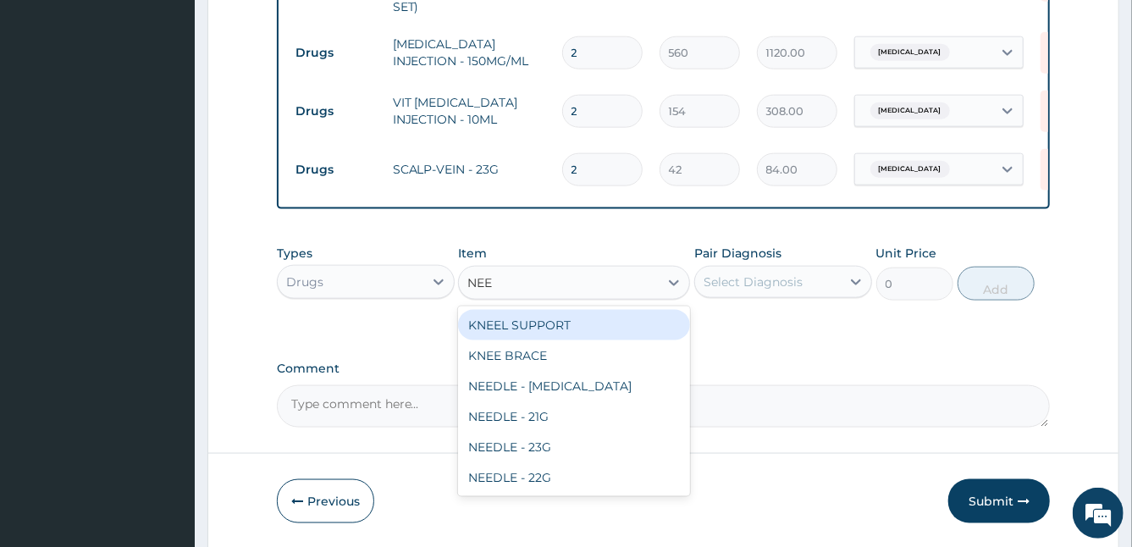
type input "NEED"
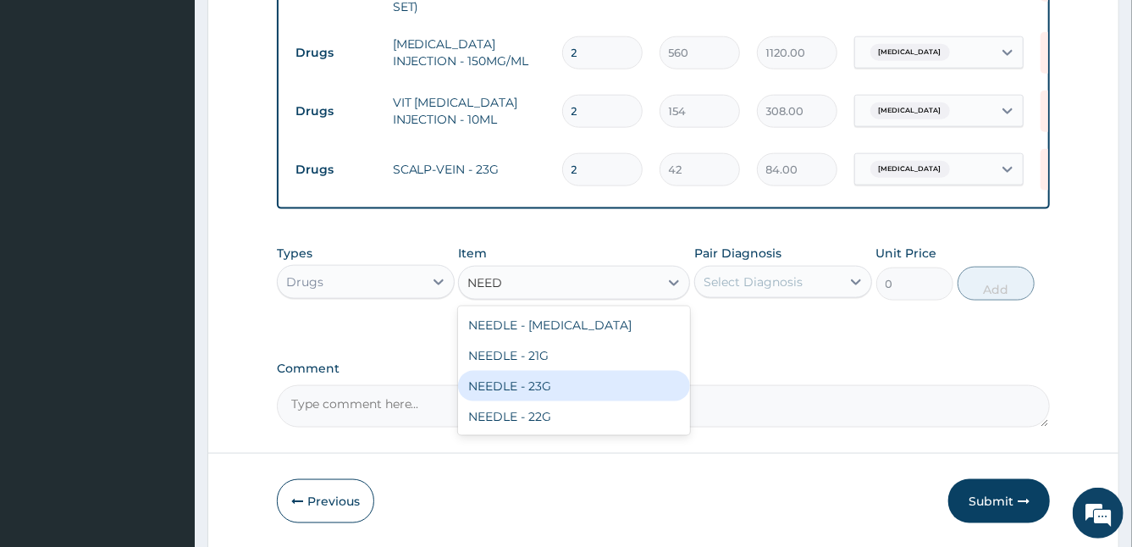
click at [566, 373] on div "NEEDLE - 23G" at bounding box center [574, 386] width 232 height 30
type input "28"
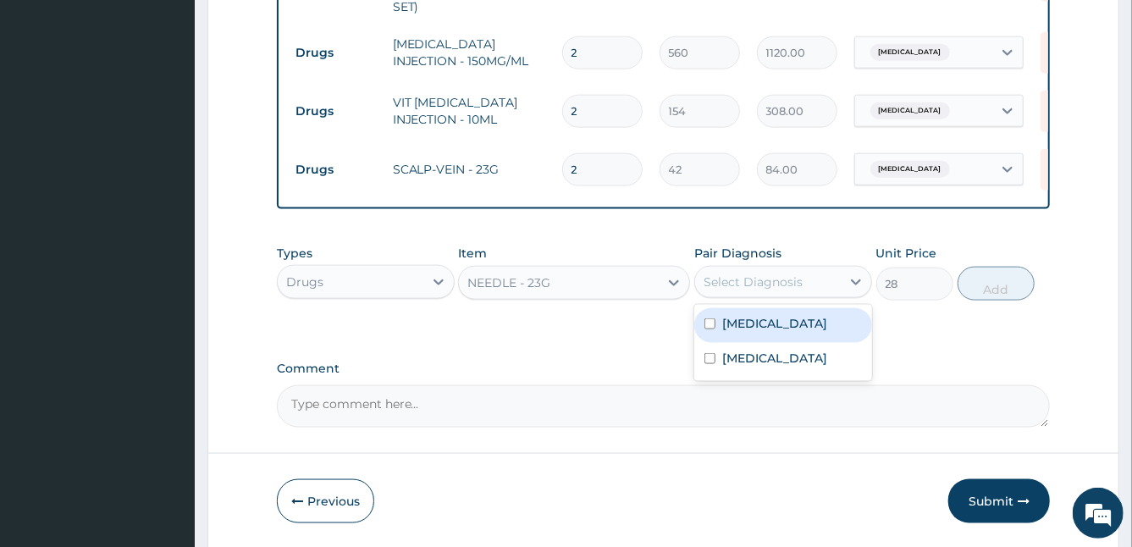
drag, startPoint x: 744, startPoint y: 279, endPoint x: 729, endPoint y: 330, distance: 53.0
click at [729, 298] on div "option [MEDICAL_DATA], selected. option [MEDICAL_DATA] focused, 1 of 2. 2 resul…" at bounding box center [783, 282] width 178 height 32
click at [729, 330] on label "[MEDICAL_DATA]" at bounding box center [774, 323] width 105 height 17
checkbox input "true"
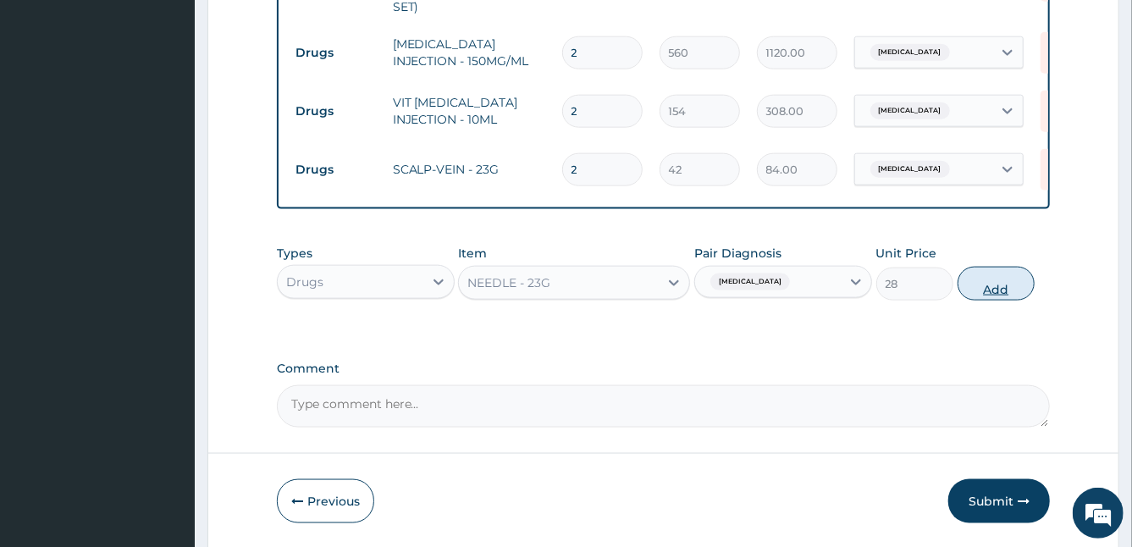
click at [994, 291] on button "Add" at bounding box center [995, 284] width 77 height 34
type input "0"
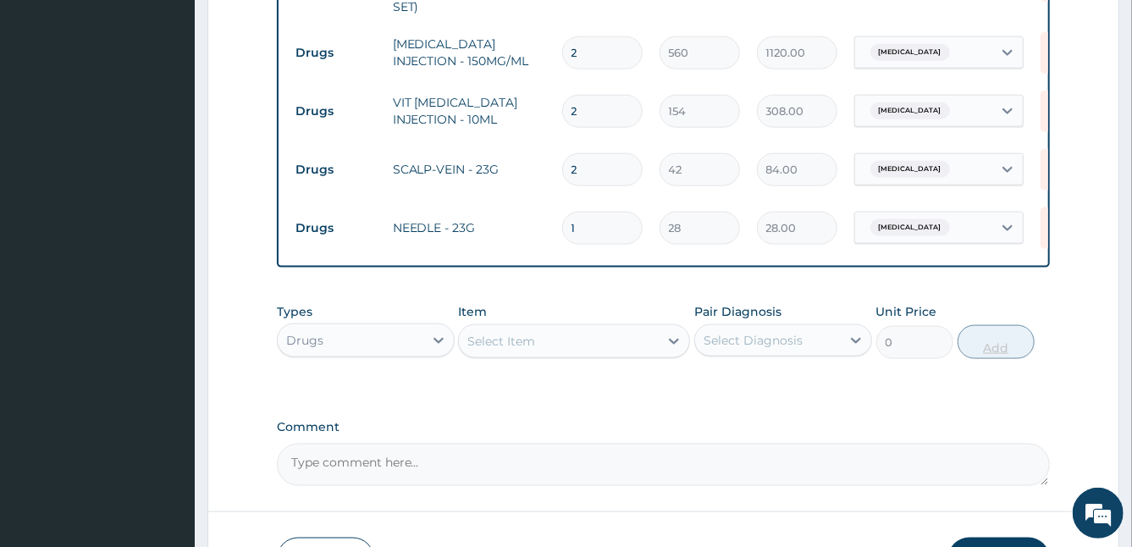
type input "0.00"
type input "2"
type input "56.00"
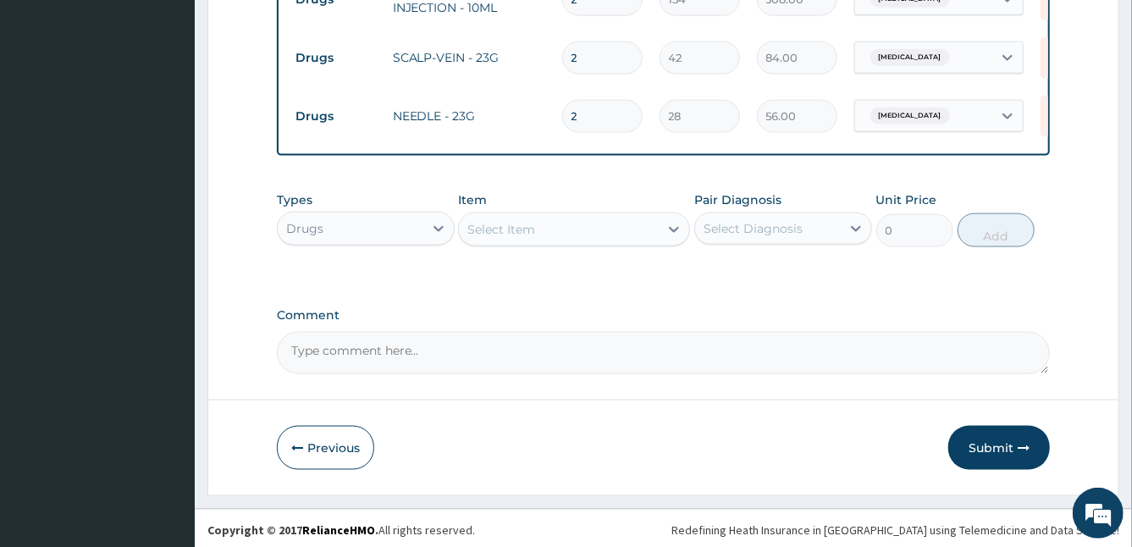
scroll to position [1160, 0]
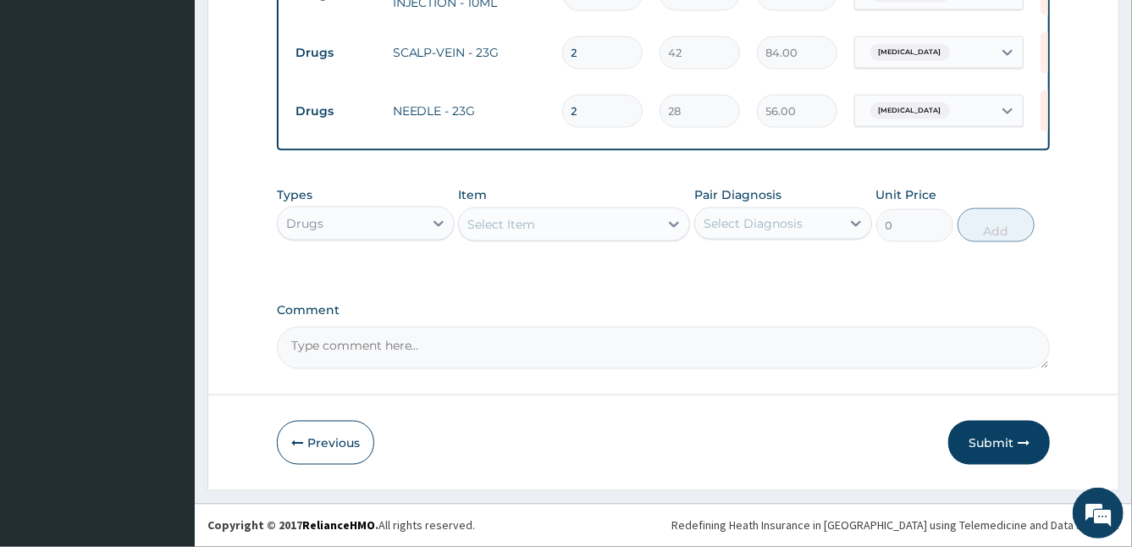
type input "2"
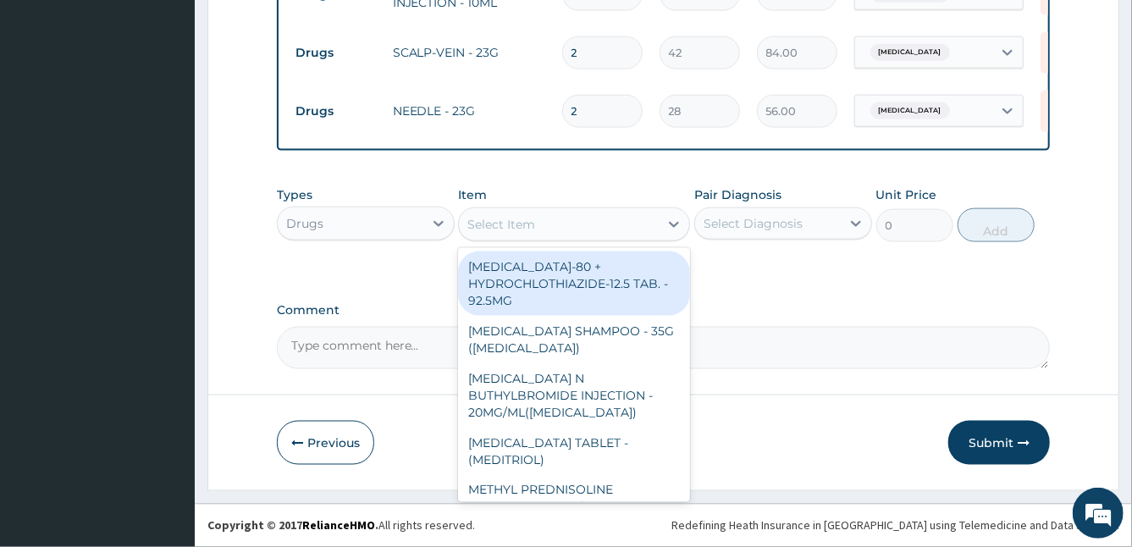
click at [565, 231] on div "Select Item" at bounding box center [559, 224] width 200 height 27
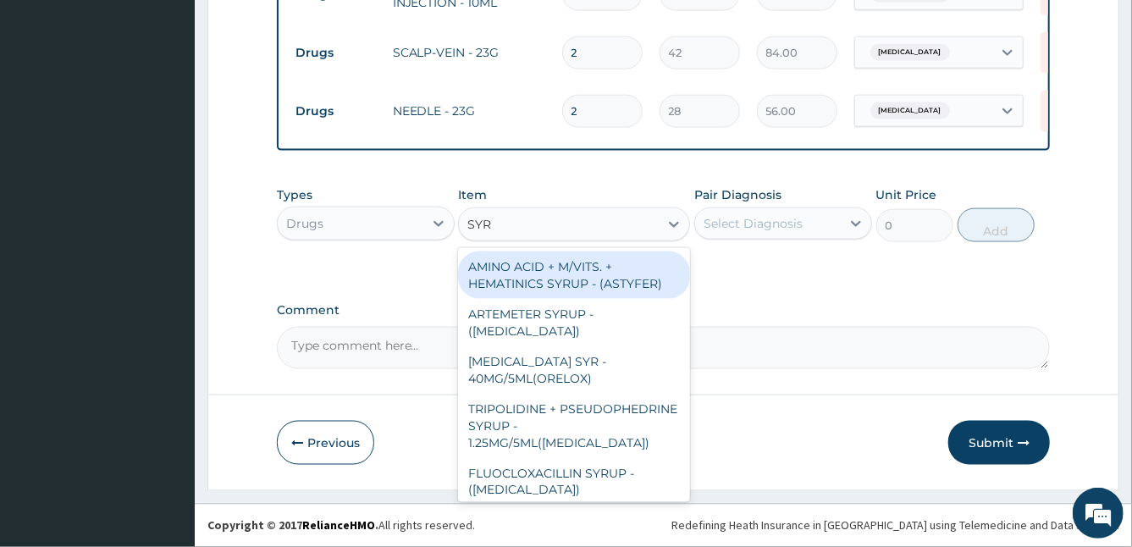
type input "SYRI"
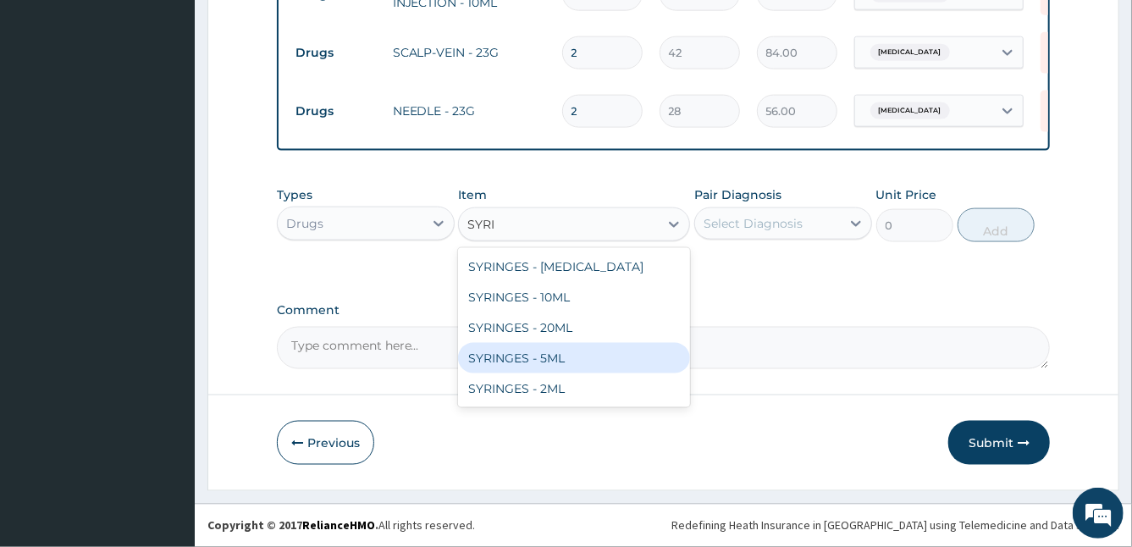
click at [569, 359] on div "SYRINGES - 5ML" at bounding box center [574, 358] width 232 height 30
type input "42"
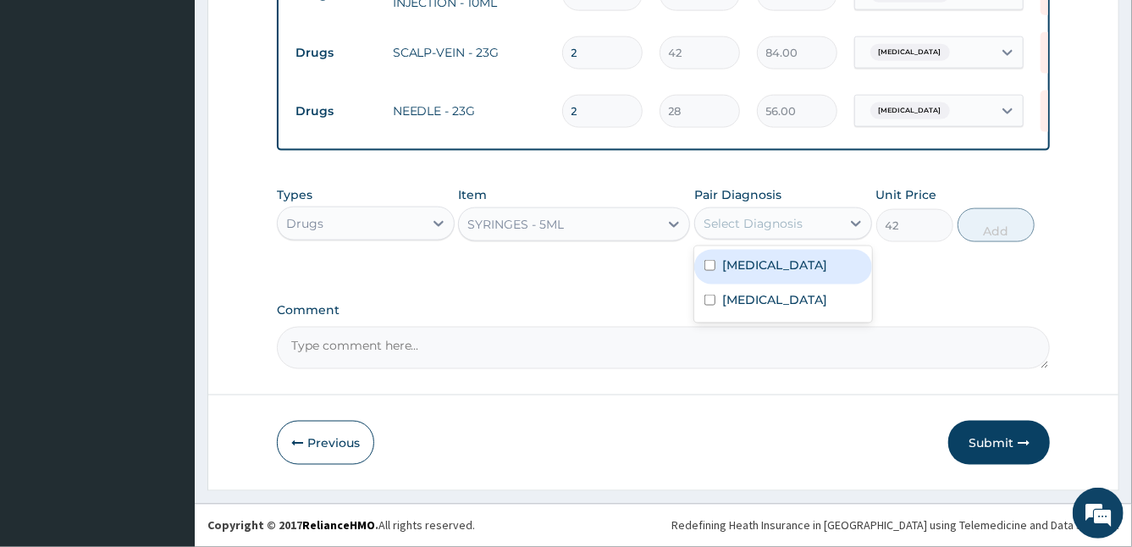
drag, startPoint x: 753, startPoint y: 225, endPoint x: 733, endPoint y: 274, distance: 53.1
click at [733, 240] on div "option [MEDICAL_DATA], selected. option [MEDICAL_DATA] focused, 1 of 2. 2 resul…" at bounding box center [783, 223] width 178 height 32
click at [733, 274] on div "[MEDICAL_DATA]" at bounding box center [783, 267] width 178 height 35
checkbox input "true"
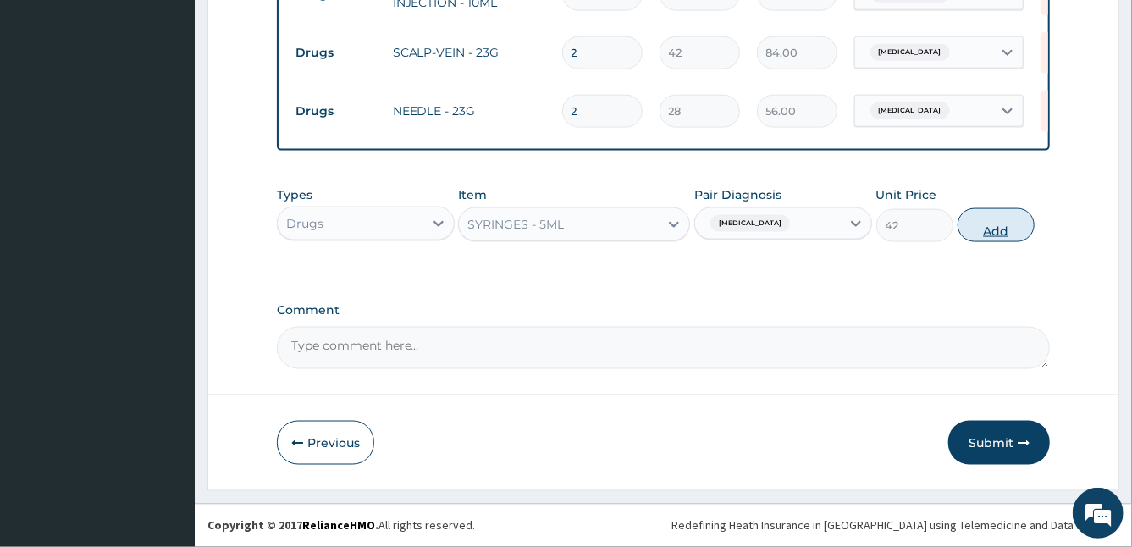
click at [1000, 234] on button "Add" at bounding box center [995, 225] width 77 height 34
type input "0"
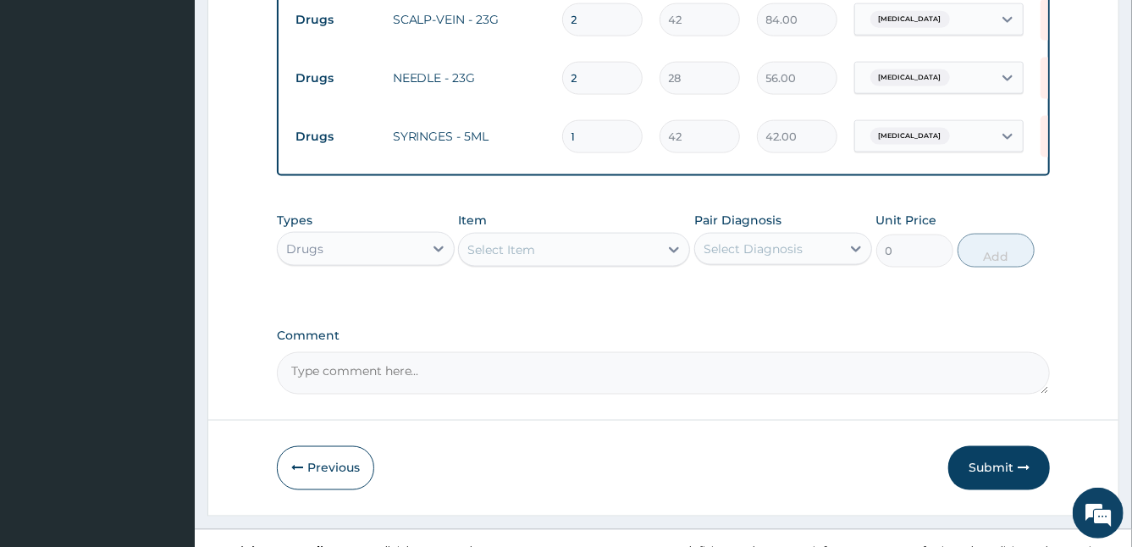
scroll to position [1219, 0]
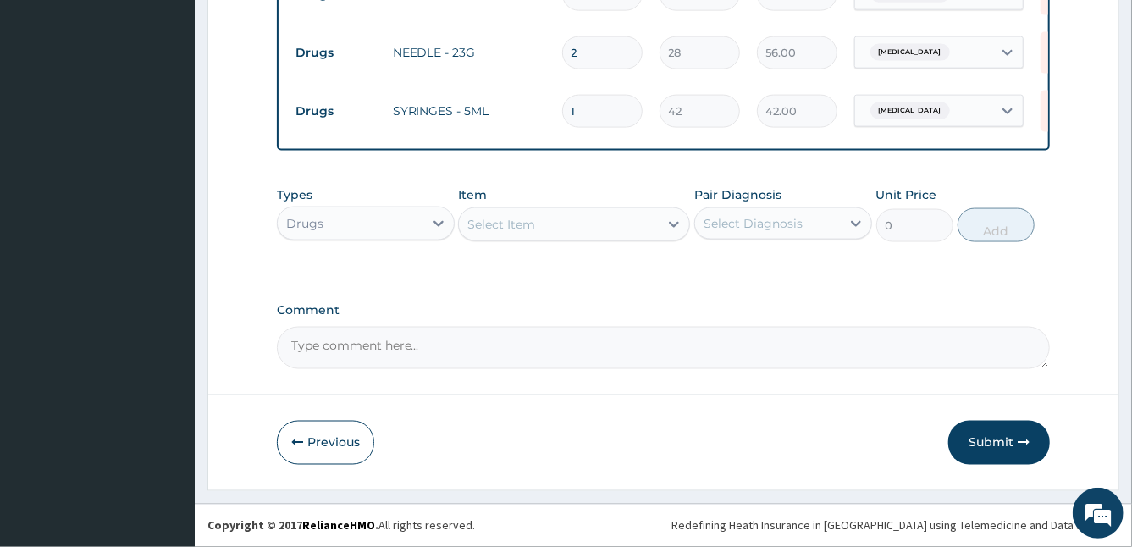
type input "0.00"
type input "5"
type input "210.00"
type input "5"
click at [998, 439] on button "Submit" at bounding box center [999, 443] width 102 height 44
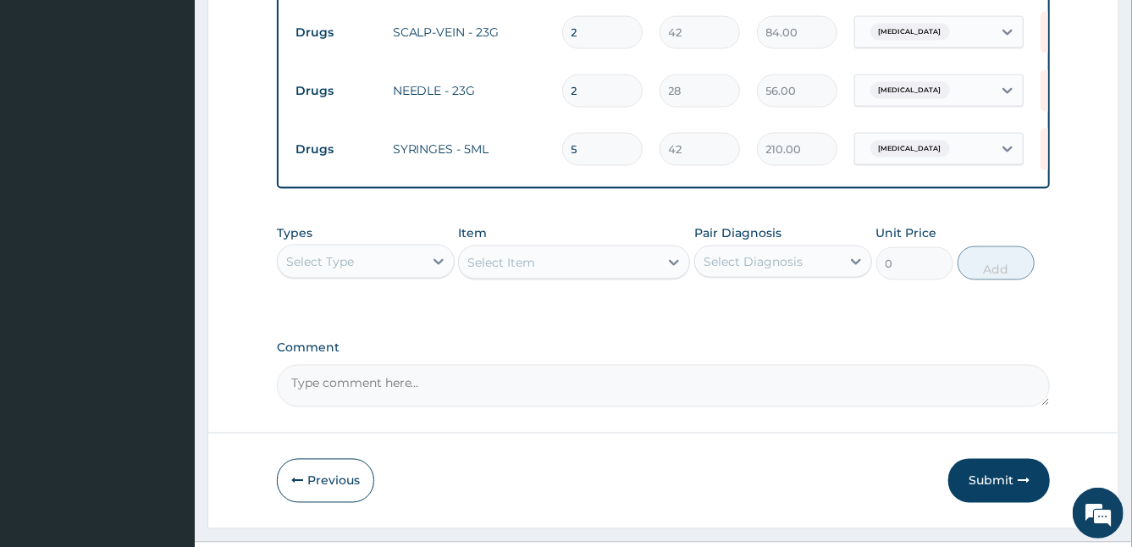
scroll to position [1401, 0]
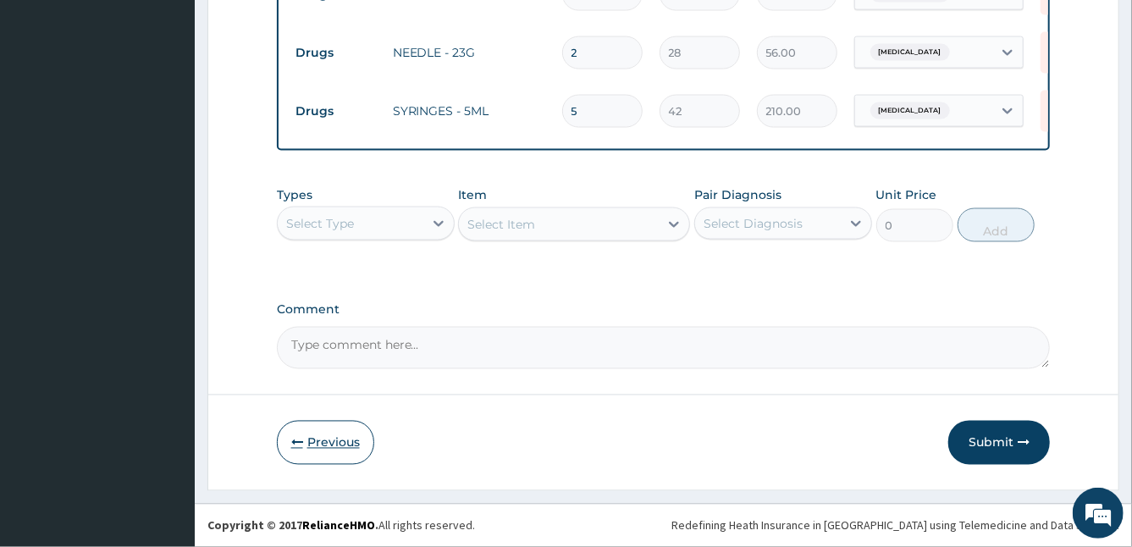
click at [304, 452] on button "Previous" at bounding box center [325, 443] width 97 height 44
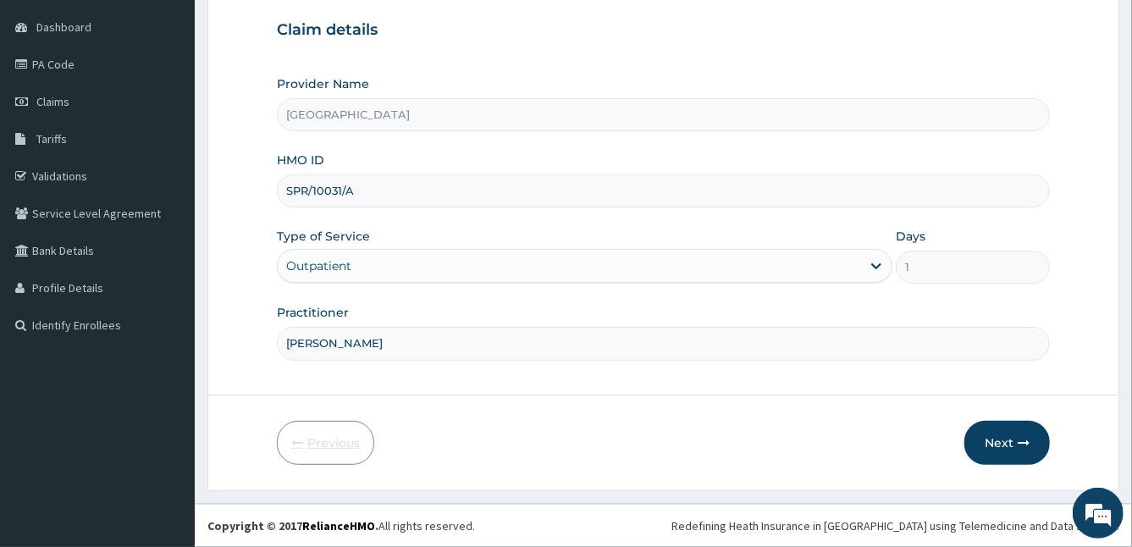
scroll to position [156, 0]
click at [367, 190] on input "SPR/10031/A" at bounding box center [664, 192] width 774 height 33
type input "SPR/10013/A"
click at [1003, 445] on button "Next" at bounding box center [1006, 444] width 85 height 44
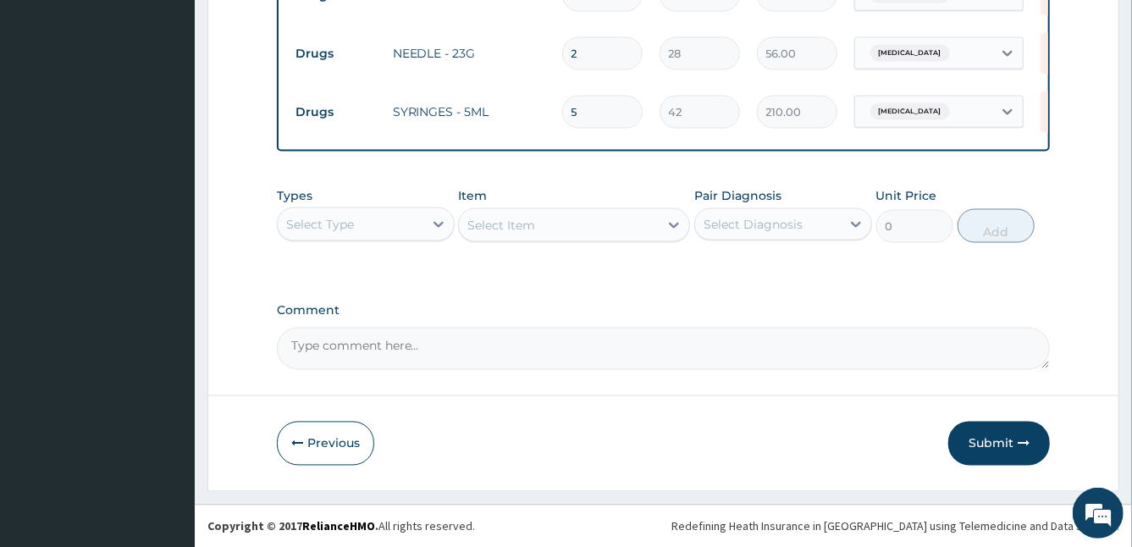
scroll to position [1401, 0]
click at [1004, 446] on button "Submit" at bounding box center [999, 443] width 102 height 44
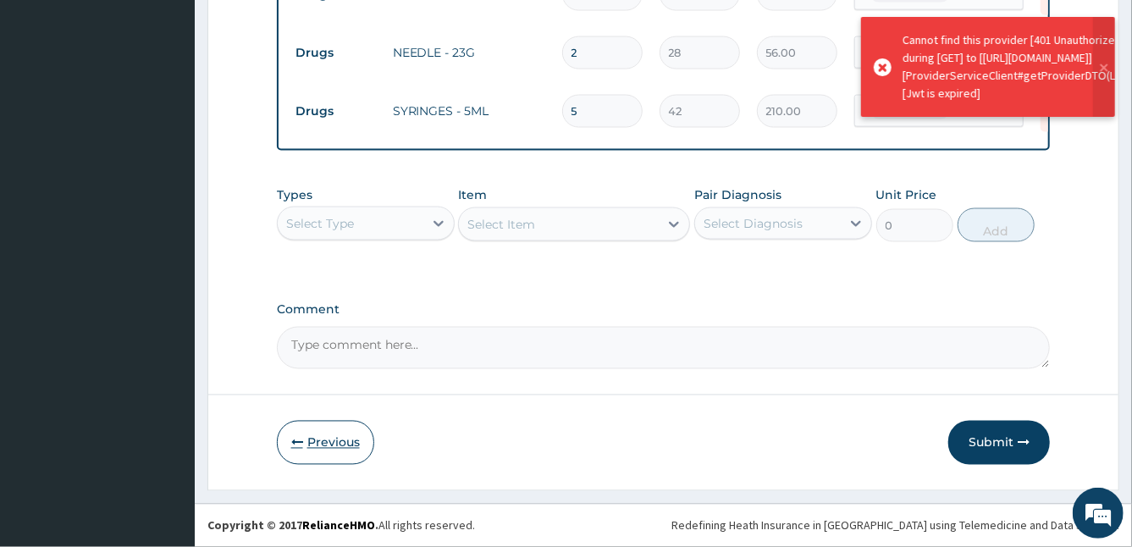
click at [326, 436] on button "Previous" at bounding box center [325, 443] width 97 height 44
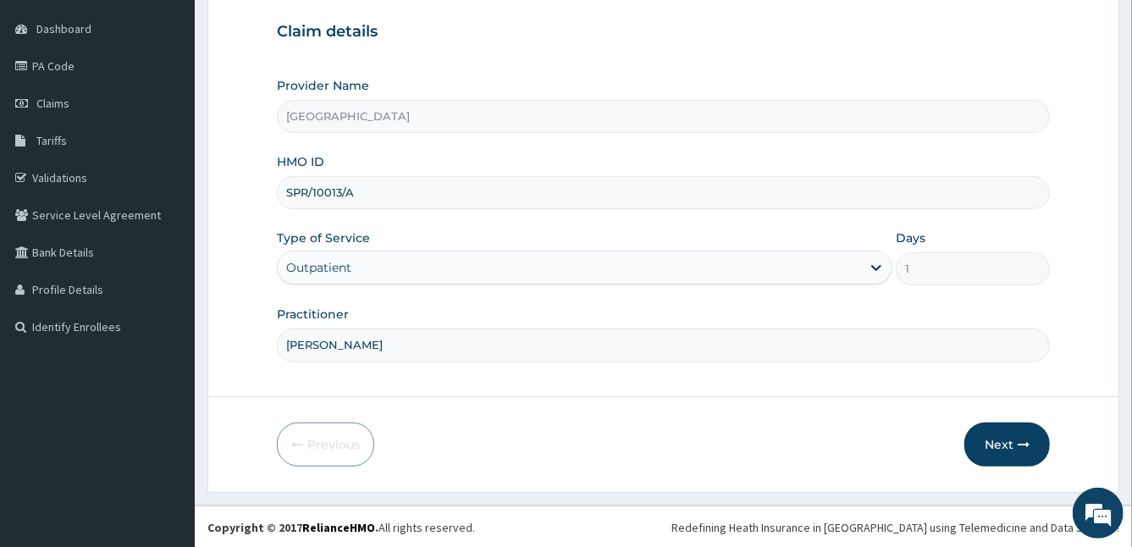
click at [345, 187] on input "SPR/10013/A" at bounding box center [664, 192] width 774 height 33
type input "SPR/10031/A"
click at [1019, 444] on icon "button" at bounding box center [1023, 444] width 12 height 12
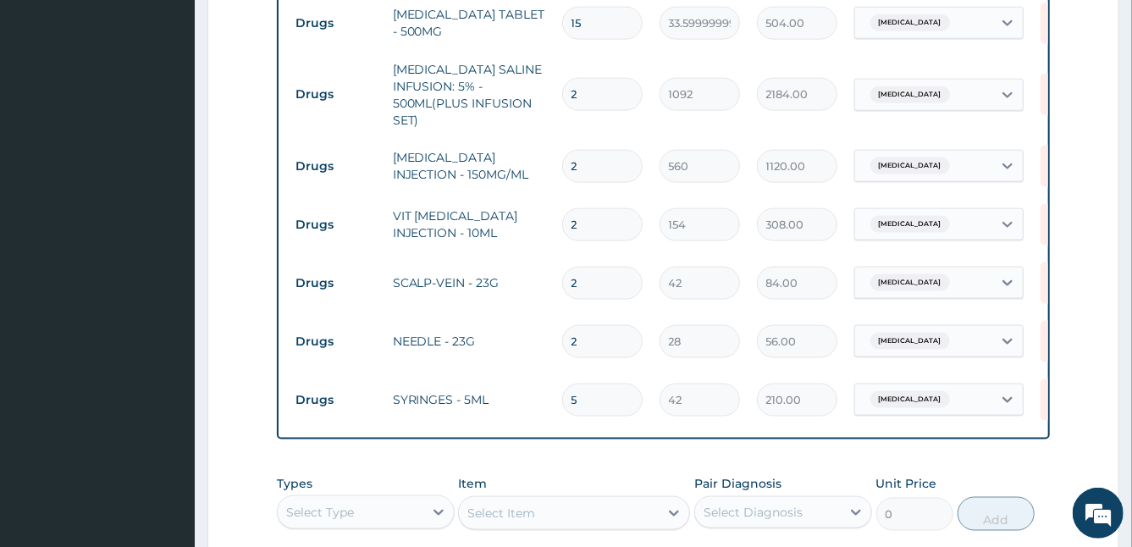
scroll to position [1401, 0]
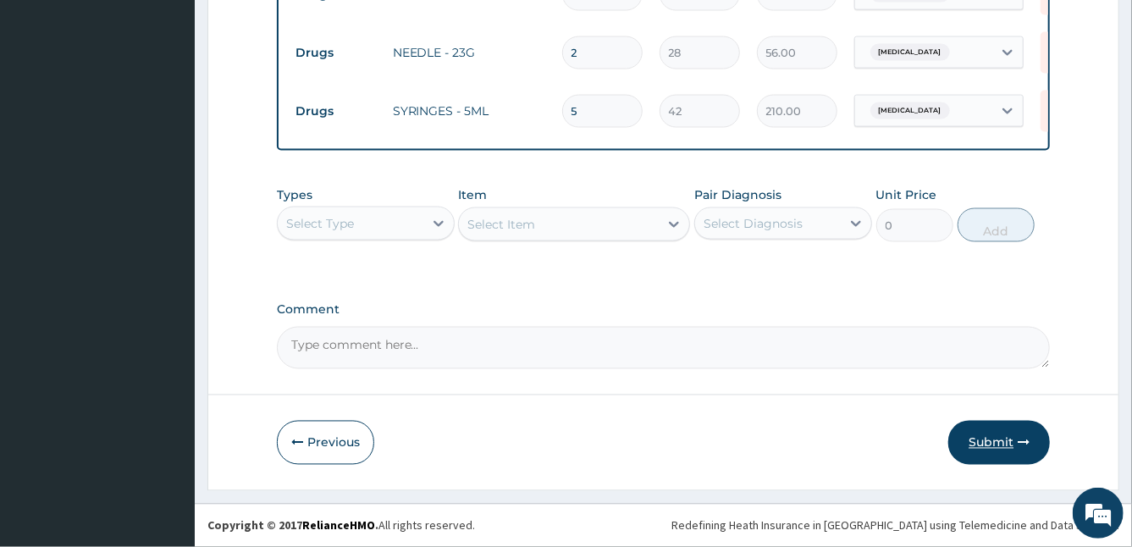
click at [1004, 440] on button "Submit" at bounding box center [999, 443] width 102 height 44
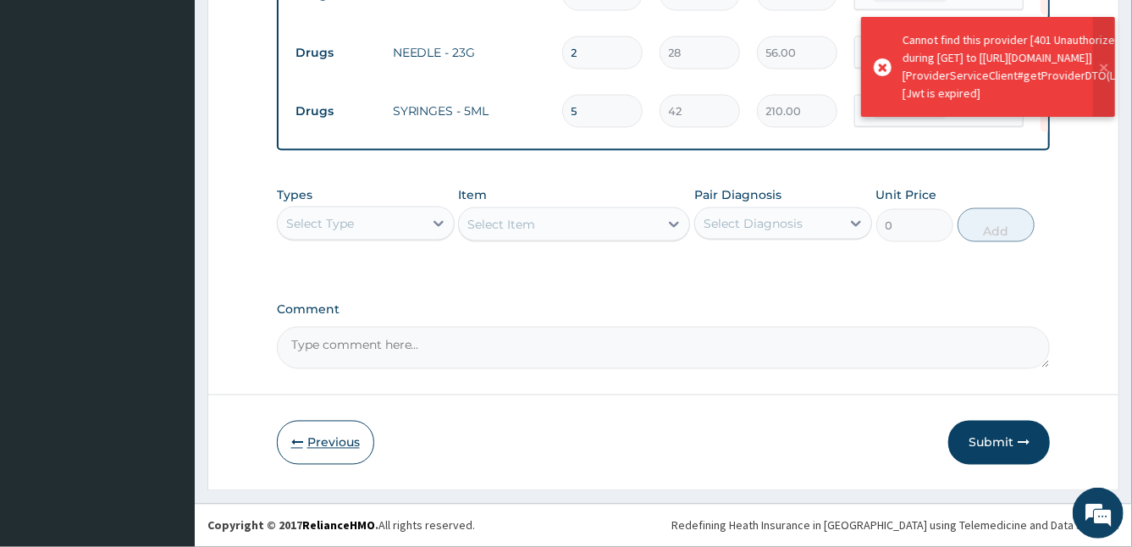
click at [311, 438] on button "Previous" at bounding box center [325, 443] width 97 height 44
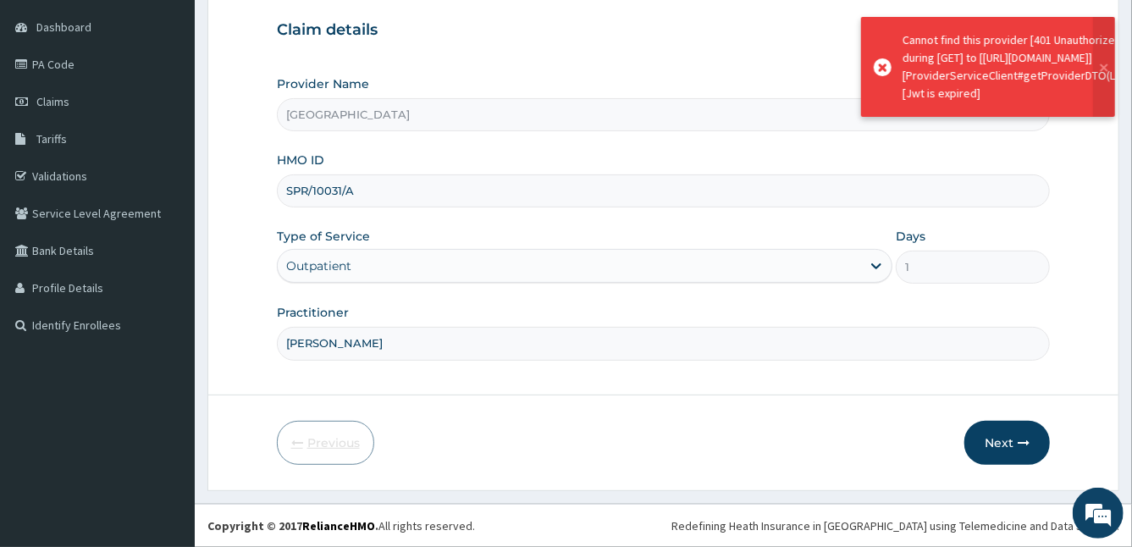
scroll to position [156, 0]
click at [389, 189] on input "SPR/10031/A" at bounding box center [664, 192] width 774 height 33
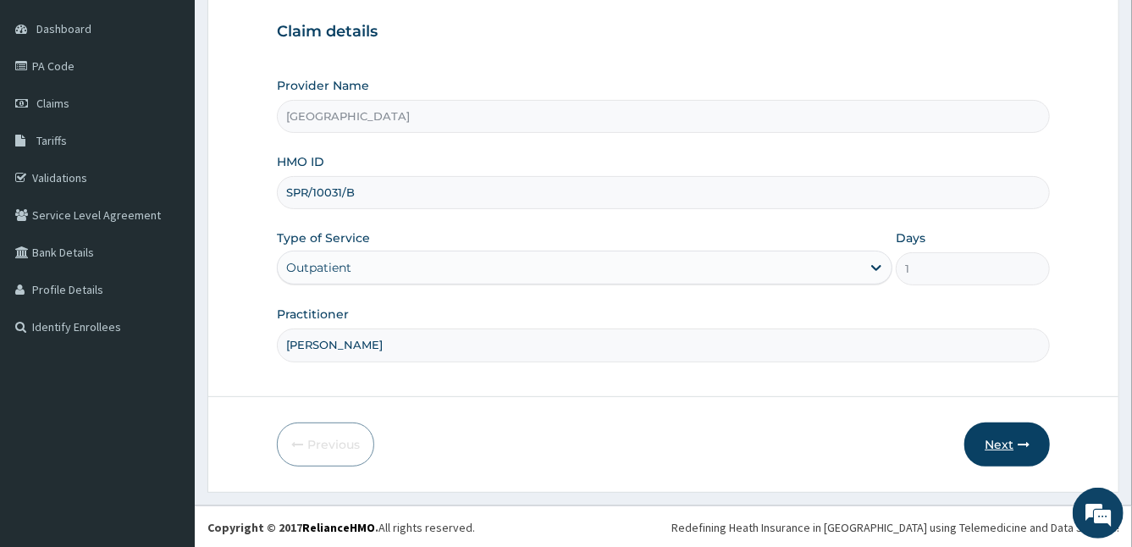
type input "SPR/10031/B"
click at [996, 443] on button "Next" at bounding box center [1006, 444] width 85 height 44
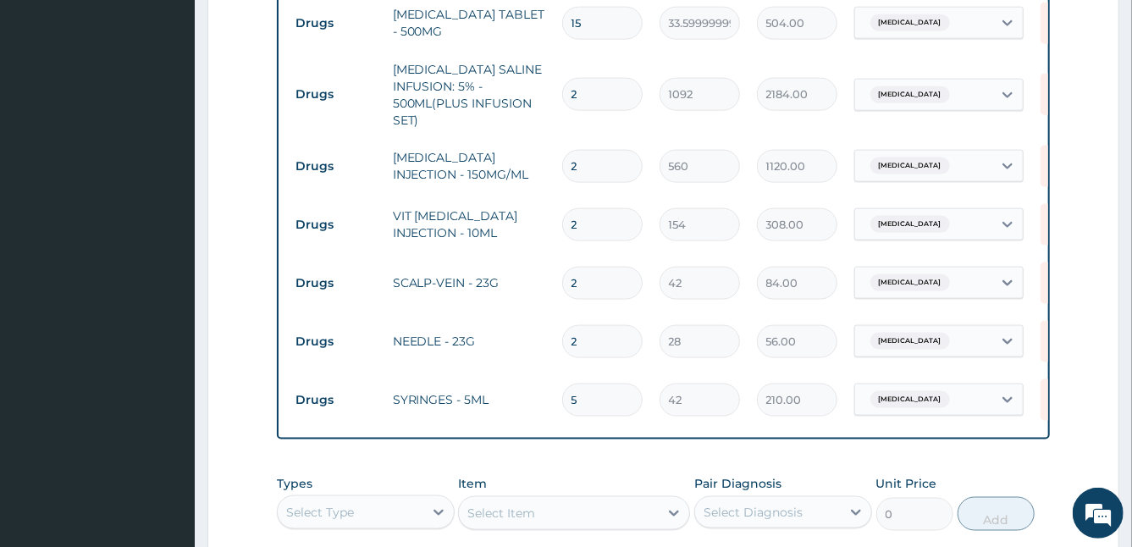
scroll to position [1401, 0]
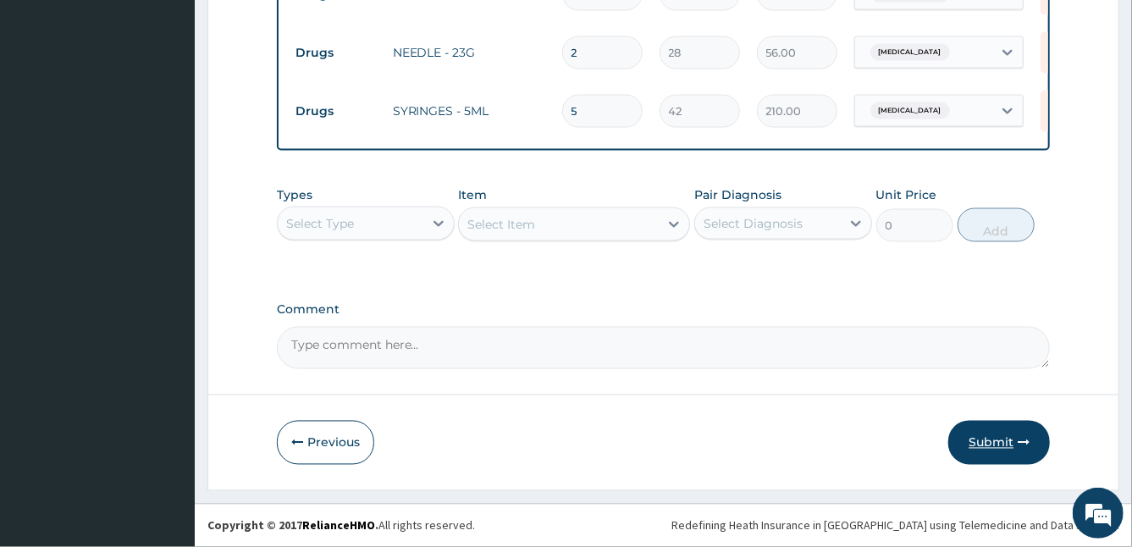
click at [970, 429] on button "Submit" at bounding box center [999, 443] width 102 height 44
click at [981, 442] on button "Submit" at bounding box center [999, 443] width 102 height 44
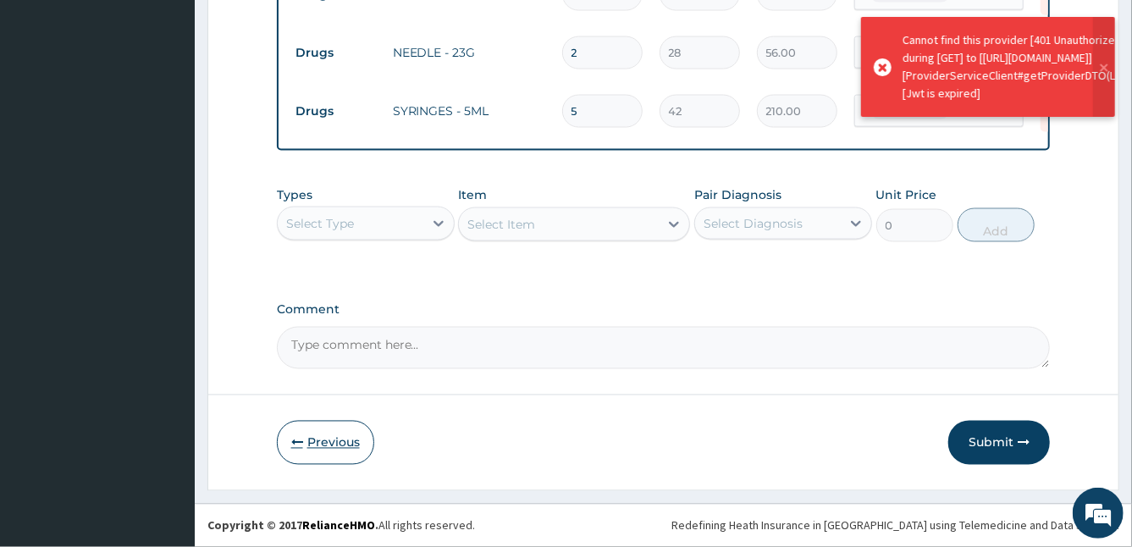
click at [349, 425] on button "Previous" at bounding box center [325, 443] width 97 height 44
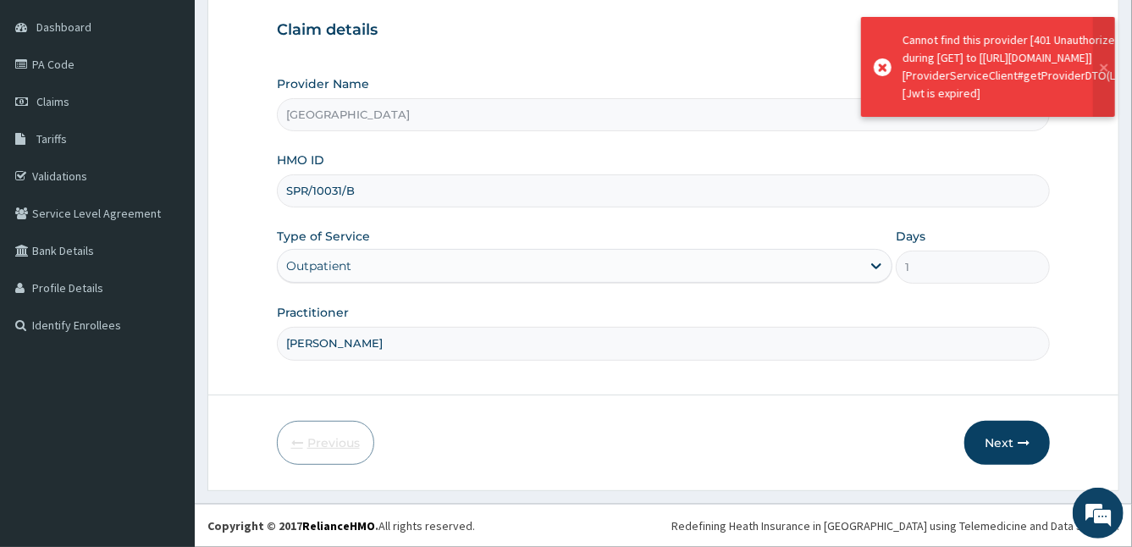
scroll to position [156, 0]
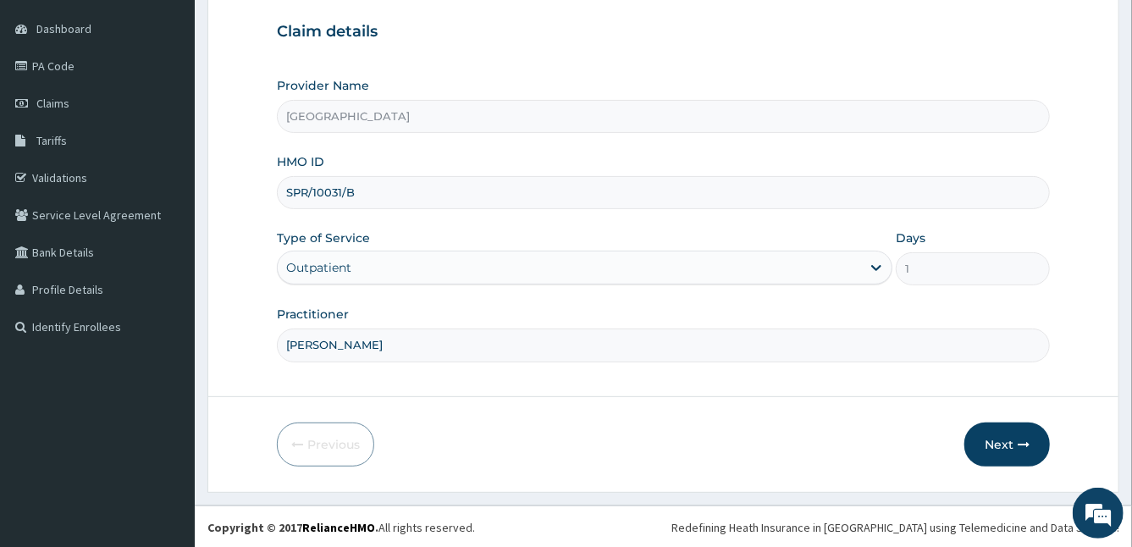
click at [307, 190] on input "SPR/10031/B" at bounding box center [664, 192] width 774 height 33
click at [339, 188] on input "SPR/10031/B" at bounding box center [664, 192] width 774 height 33
type input "SPR/10013/B"
click at [991, 438] on button "Next" at bounding box center [1006, 444] width 85 height 44
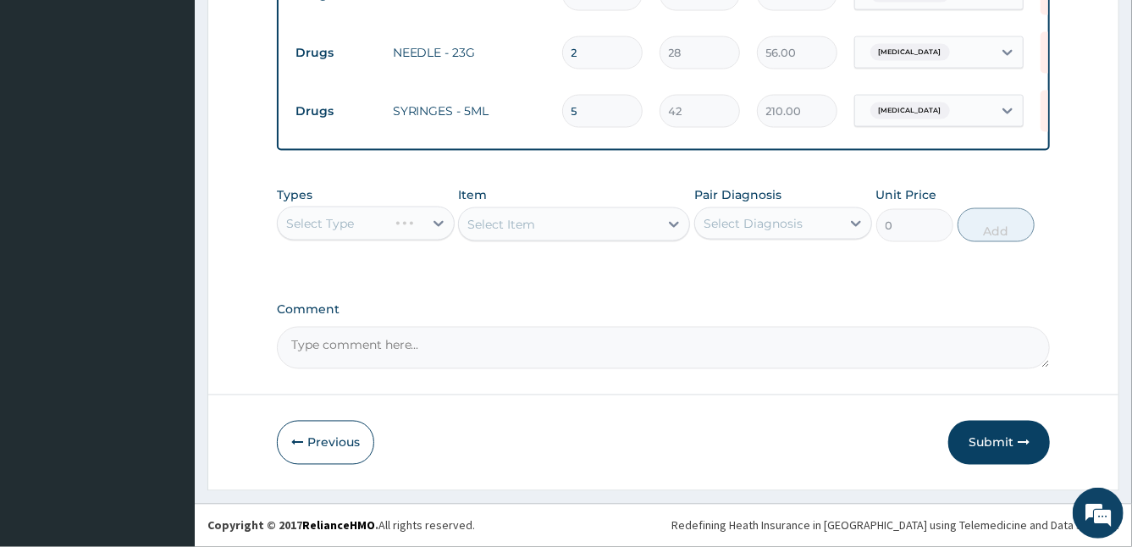
scroll to position [1399, 0]
click at [974, 439] on button "Submit" at bounding box center [999, 443] width 102 height 44
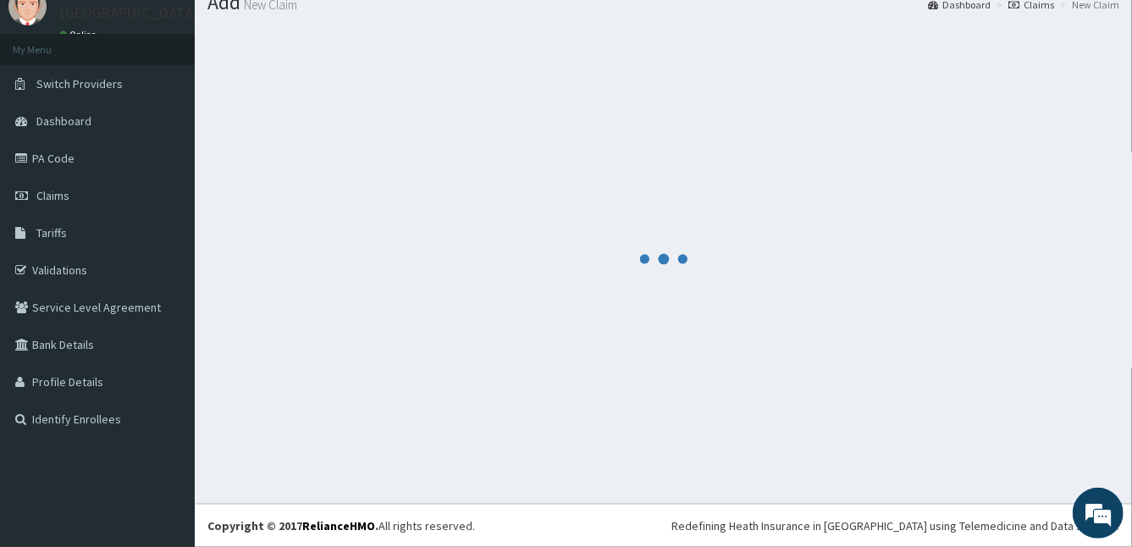
scroll to position [63, 0]
